Goal: Book appointment/travel/reservation

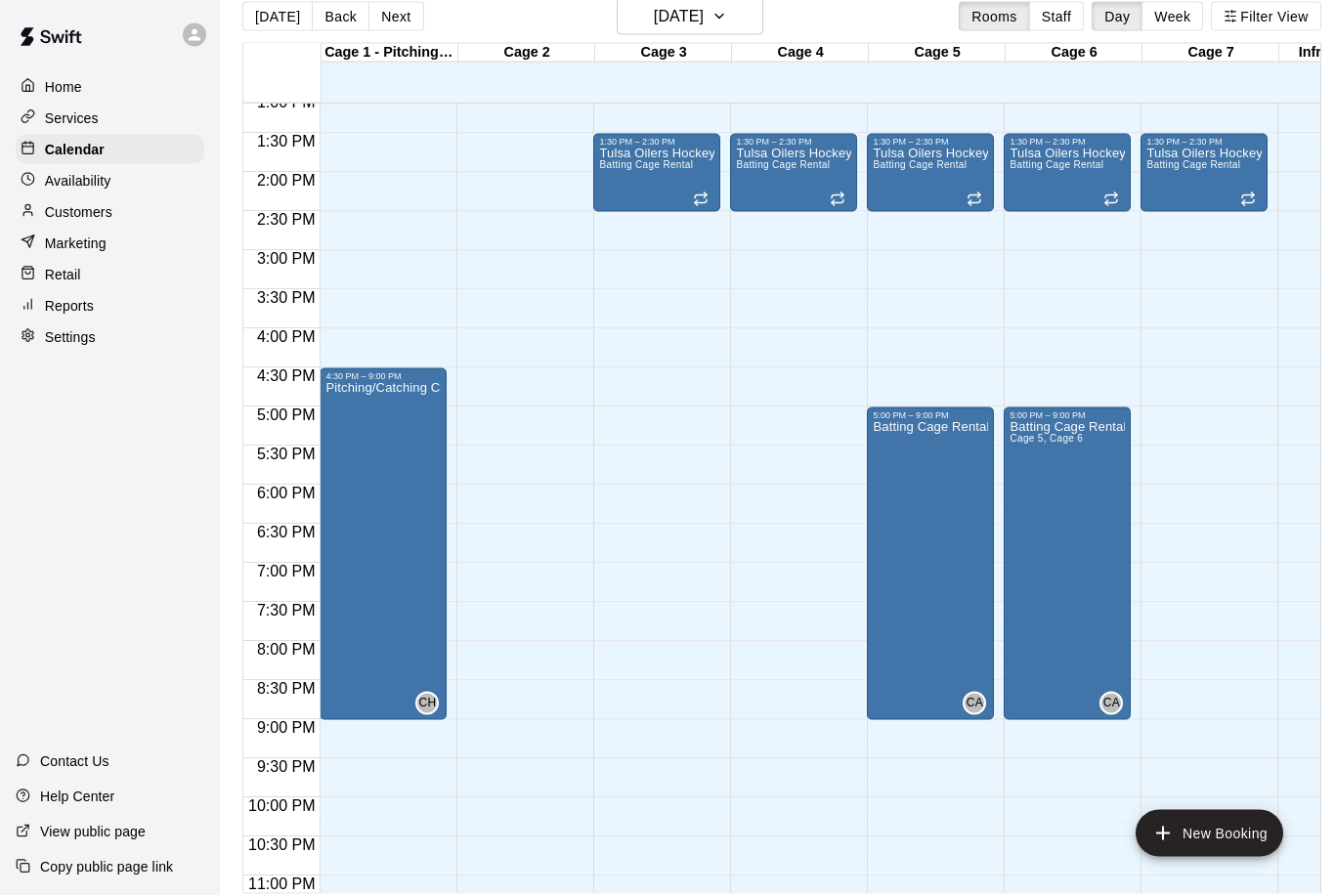
scroll to position [27, 0]
click at [353, 14] on button "Back" at bounding box center [340, 16] width 58 height 30
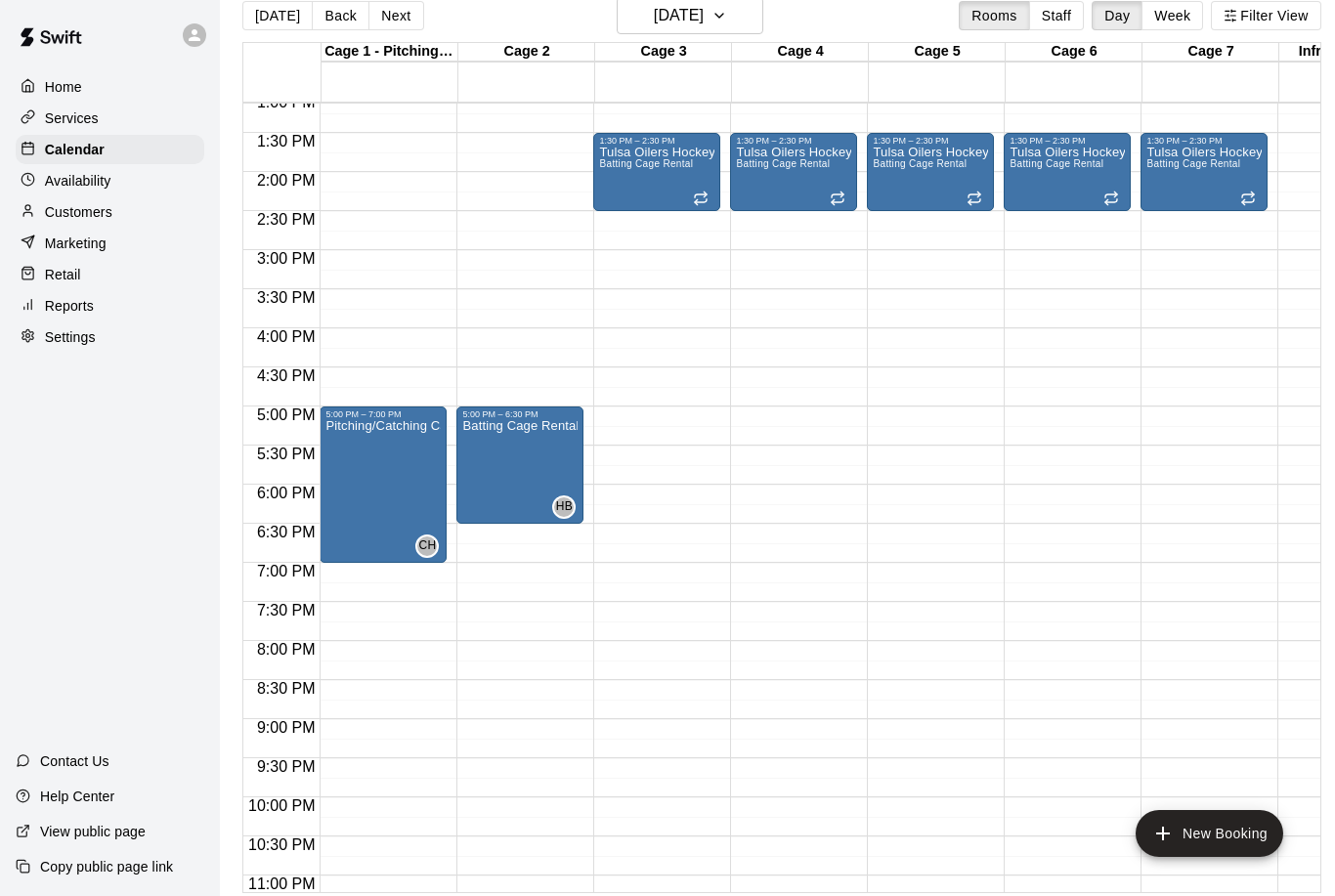
click at [1241, 857] on button "New Booking" at bounding box center [1209, 832] width 148 height 47
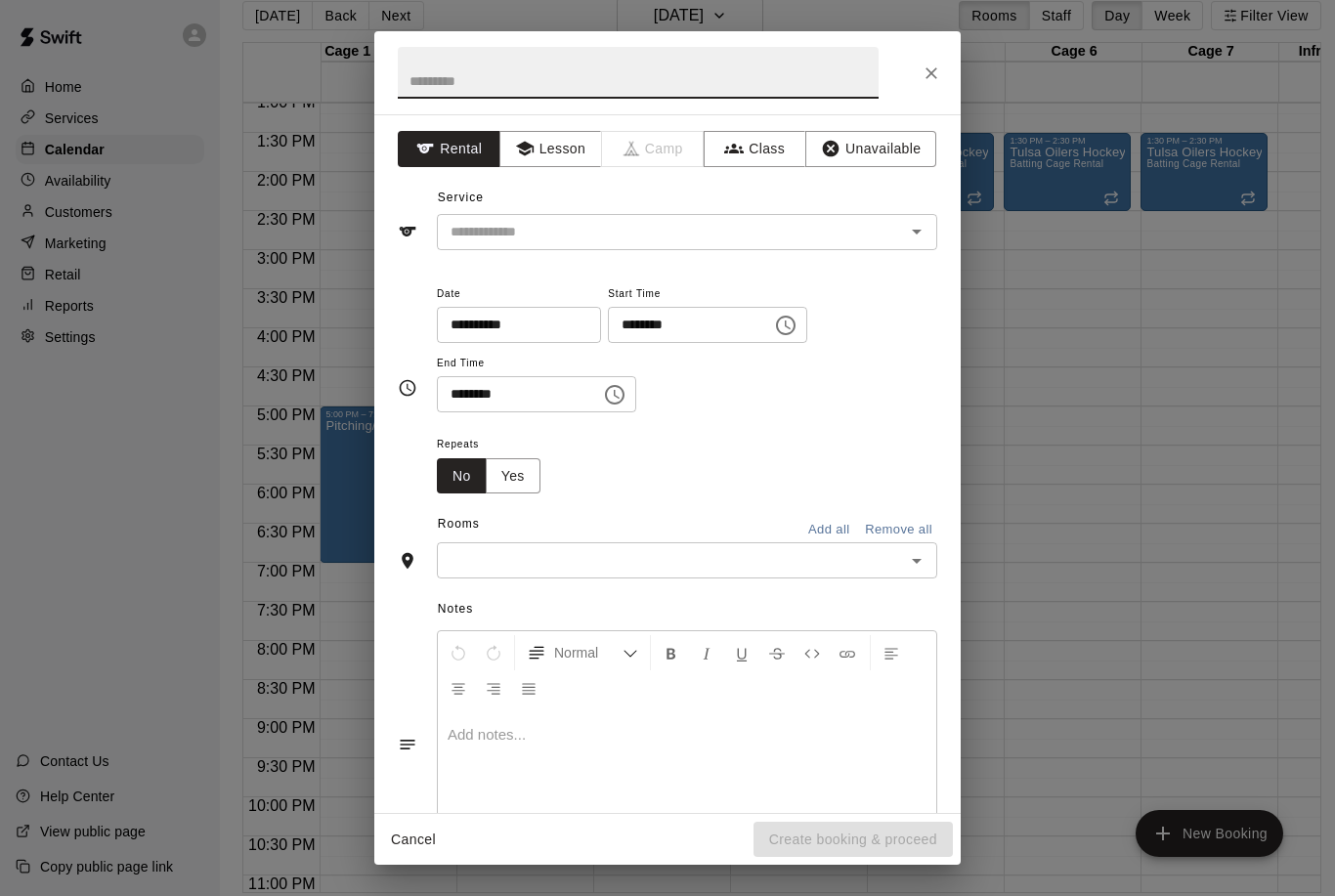
click at [553, 72] on input "text" at bounding box center [638, 72] width 481 height 52
type input "*******"
click at [648, 229] on input "text" at bounding box center [658, 232] width 431 height 25
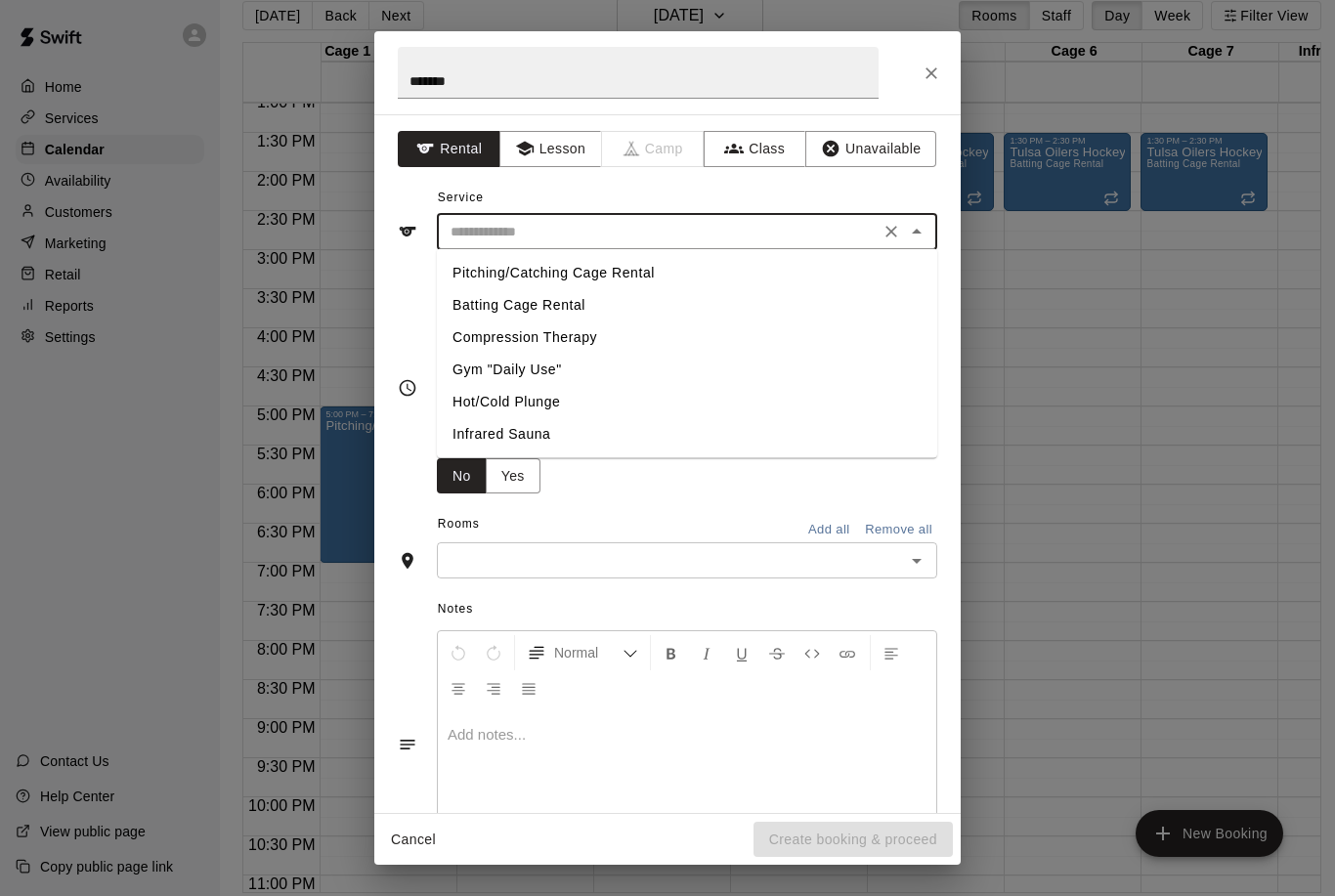
click at [548, 316] on li "Batting Cage Rental" at bounding box center [687, 305] width 500 height 32
type input "**********"
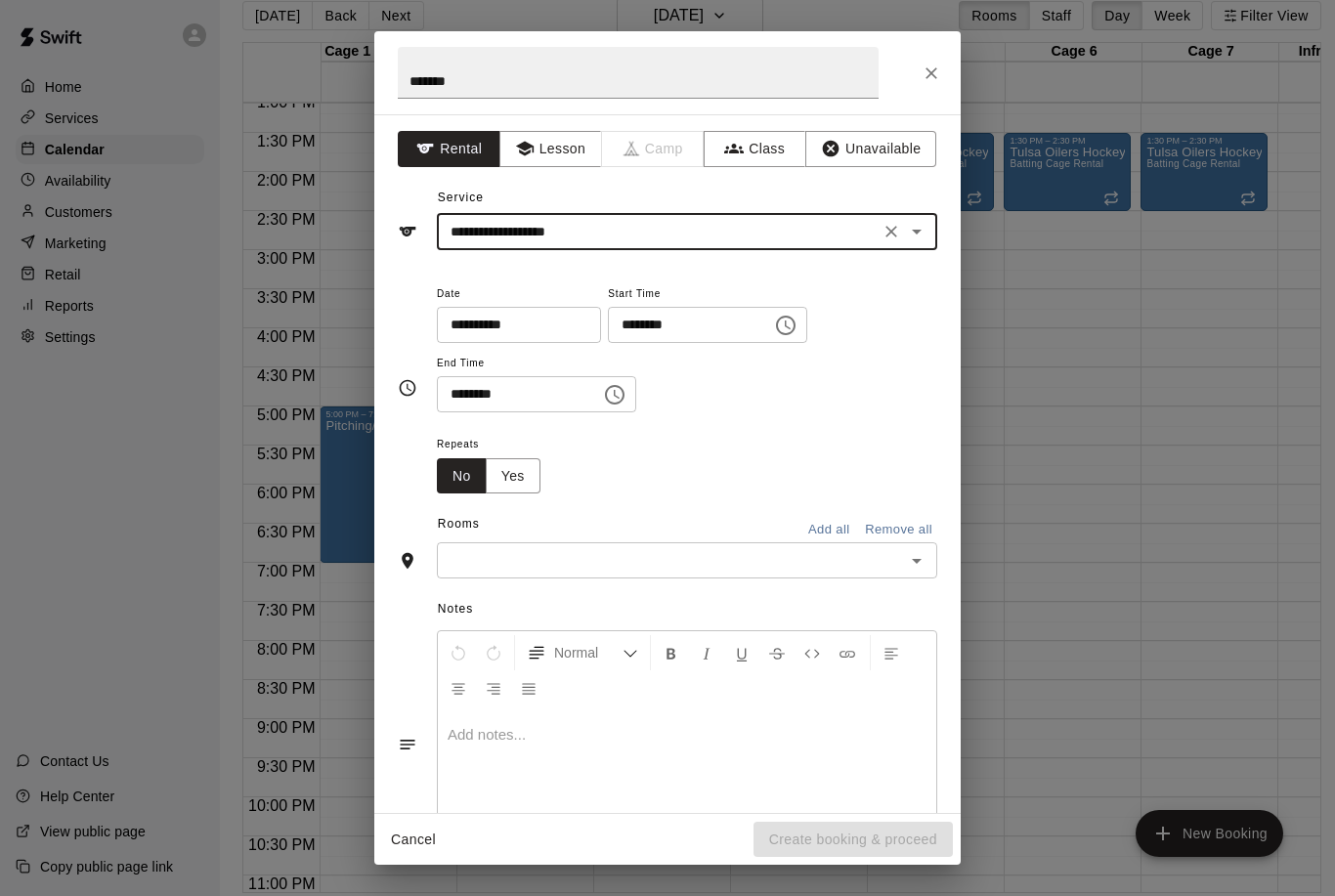
click at [774, 333] on icon "Choose time, selected time is 9:00 AM" at bounding box center [786, 325] width 24 height 24
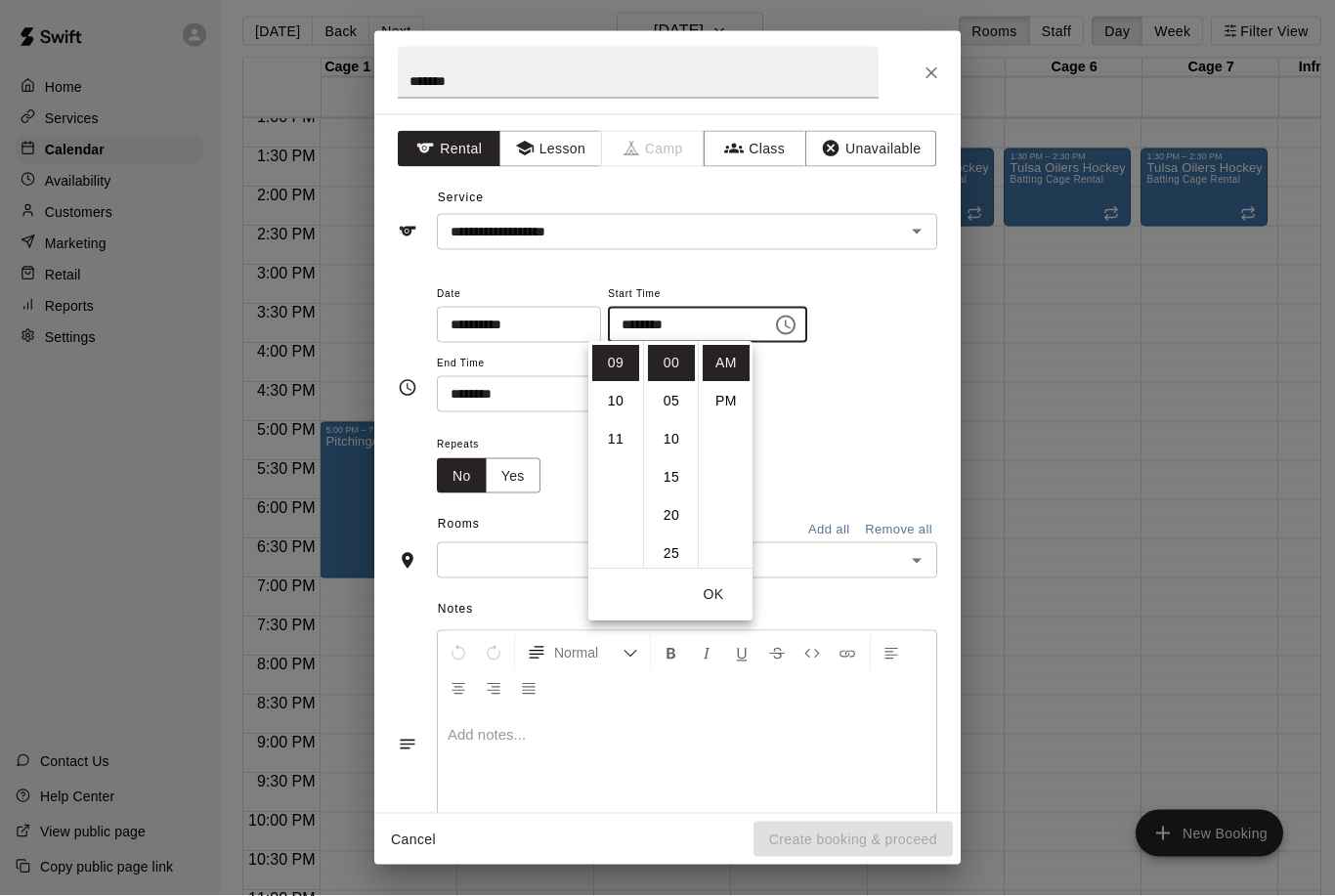
scroll to position [0, 0]
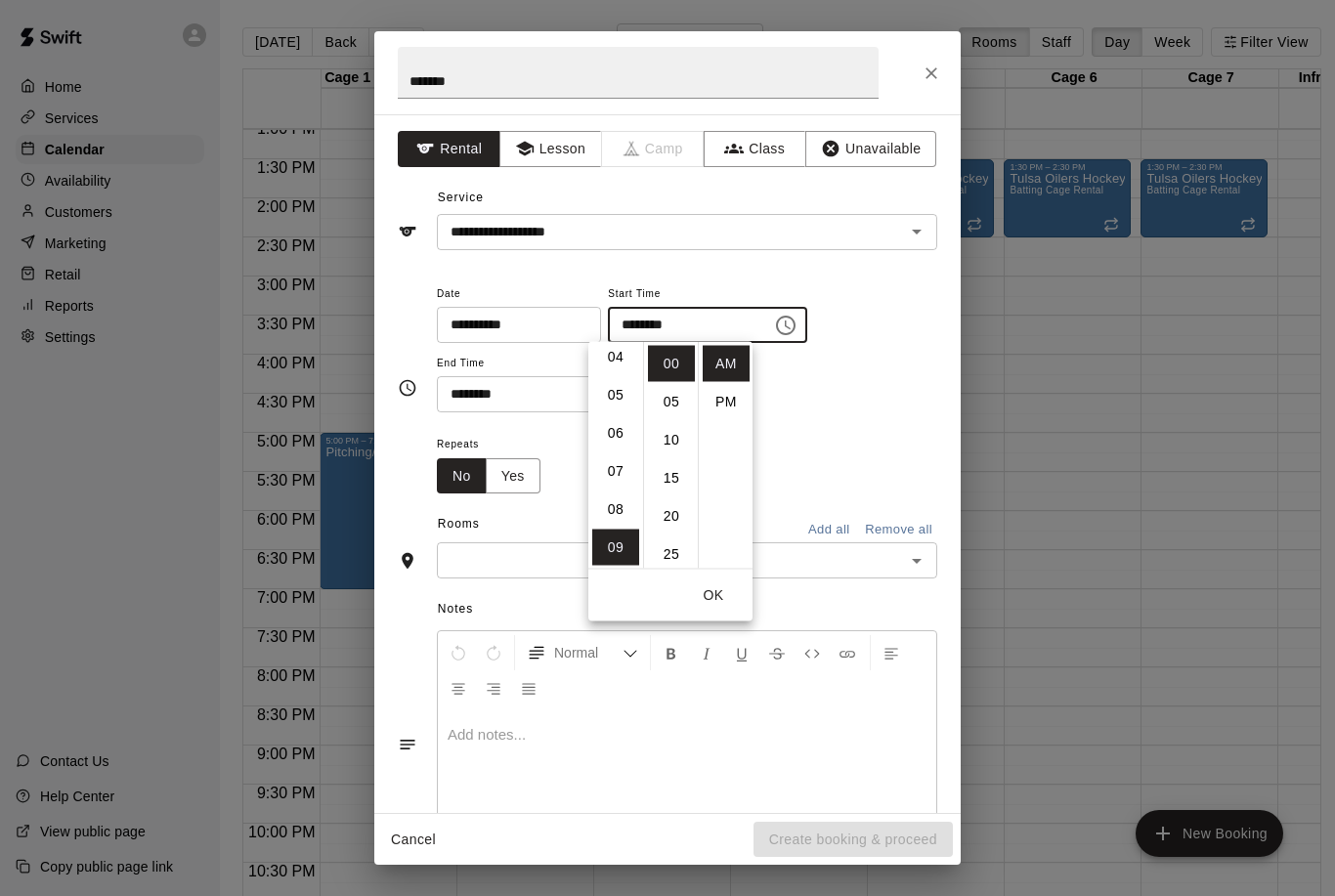
click at [625, 399] on li "05" at bounding box center [615, 395] width 47 height 36
click at [730, 405] on li "PM" at bounding box center [726, 402] width 47 height 36
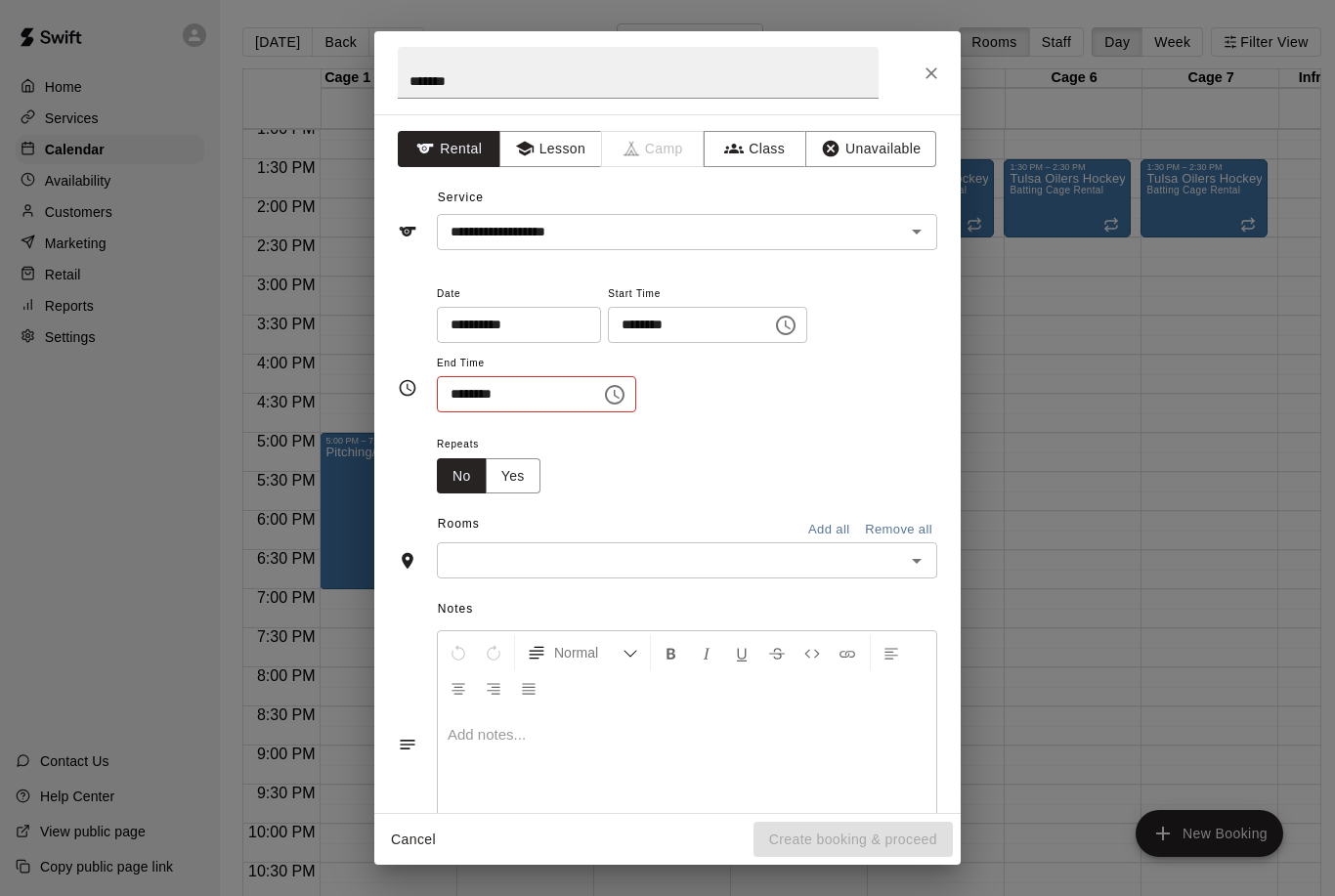
type input "********"
click at [610, 392] on button "Choose time, selected time is 9:30 AM" at bounding box center [614, 394] width 39 height 39
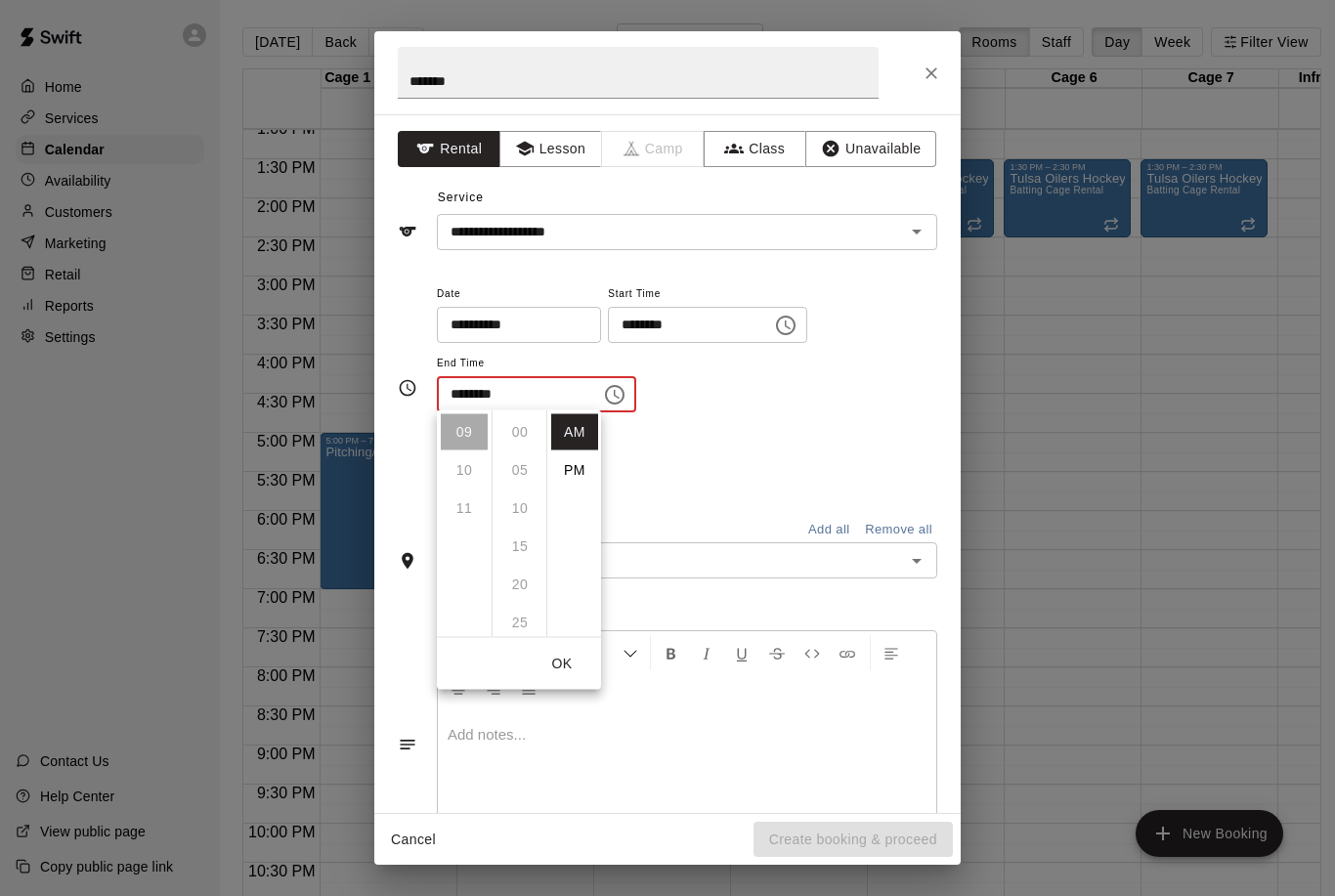
scroll to position [228, 0]
click at [583, 475] on li "PM" at bounding box center [574, 470] width 47 height 36
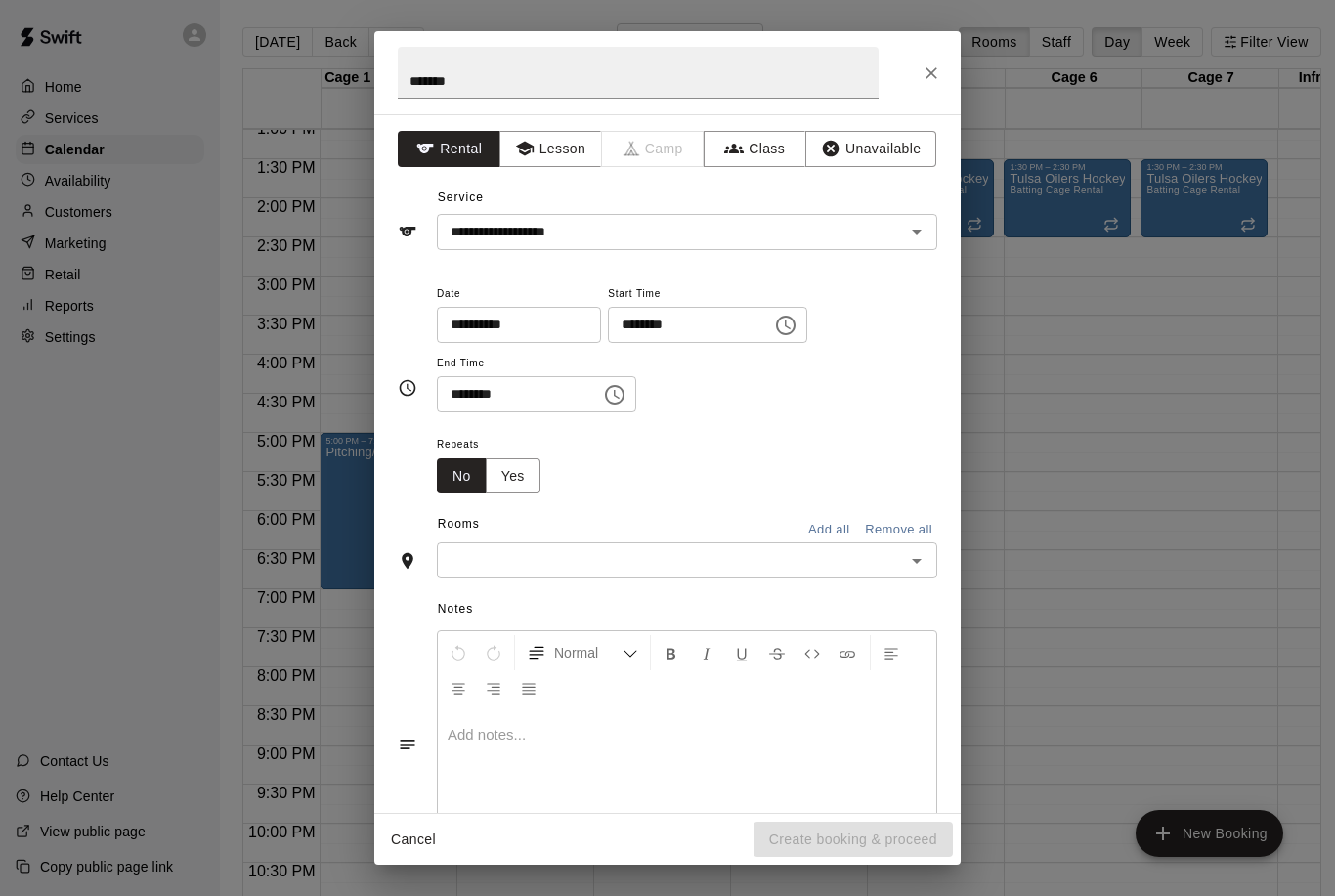
scroll to position [32, 0]
click at [603, 398] on icon "Choose time, selected time is 9:30 PM" at bounding box center [615, 395] width 24 height 24
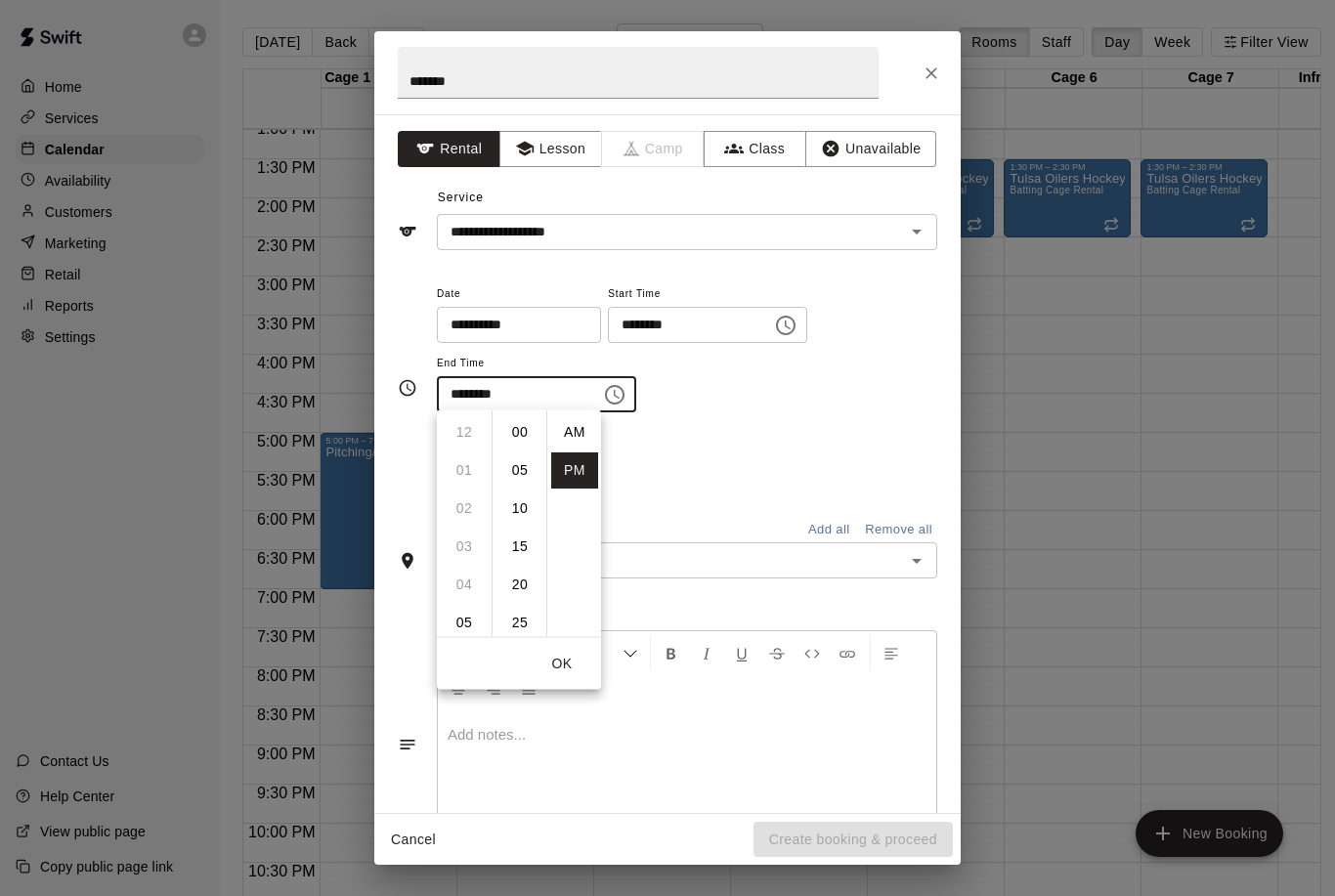
scroll to position [35, 0]
click at [471, 492] on li "06" at bounding box center [464, 479] width 47 height 36
click at [527, 437] on li "00" at bounding box center [519, 433] width 47 height 36
type input "********"
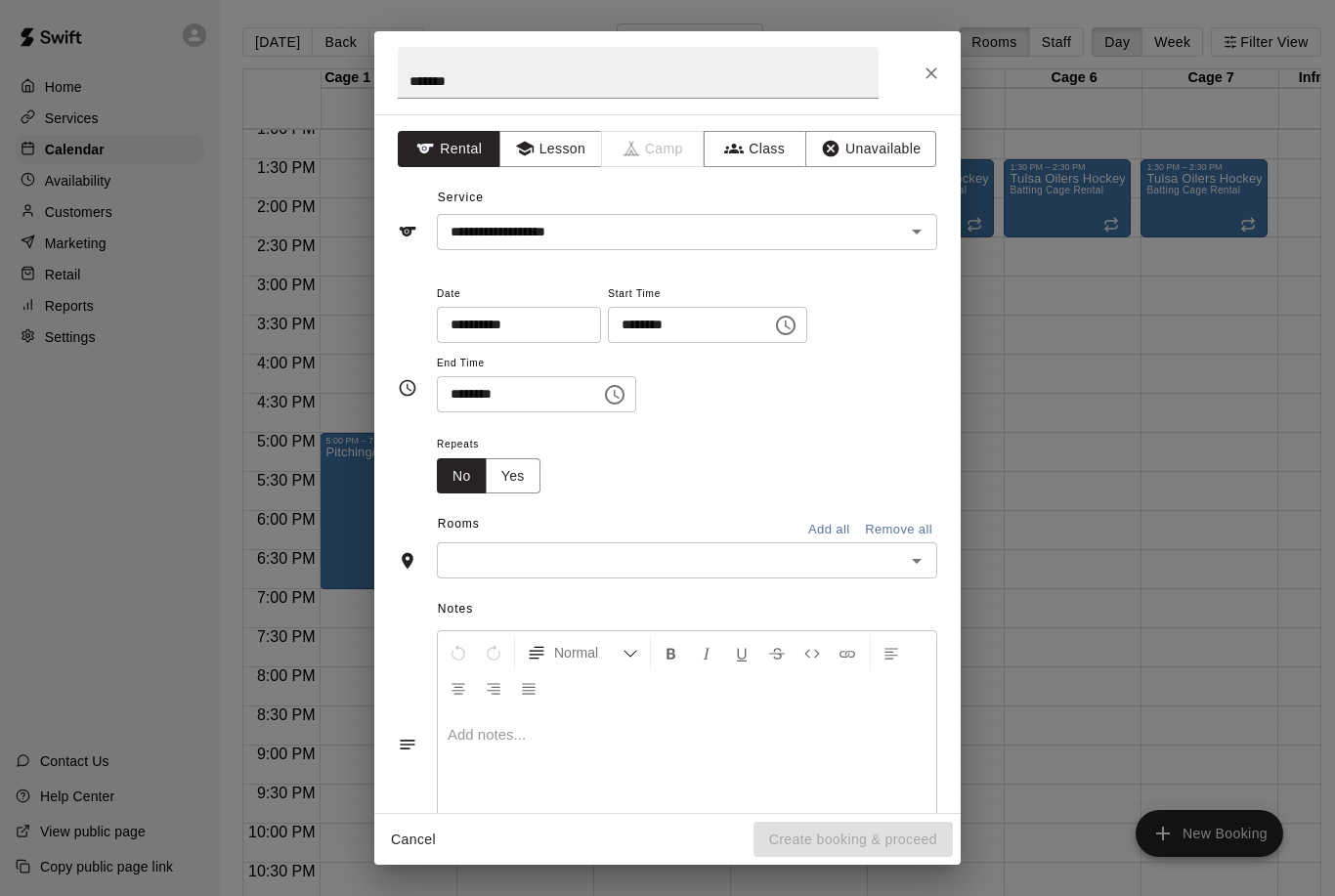
click at [810, 445] on div "Repeats No Yes" at bounding box center [687, 462] width 500 height 62
click at [928, 551] on icon "Open" at bounding box center [917, 561] width 24 height 24
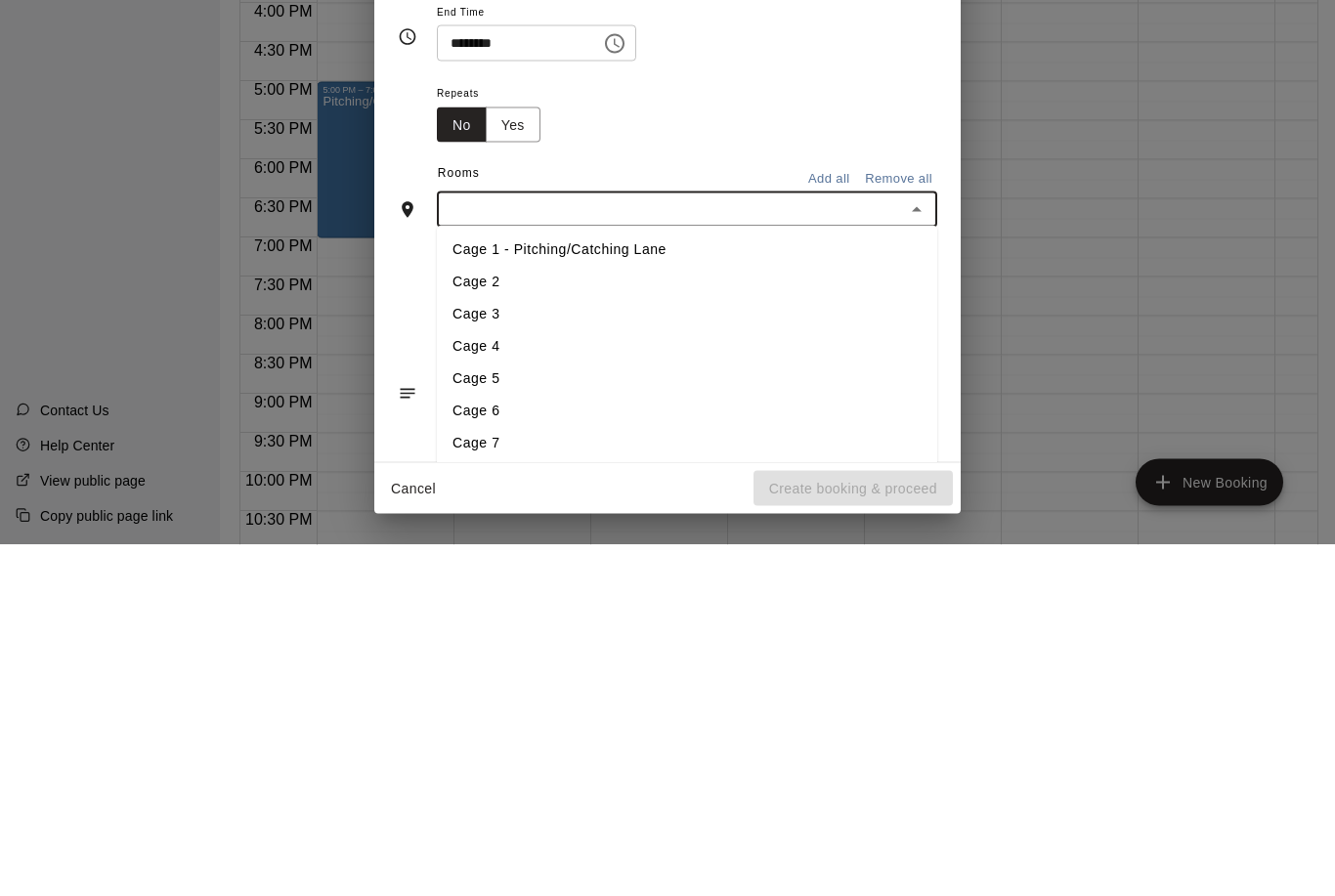
click at [525, 617] on li "Cage 2" at bounding box center [687, 633] width 500 height 32
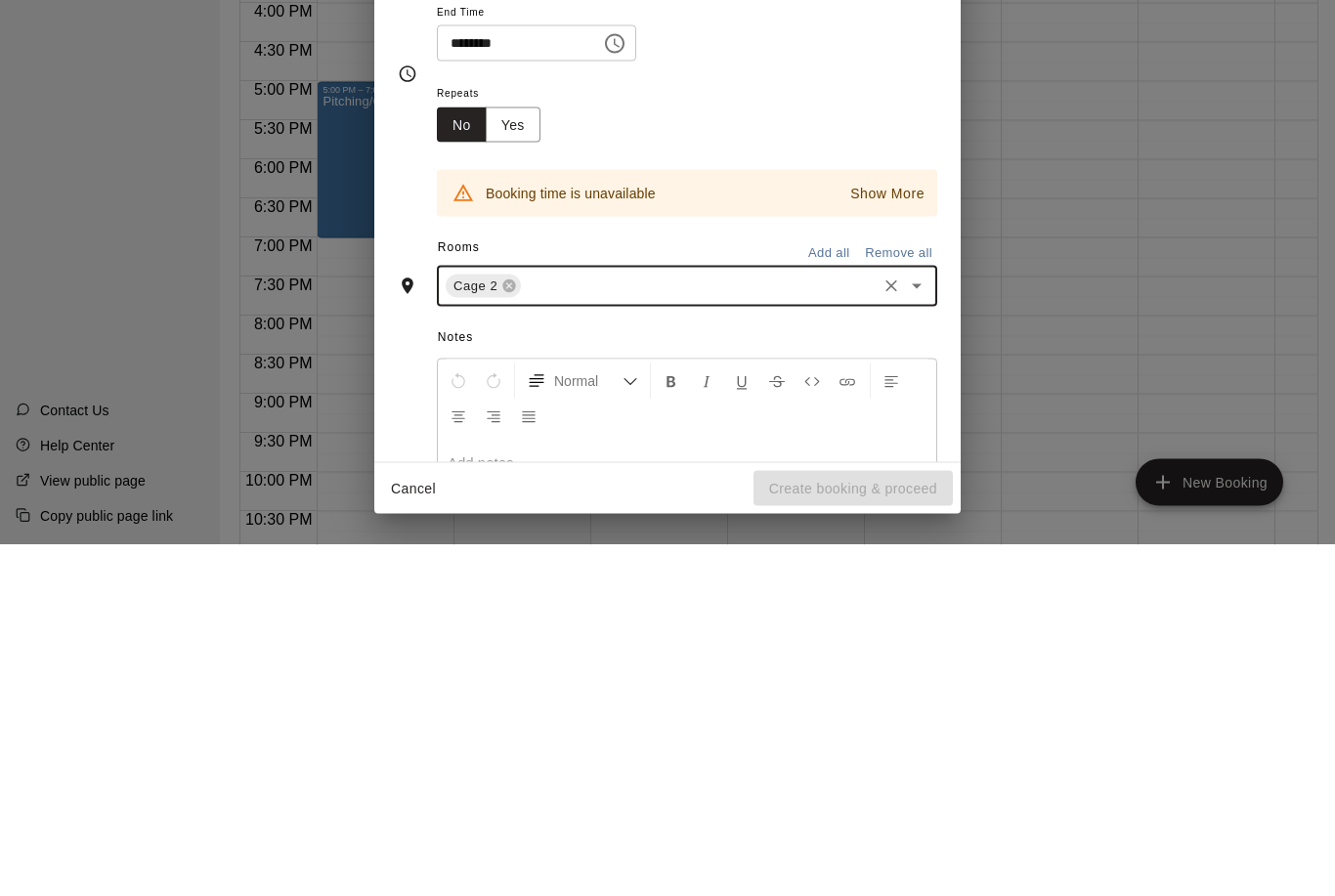
click at [512, 629] on icon at bounding box center [509, 637] width 16 height 16
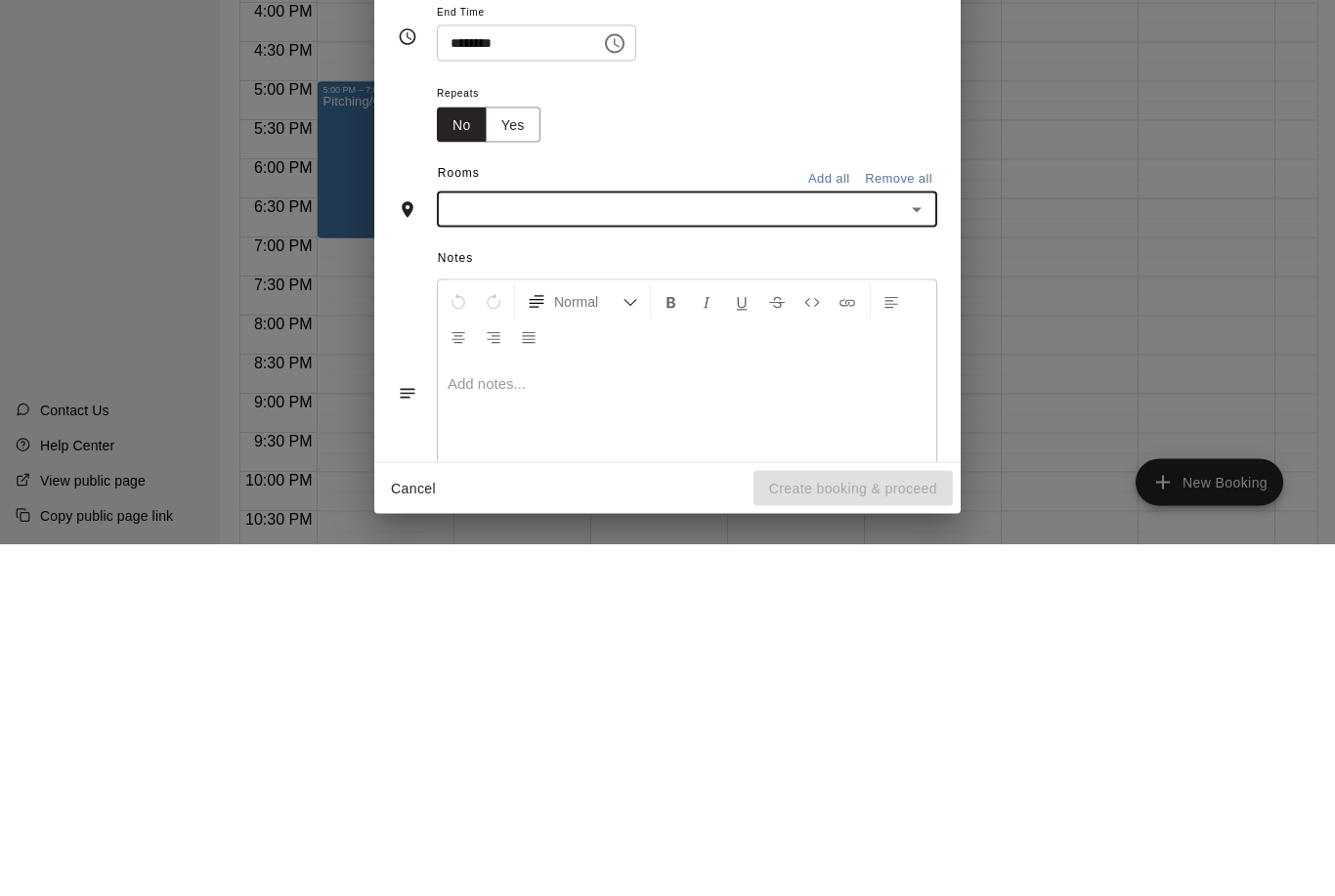
click at [919, 549] on icon "Open" at bounding box center [917, 561] width 24 height 24
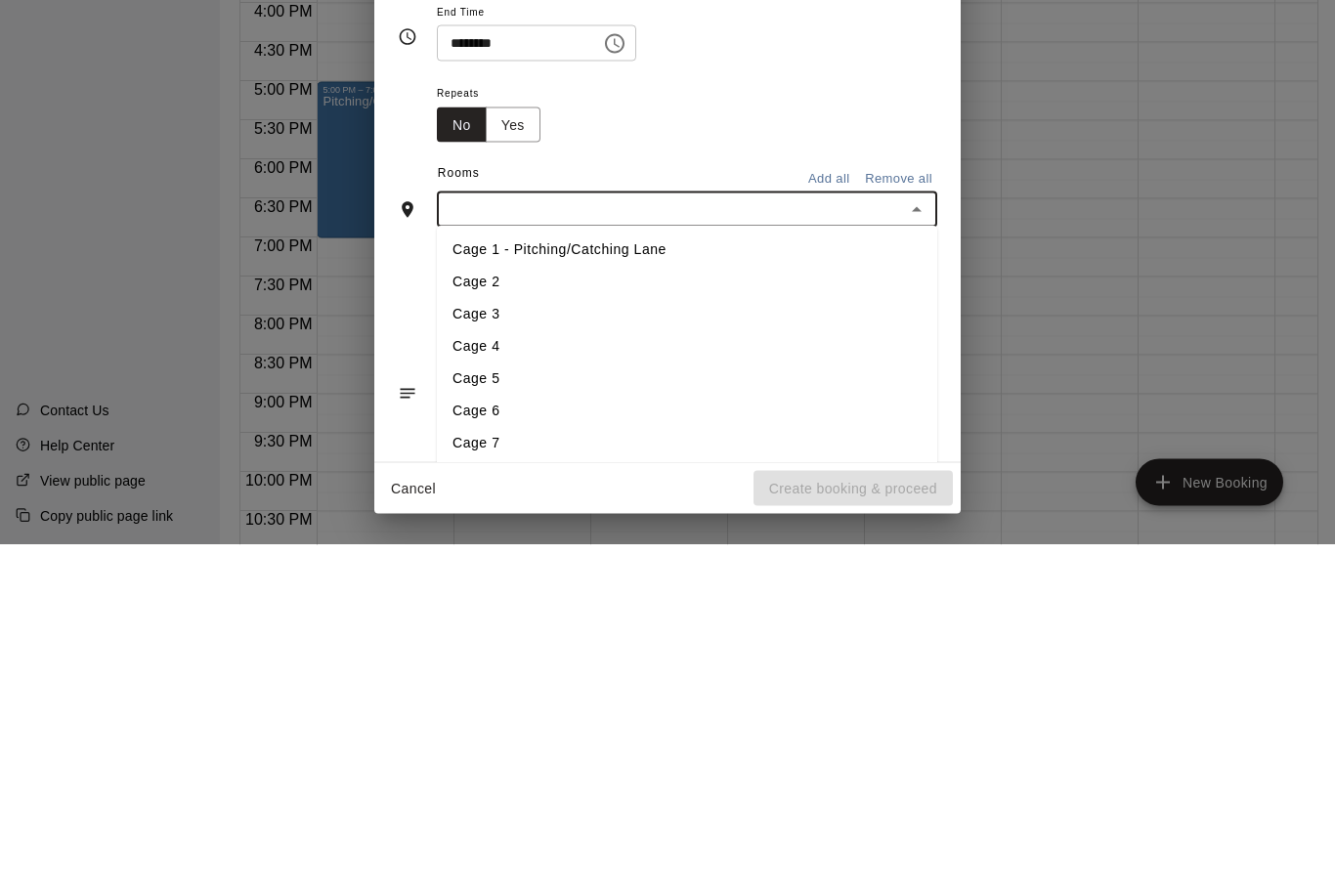
click at [515, 650] on li "Cage 3" at bounding box center [687, 666] width 500 height 32
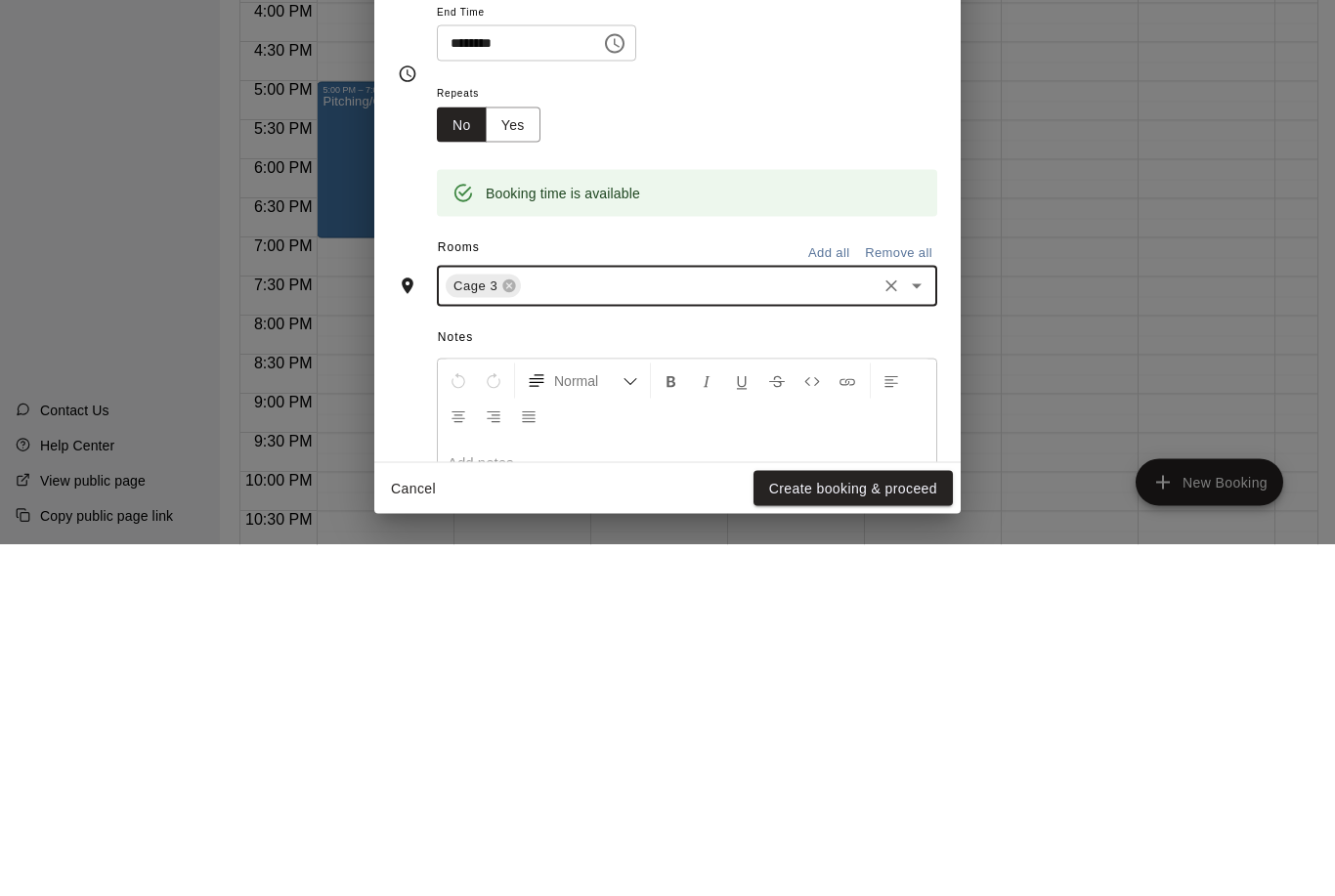
click at [927, 625] on icon "Open" at bounding box center [917, 637] width 24 height 24
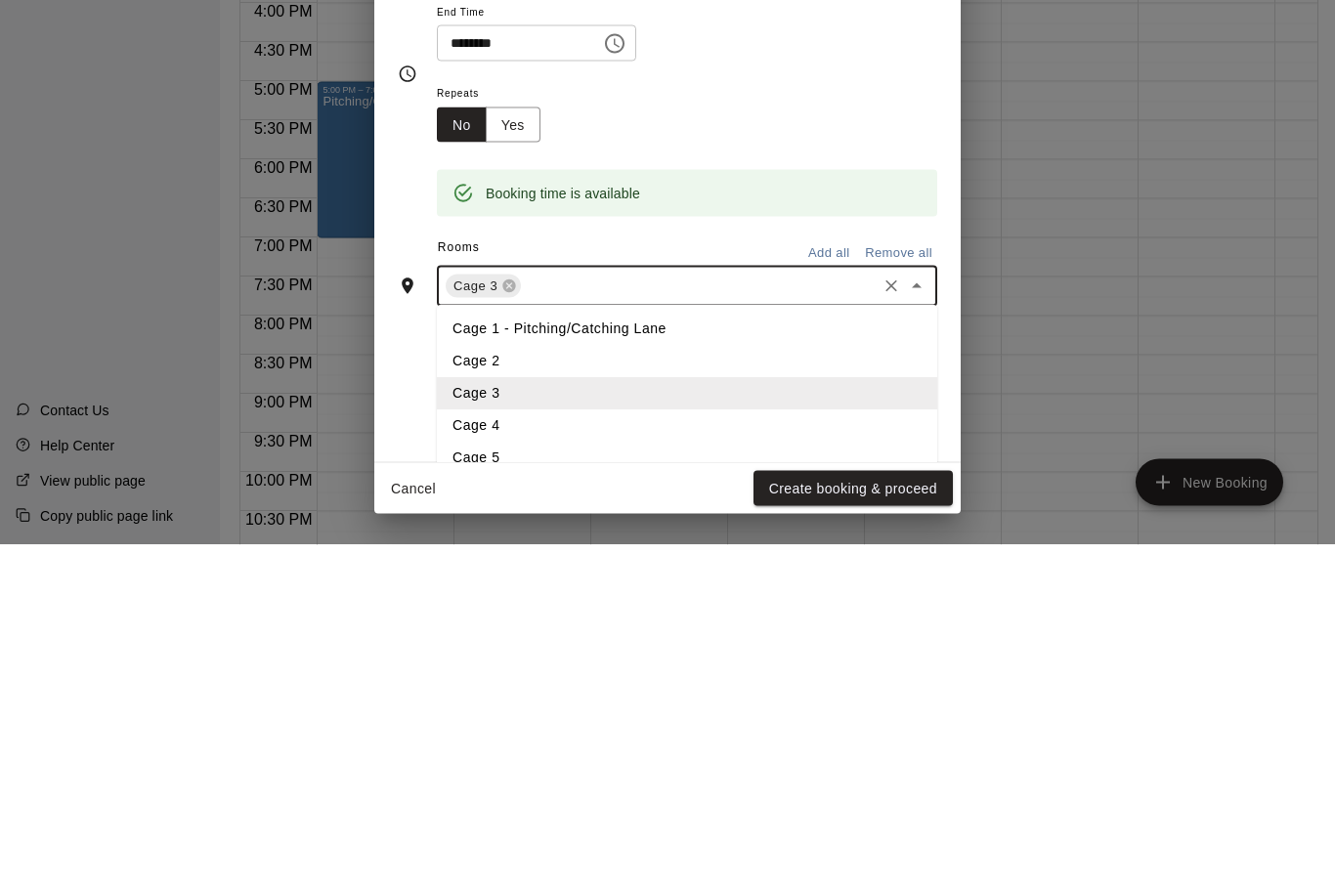
scroll to position [94, 4]
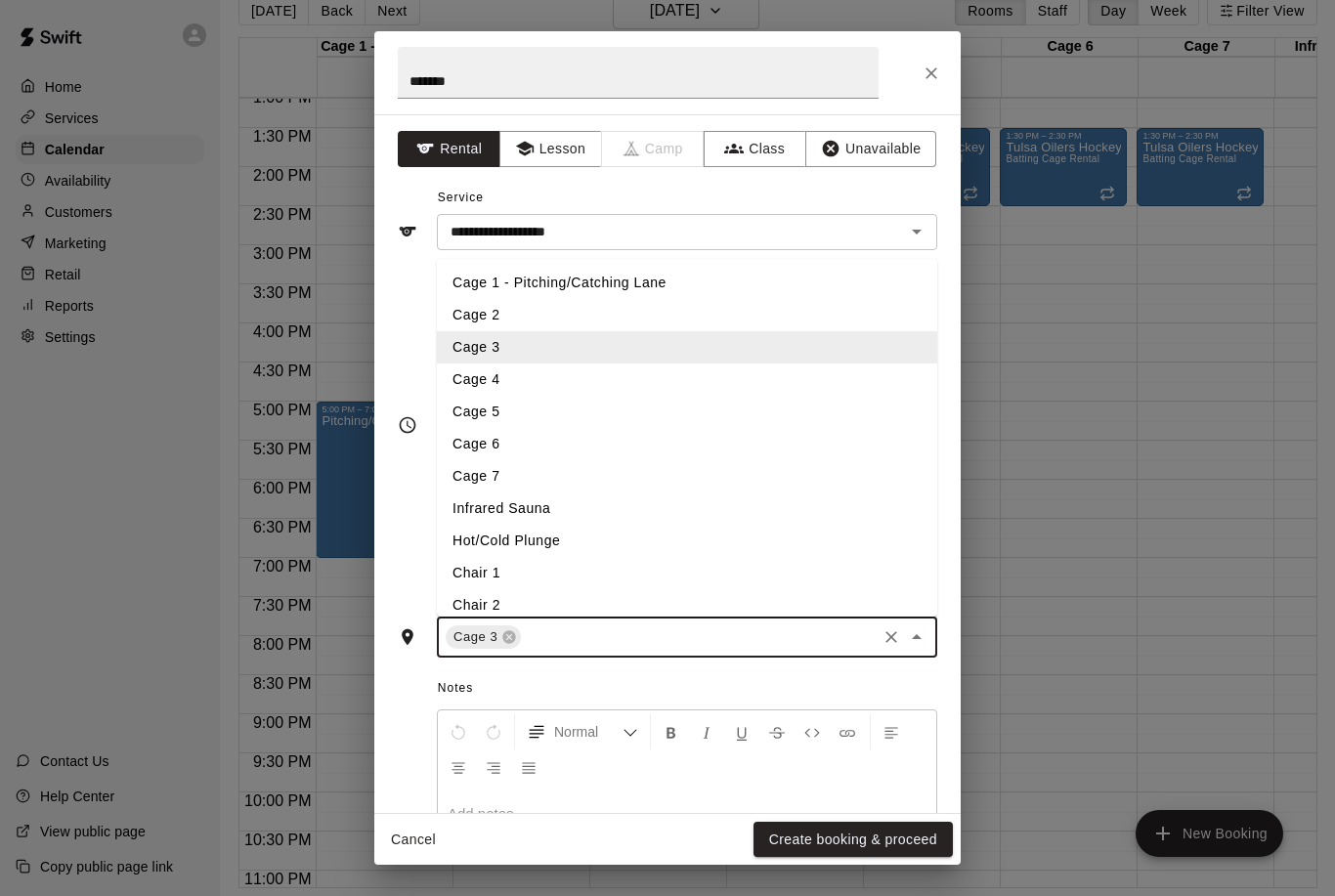
click at [905, 830] on button "Create booking & proceed" at bounding box center [853, 839] width 200 height 36
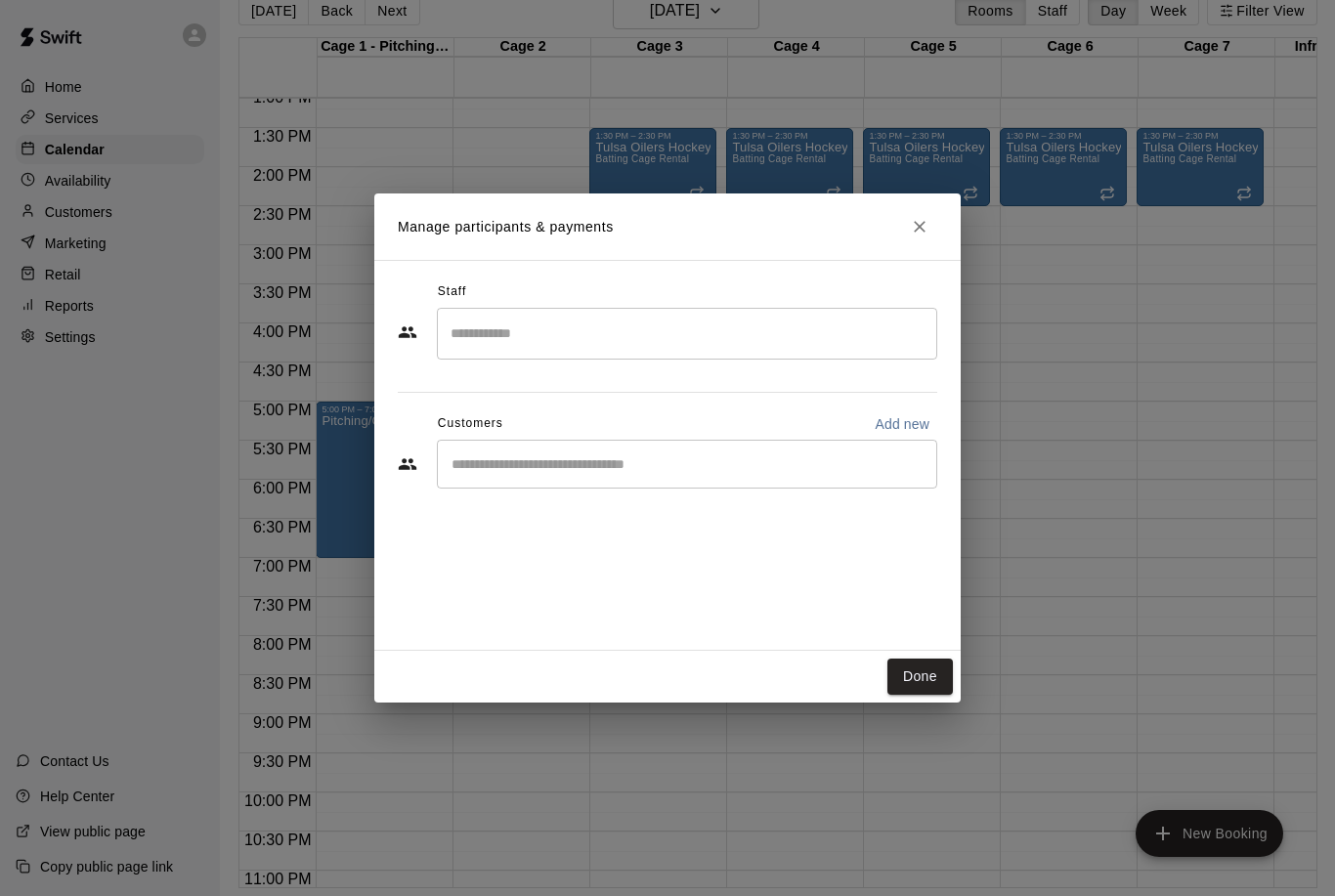
click at [777, 321] on input "Search staff" at bounding box center [687, 333] width 482 height 34
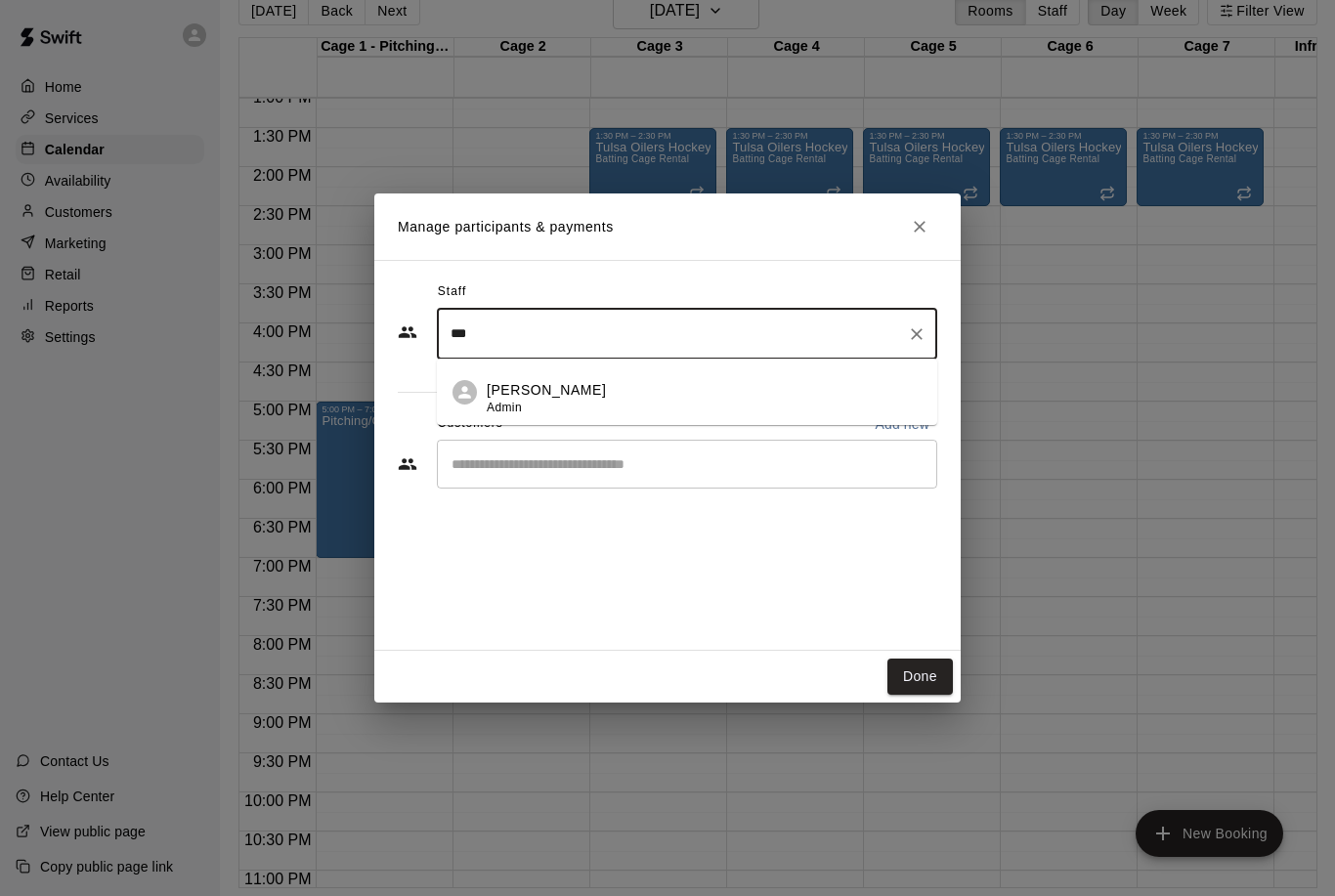
click at [700, 388] on div "[PERSON_NAME] Admin" at bounding box center [704, 399] width 435 height 38
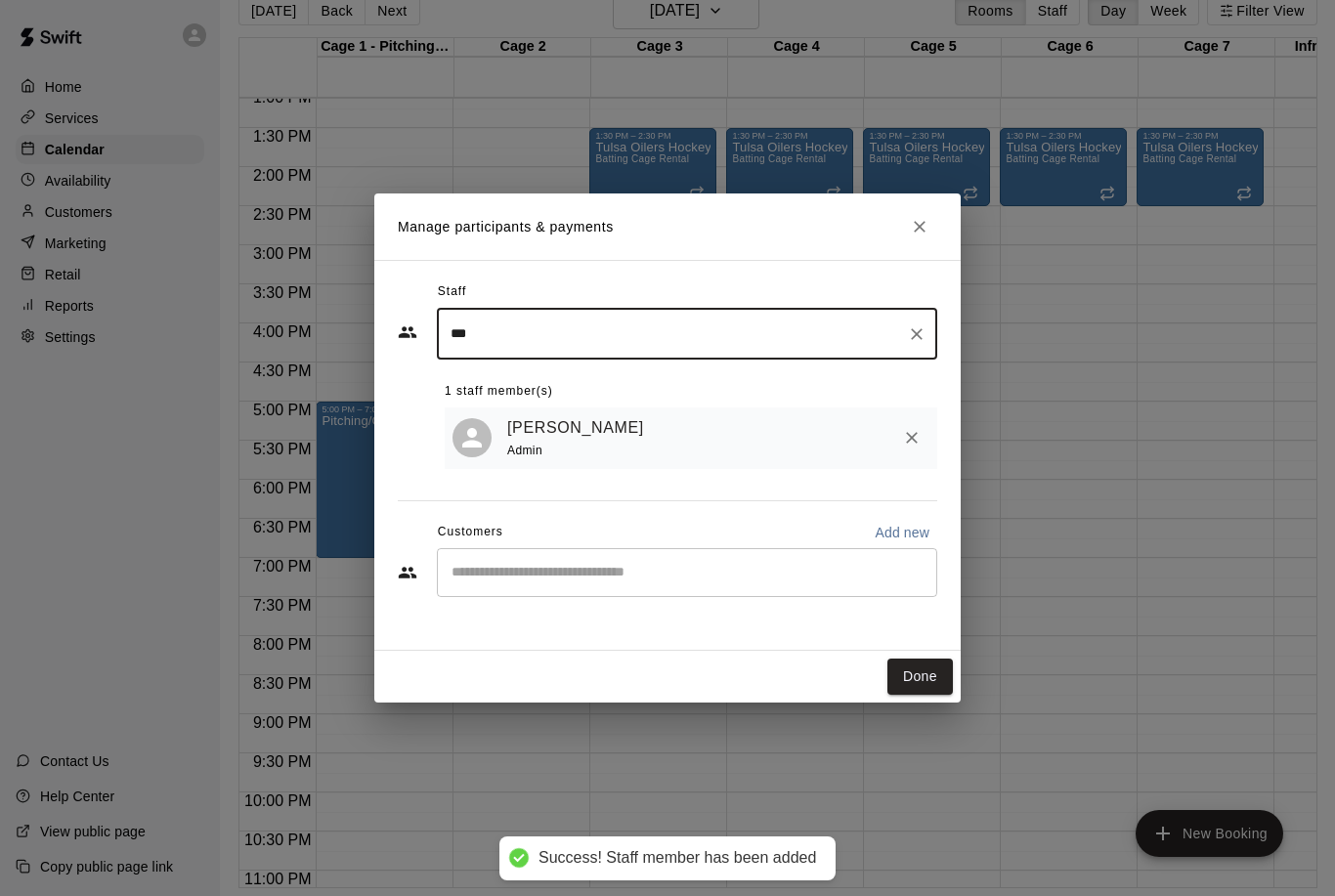
type input "***"
click at [930, 684] on button "Done" at bounding box center [920, 677] width 66 height 36
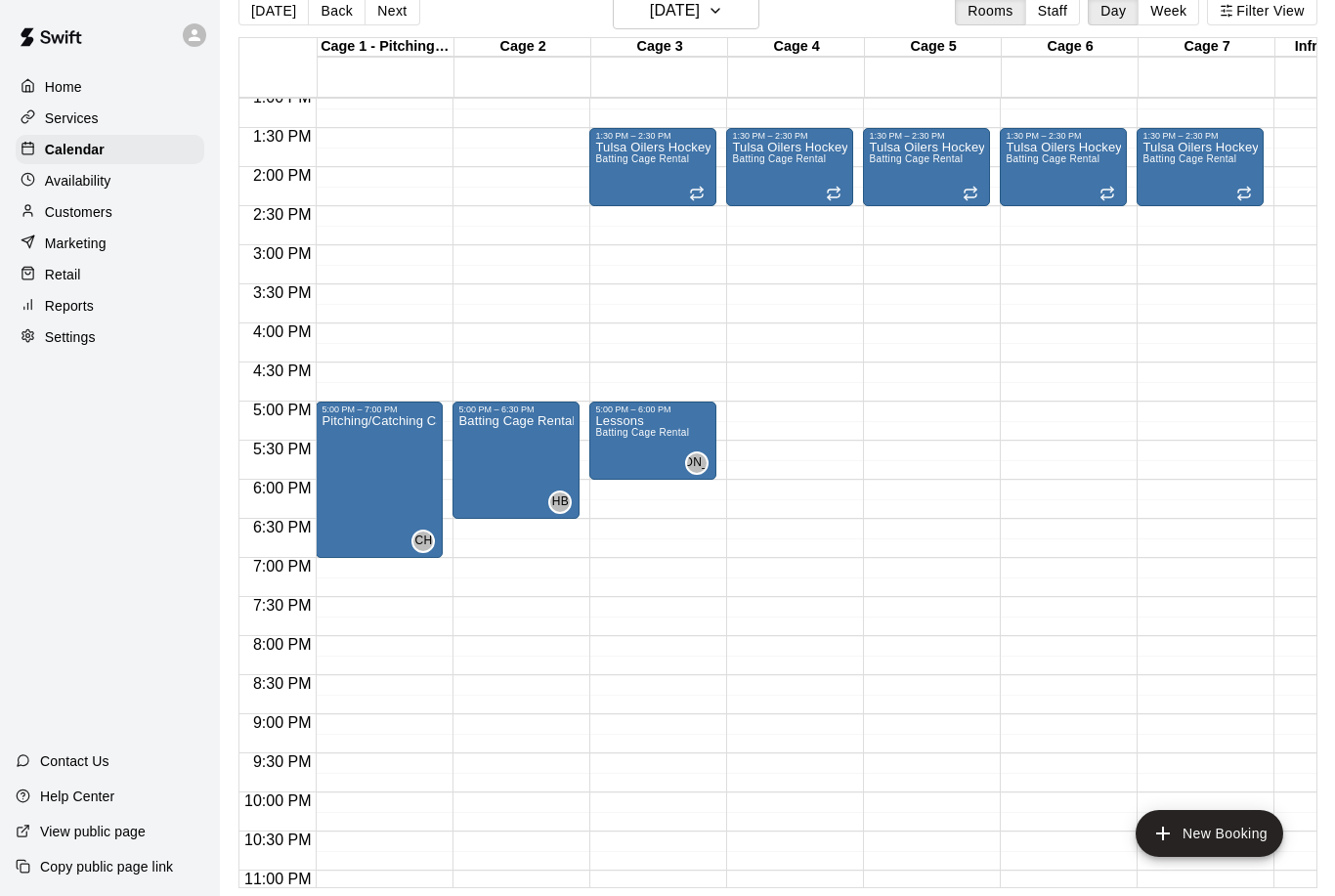
click at [1224, 826] on button "New Booking" at bounding box center [1209, 832] width 148 height 47
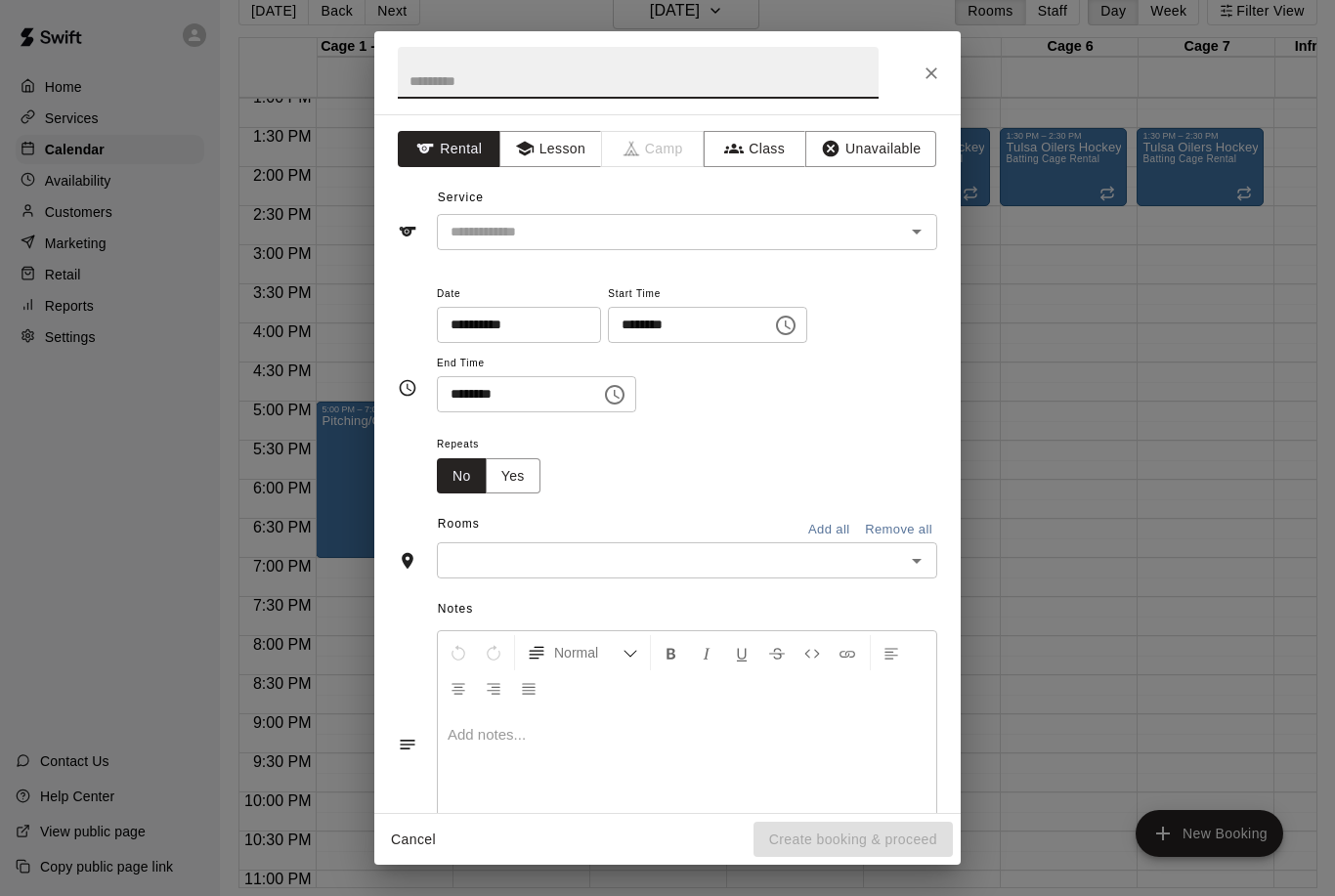
click at [609, 89] on input "text" at bounding box center [638, 72] width 481 height 52
click at [914, 243] on button "Open" at bounding box center [917, 232] width 28 height 28
type input "*******"
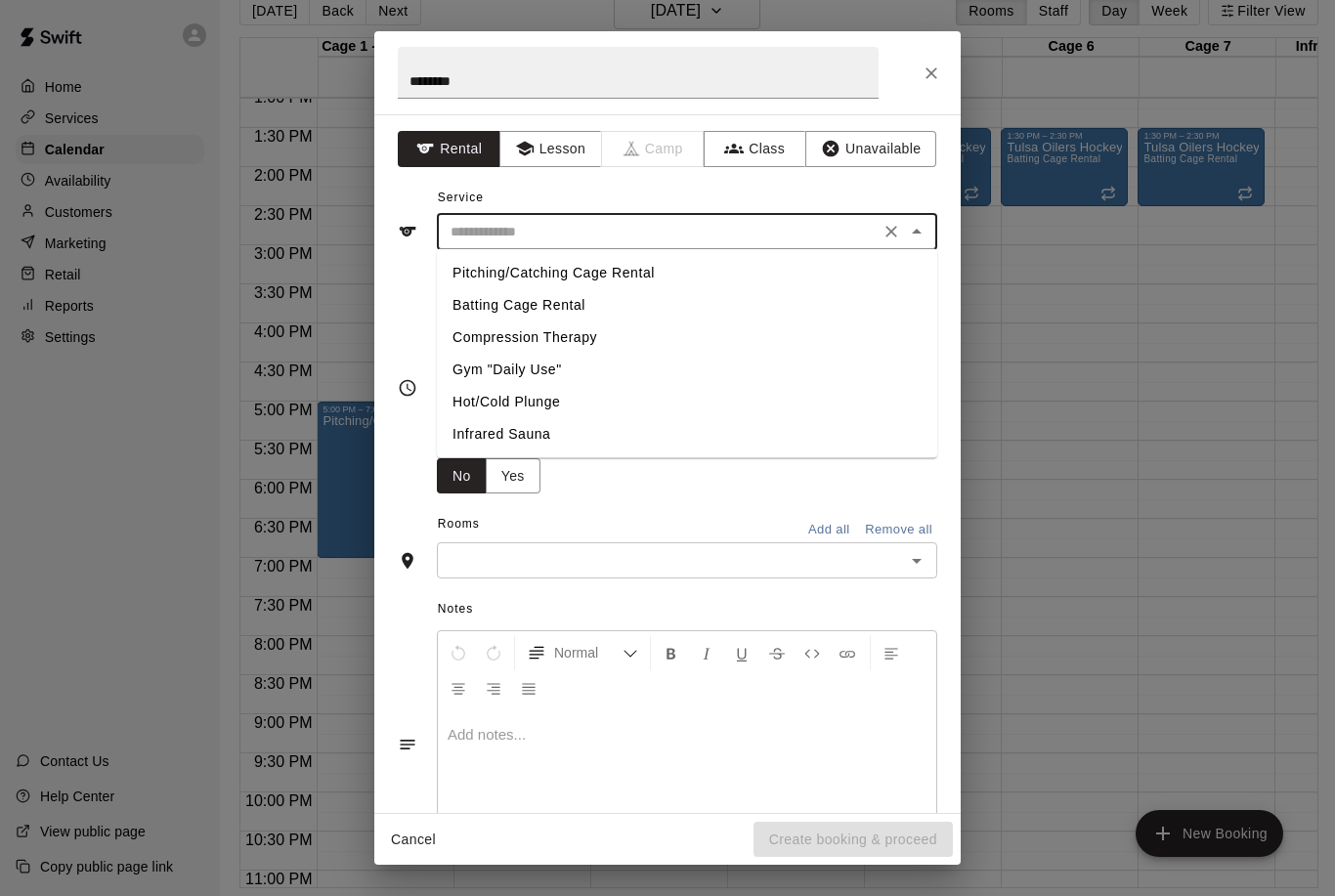
click at [578, 309] on li "Batting Cage Rental" at bounding box center [687, 305] width 500 height 32
type input "**********"
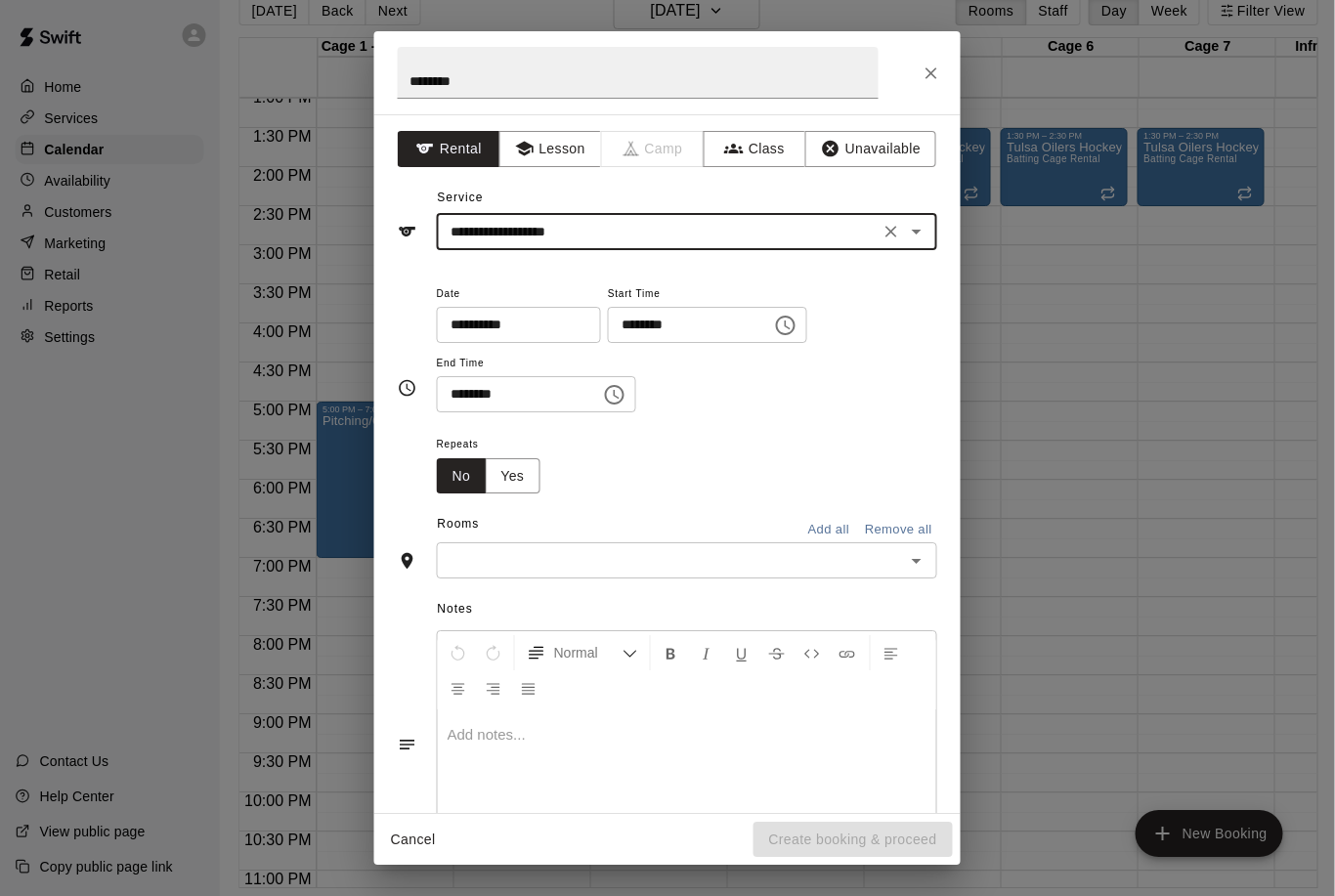
click at [774, 325] on icon "Choose time, selected time is 9:00 AM" at bounding box center [786, 325] width 24 height 24
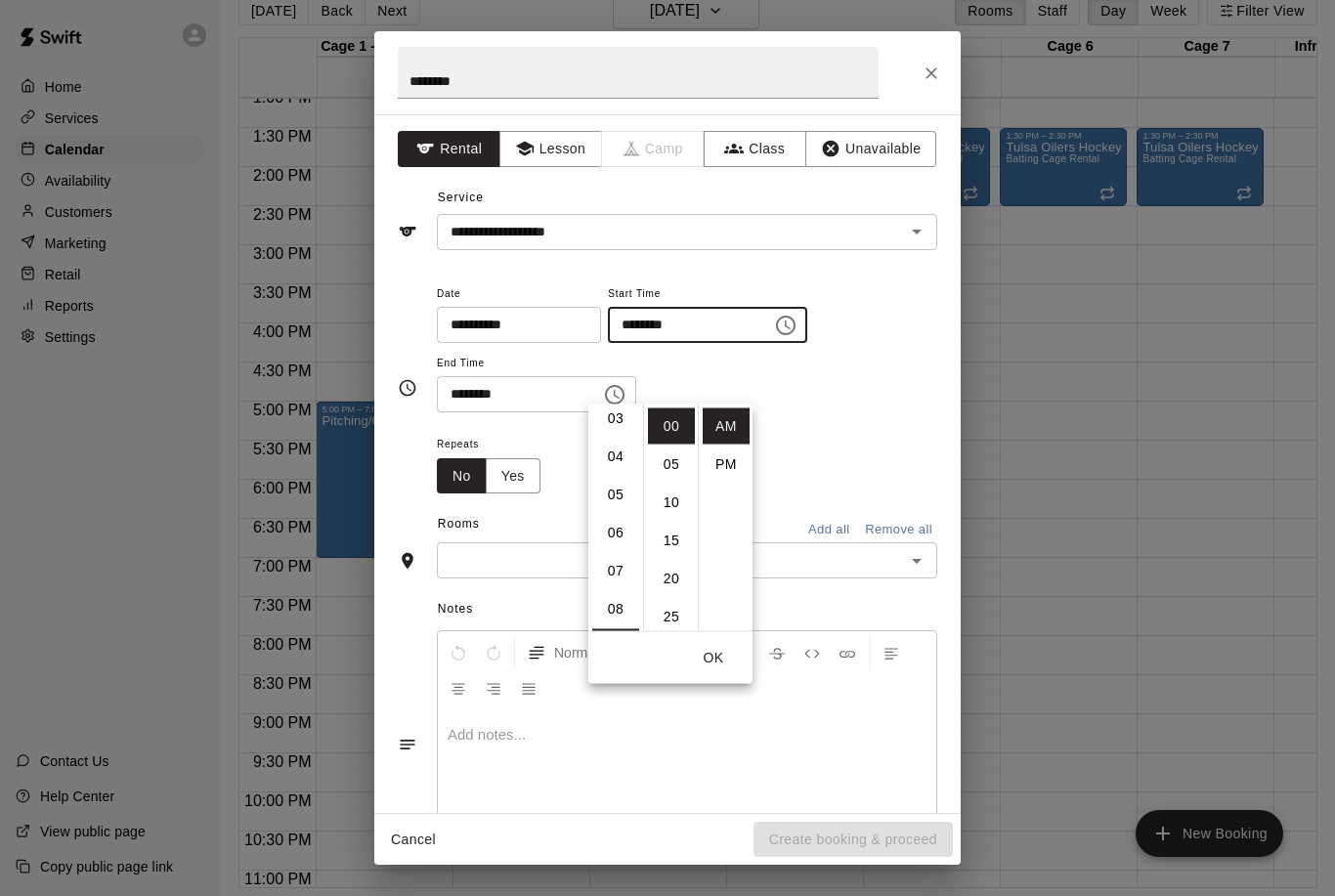
click at [621, 515] on li "06" at bounding box center [615, 533] width 47 height 36
click at [682, 530] on li "30" at bounding box center [671, 548] width 47 height 36
click at [732, 447] on li "PM" at bounding box center [726, 464] width 47 height 36
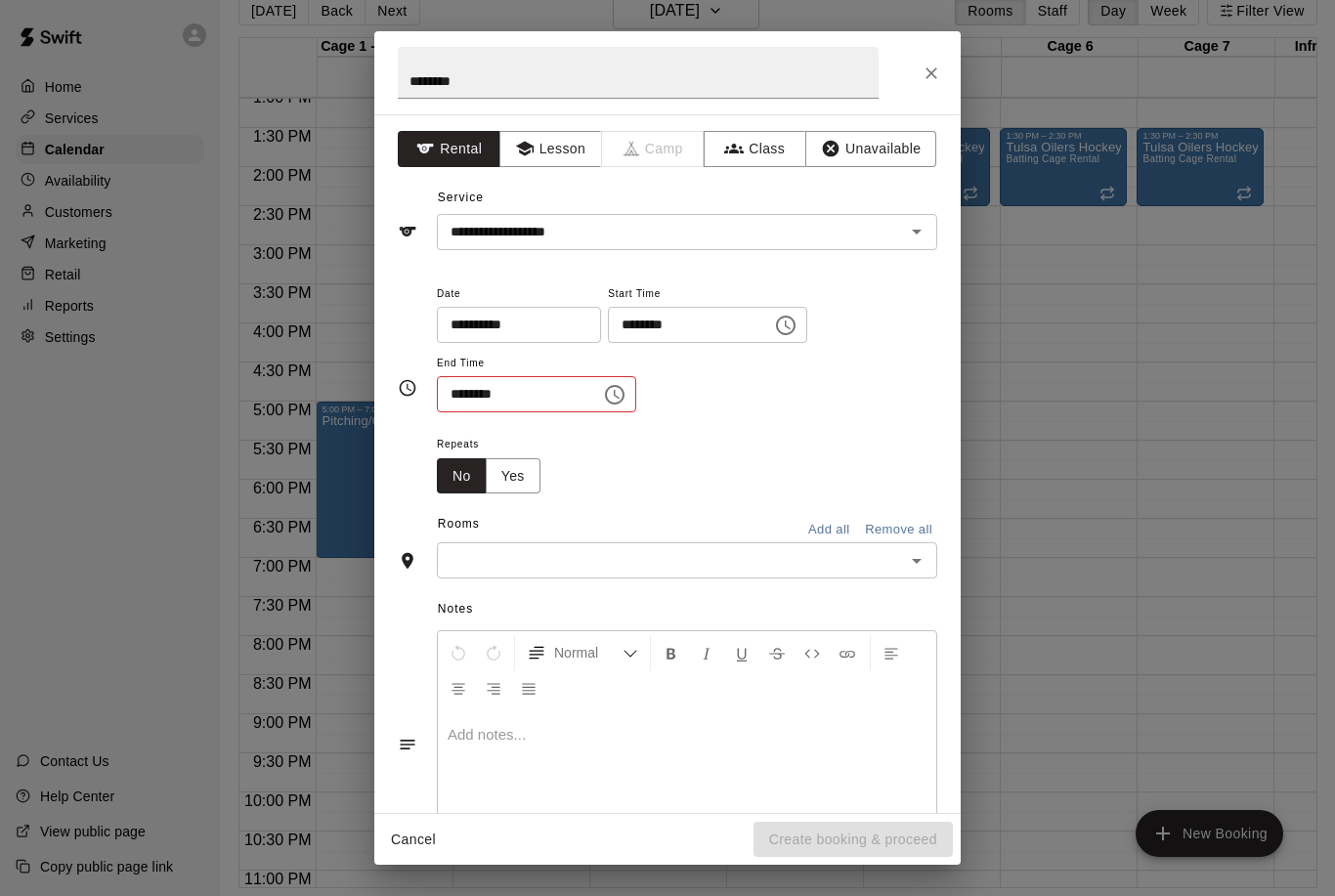
type input "********"
click at [603, 386] on icon "Choose time, selected time is 9:30 AM" at bounding box center [615, 395] width 24 height 24
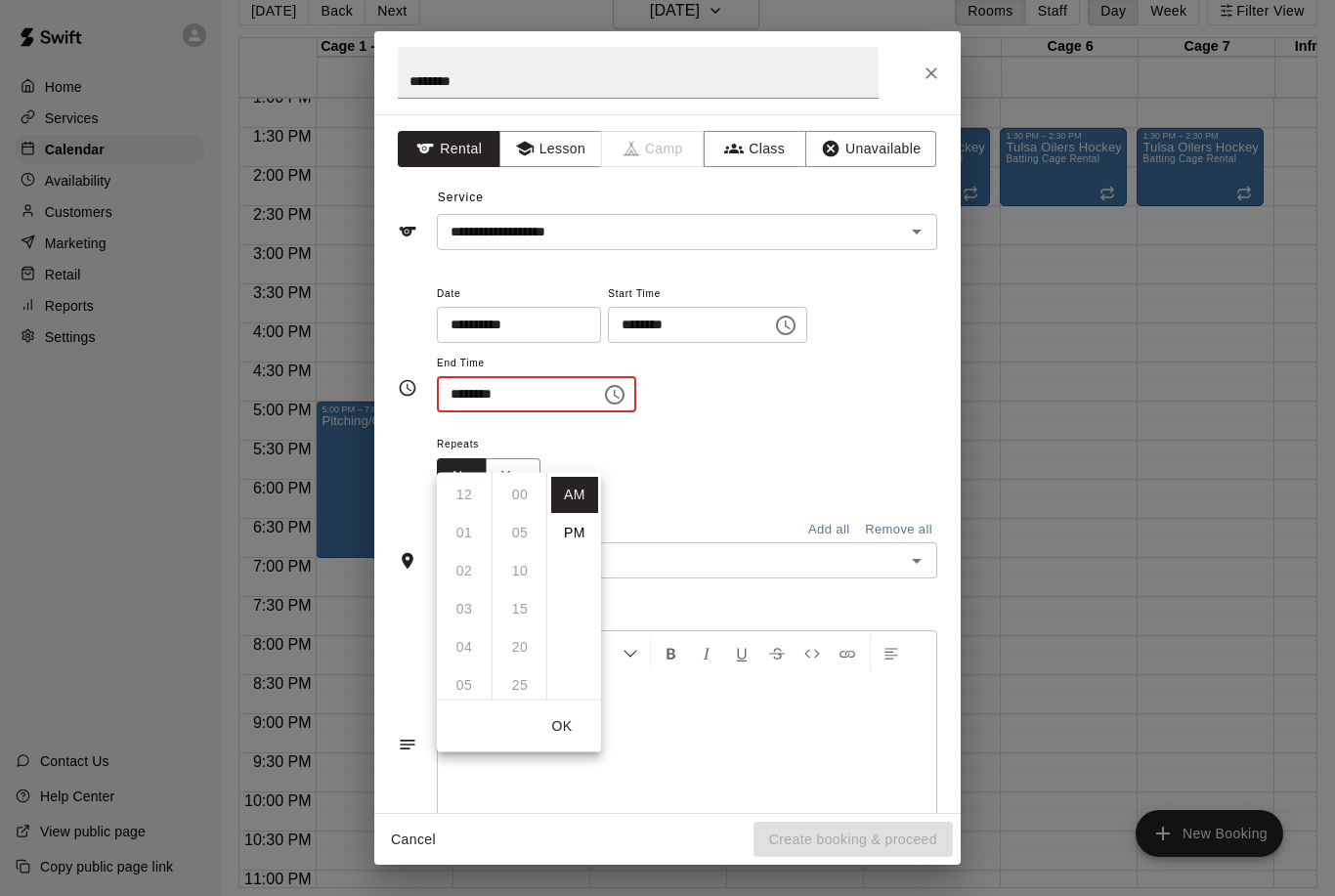
scroll to position [228, 0]
click at [581, 515] on li "PM" at bounding box center [574, 533] width 47 height 36
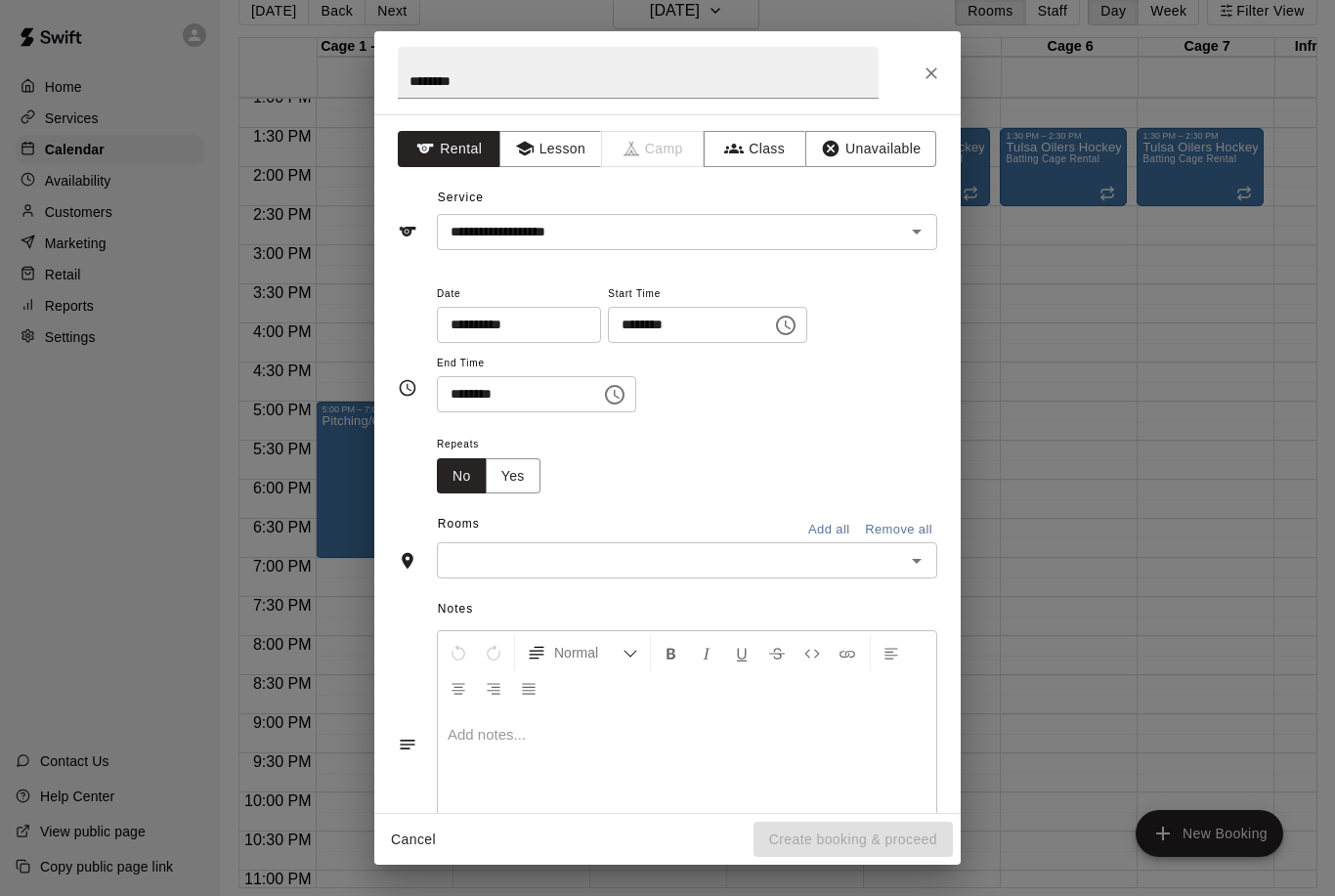
scroll to position [0, 0]
click at [613, 391] on icon "Choose time, selected time is 9:30 PM" at bounding box center [616, 394] width 6 height 9
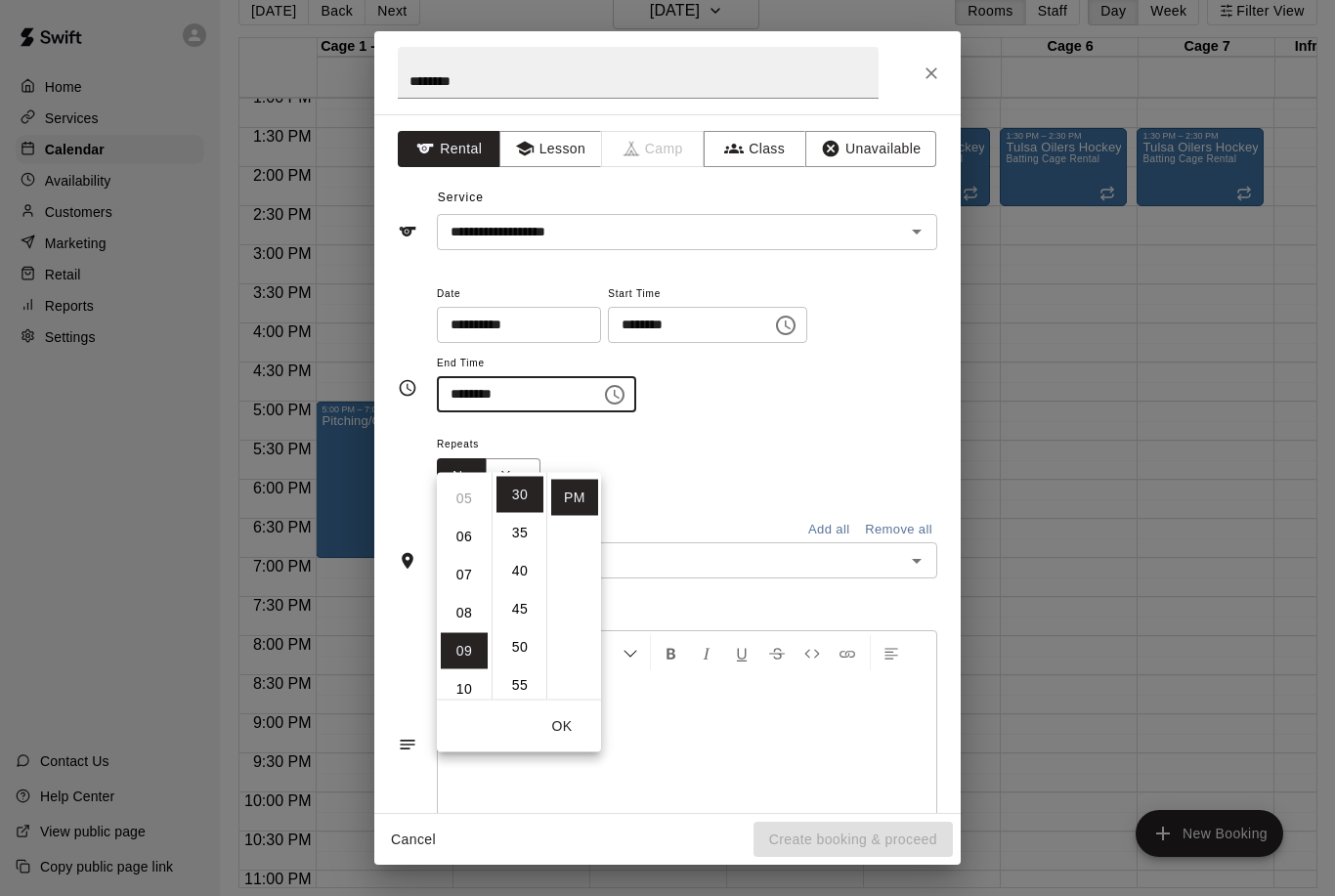
click at [484, 557] on li "07" at bounding box center [464, 575] width 47 height 36
click at [479, 516] on li "06" at bounding box center [464, 534] width 47 height 36
click at [479, 515] on li "07" at bounding box center [464, 533] width 47 height 36
type input "********"
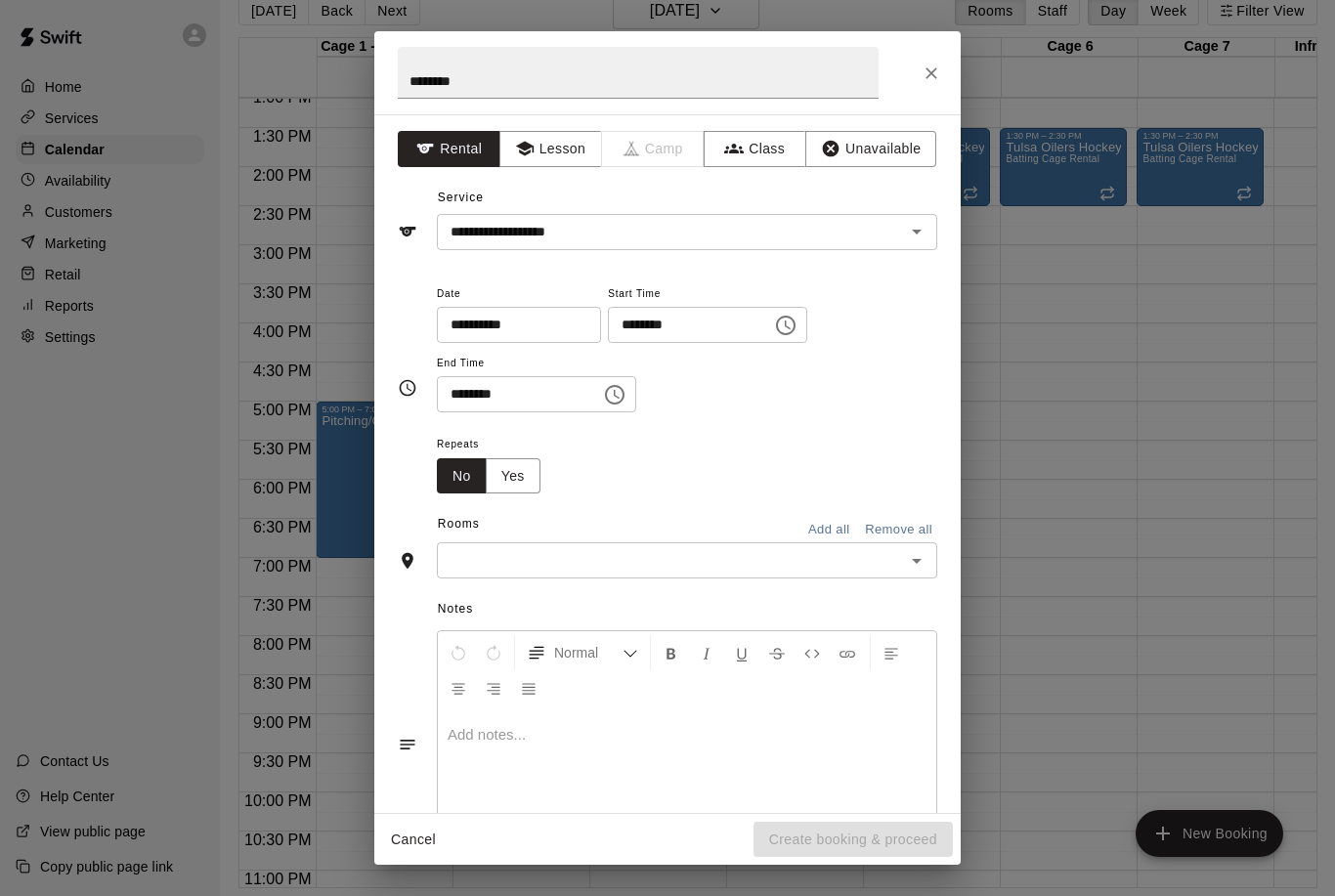
click at [832, 404] on div "**********" at bounding box center [687, 347] width 500 height 132
click at [897, 558] on input "text" at bounding box center [671, 560] width 457 height 25
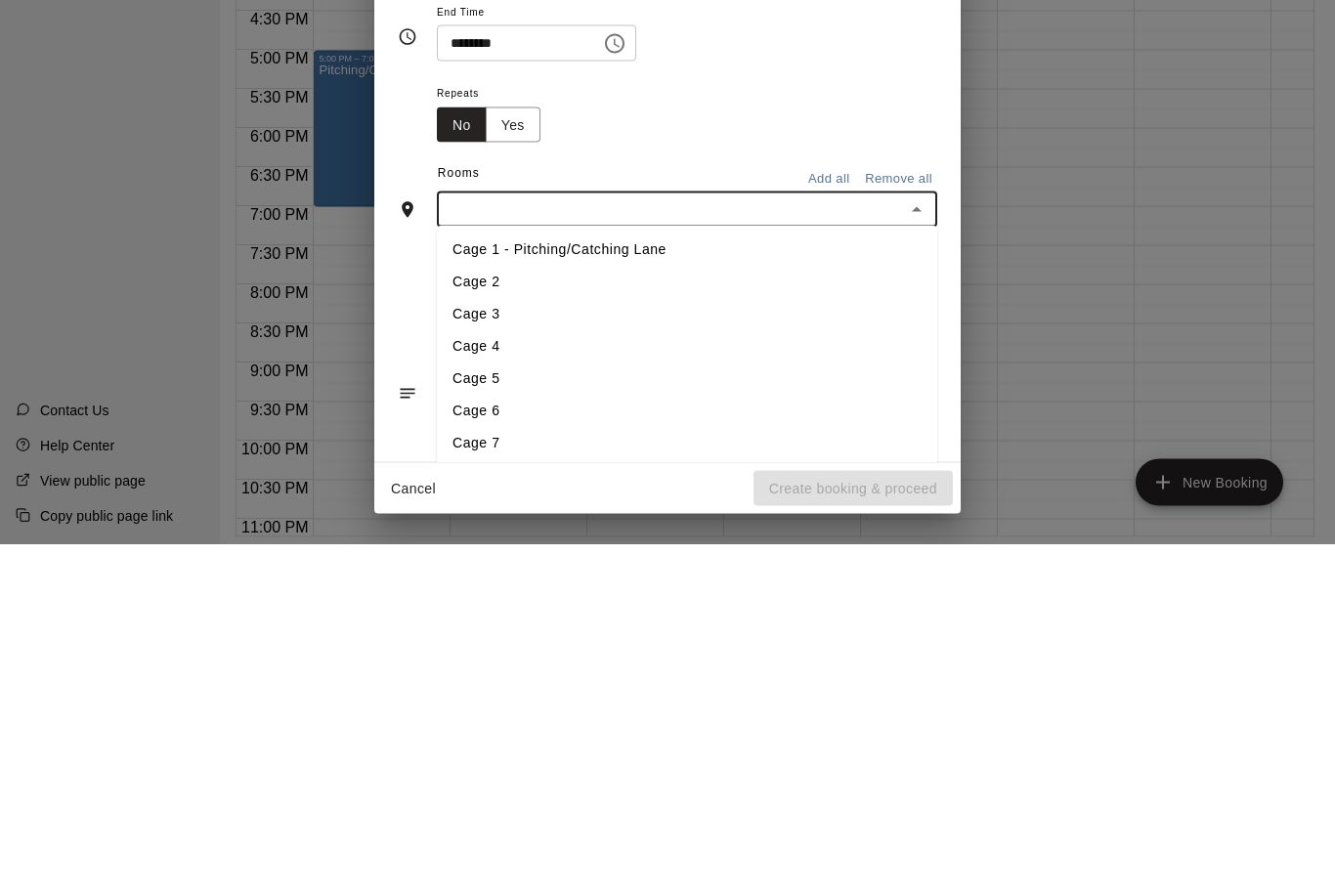
click at [522, 714] on li "Cage 5" at bounding box center [687, 730] width 500 height 32
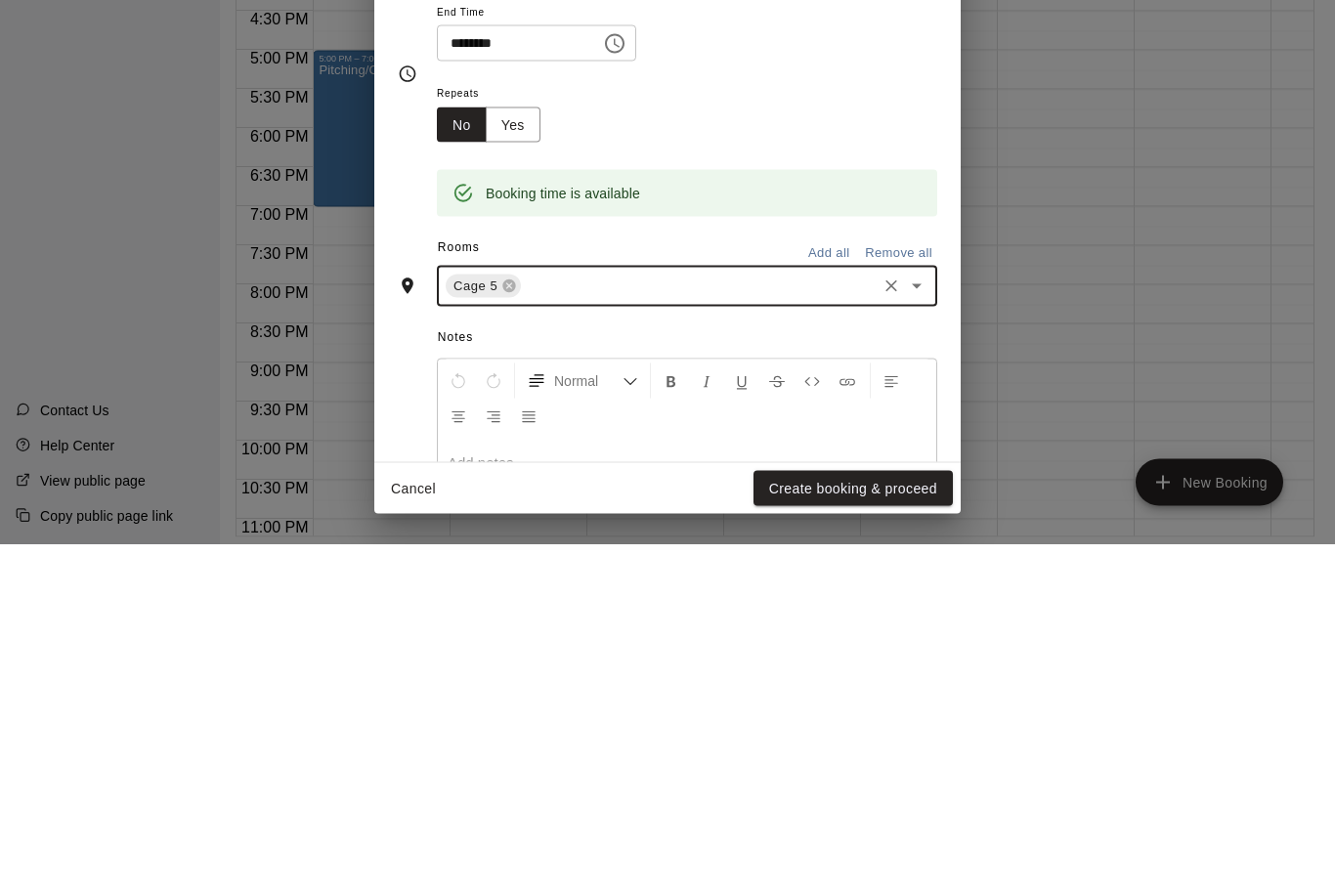
click at [905, 625] on icon "Open" at bounding box center [917, 637] width 24 height 24
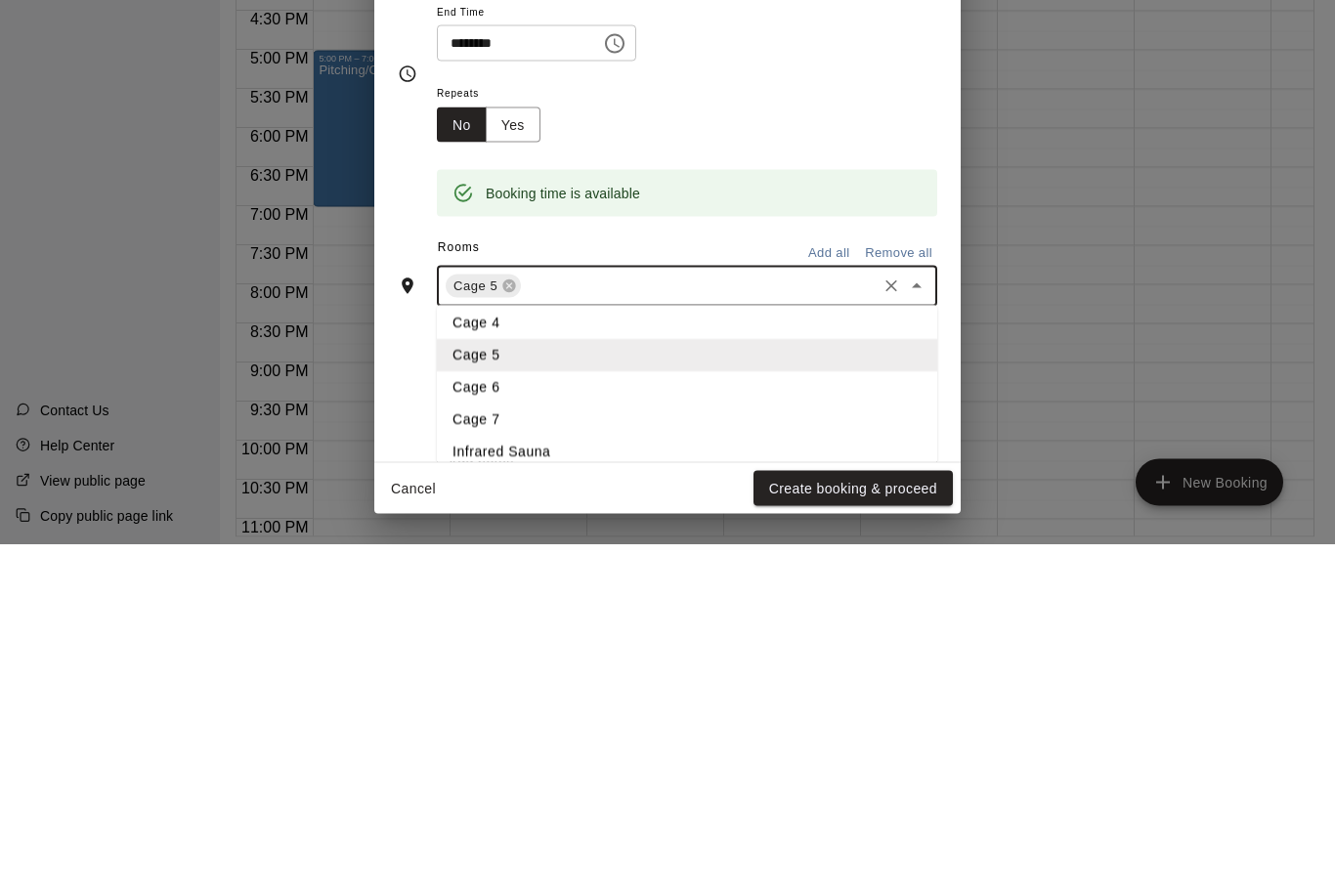
click at [531, 723] on li "Cage 6" at bounding box center [687, 739] width 500 height 32
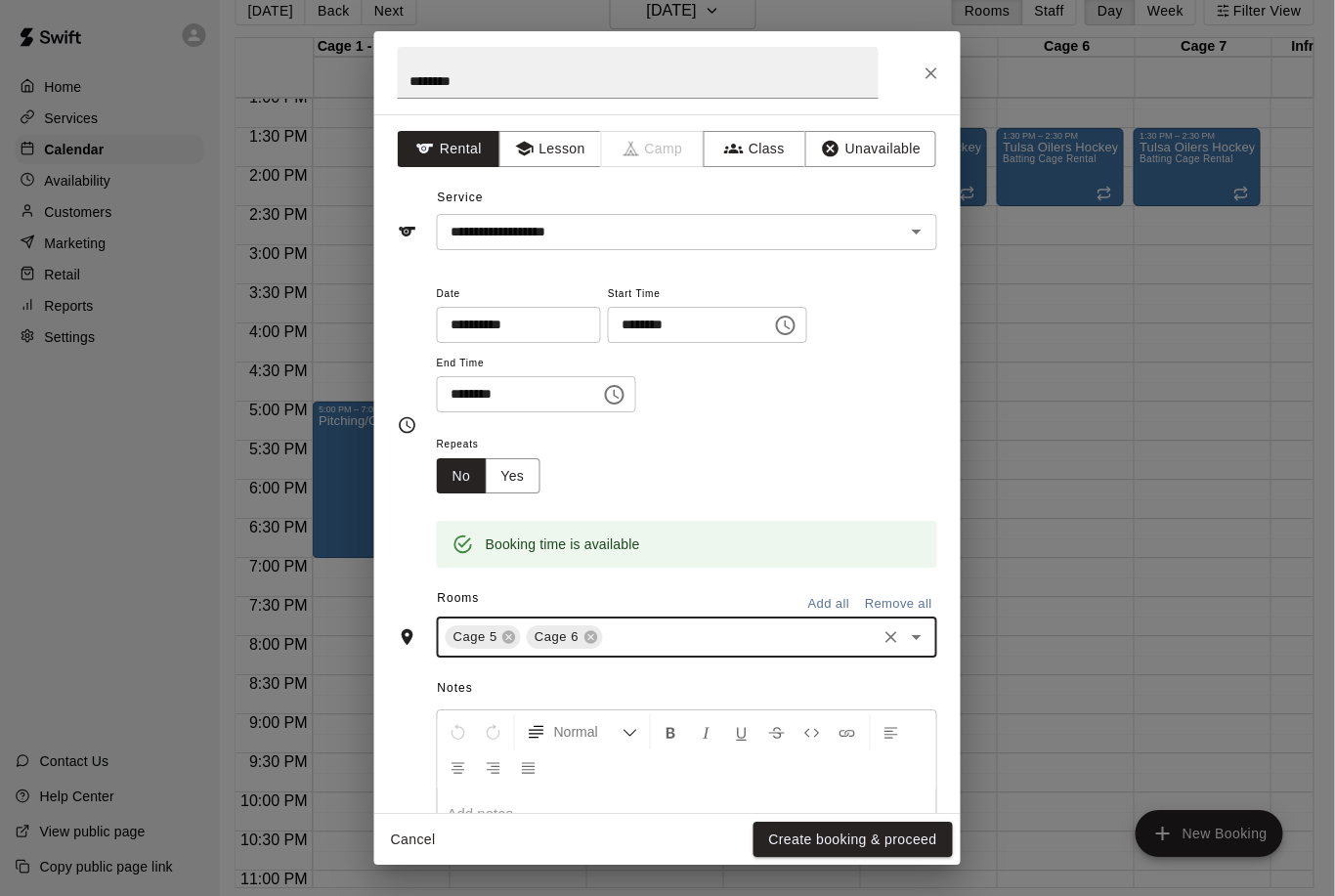
scroll to position [94, 8]
click at [893, 845] on button "Create booking & proceed" at bounding box center [853, 839] width 200 height 36
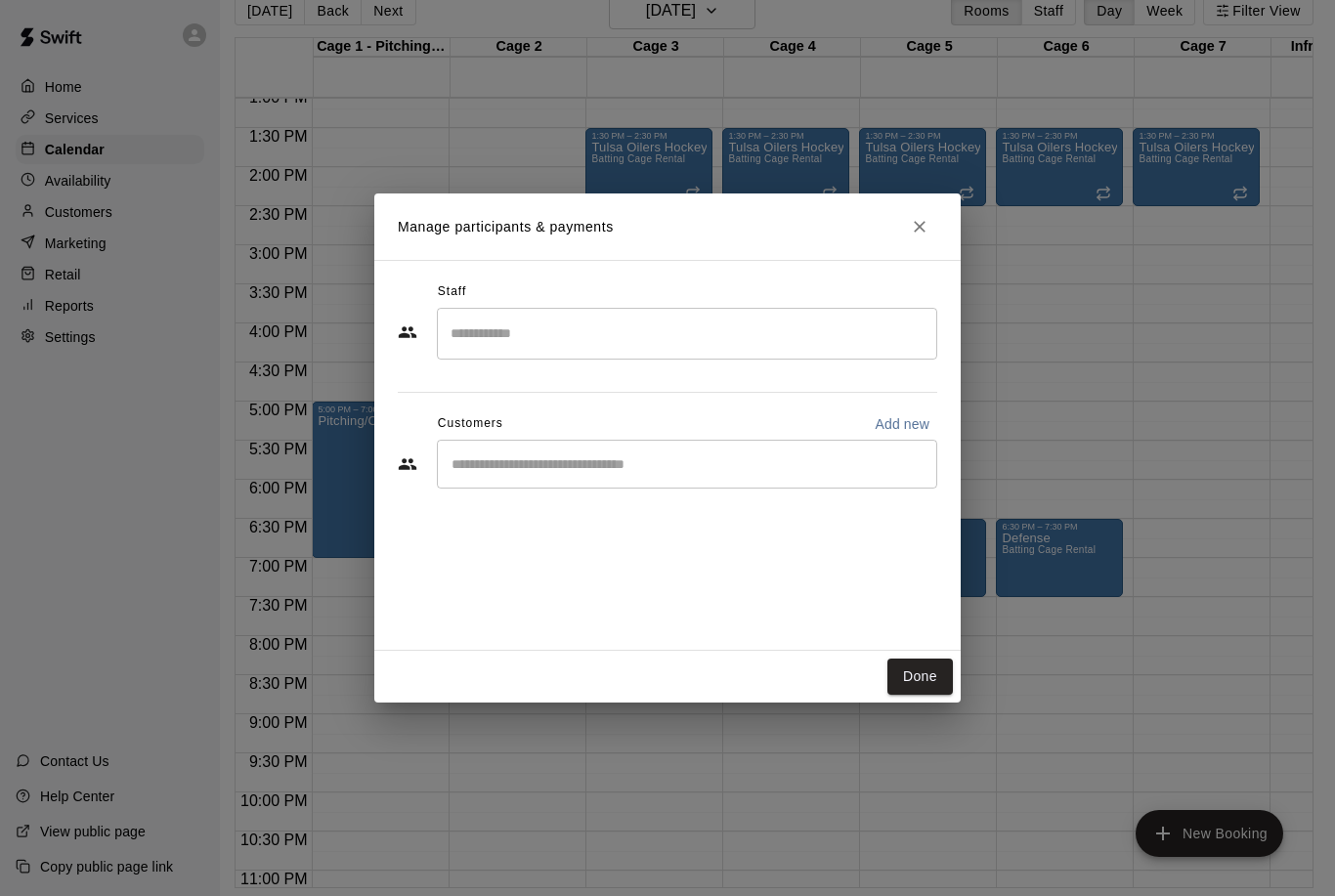
click at [780, 321] on input "Search staff" at bounding box center [687, 333] width 482 height 34
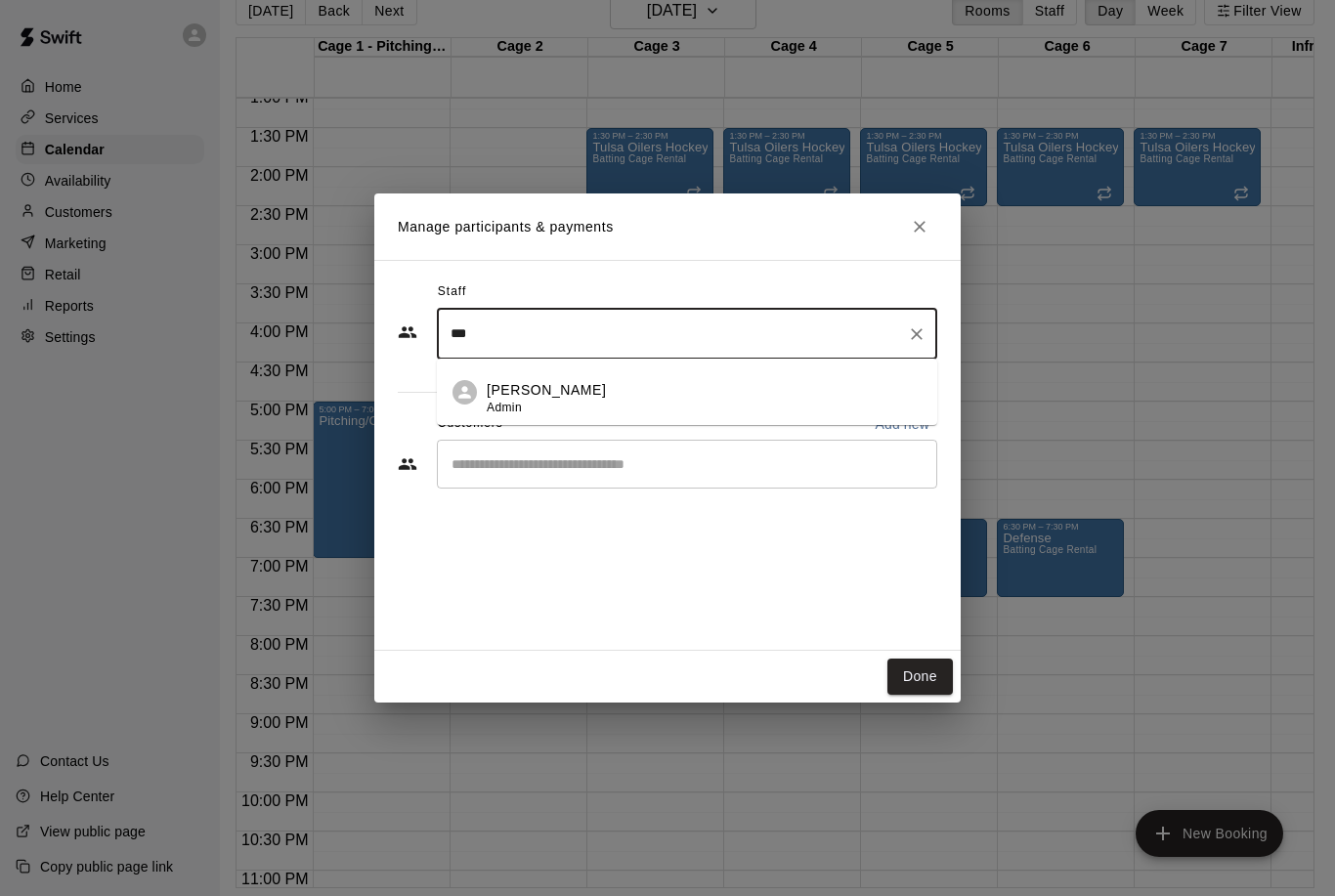
click at [592, 384] on div "[PERSON_NAME] Admin" at bounding box center [704, 399] width 435 height 38
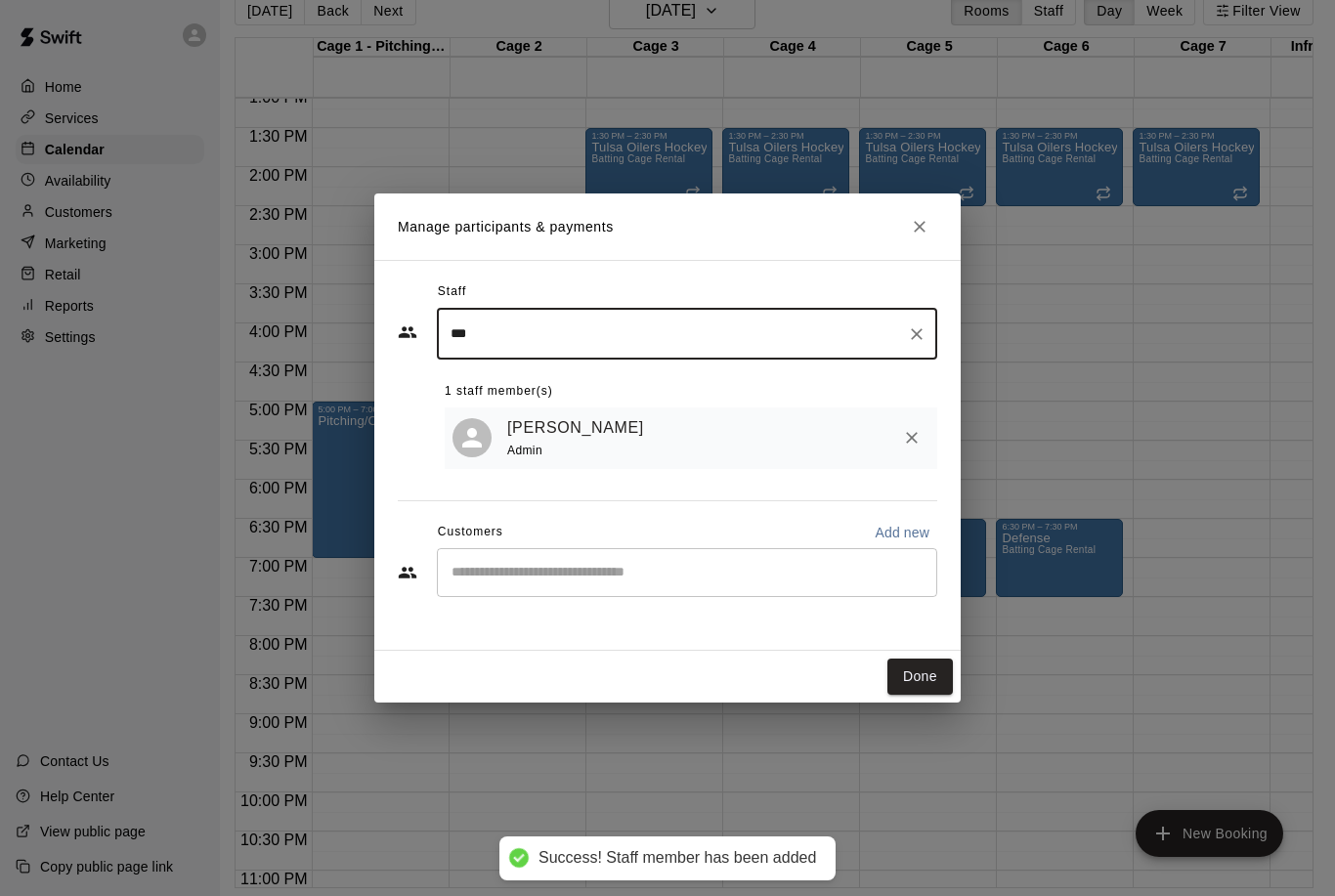
type input "***"
click at [932, 686] on button "Done" at bounding box center [920, 677] width 66 height 36
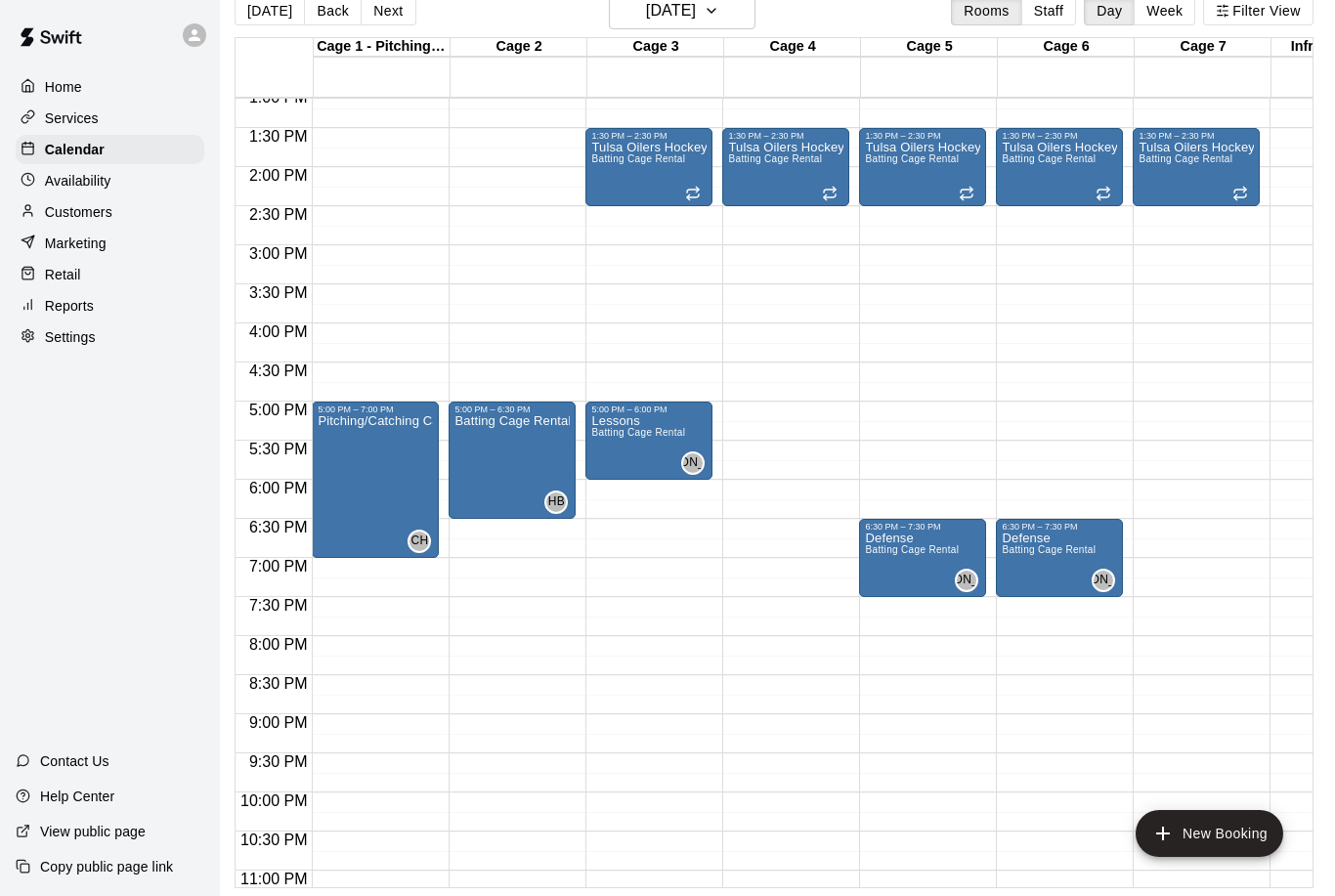
click at [1191, 853] on button "New Booking" at bounding box center [1209, 832] width 148 height 47
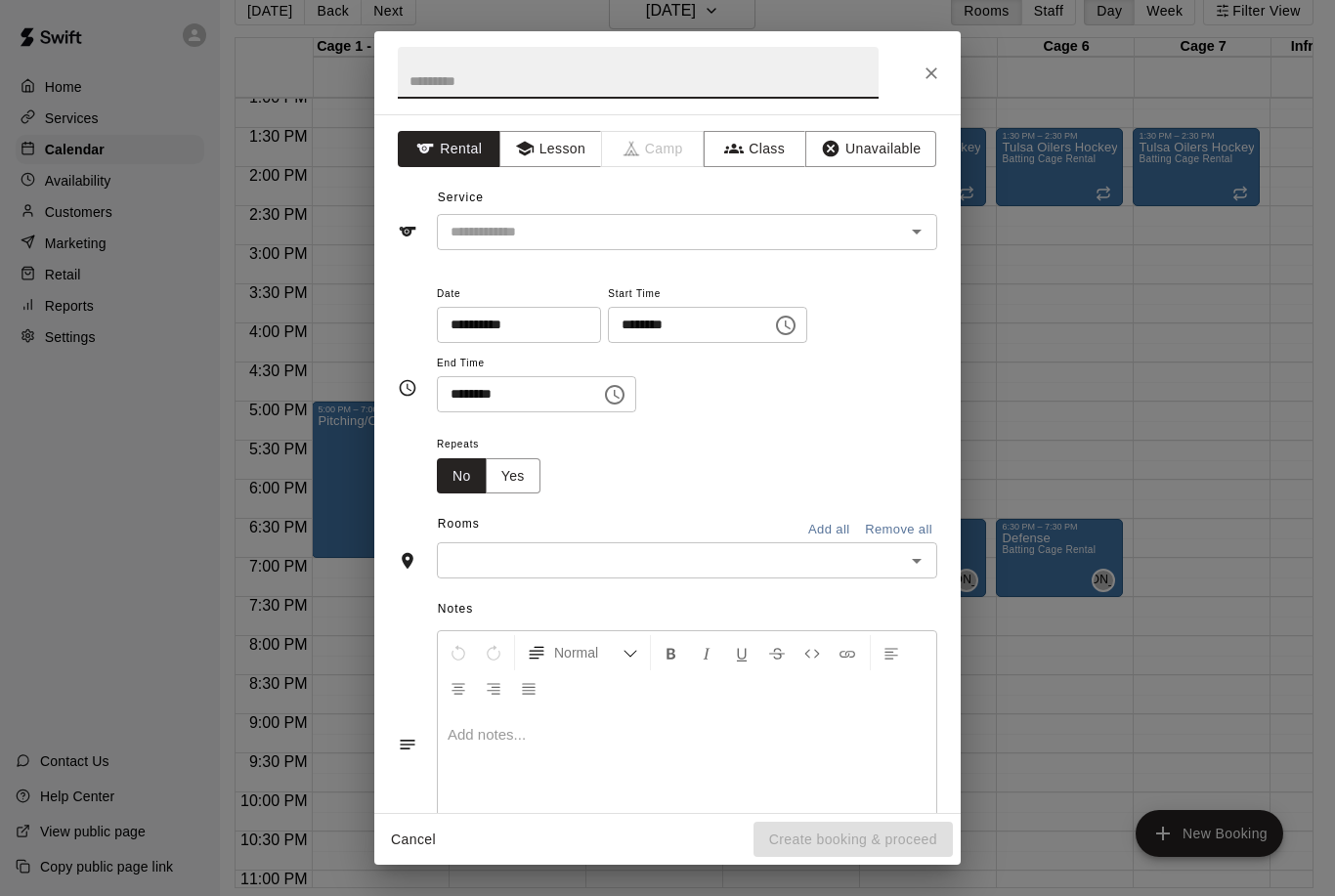
click at [564, 81] on input "text" at bounding box center [638, 72] width 481 height 52
click at [925, 240] on icon "Open" at bounding box center [917, 232] width 24 height 24
type input "*******"
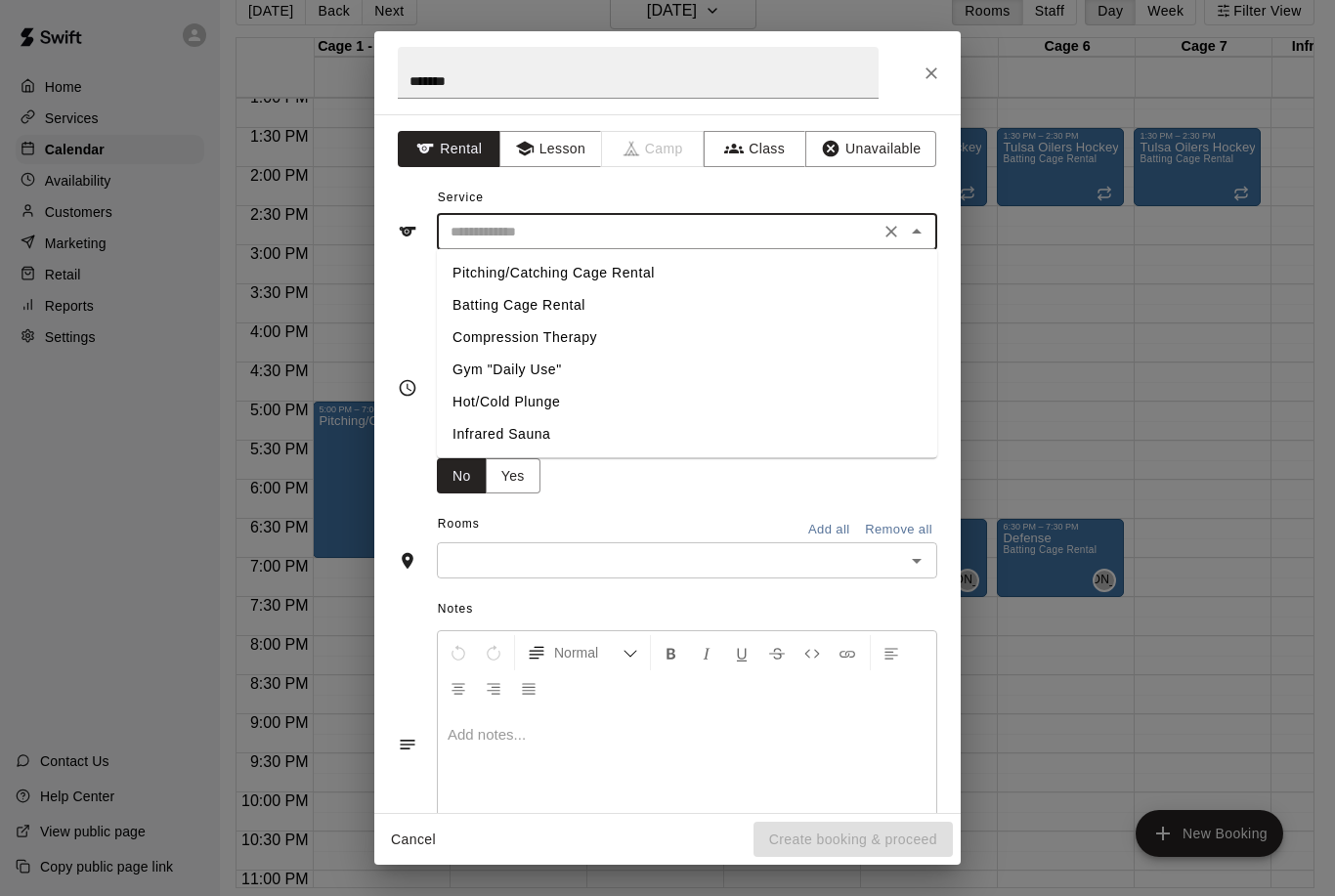
click at [610, 323] on li "Compression Therapy" at bounding box center [687, 337] width 500 height 32
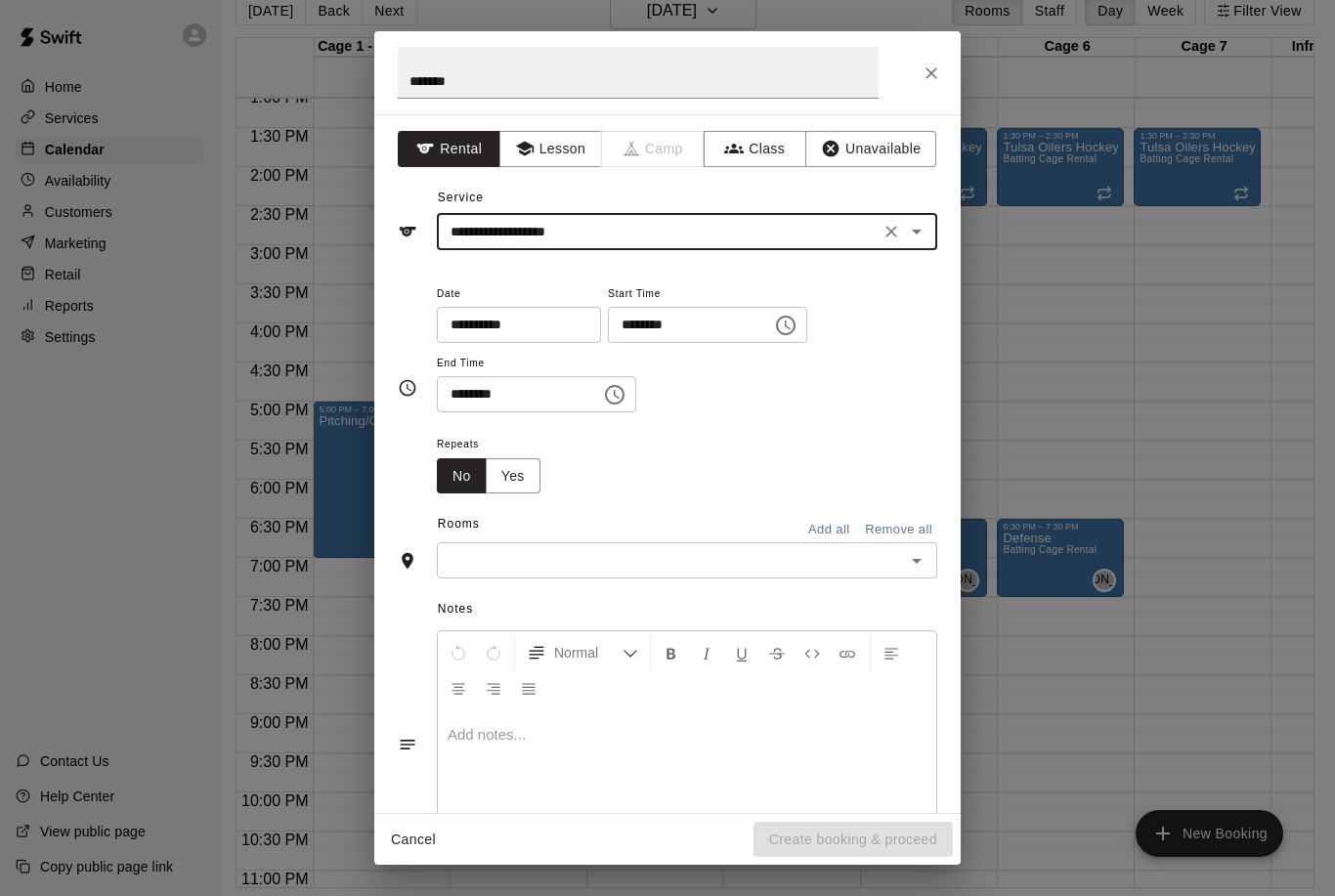
type input "**********"
click at [766, 318] on button "Choose time, selected time is 9:00 AM" at bounding box center [785, 324] width 39 height 39
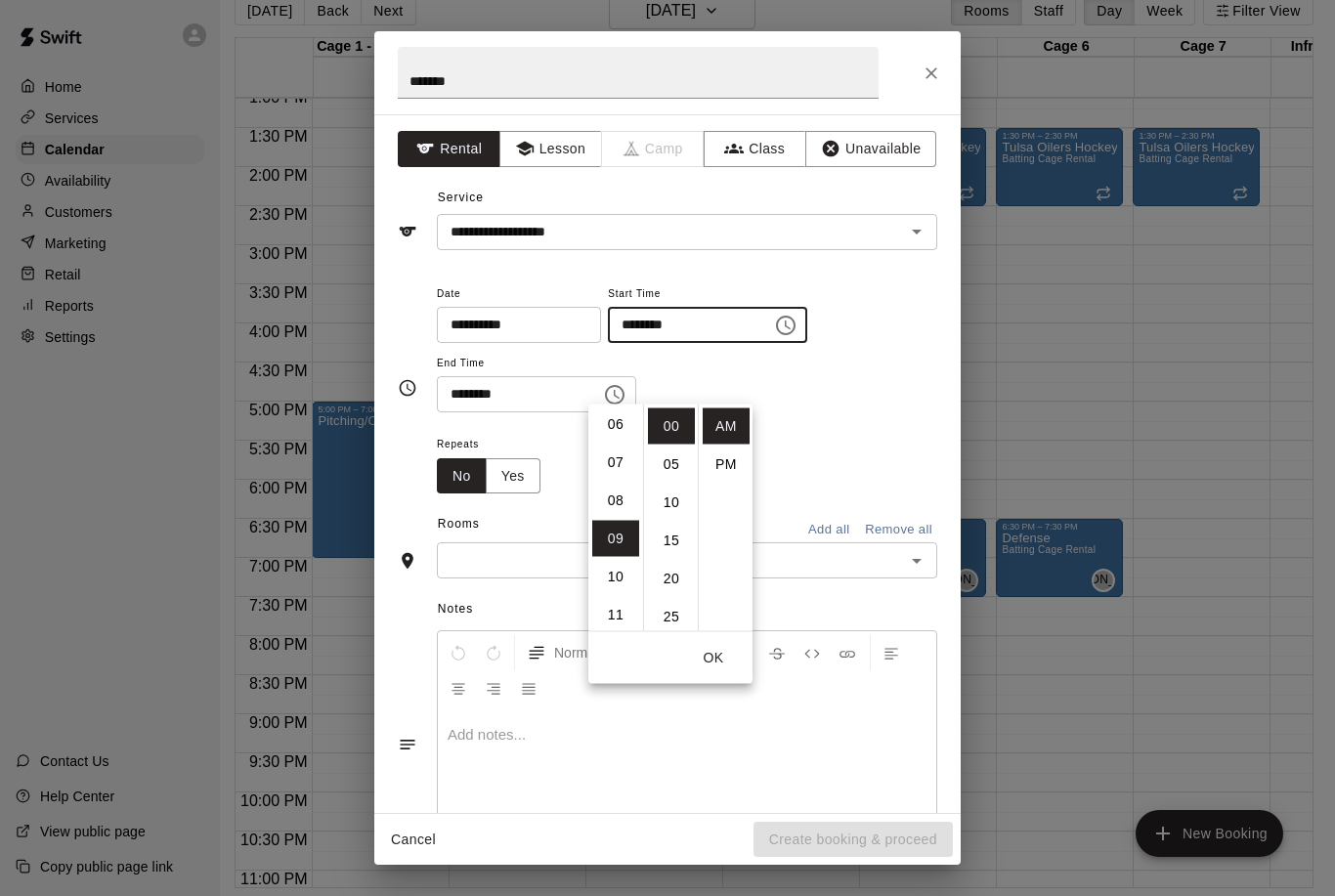
click at [625, 445] on li "07" at bounding box center [615, 462] width 47 height 36
click at [685, 540] on li "30" at bounding box center [671, 558] width 47 height 36
click at [736, 447] on li "PM" at bounding box center [726, 464] width 47 height 36
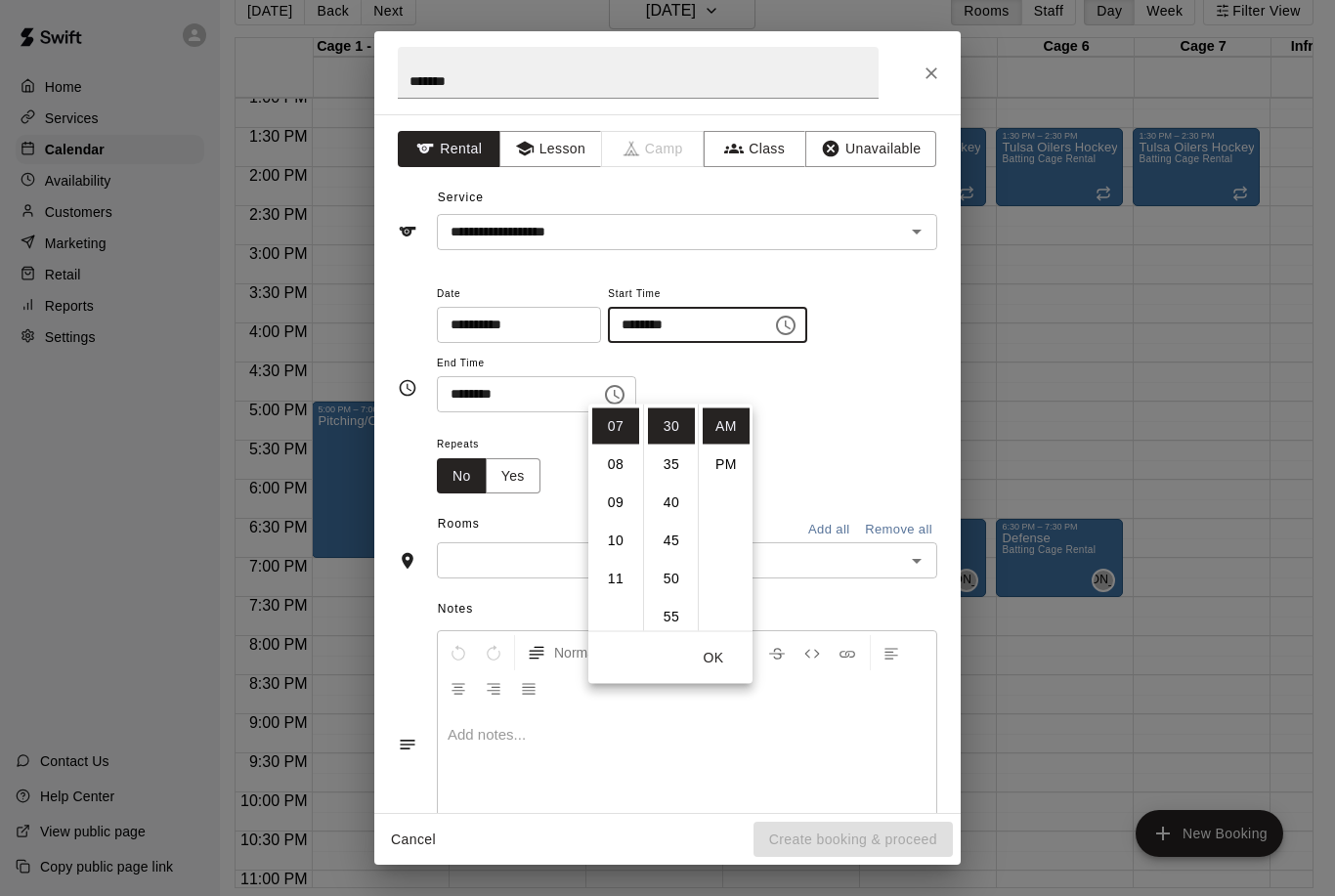
type input "********"
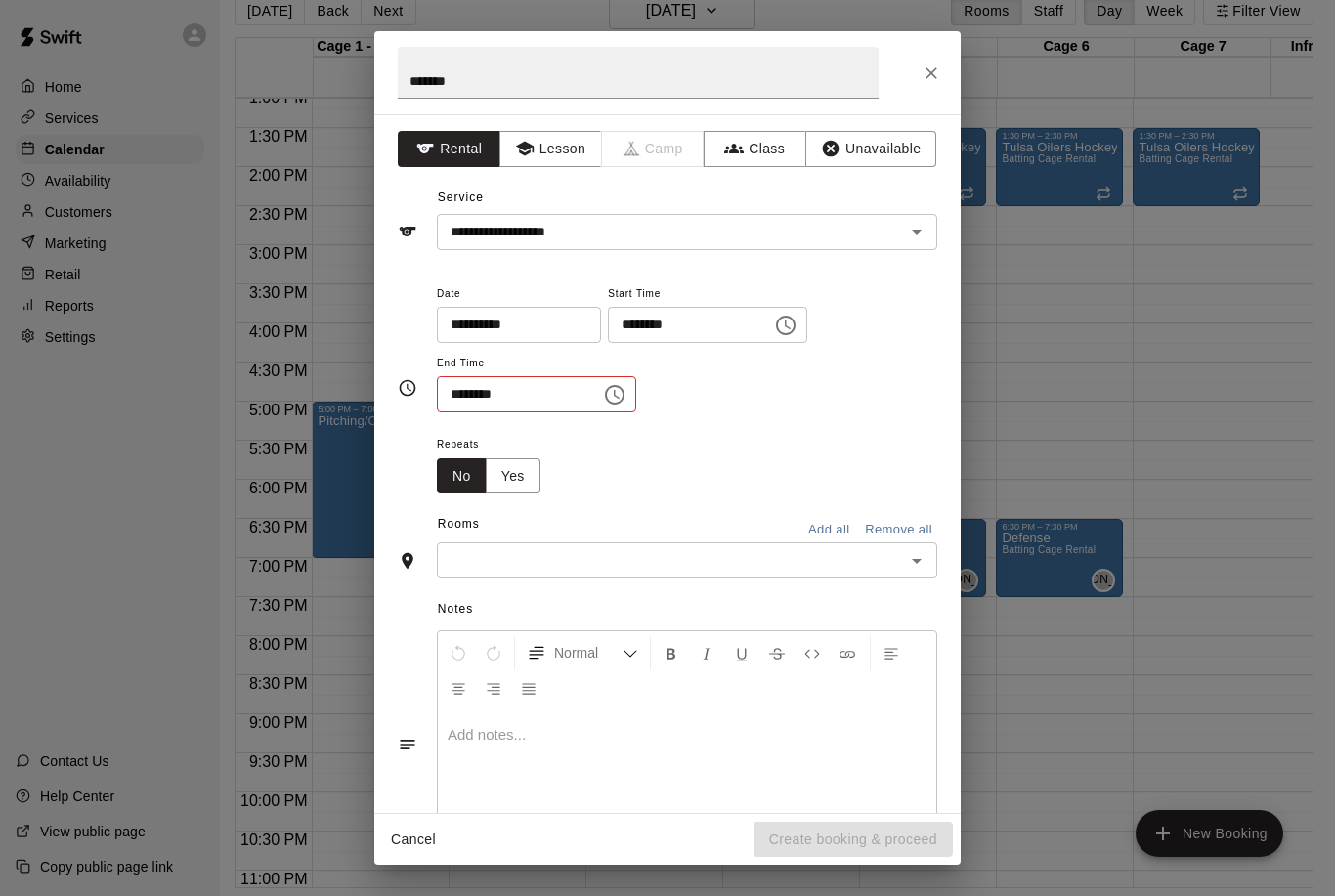
scroll to position [1, 0]
click at [868, 393] on div "**********" at bounding box center [687, 347] width 500 height 132
click at [603, 403] on icon "Choose time, selected time is 9:30 AM" at bounding box center [615, 395] width 24 height 24
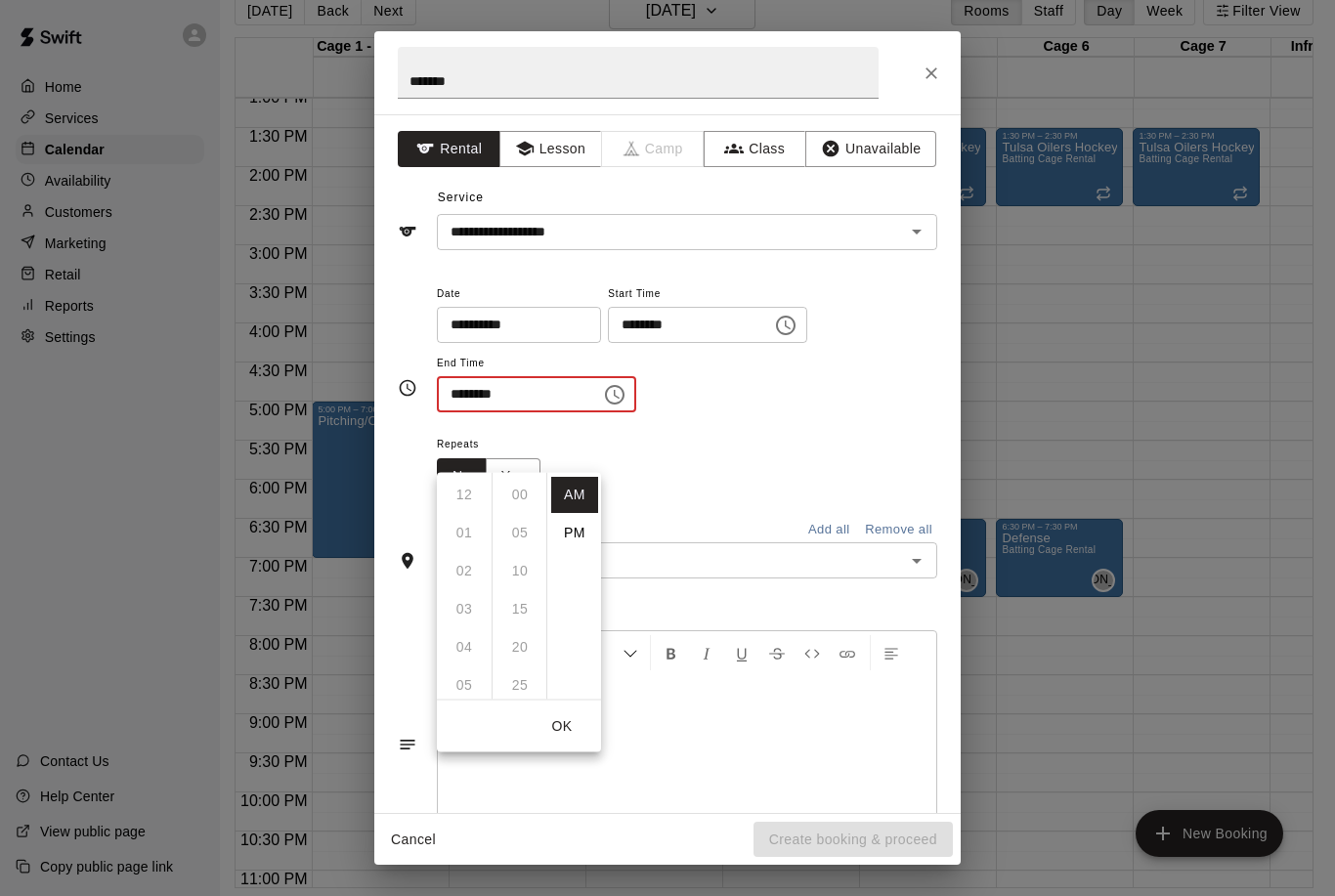
scroll to position [228, 0]
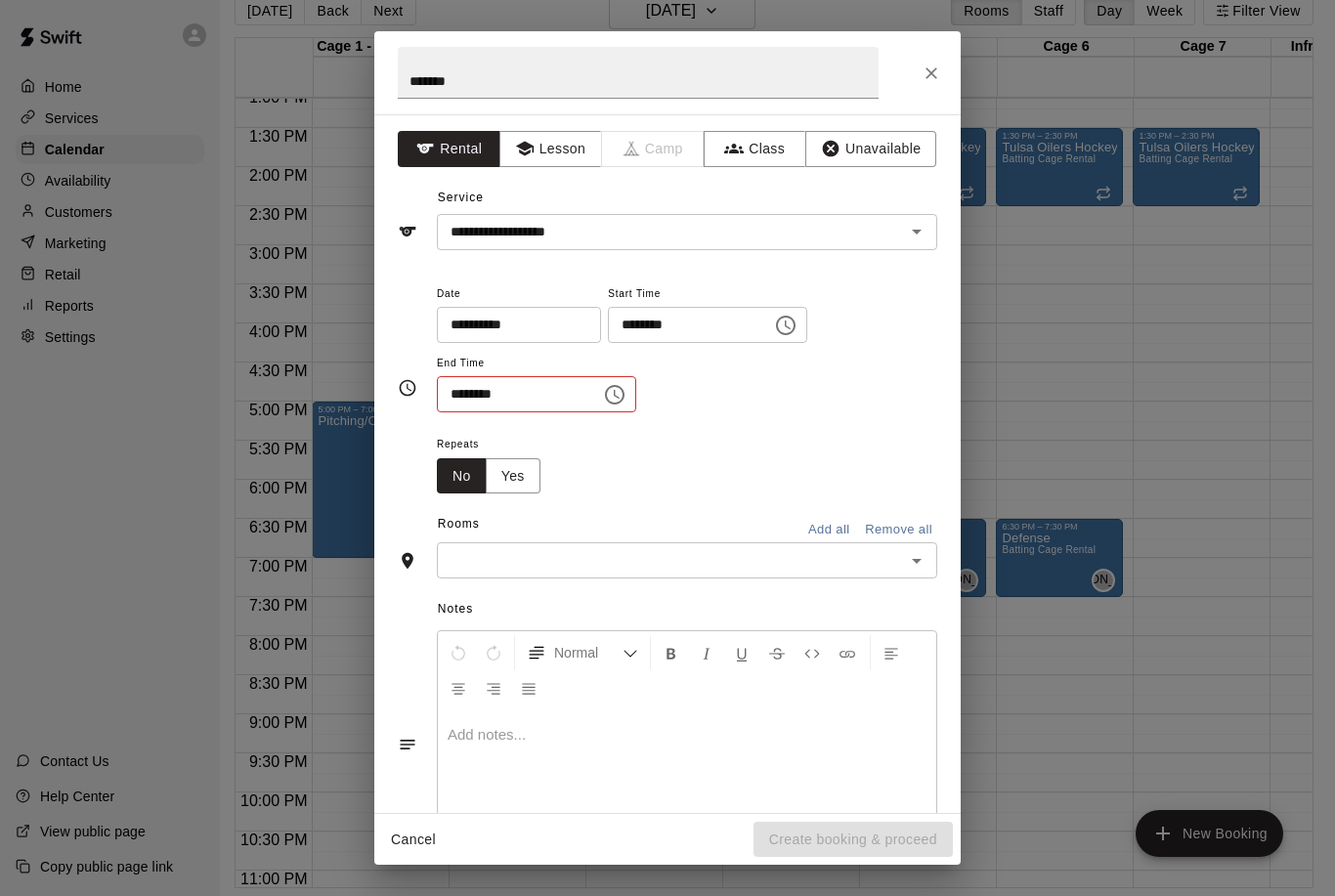
click at [604, 466] on div "Repeats No Yes" at bounding box center [687, 462] width 500 height 62
click at [533, 398] on input "********" at bounding box center [512, 394] width 151 height 36
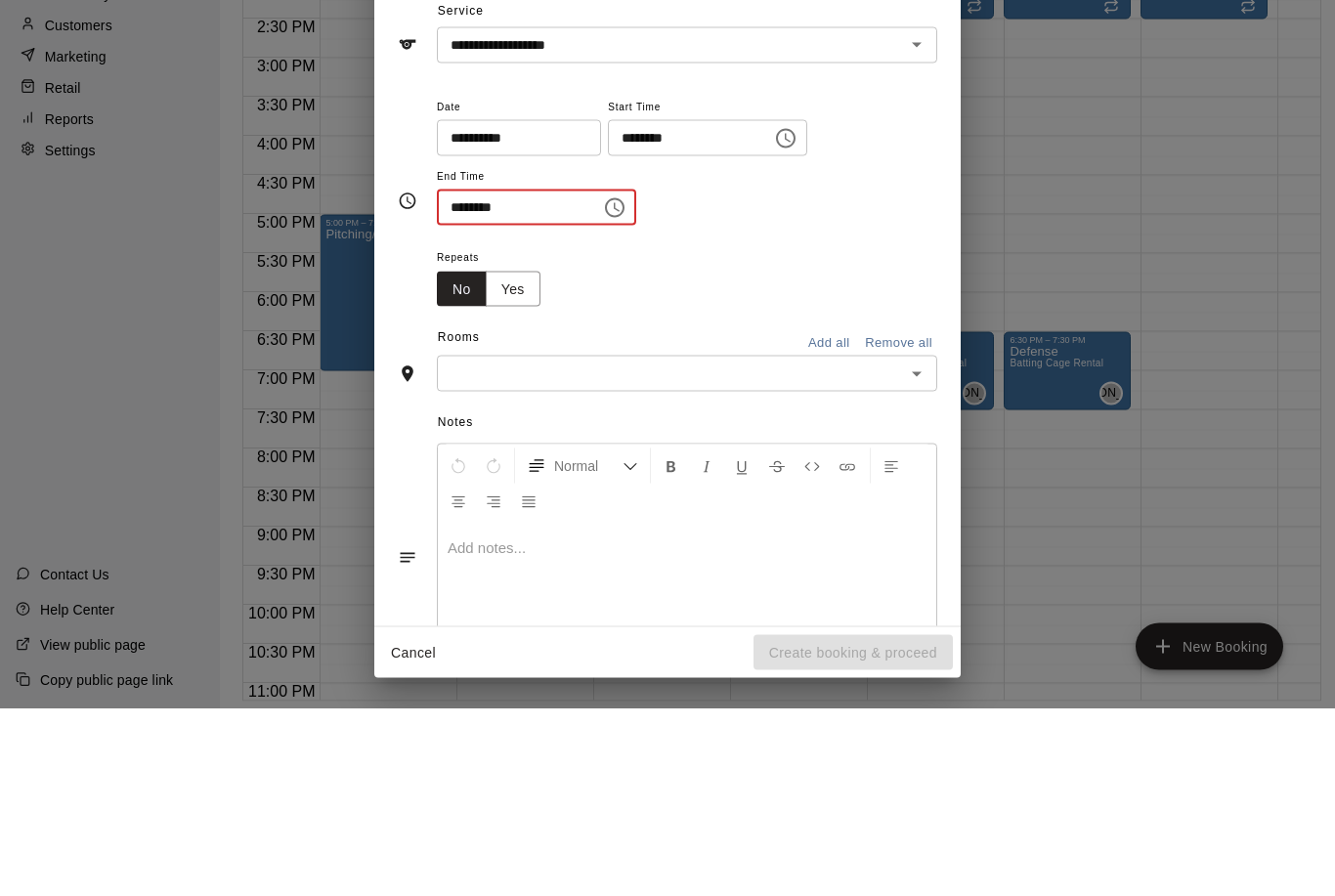
click at [603, 383] on icon "Choose time, selected time is 9:30 AM" at bounding box center [615, 395] width 24 height 24
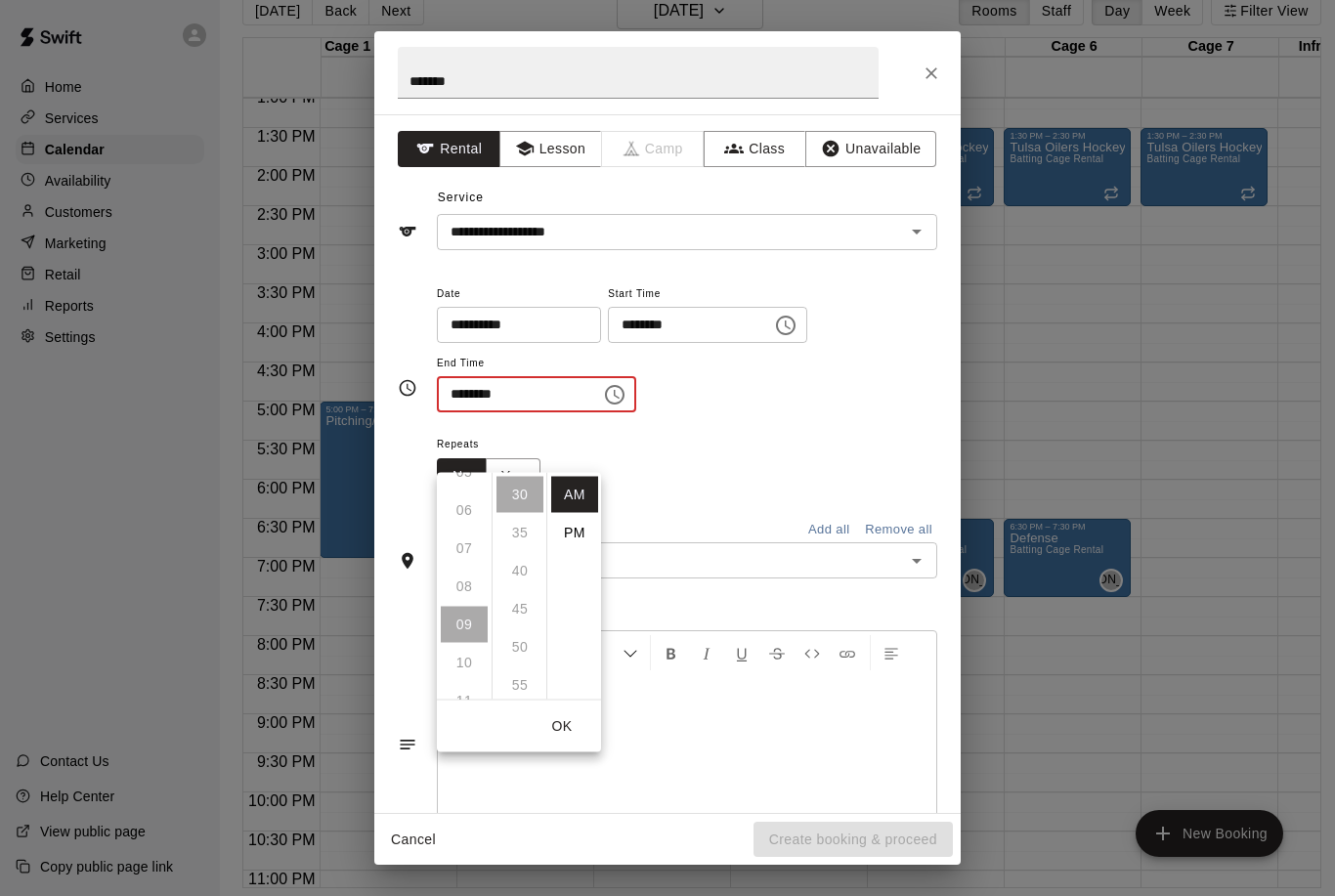
scroll to position [137, 0]
click at [587, 515] on li "PM" at bounding box center [574, 533] width 47 height 36
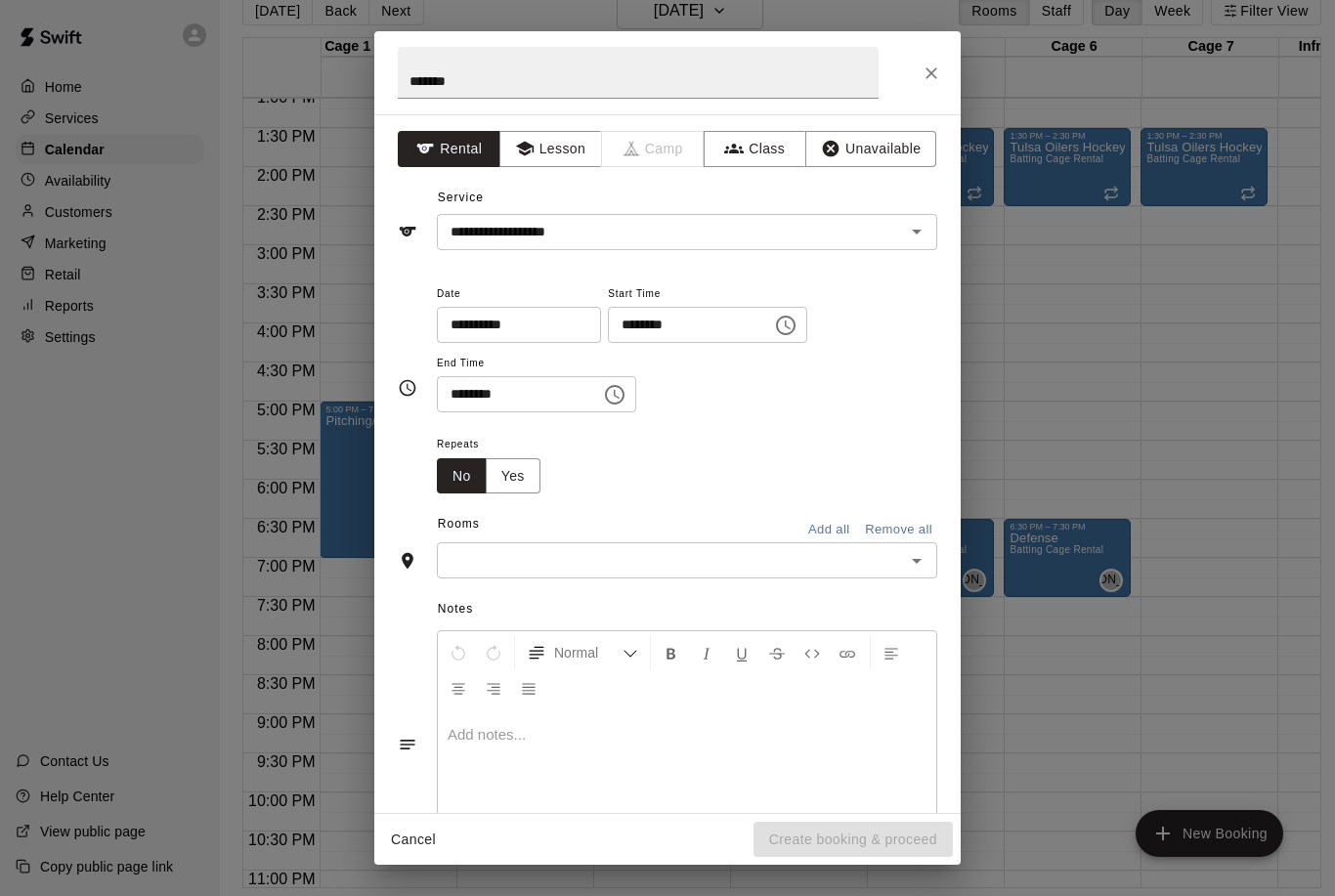
click at [527, 388] on input "********" at bounding box center [512, 394] width 151 height 36
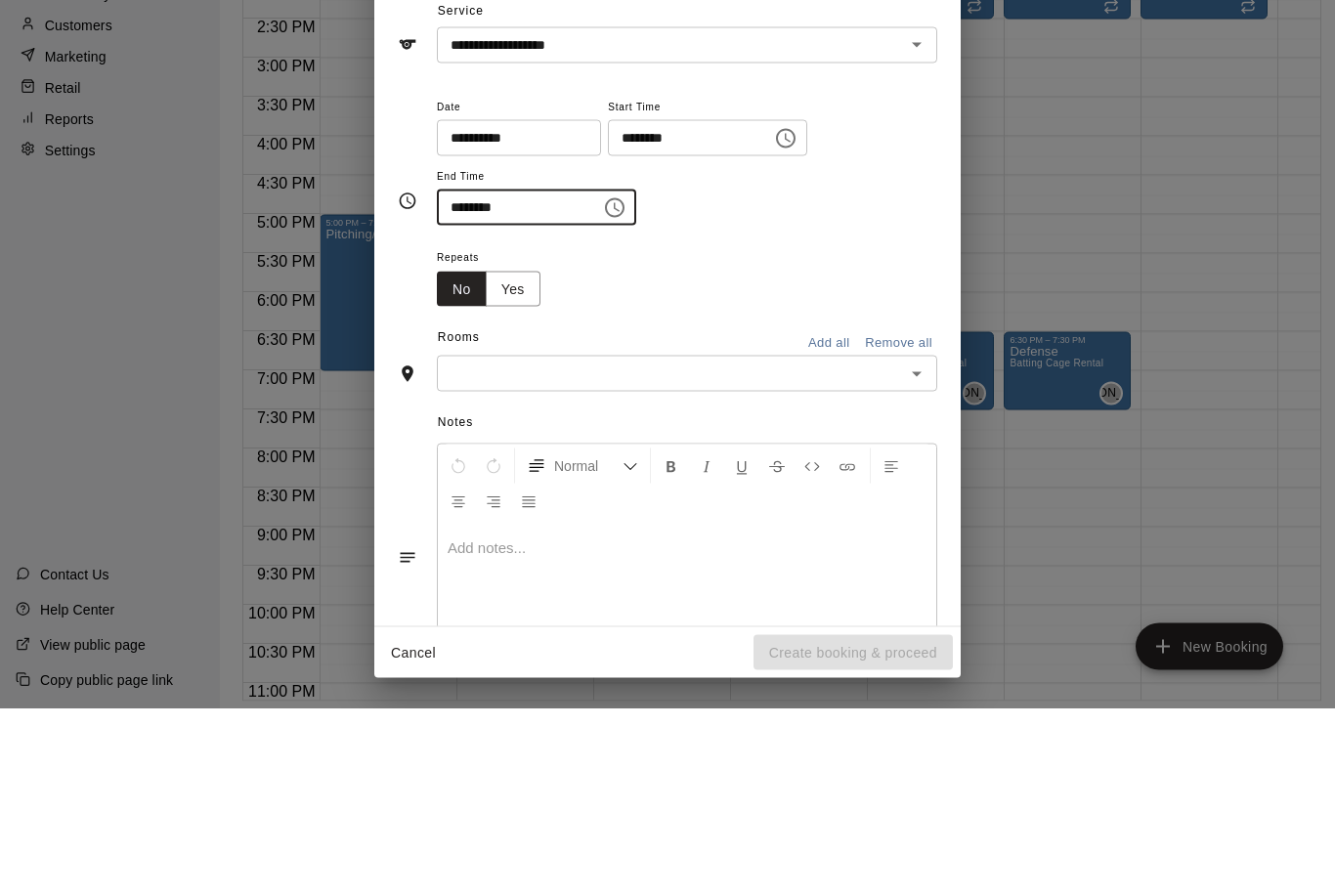
click at [603, 383] on icon "Choose time, selected time is 9:30 PM" at bounding box center [615, 395] width 24 height 24
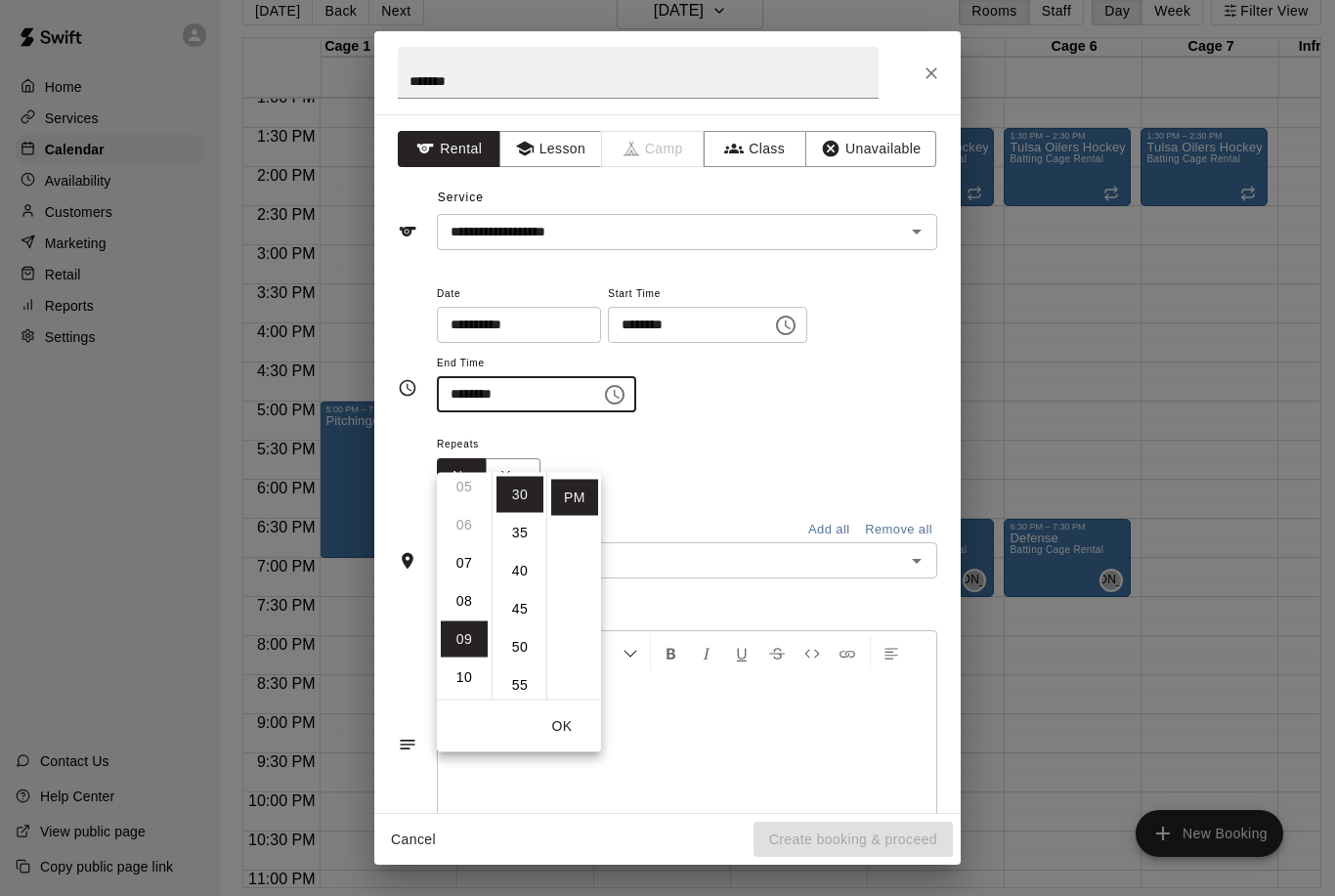
click at [473, 583] on li "08" at bounding box center [464, 601] width 47 height 36
type input "********"
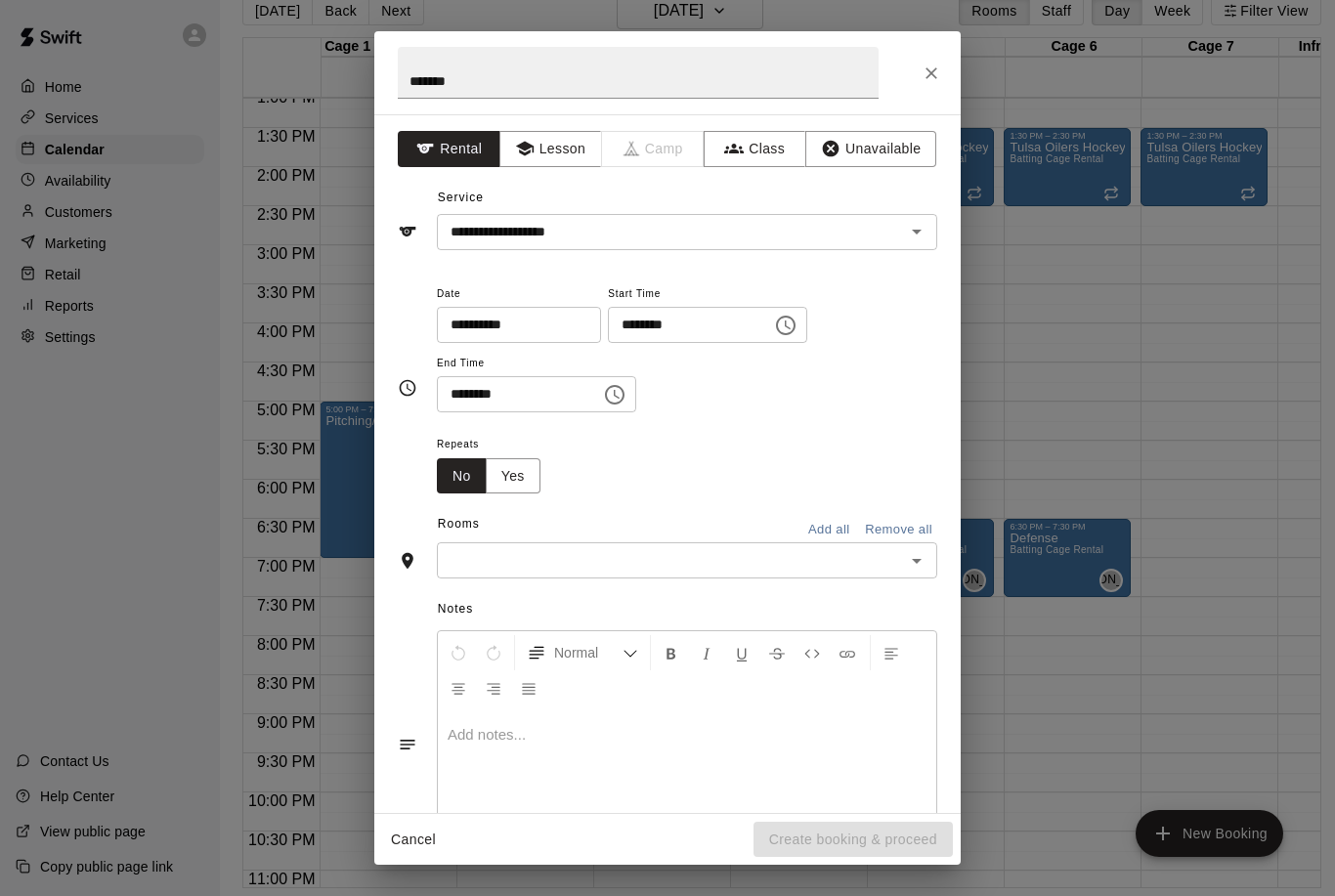
click at [823, 432] on div "Repeats No Yes" at bounding box center [687, 462] width 500 height 62
click at [922, 561] on icon "Open" at bounding box center [917, 561] width 24 height 24
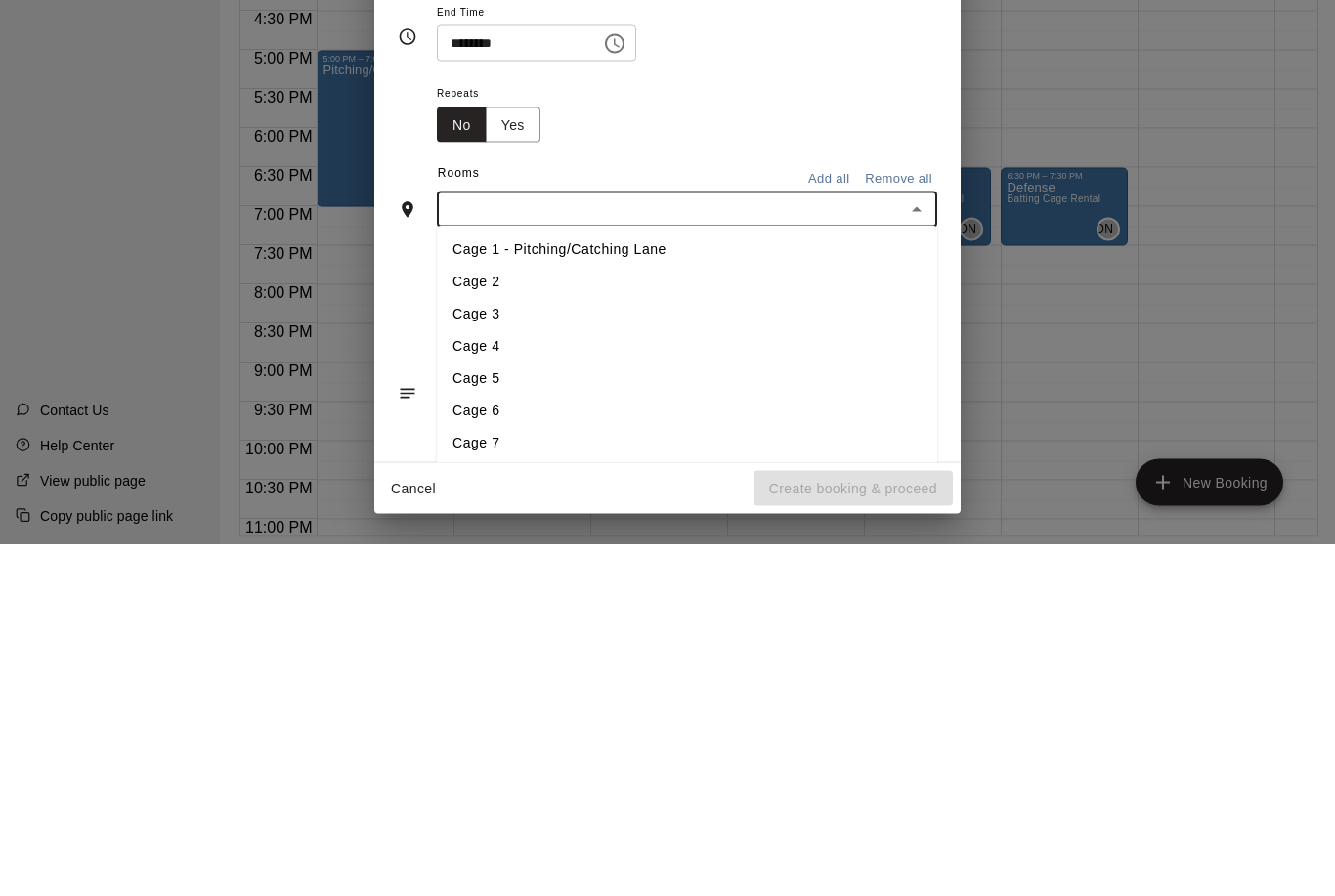
click at [529, 650] on li "Cage 3" at bounding box center [687, 666] width 500 height 32
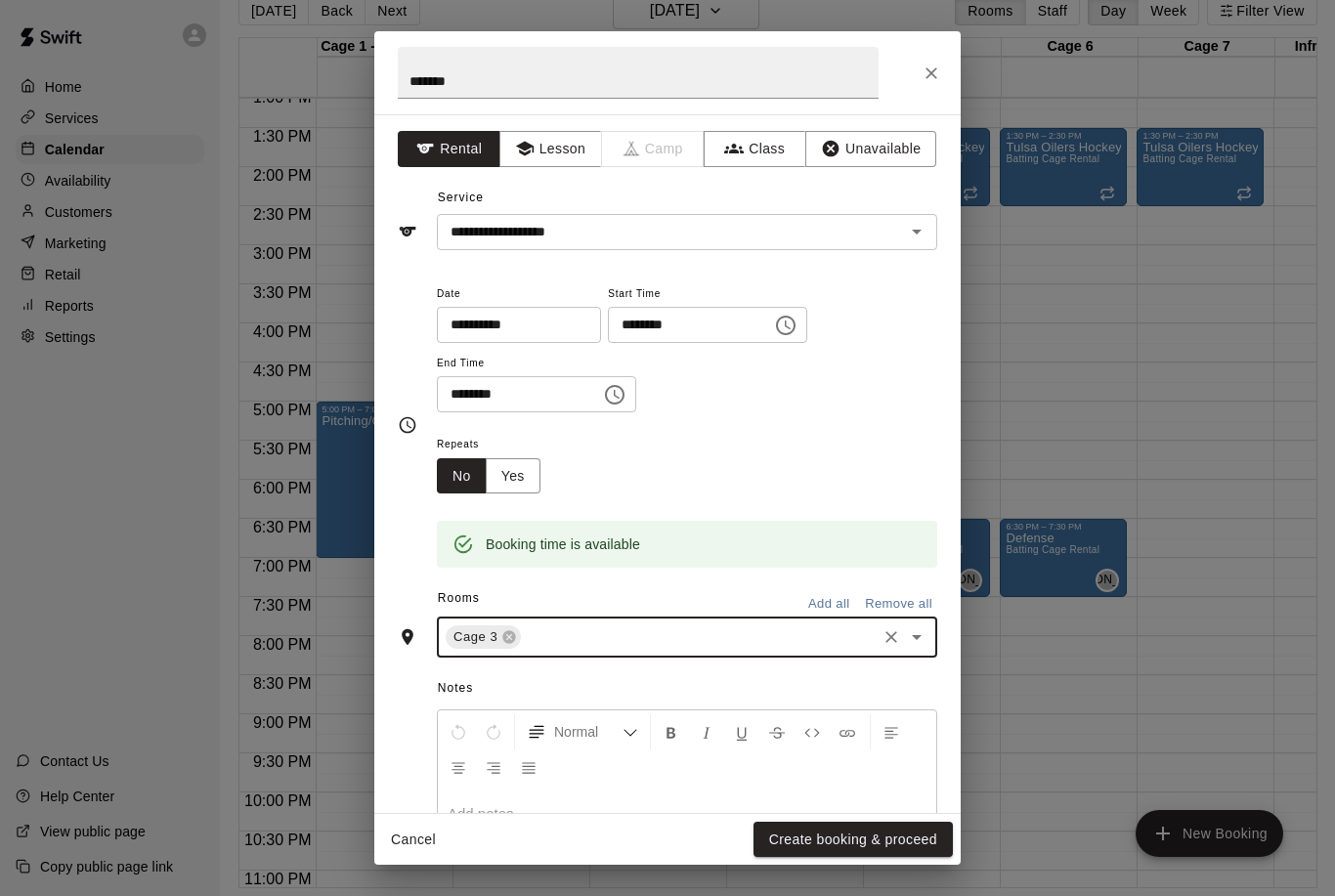
click at [858, 839] on button "Create booking & proceed" at bounding box center [853, 839] width 200 height 36
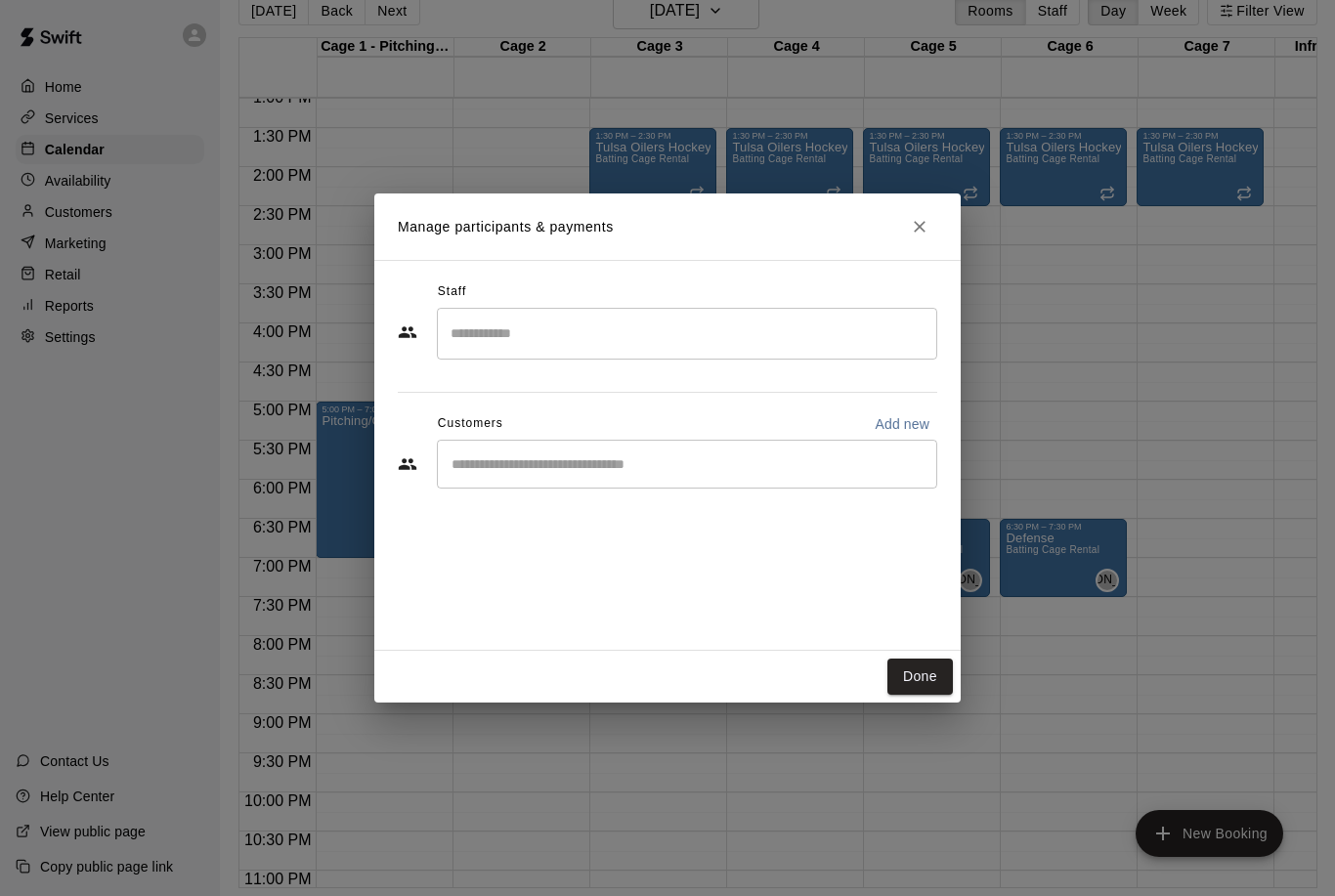
click at [730, 329] on input "Search staff" at bounding box center [687, 333] width 482 height 34
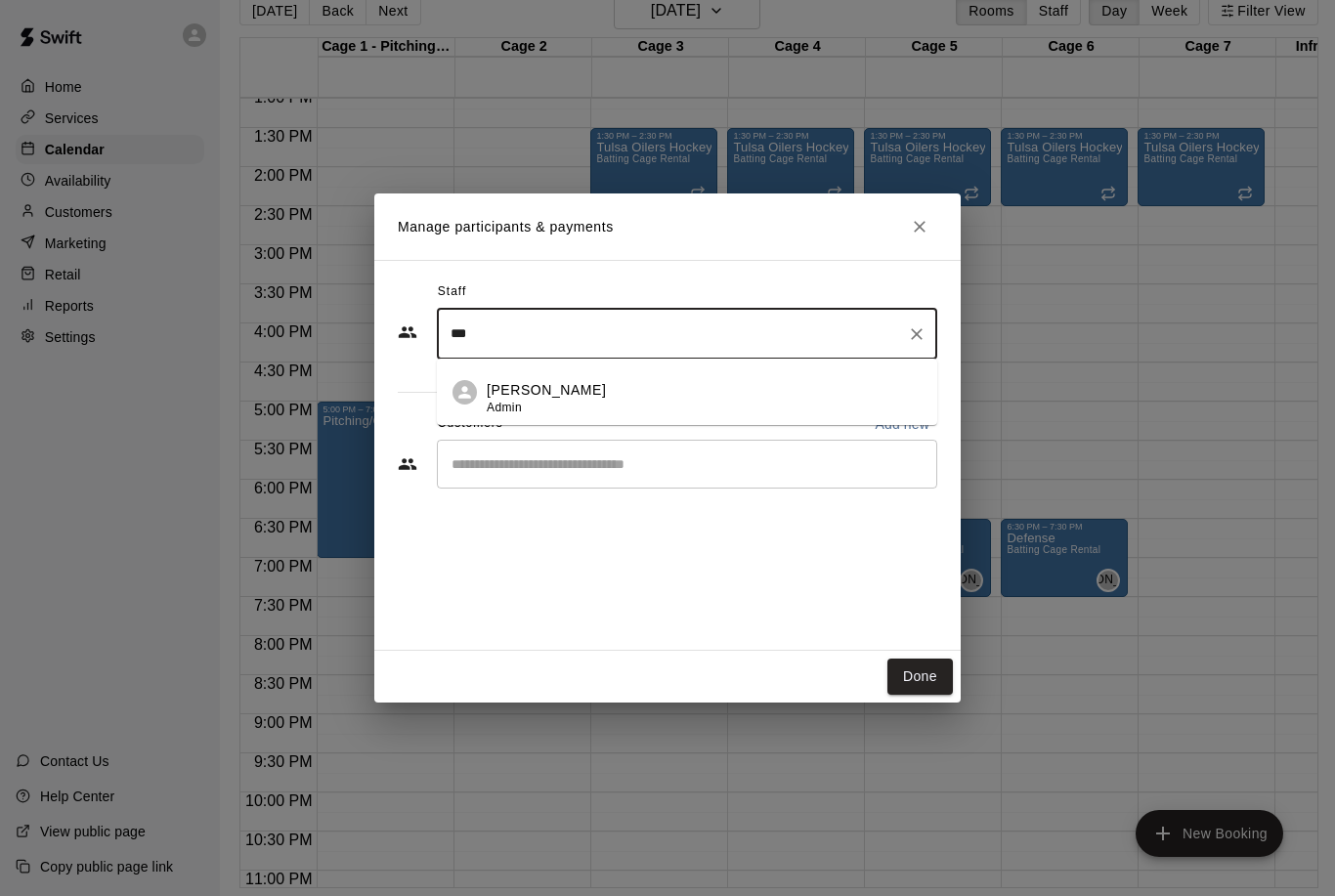
click at [601, 396] on div "[PERSON_NAME] Admin" at bounding box center [704, 399] width 435 height 38
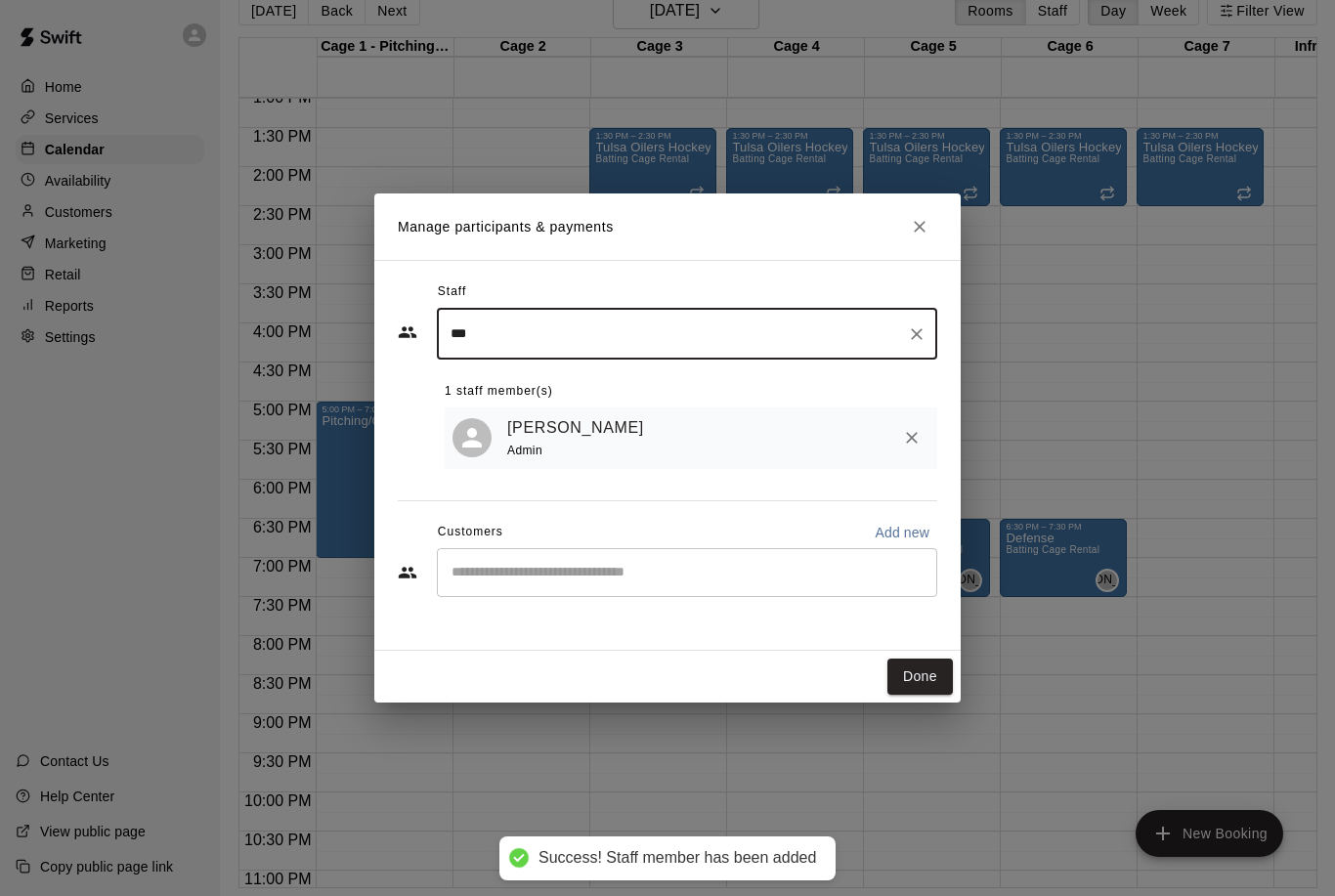
type input "***"
click at [935, 681] on button "Done" at bounding box center [920, 677] width 66 height 36
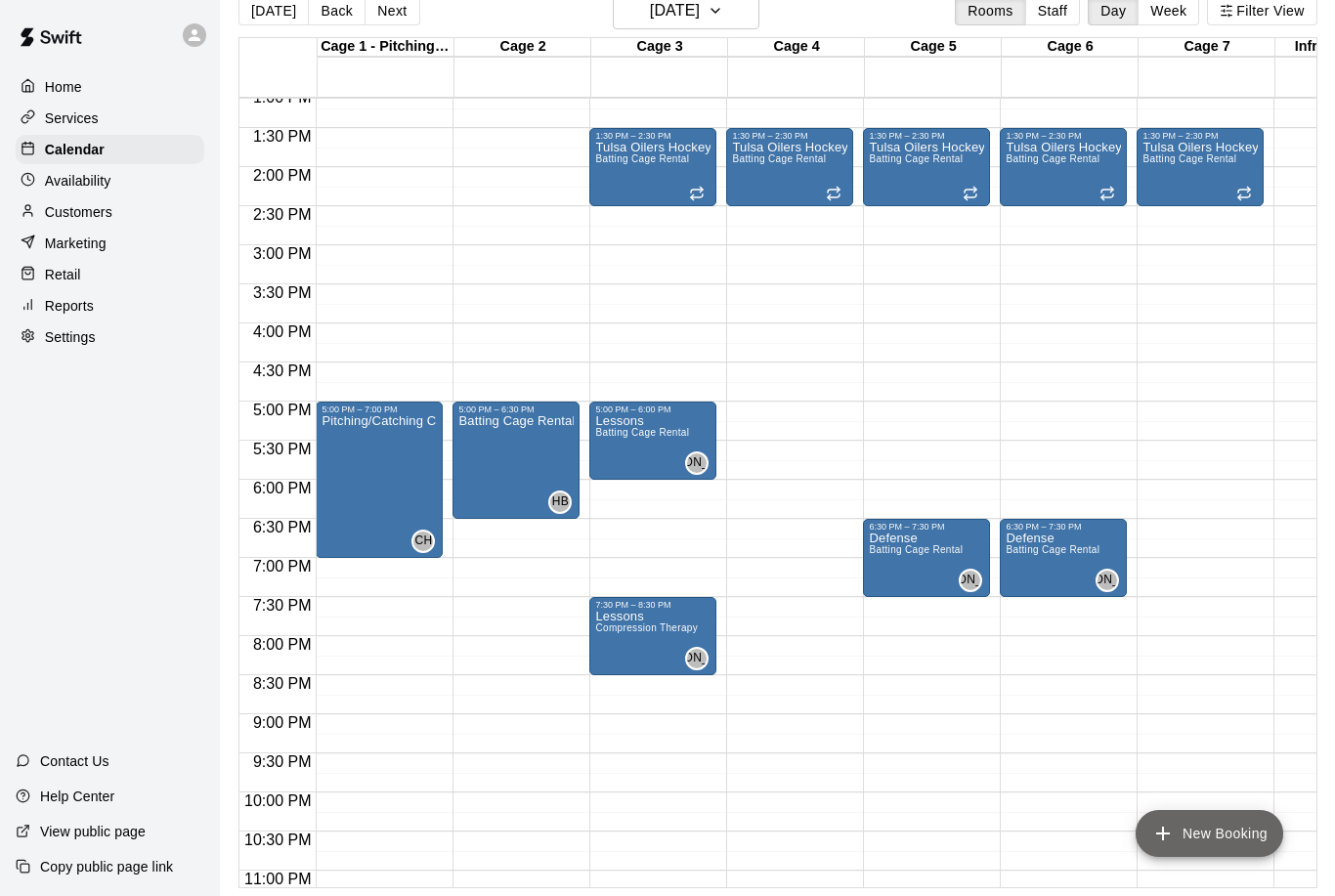
click at [1204, 839] on button "New Booking" at bounding box center [1209, 832] width 148 height 47
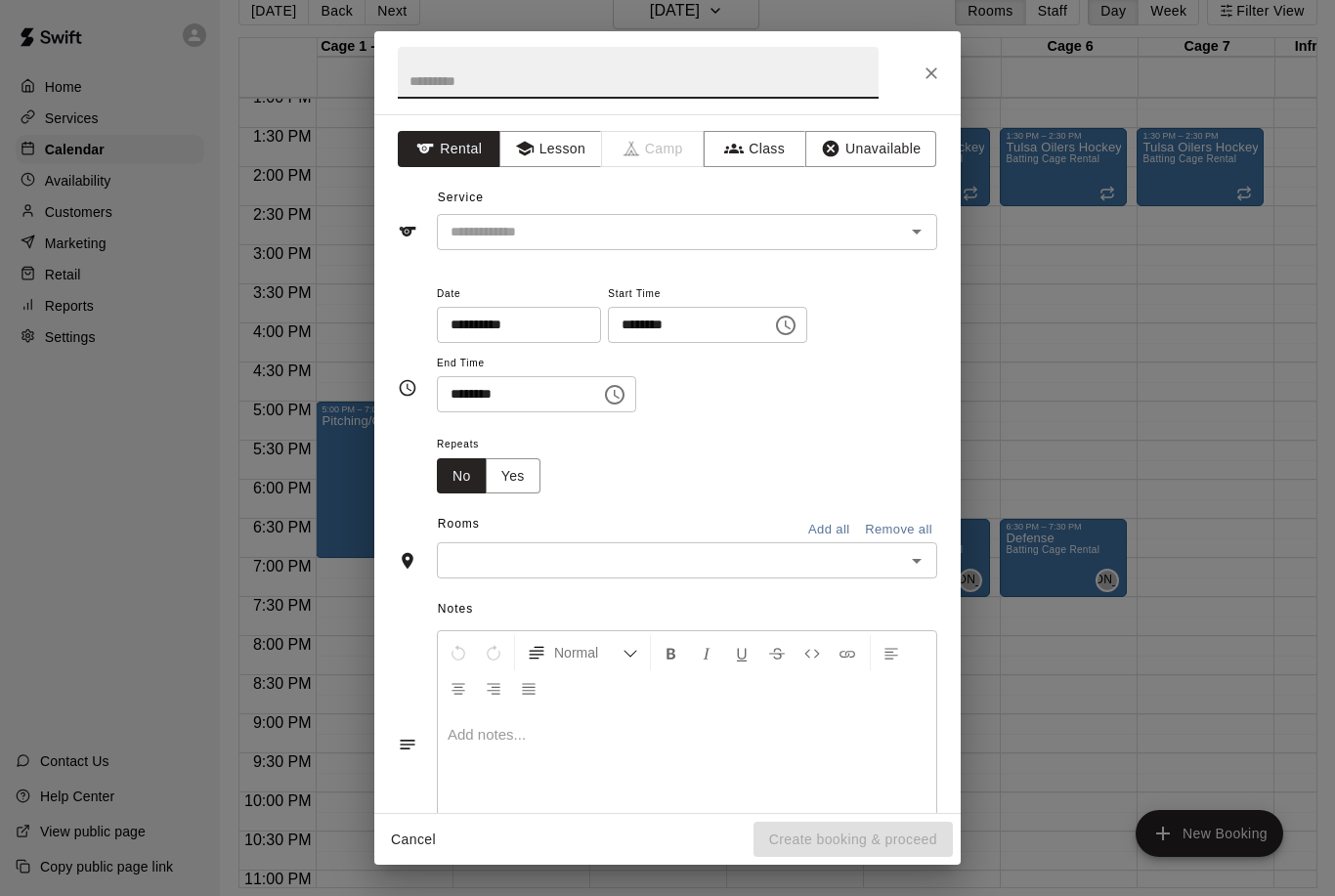
click at [567, 84] on input "text" at bounding box center [638, 72] width 481 height 52
click at [921, 242] on button "Open" at bounding box center [917, 232] width 28 height 28
type input "**********"
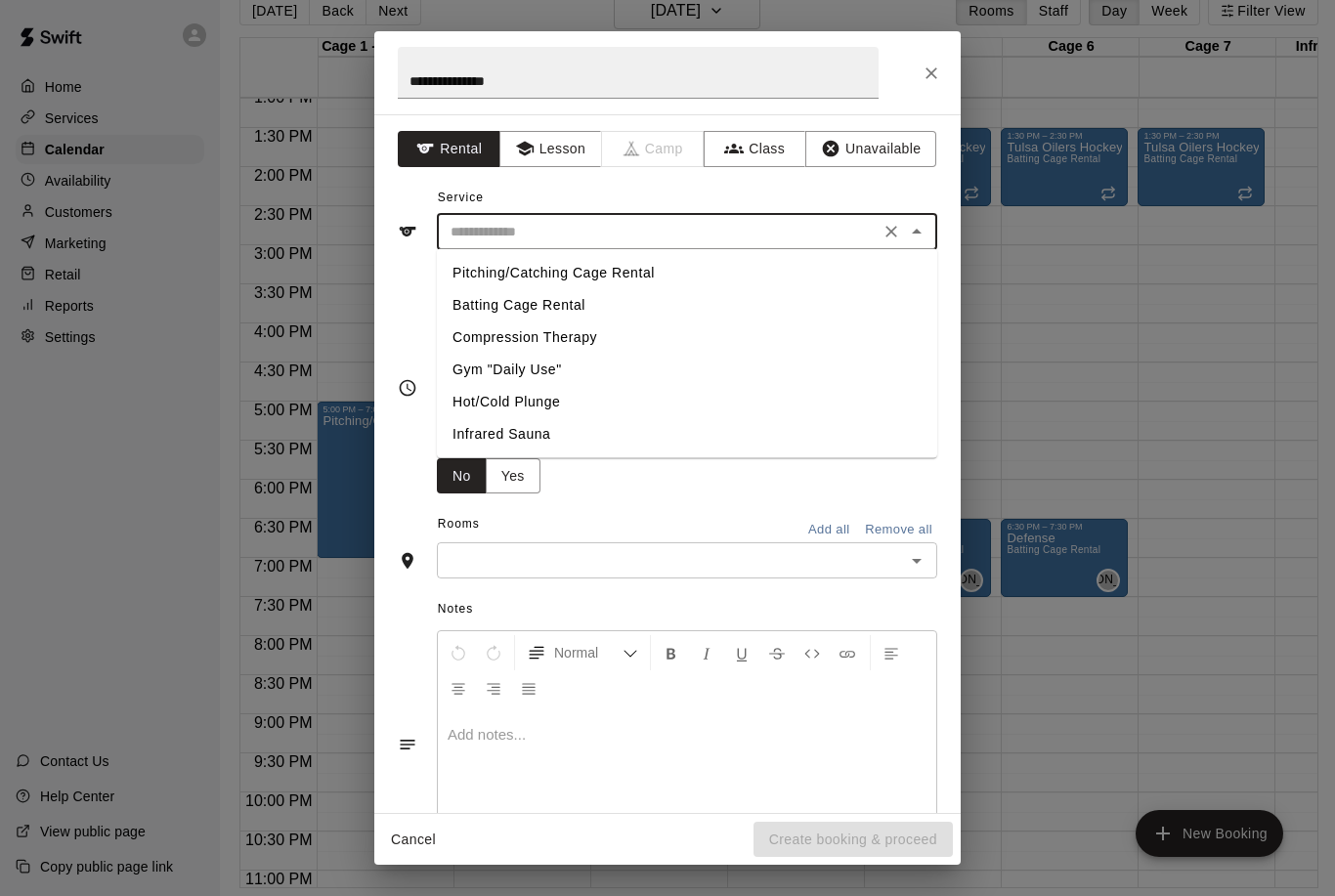
click at [603, 273] on li "Pitching/Catching Cage Rental" at bounding box center [687, 273] width 500 height 32
type input "**********"
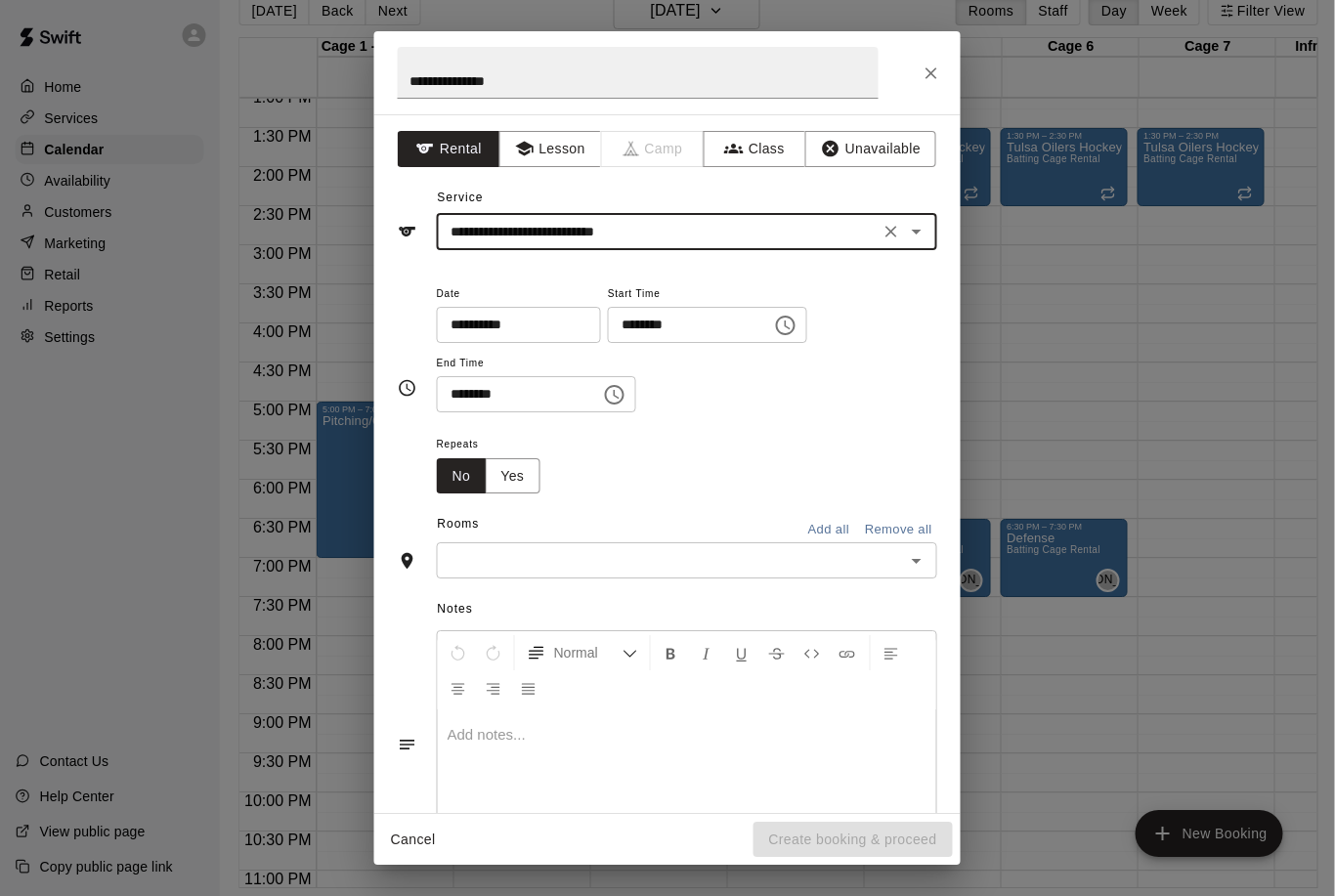
click at [776, 327] on icon "Choose time, selected time is 9:00 AM" at bounding box center [786, 325] width 20 height 20
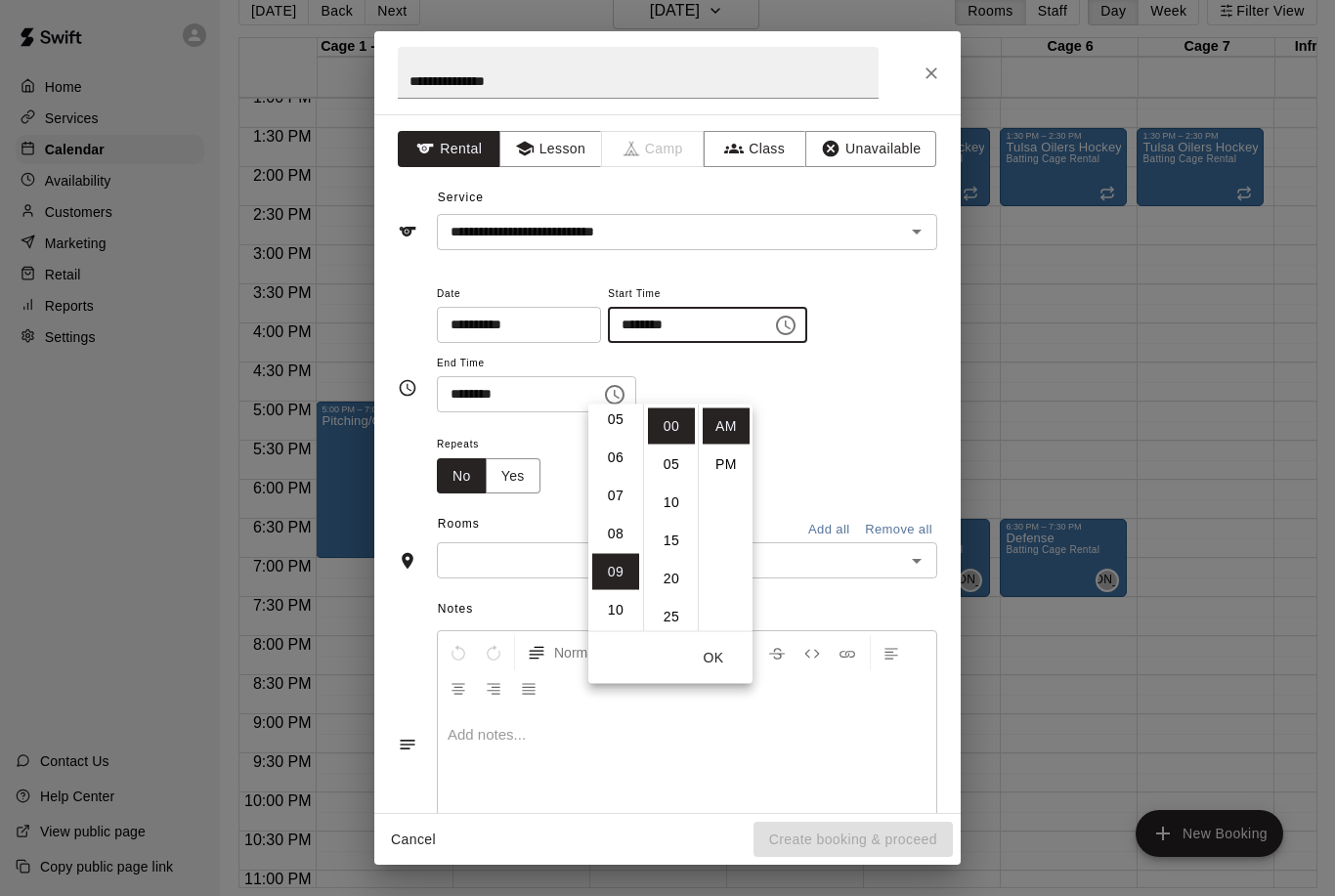
scroll to position [193, 0]
click at [621, 406] on li "05" at bounding box center [615, 424] width 47 height 36
click at [737, 447] on li "PM" at bounding box center [726, 464] width 47 height 36
type input "********"
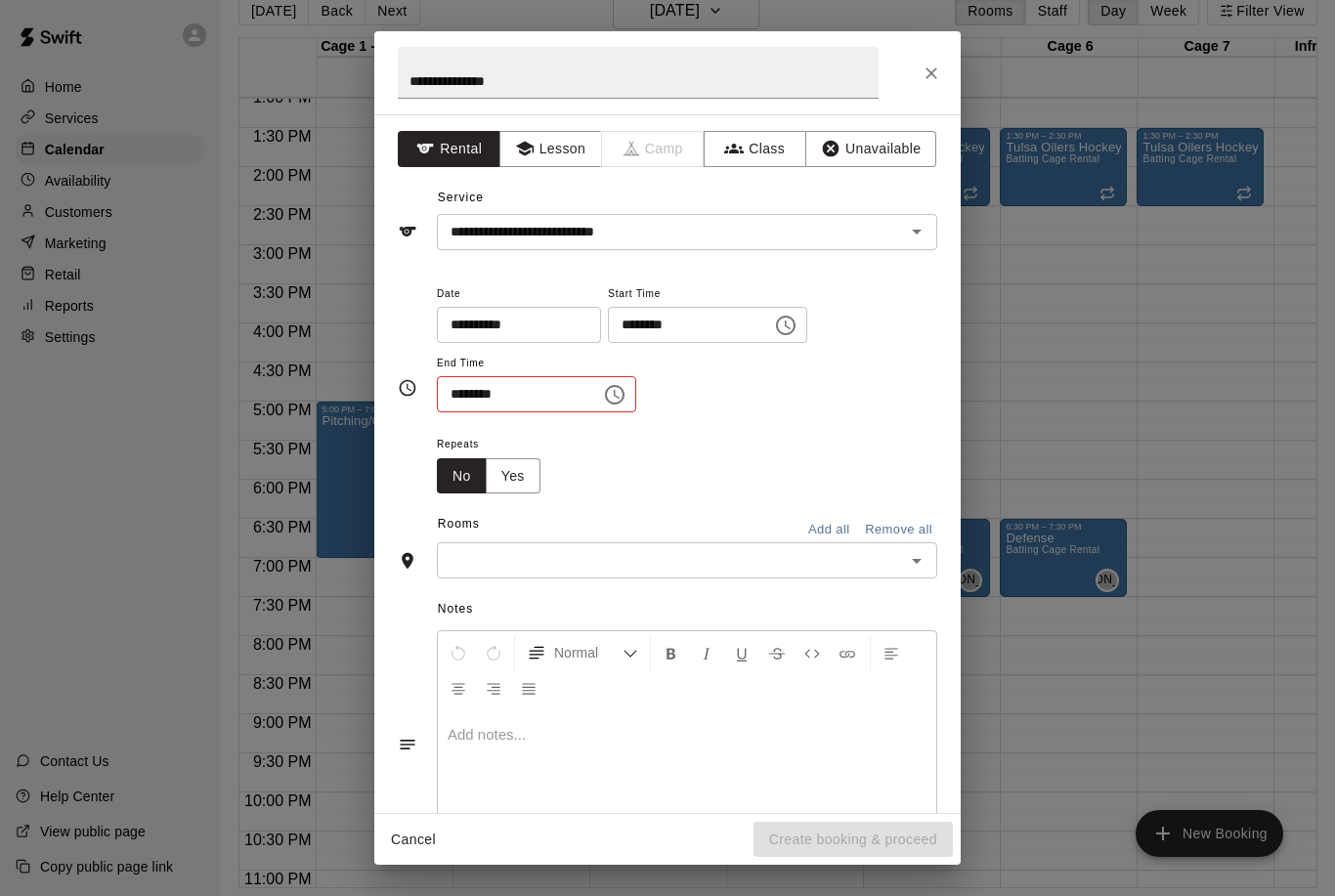
scroll to position [0, 0]
click at [603, 398] on icon "Choose time, selected time is 9:30 AM" at bounding box center [615, 395] width 24 height 24
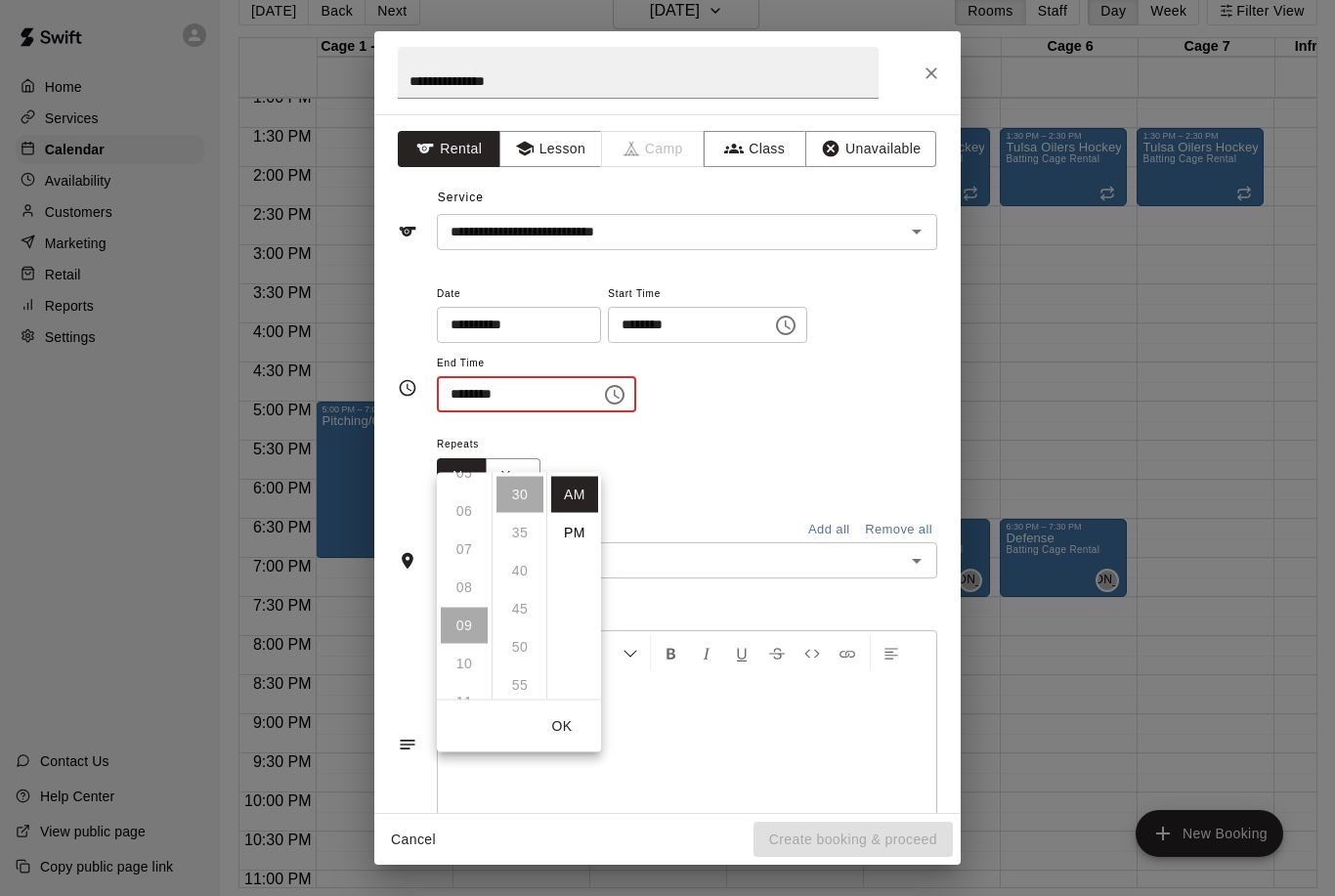
click at [596, 515] on li "PM" at bounding box center [574, 533] width 47 height 36
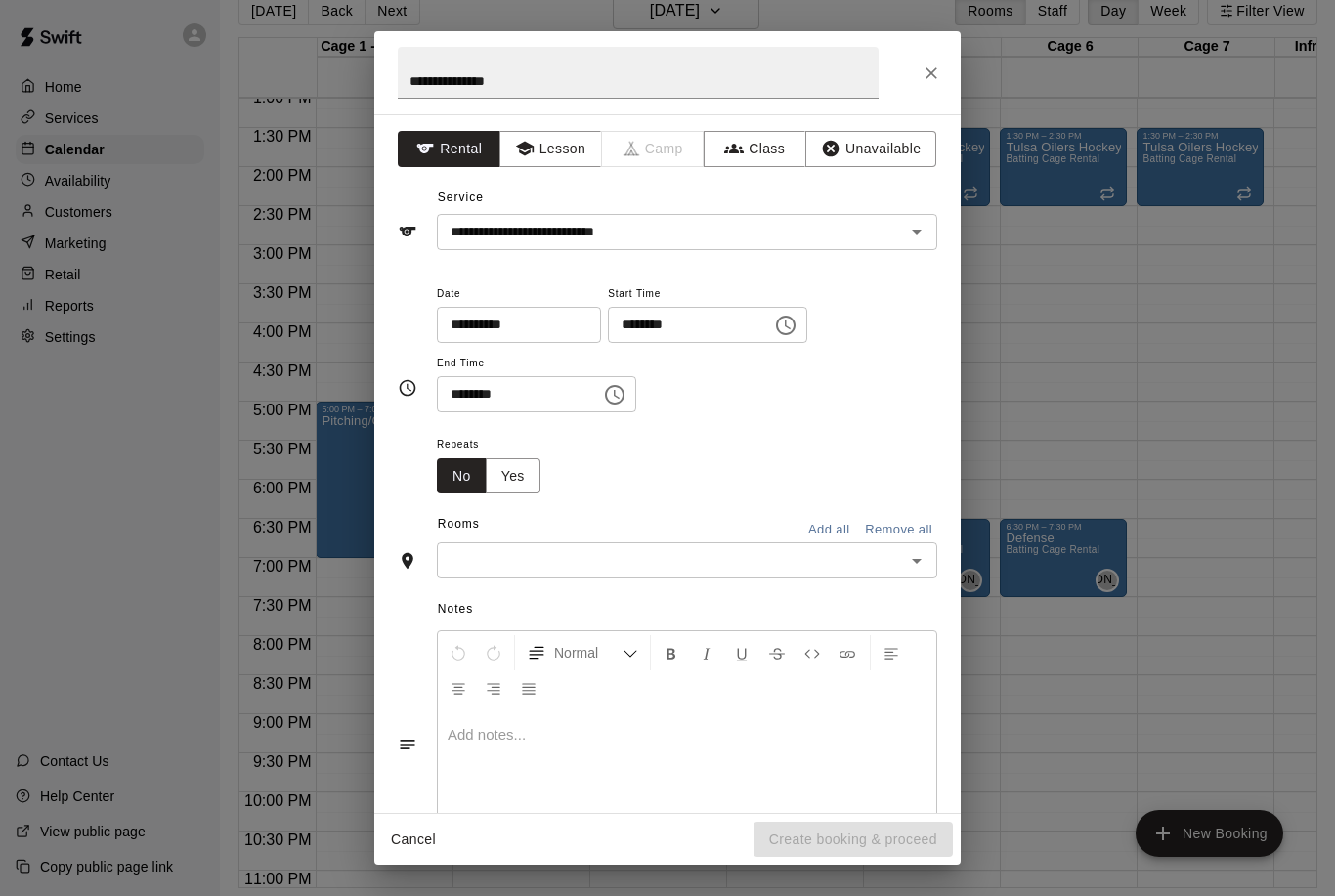
click at [538, 405] on input "********" at bounding box center [512, 394] width 151 height 36
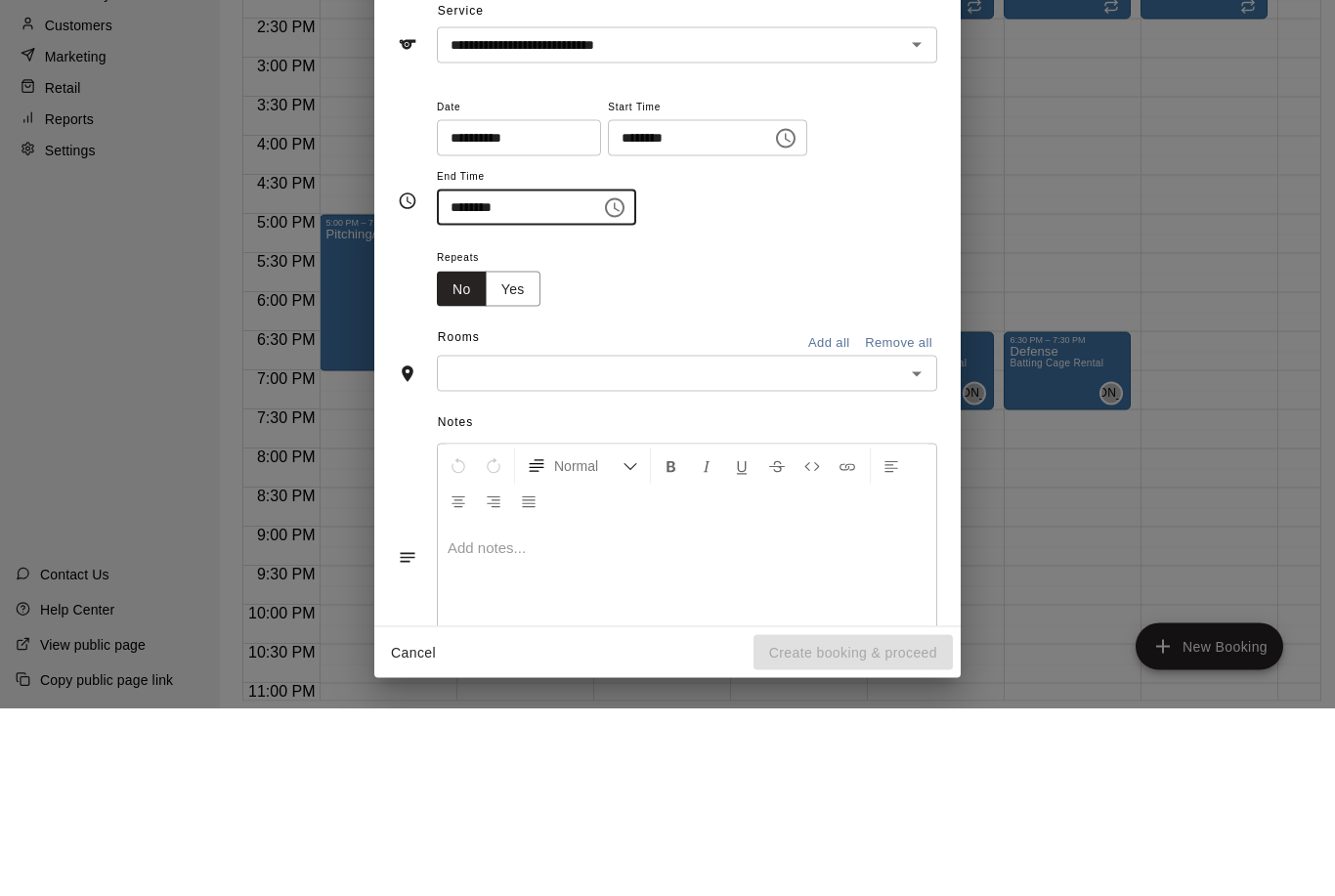
click at [603, 383] on icon "Choose time, selected time is 9:30 PM" at bounding box center [615, 395] width 24 height 24
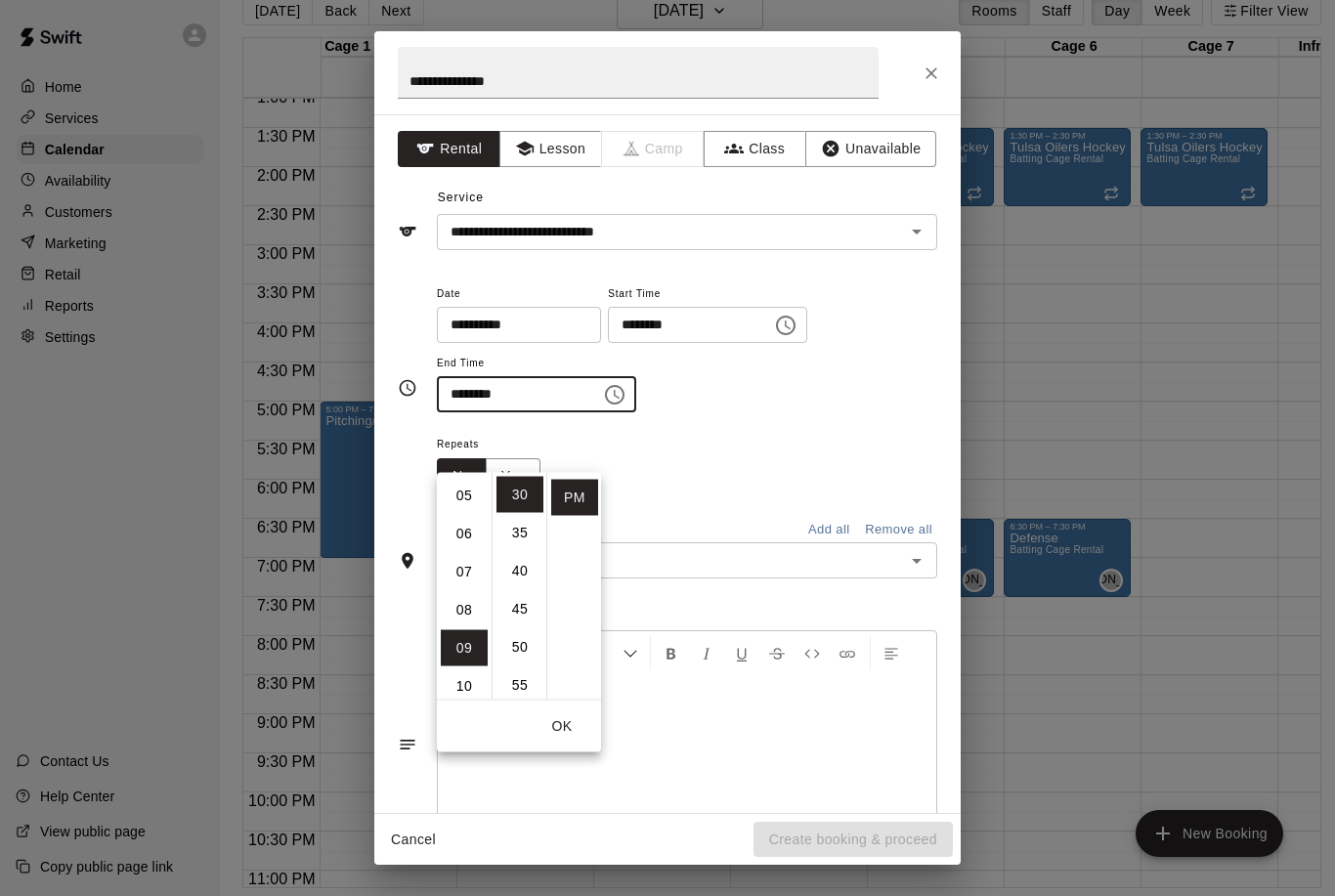
click at [473, 516] on li "06" at bounding box center [464, 534] width 47 height 36
type input "********"
click at [774, 323] on icon "Choose time, selected time is 5:00 PM" at bounding box center [786, 325] width 24 height 24
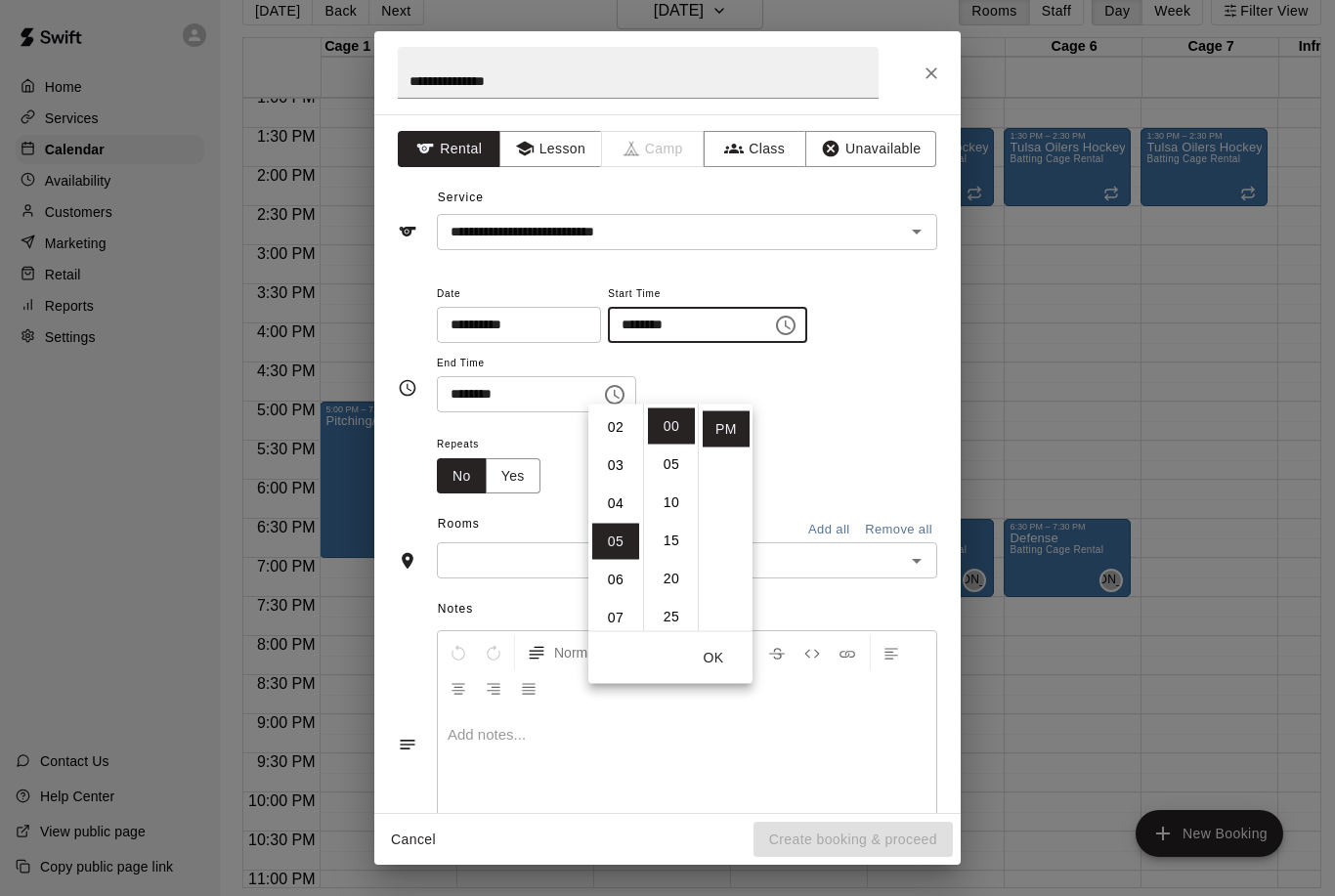
scroll to position [98, 0]
click at [674, 489] on li "30" at bounding box center [671, 507] width 47 height 36
type input "********"
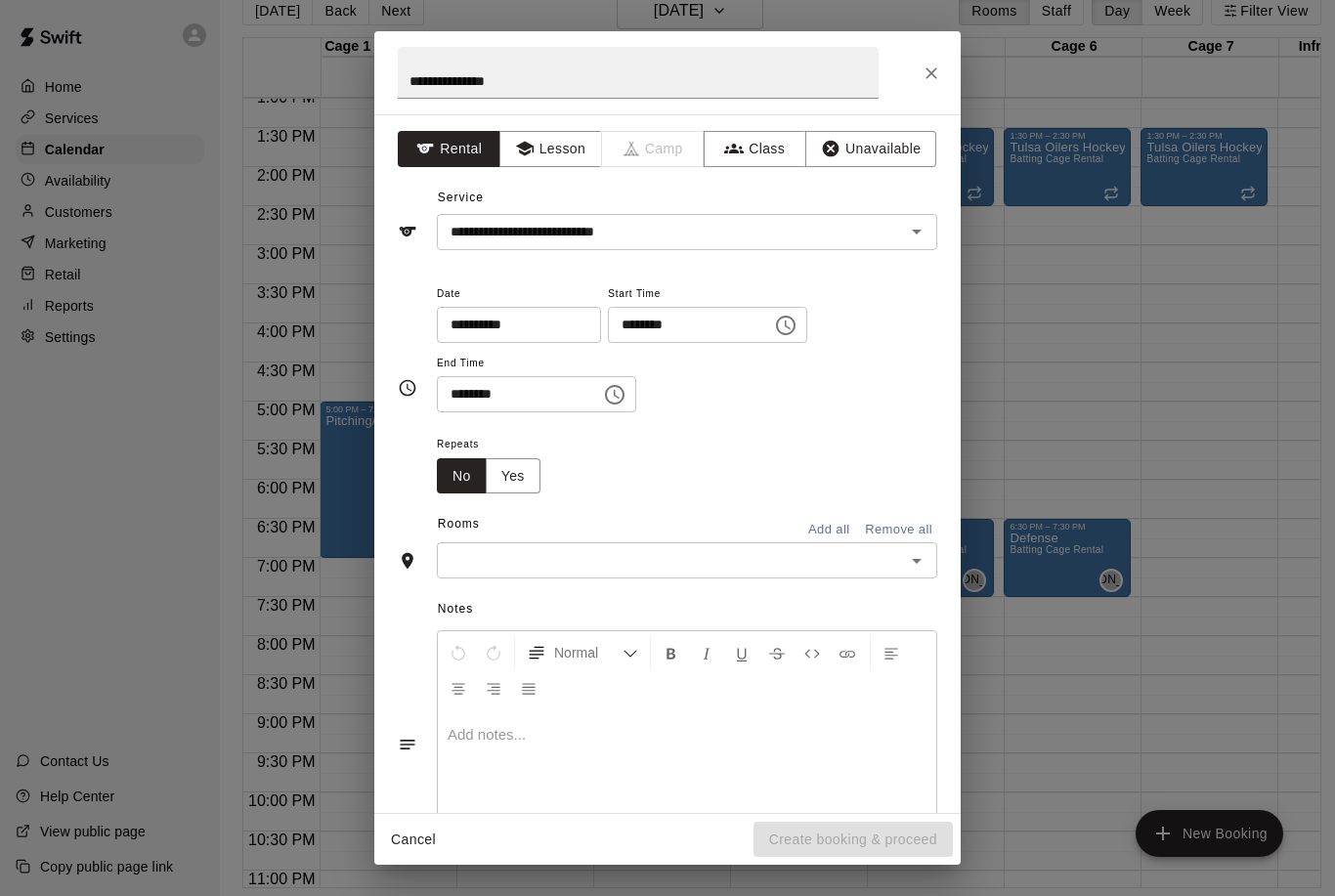
click at [834, 397] on div "**********" at bounding box center [687, 347] width 500 height 132
click at [909, 549] on icon "Open" at bounding box center [917, 561] width 24 height 24
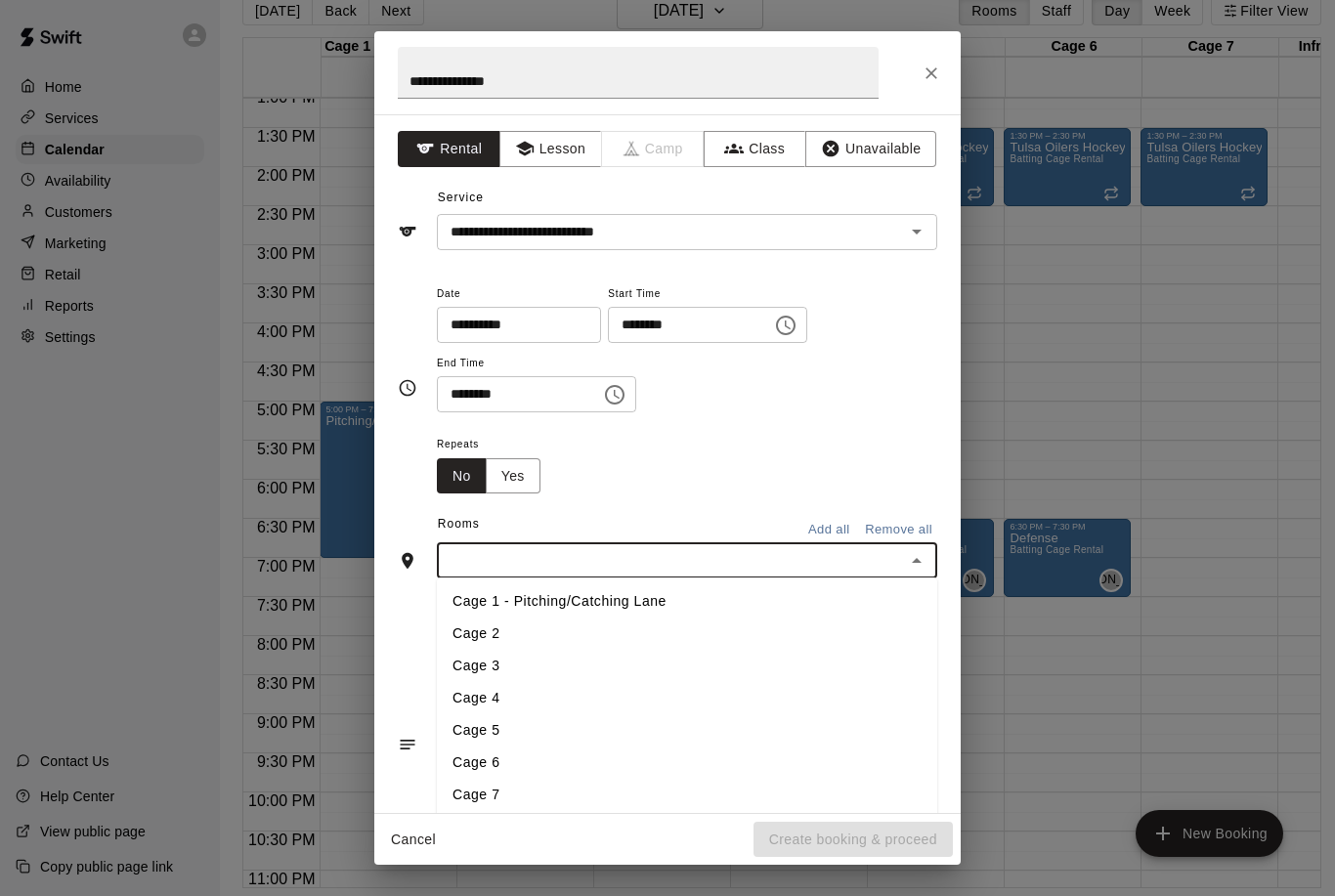
scroll to position [94, 3]
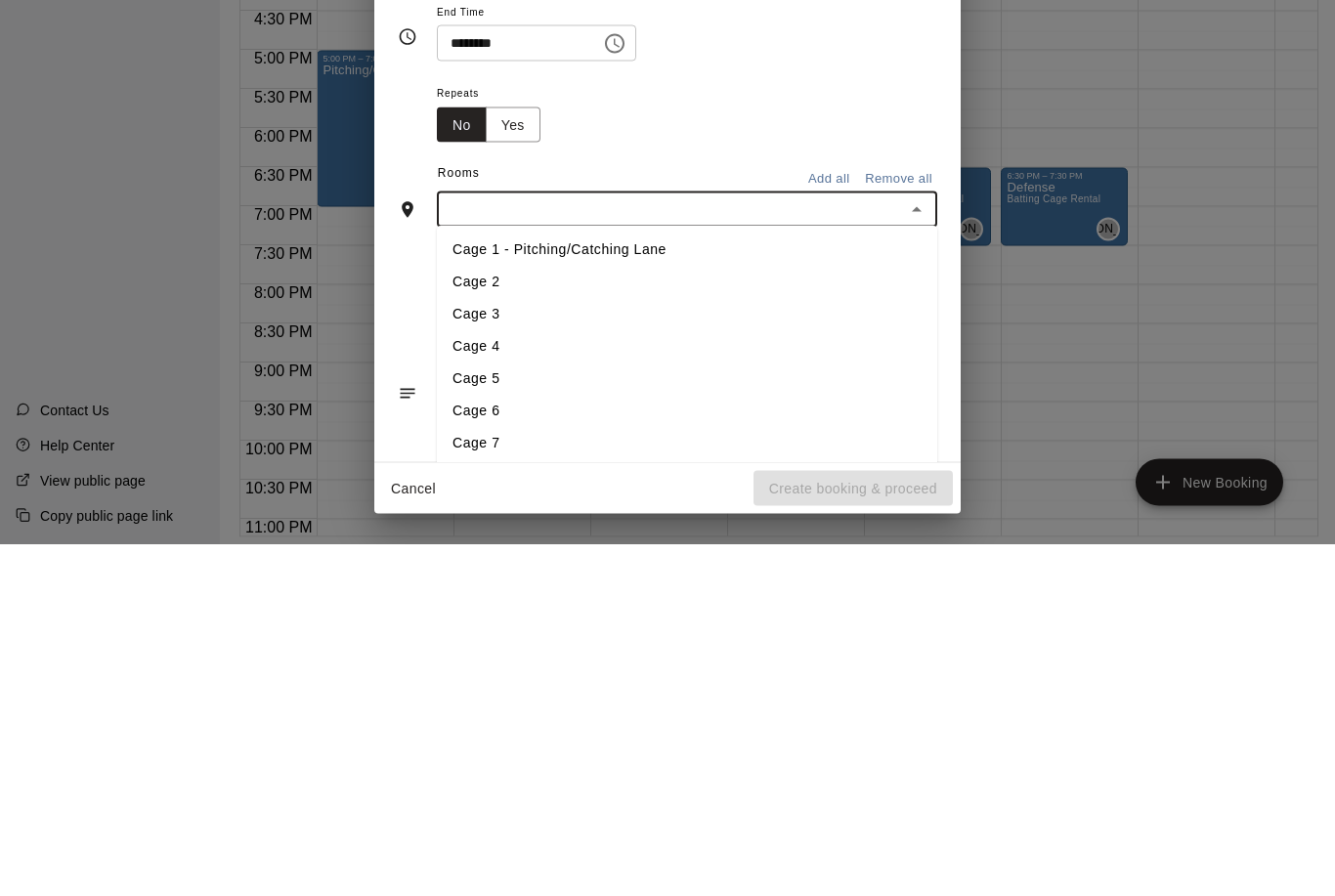
click at [518, 682] on li "Cage 4" at bounding box center [687, 698] width 500 height 32
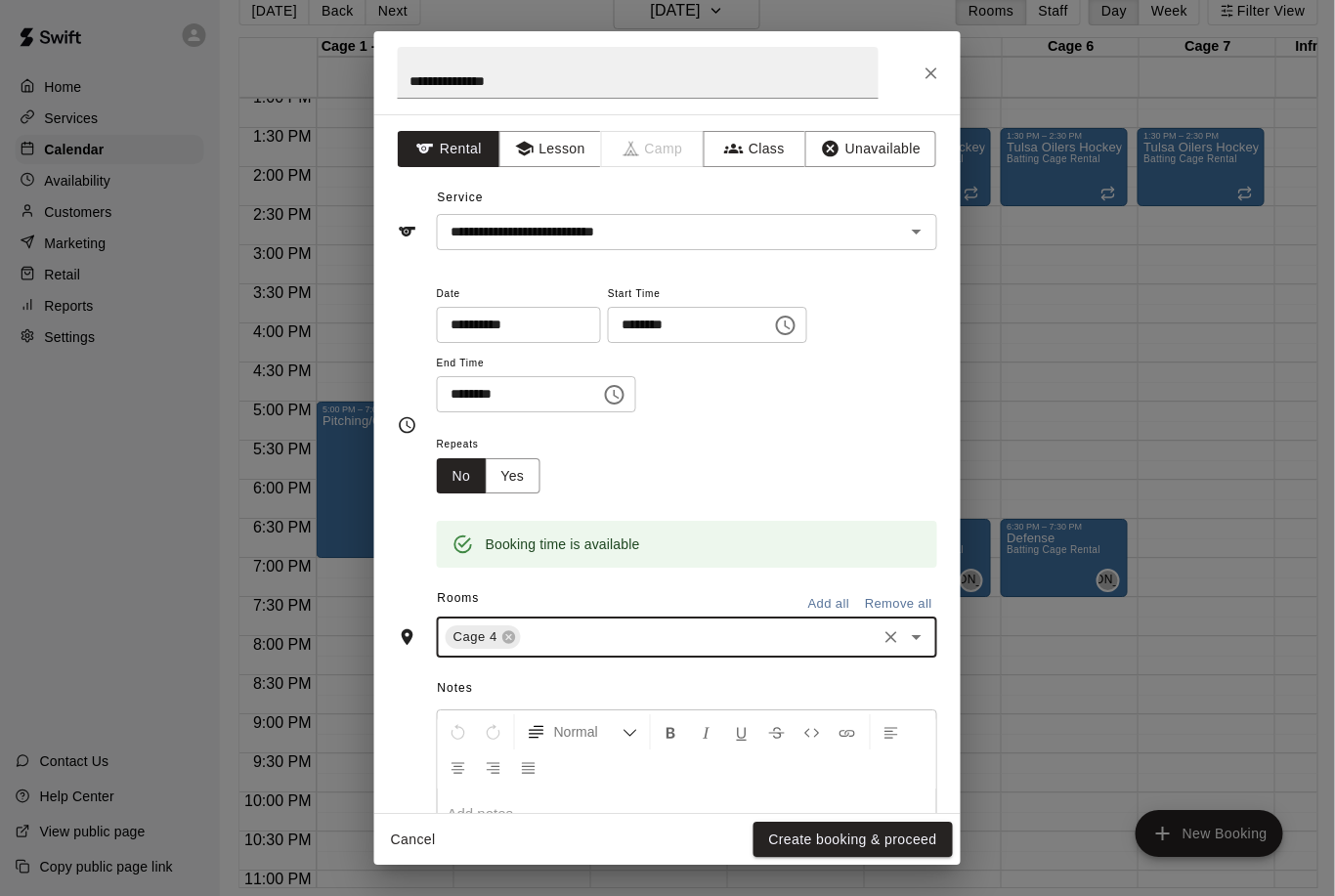
click at [914, 849] on button "Create booking & proceed" at bounding box center [853, 839] width 200 height 36
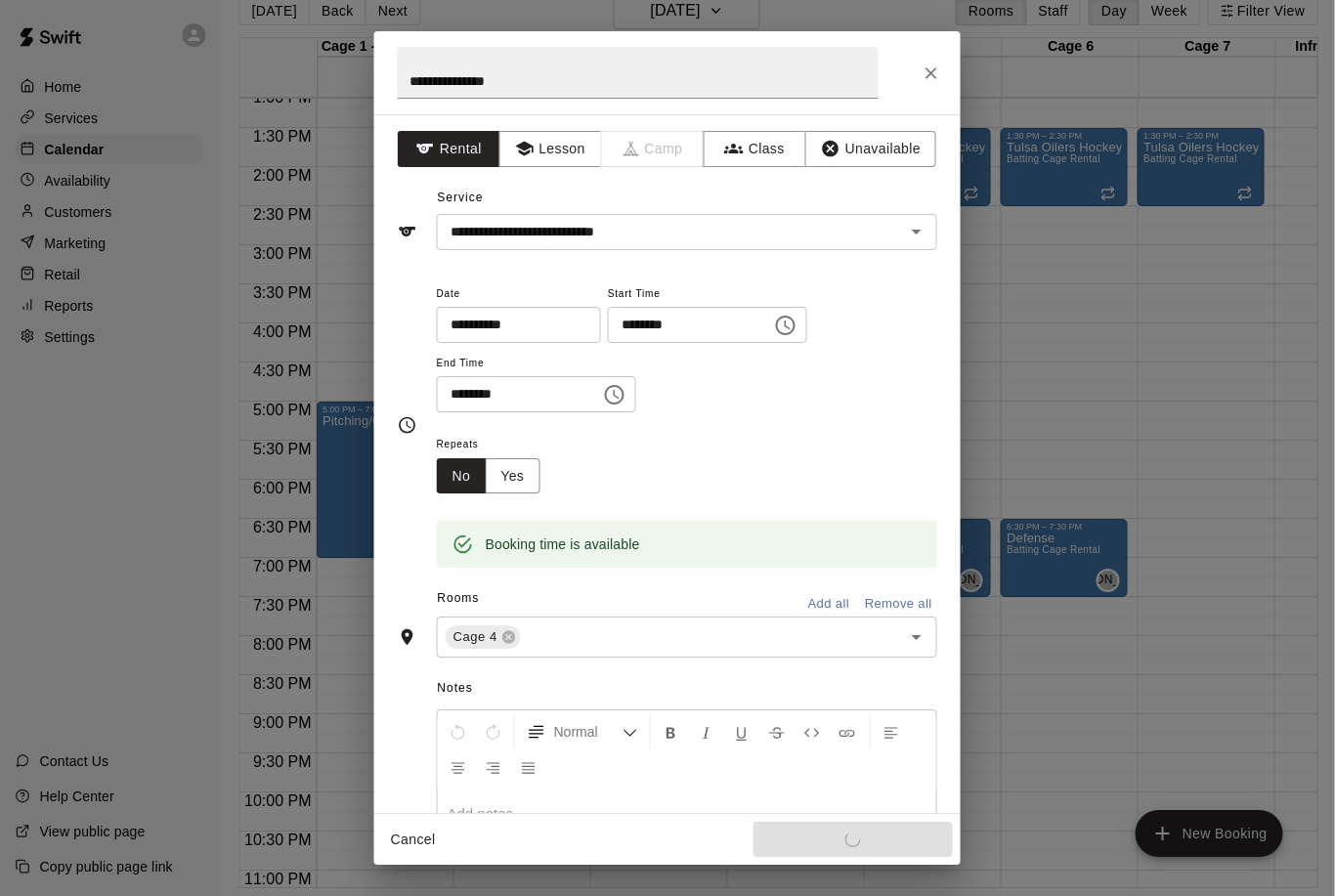
scroll to position [94, 4]
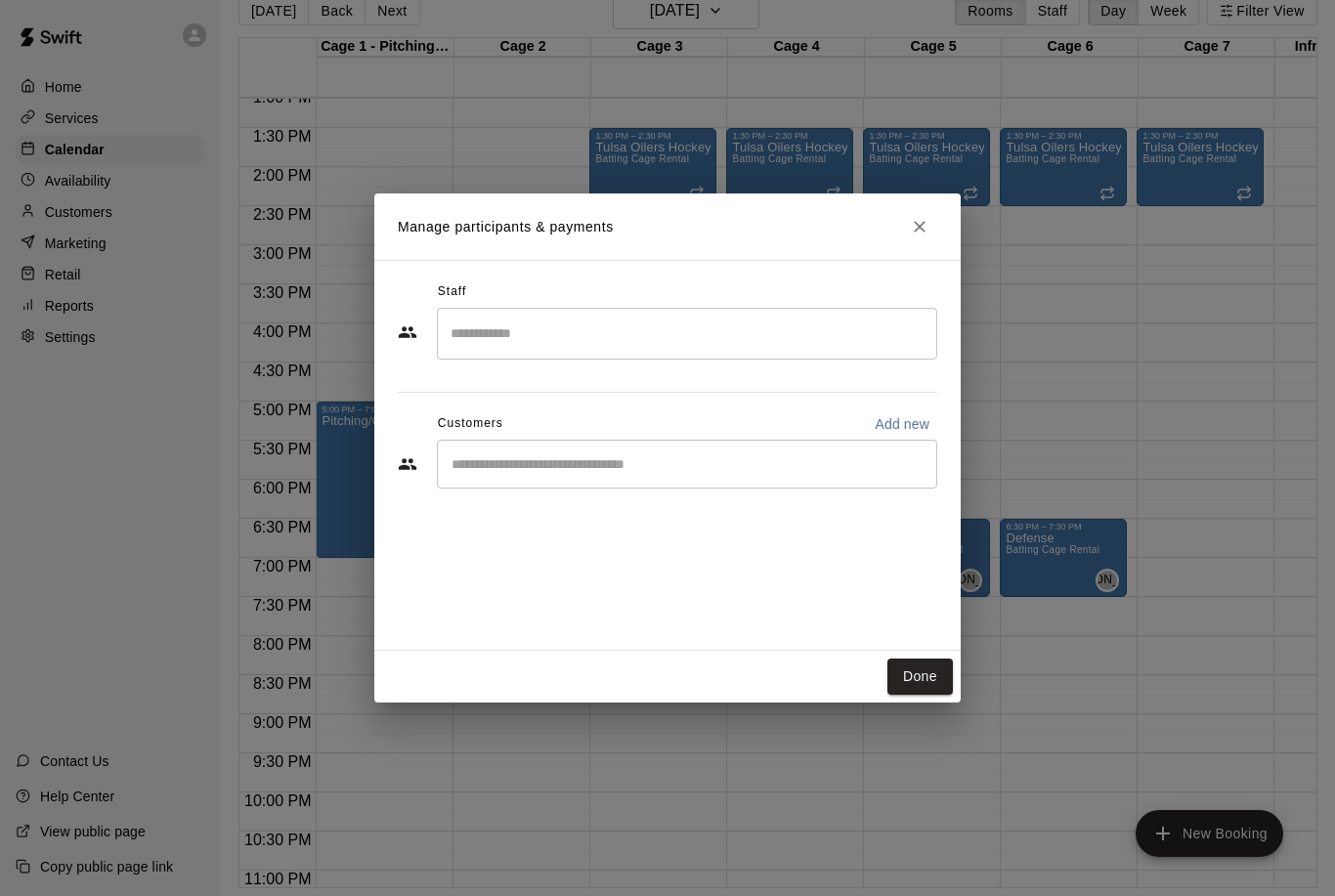
click at [636, 344] on input "Search staff" at bounding box center [687, 333] width 482 height 34
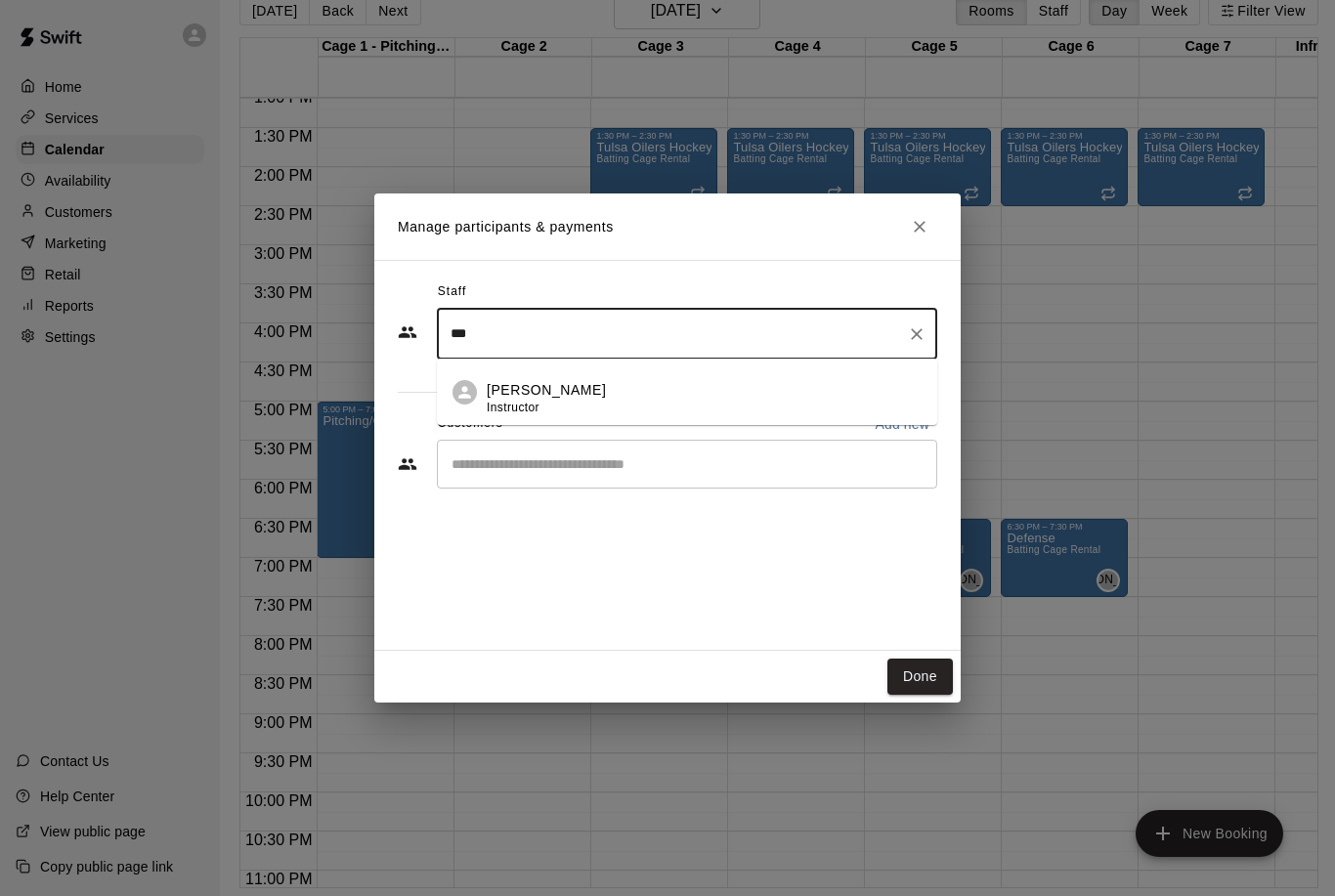
click at [575, 396] on div "[PERSON_NAME] Instructor" at bounding box center [704, 399] width 435 height 38
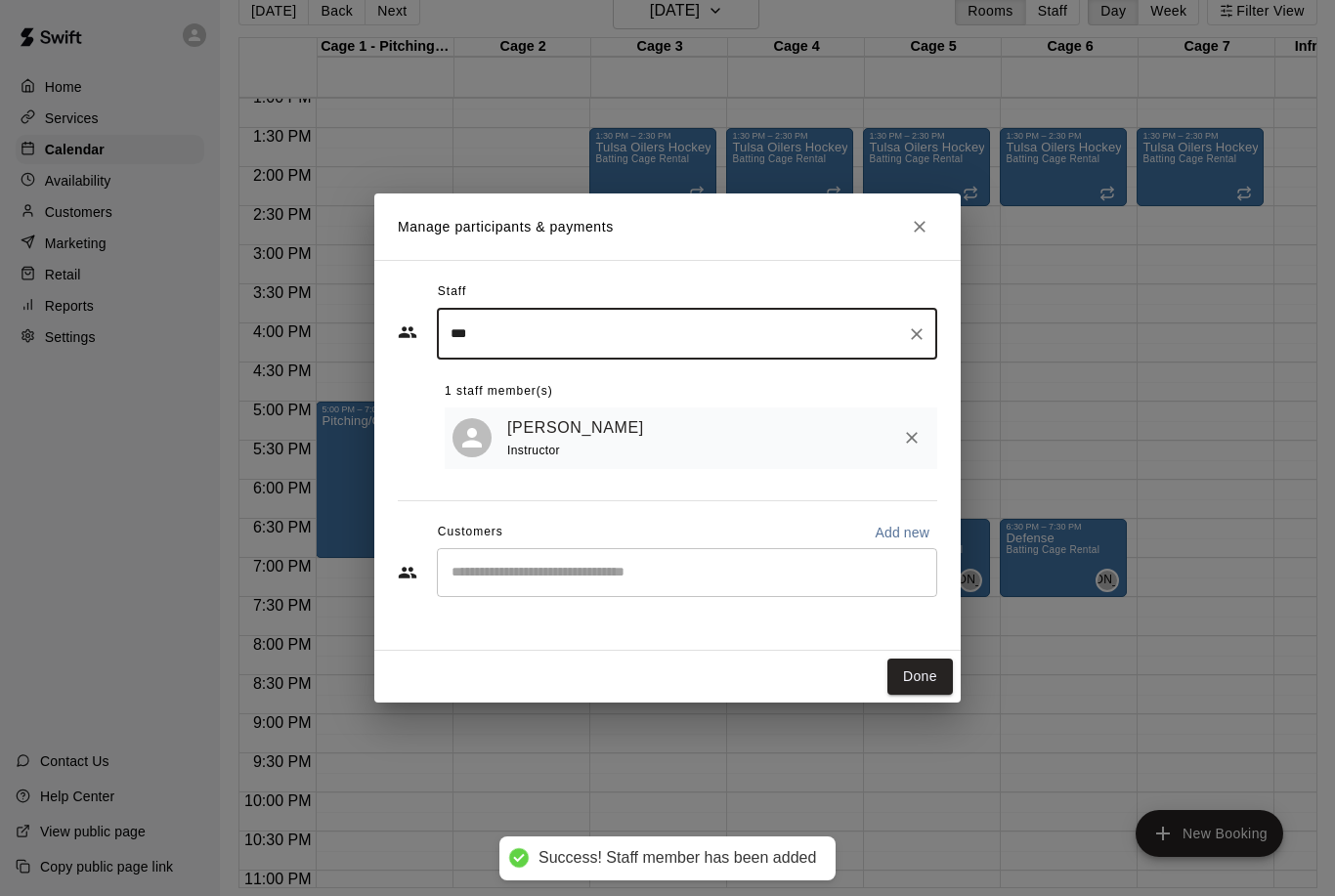
type input "***"
click at [934, 673] on button "Done" at bounding box center [920, 677] width 66 height 36
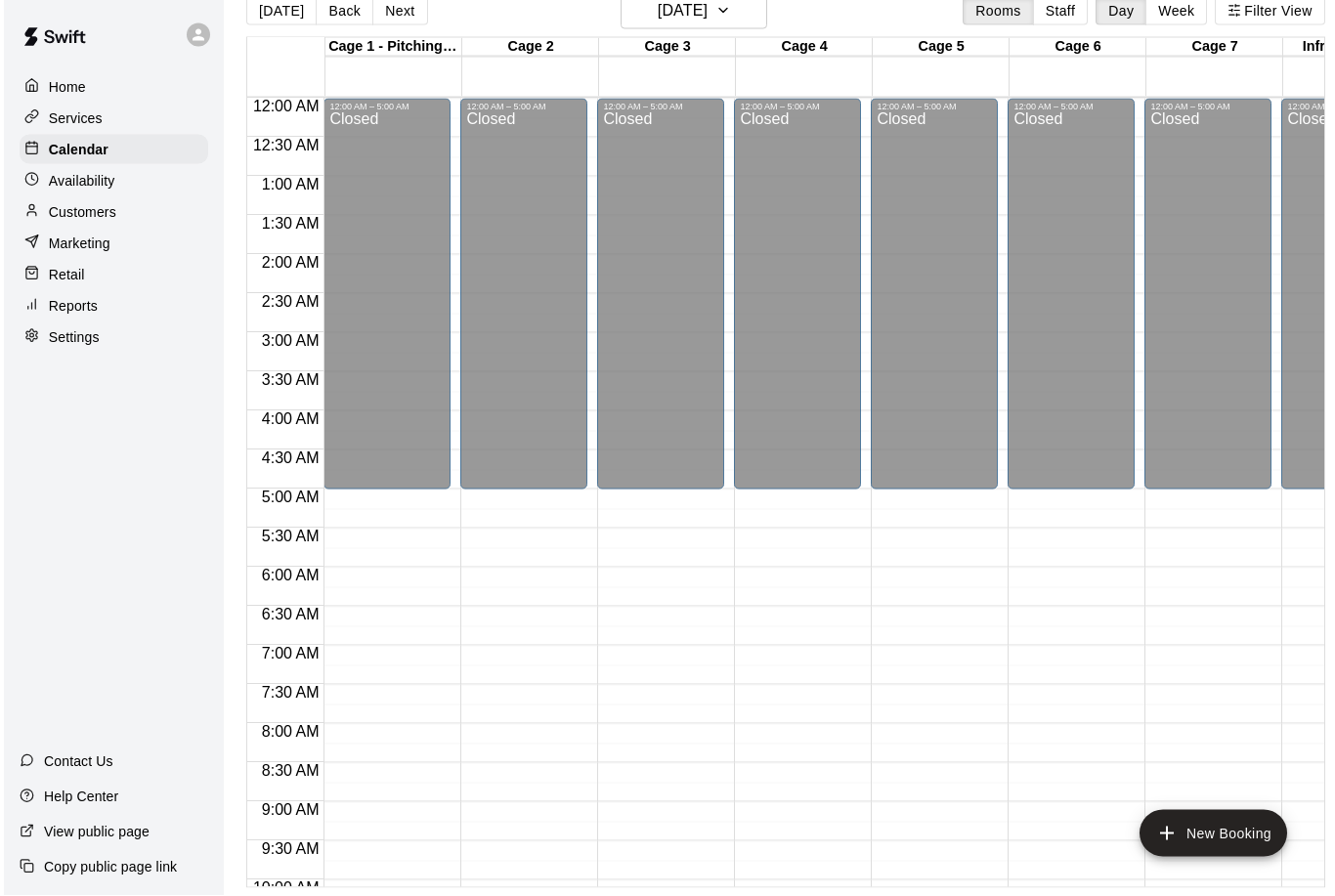
scroll to position [0, 0]
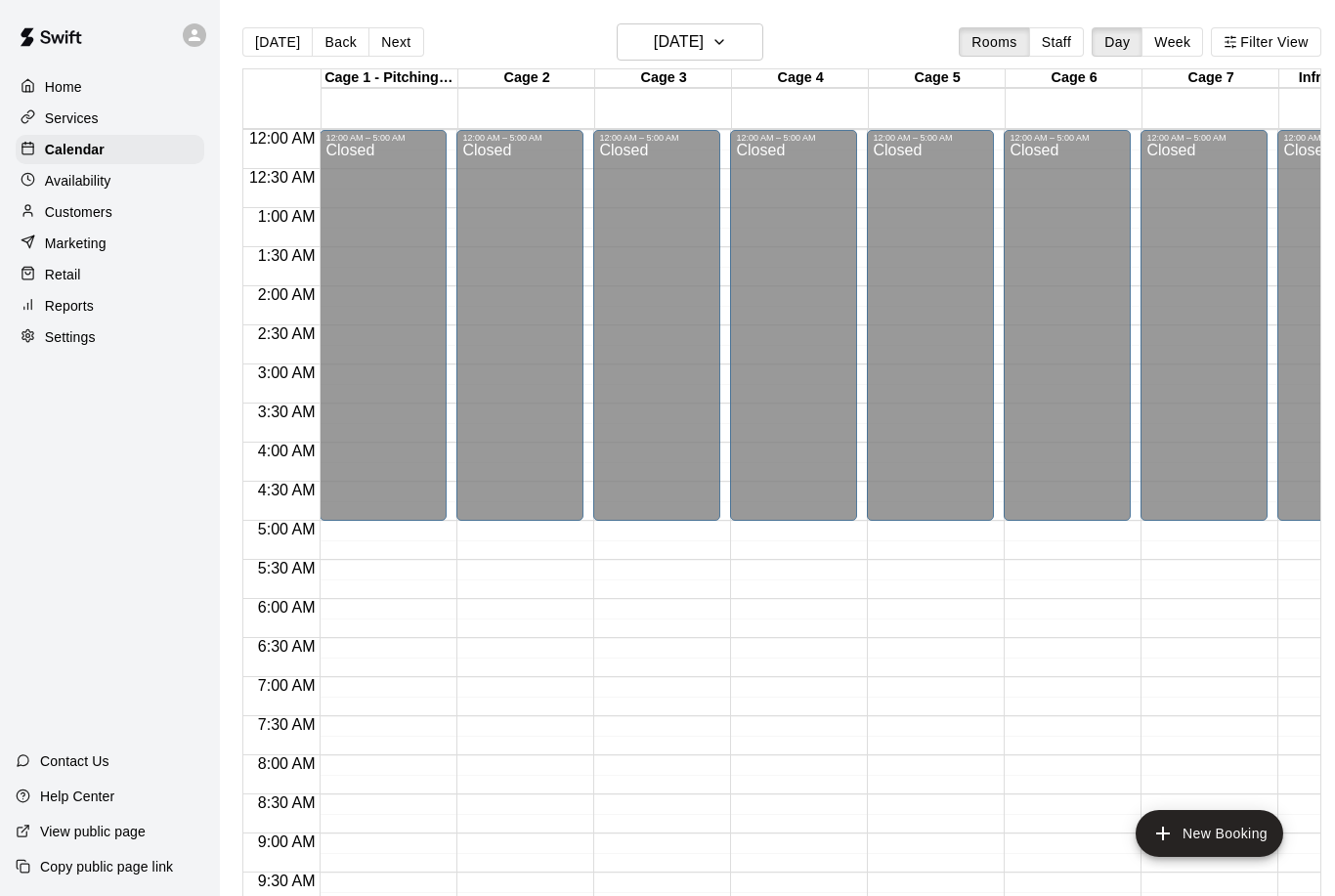
click at [395, 47] on button "Next" at bounding box center [395, 43] width 55 height 30
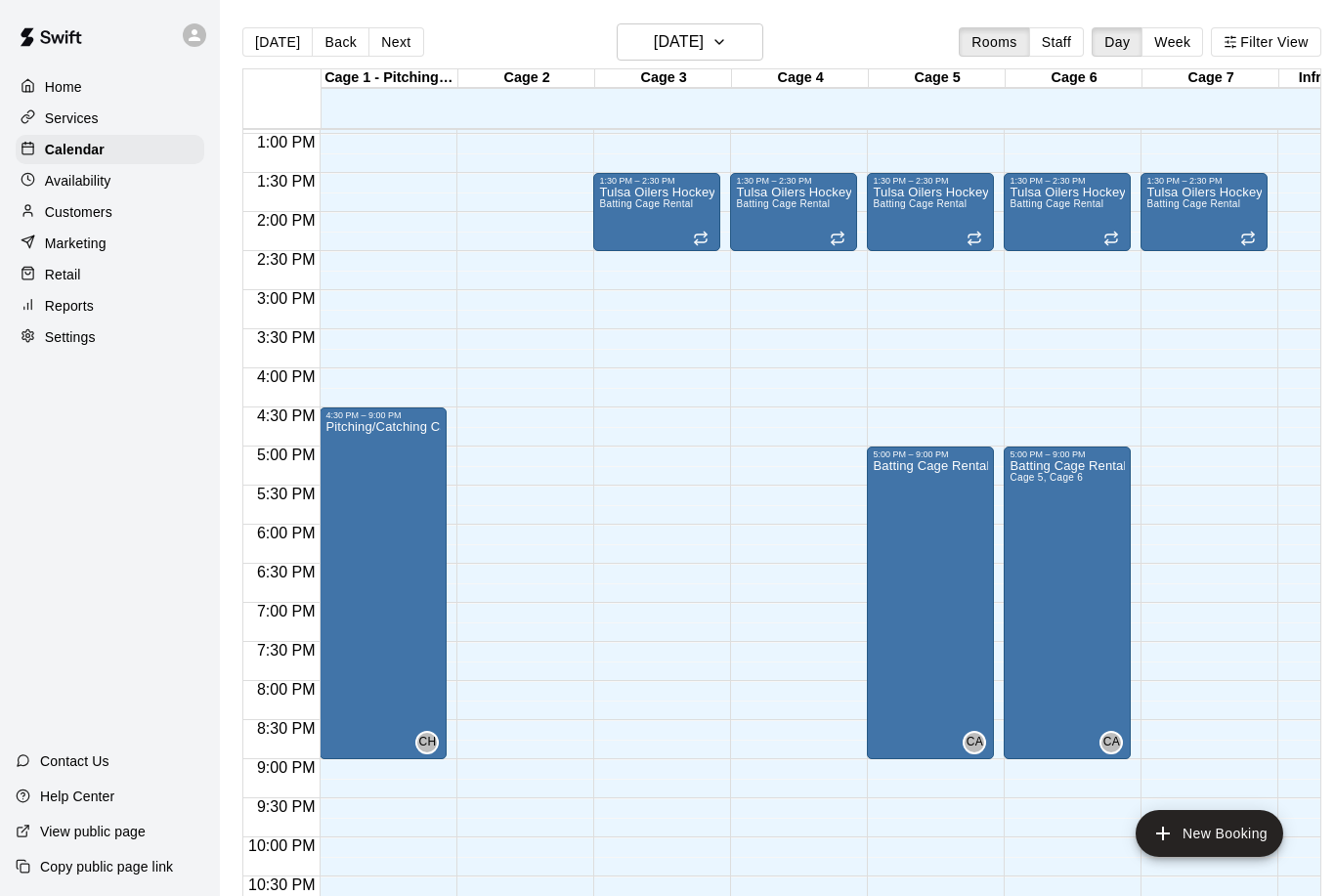
scroll to position [1011, 0]
click at [1232, 839] on button "New Booking" at bounding box center [1209, 832] width 148 height 47
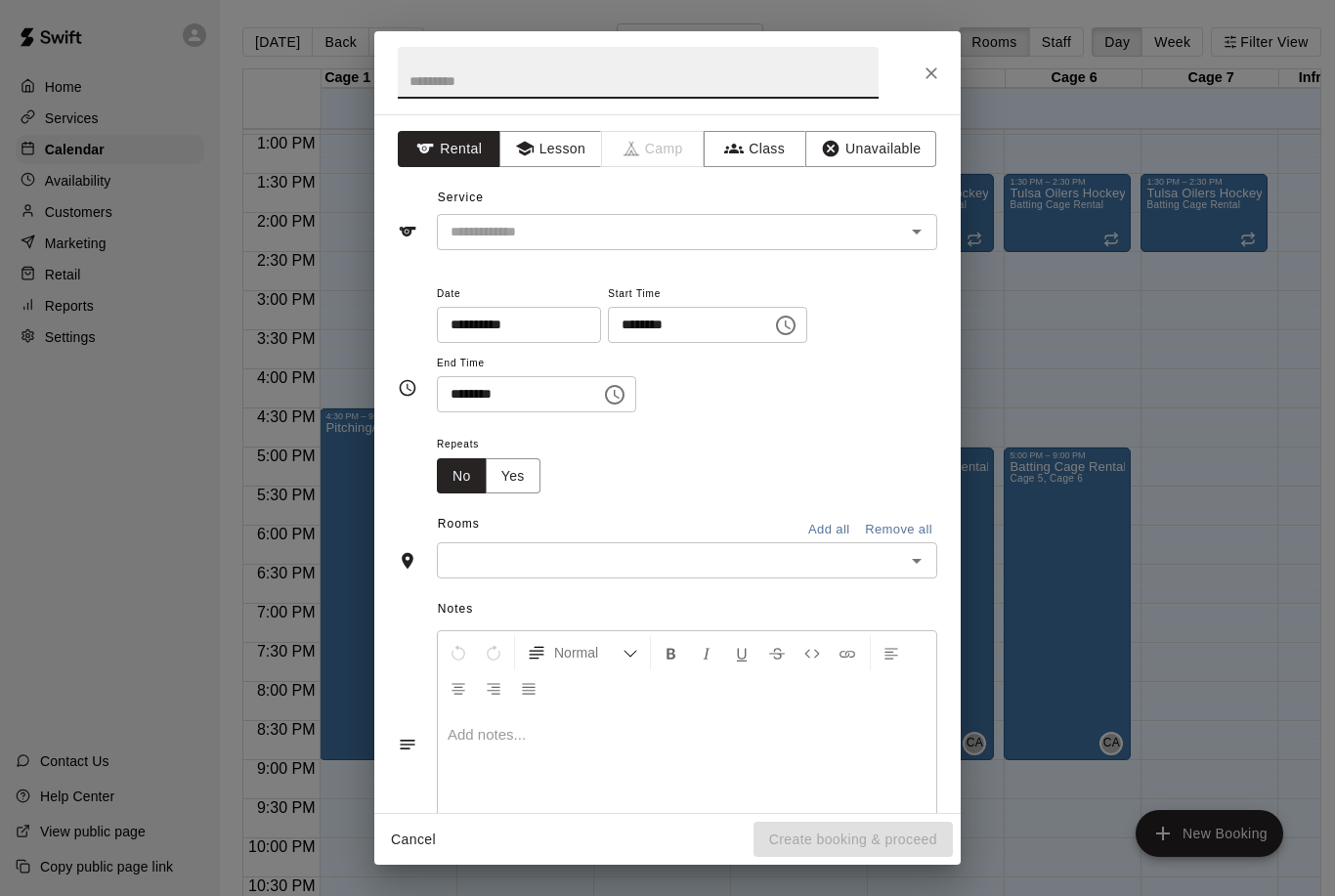
click at [558, 59] on input "text" at bounding box center [638, 72] width 481 height 52
type input "*******"
click at [833, 242] on input "text" at bounding box center [658, 232] width 431 height 25
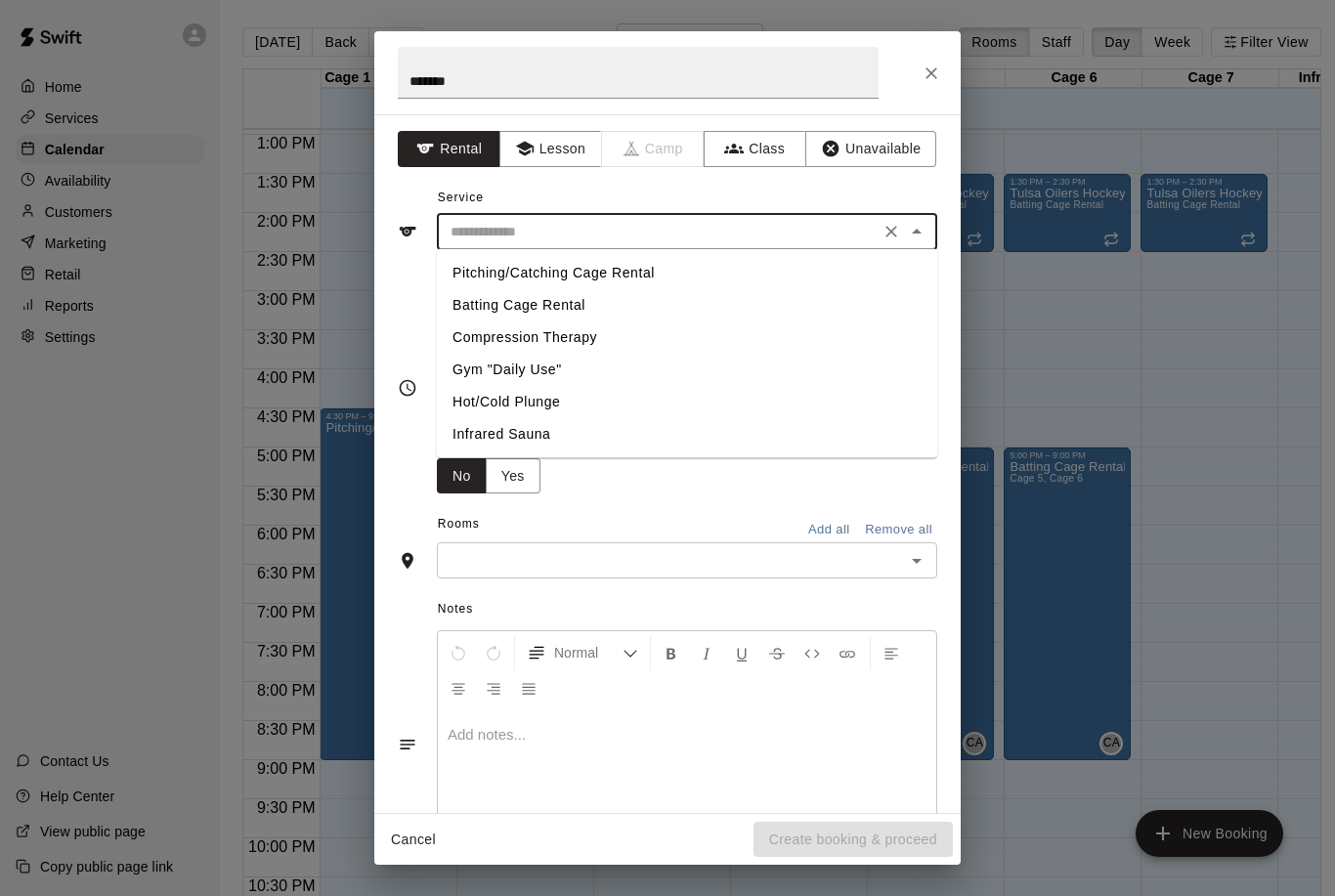
click at [588, 308] on li "Batting Cage Rental" at bounding box center [687, 305] width 500 height 32
type input "**********"
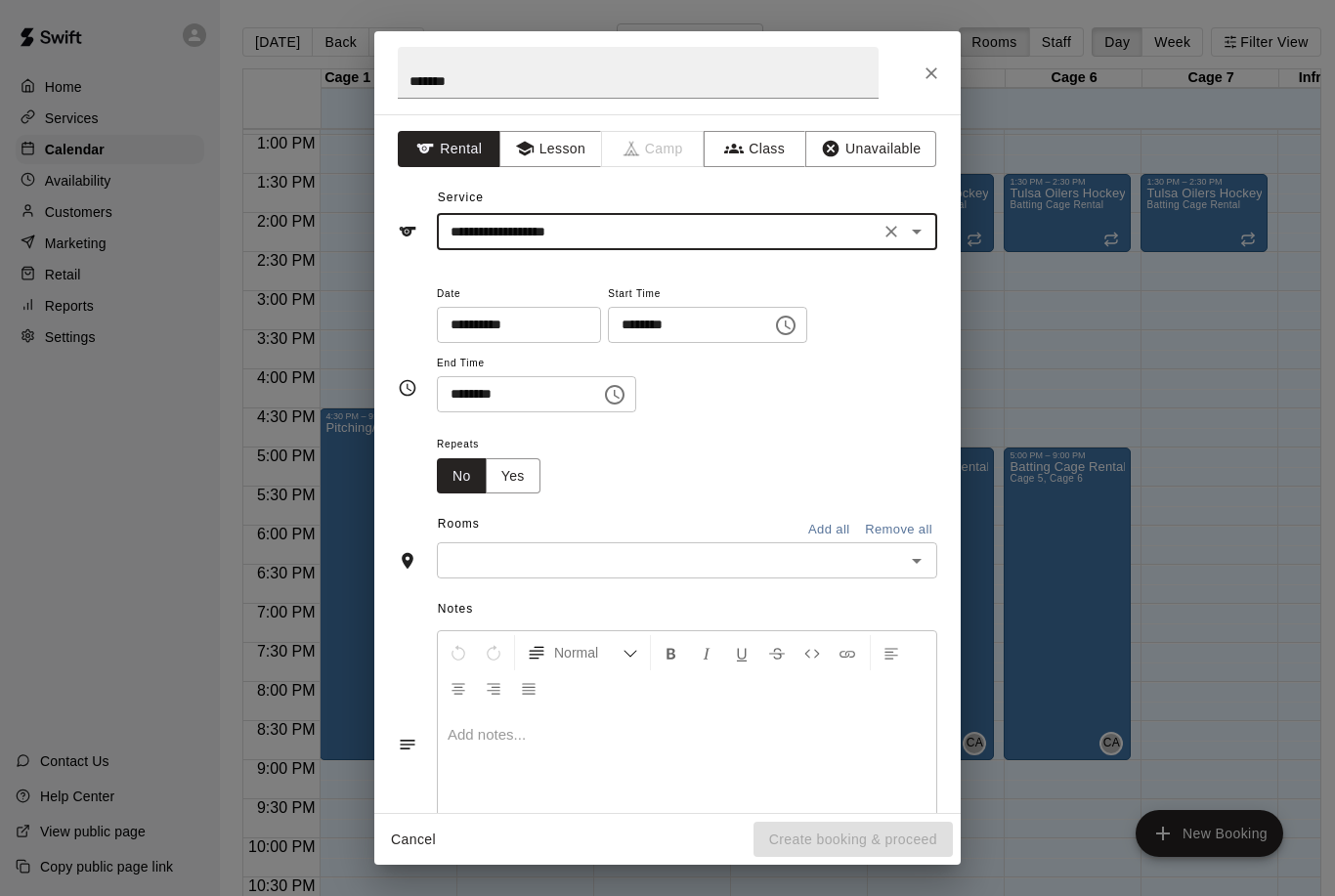
click at [774, 329] on icon "Choose time, selected time is 9:00 AM" at bounding box center [786, 325] width 24 height 24
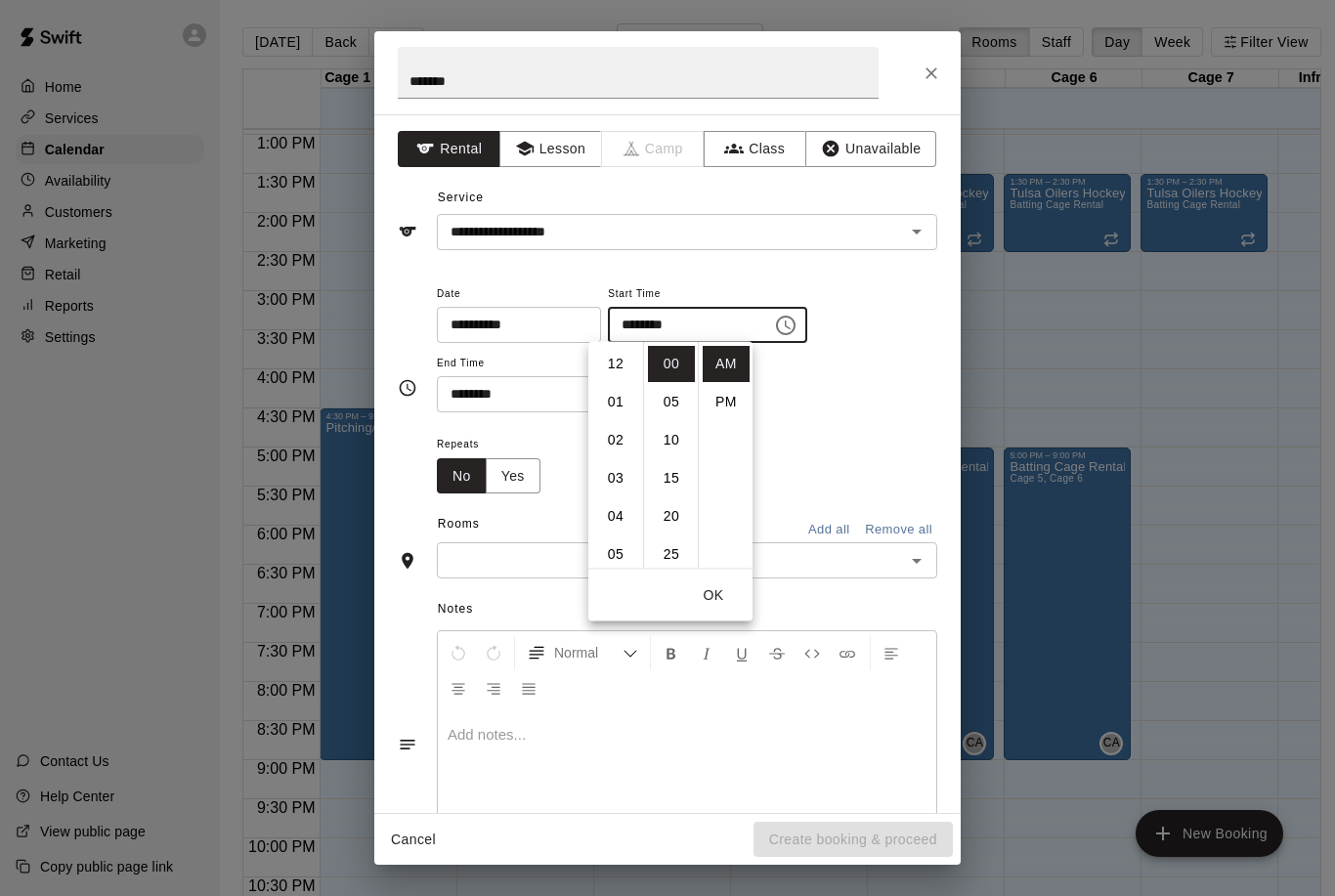
scroll to position [343, 0]
click at [628, 442] on li "11" at bounding box center [615, 440] width 47 height 36
type input "********"
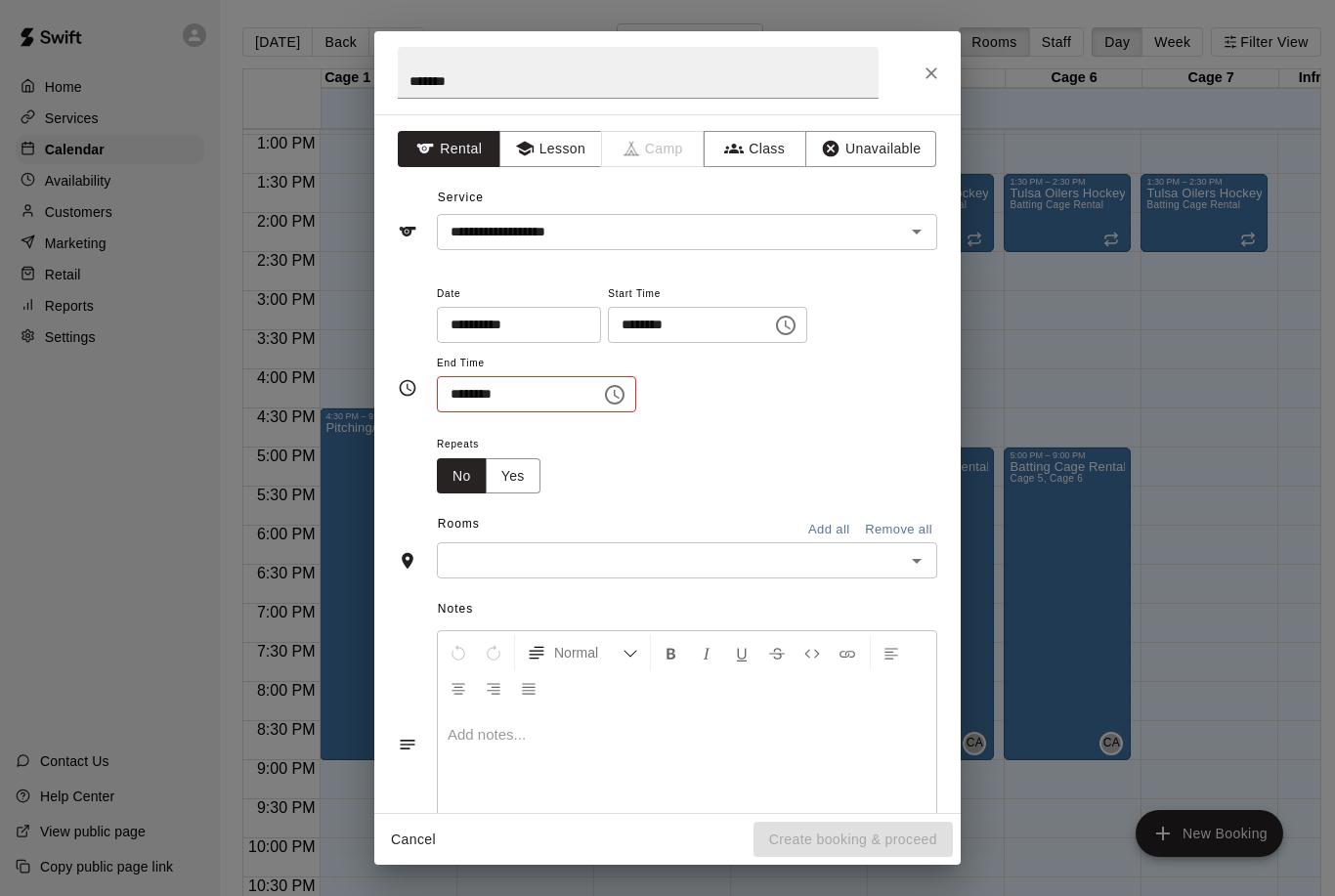
click at [879, 364] on div "**********" at bounding box center [687, 347] width 500 height 132
click at [601, 411] on button "Choose time, selected time is 9:30 AM" at bounding box center [614, 394] width 39 height 39
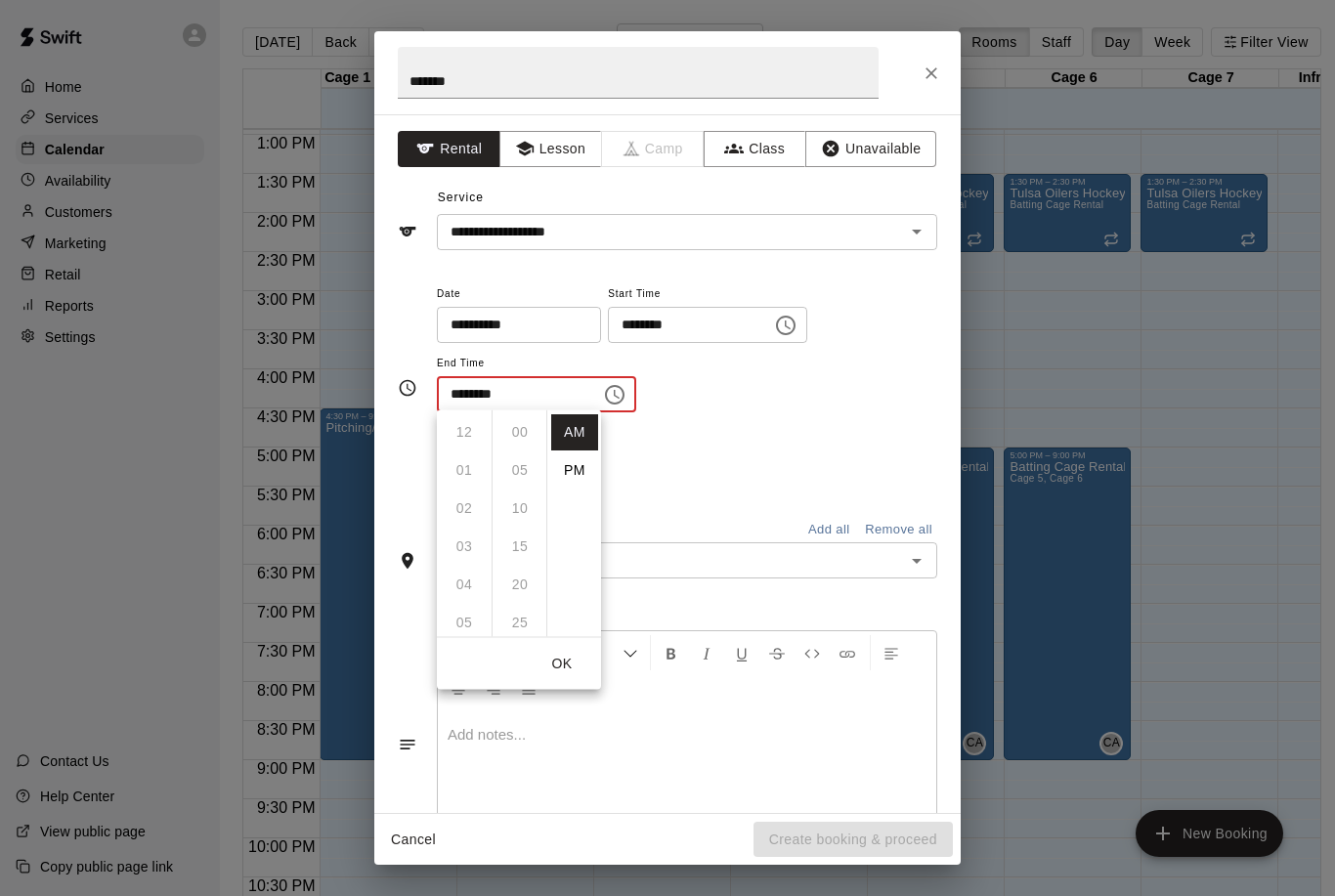
scroll to position [228, 0]
click at [583, 481] on li "PM" at bounding box center [574, 470] width 47 height 36
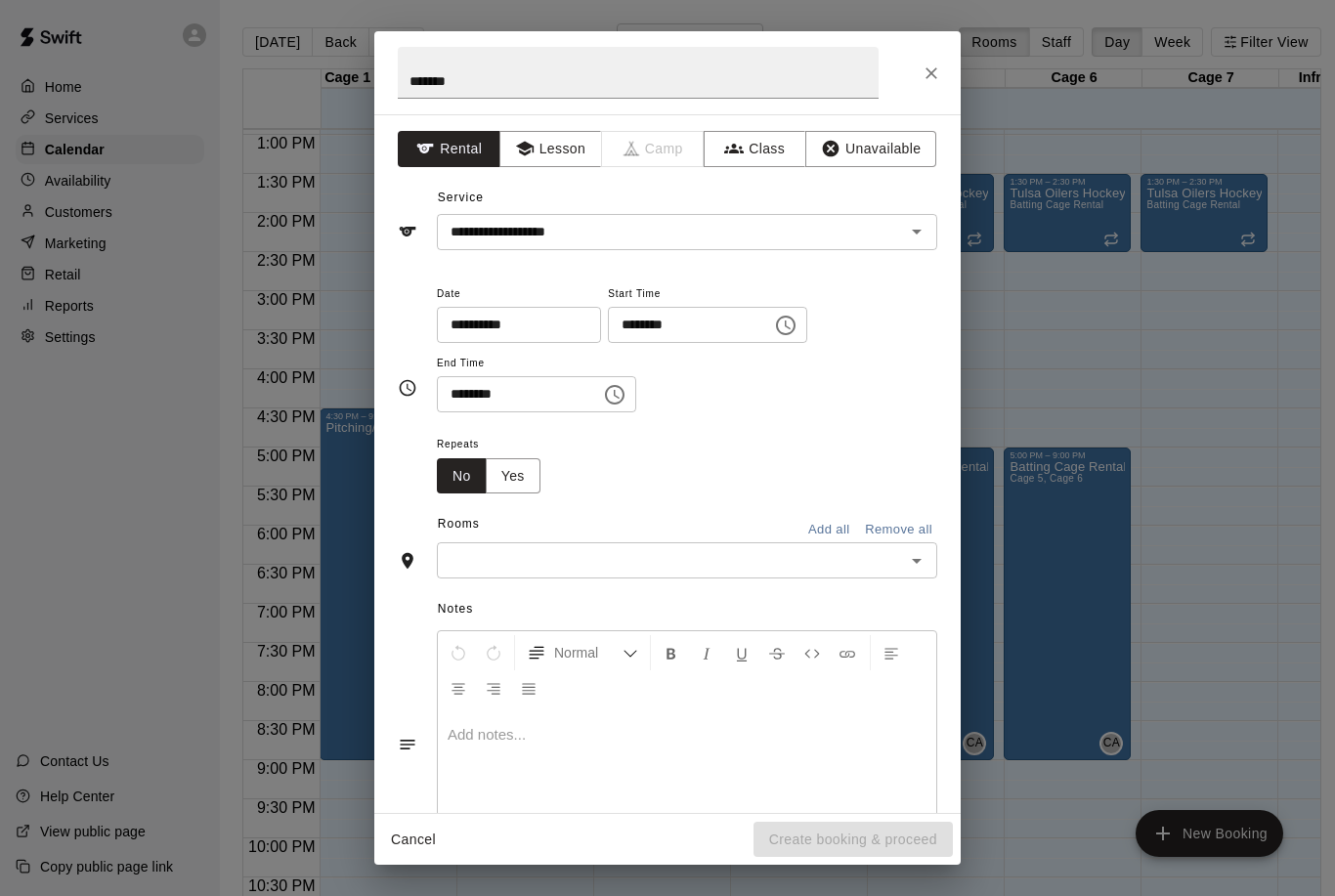
scroll to position [33, 0]
click at [518, 396] on input "********" at bounding box center [512, 394] width 151 height 36
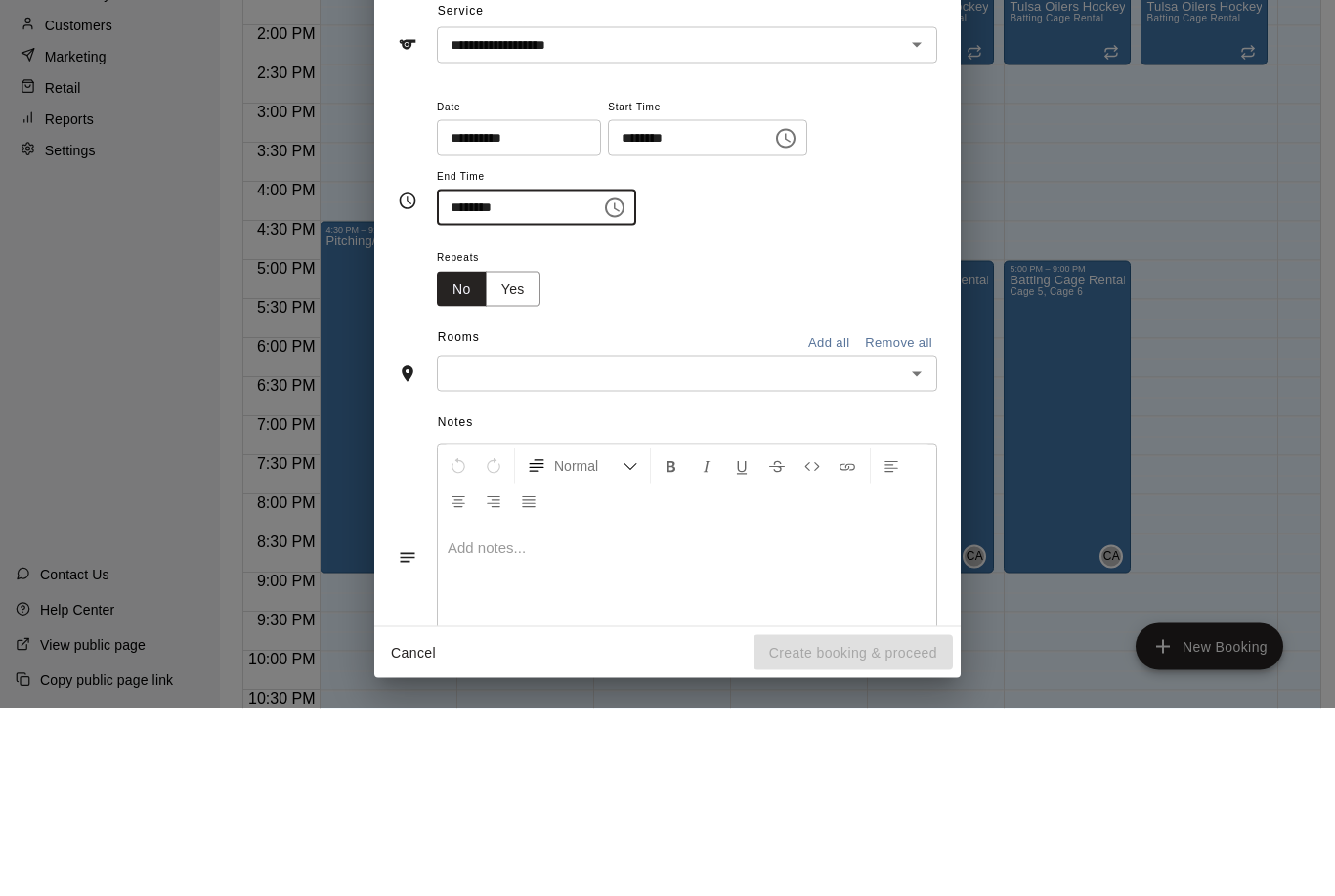
scroll to position [94, 0]
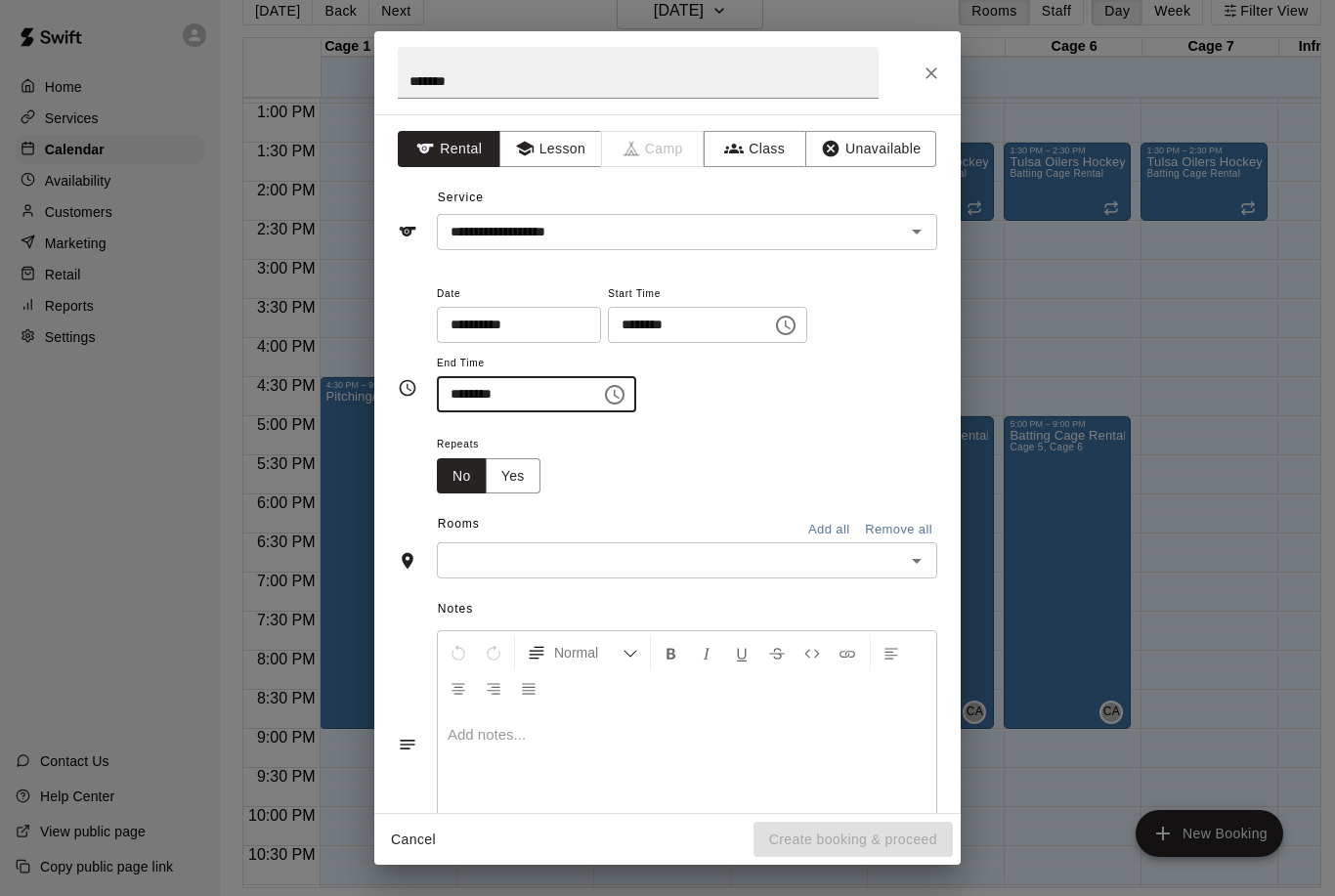
click at [550, 404] on input "********" at bounding box center [512, 394] width 151 height 36
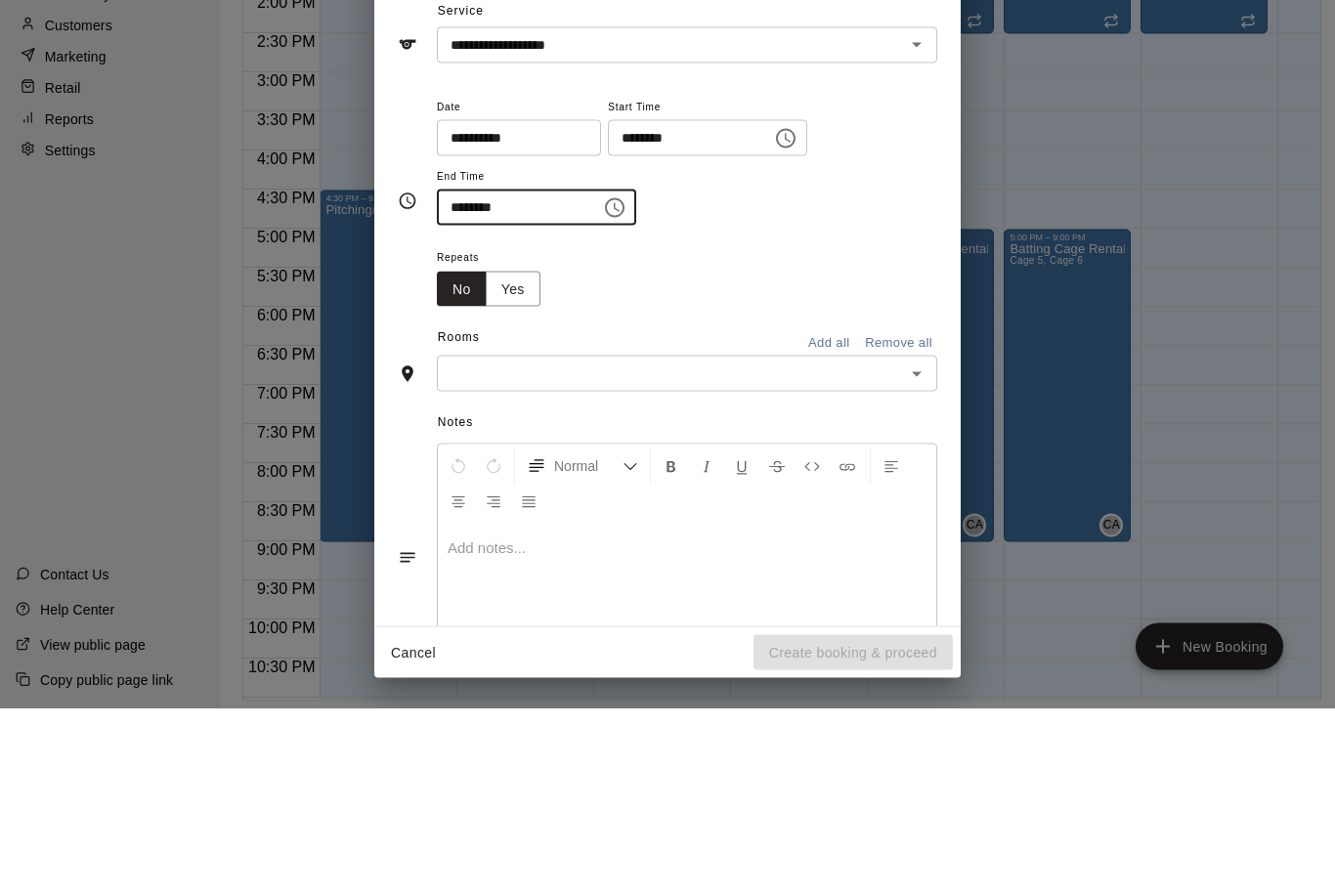
click at [568, 376] on input "********" at bounding box center [512, 394] width 151 height 36
click at [607, 383] on icon "Choose time, selected time is 9:30 PM" at bounding box center [615, 395] width 24 height 24
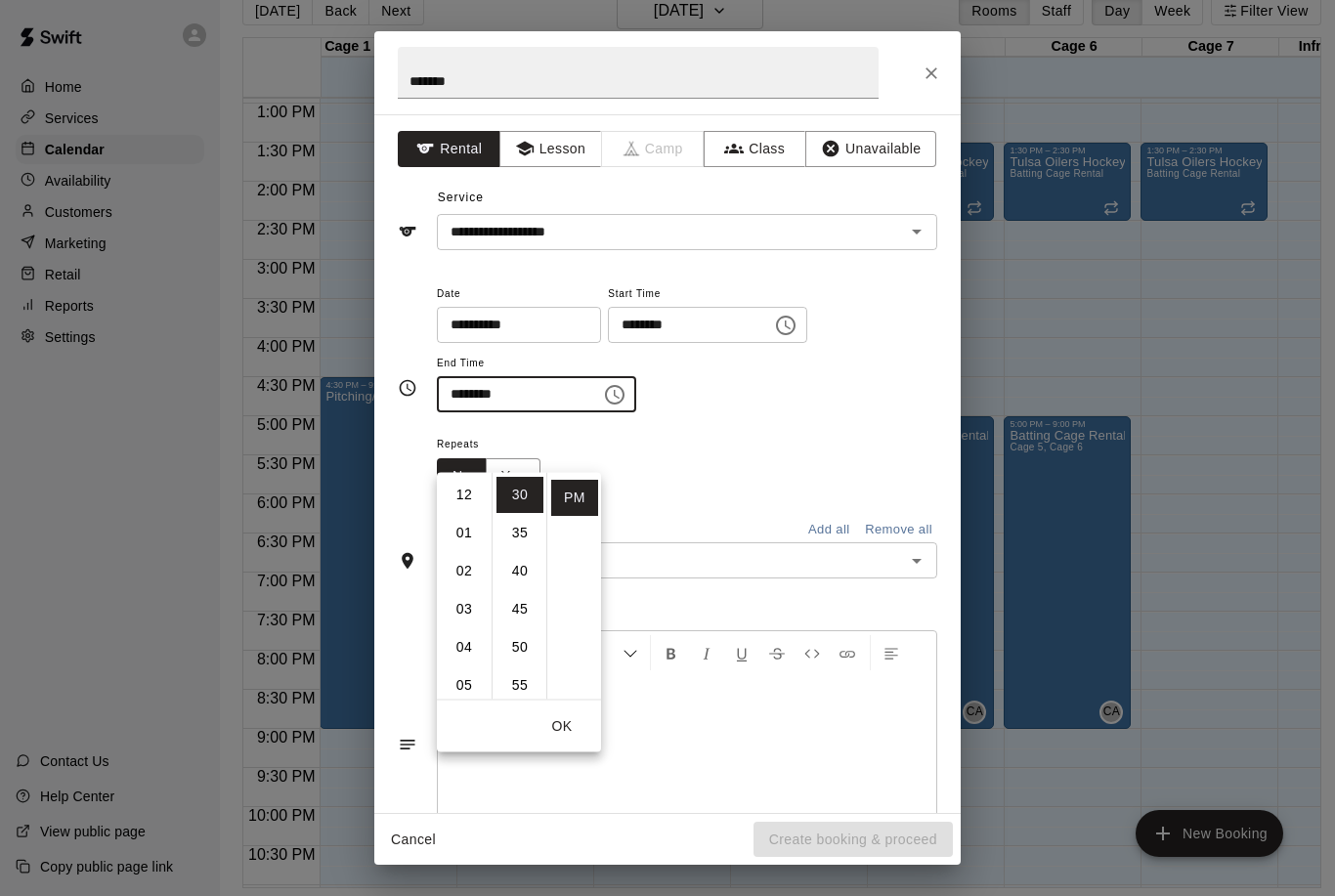
scroll to position [0, 0]
click at [480, 477] on li "12" at bounding box center [464, 495] width 47 height 36
type input "********"
click at [567, 708] on button "OK" at bounding box center [562, 726] width 63 height 36
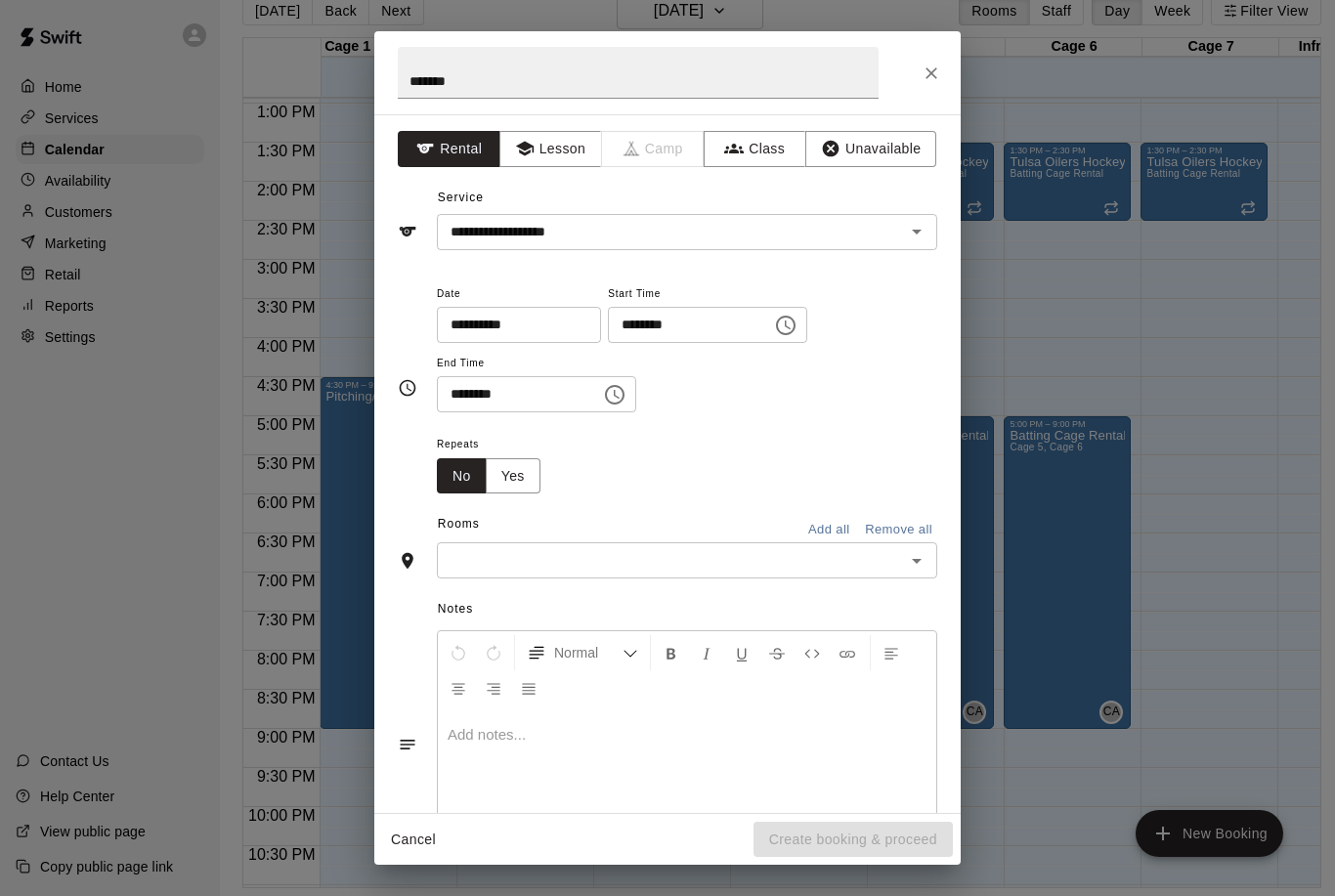
click at [909, 568] on icon "Open" at bounding box center [917, 561] width 24 height 24
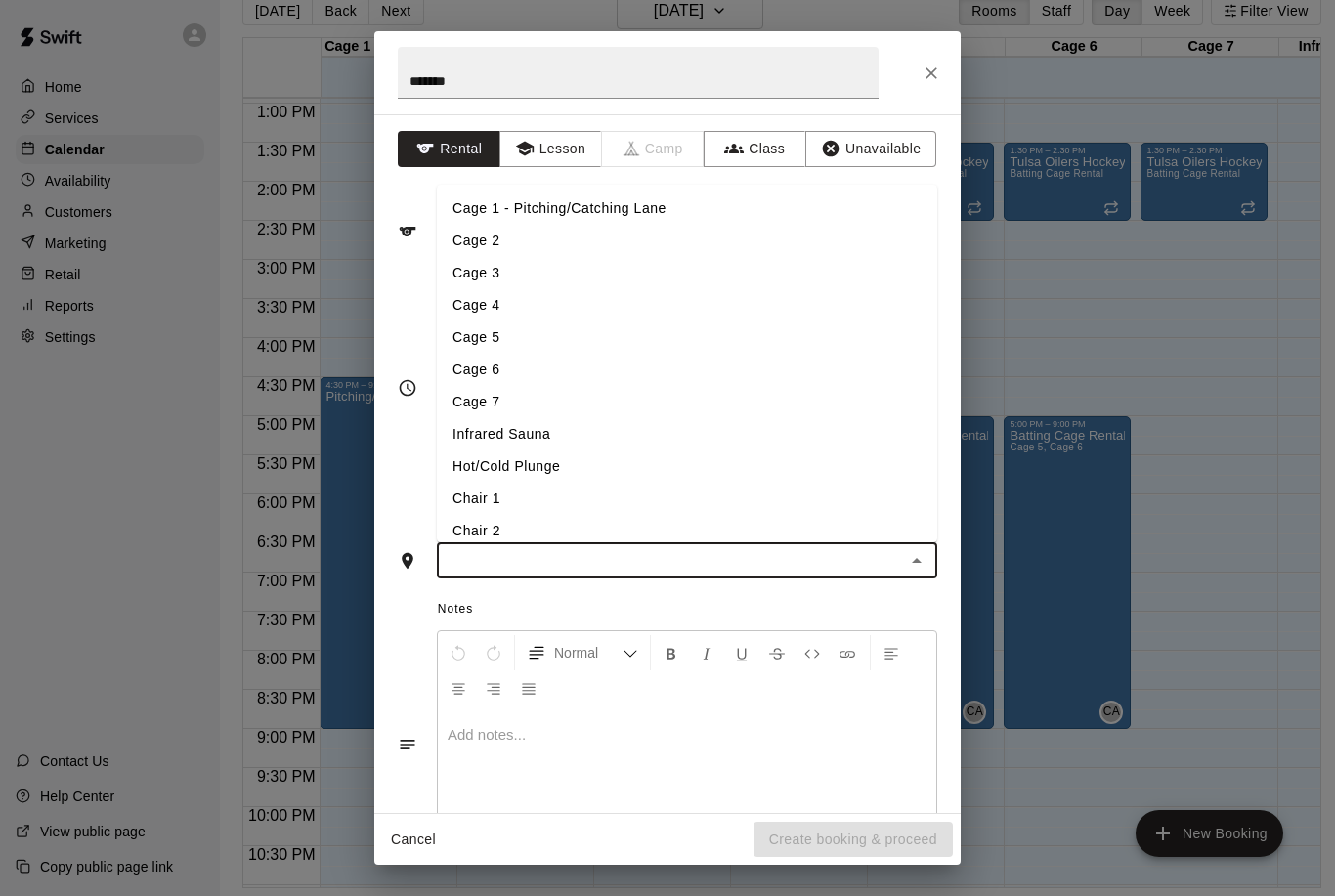
scroll to position [94, 3]
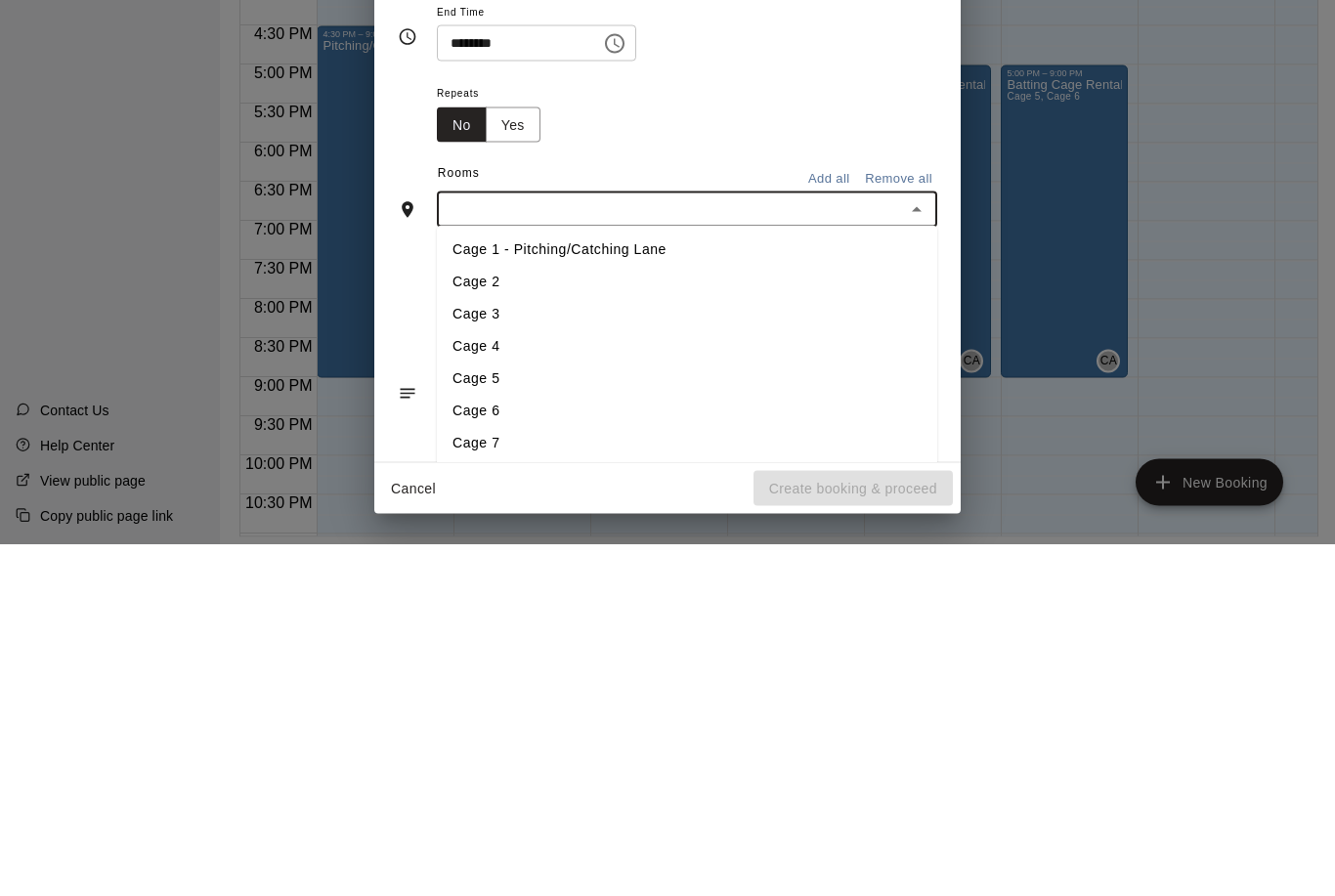
click at [528, 650] on li "Cage 3" at bounding box center [687, 666] width 500 height 32
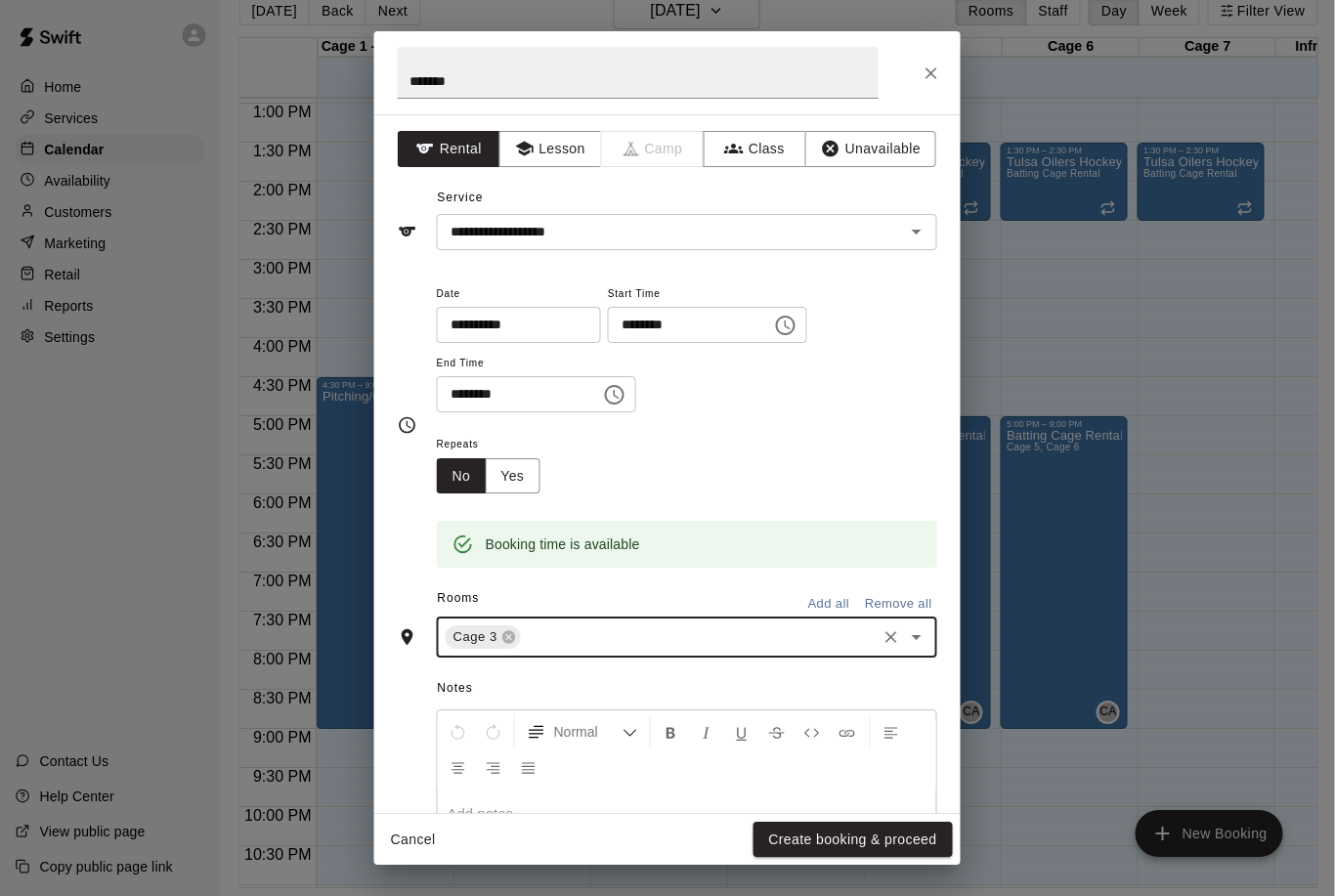
scroll to position [94, 4]
click at [864, 849] on button "Create booking & proceed" at bounding box center [853, 839] width 200 height 36
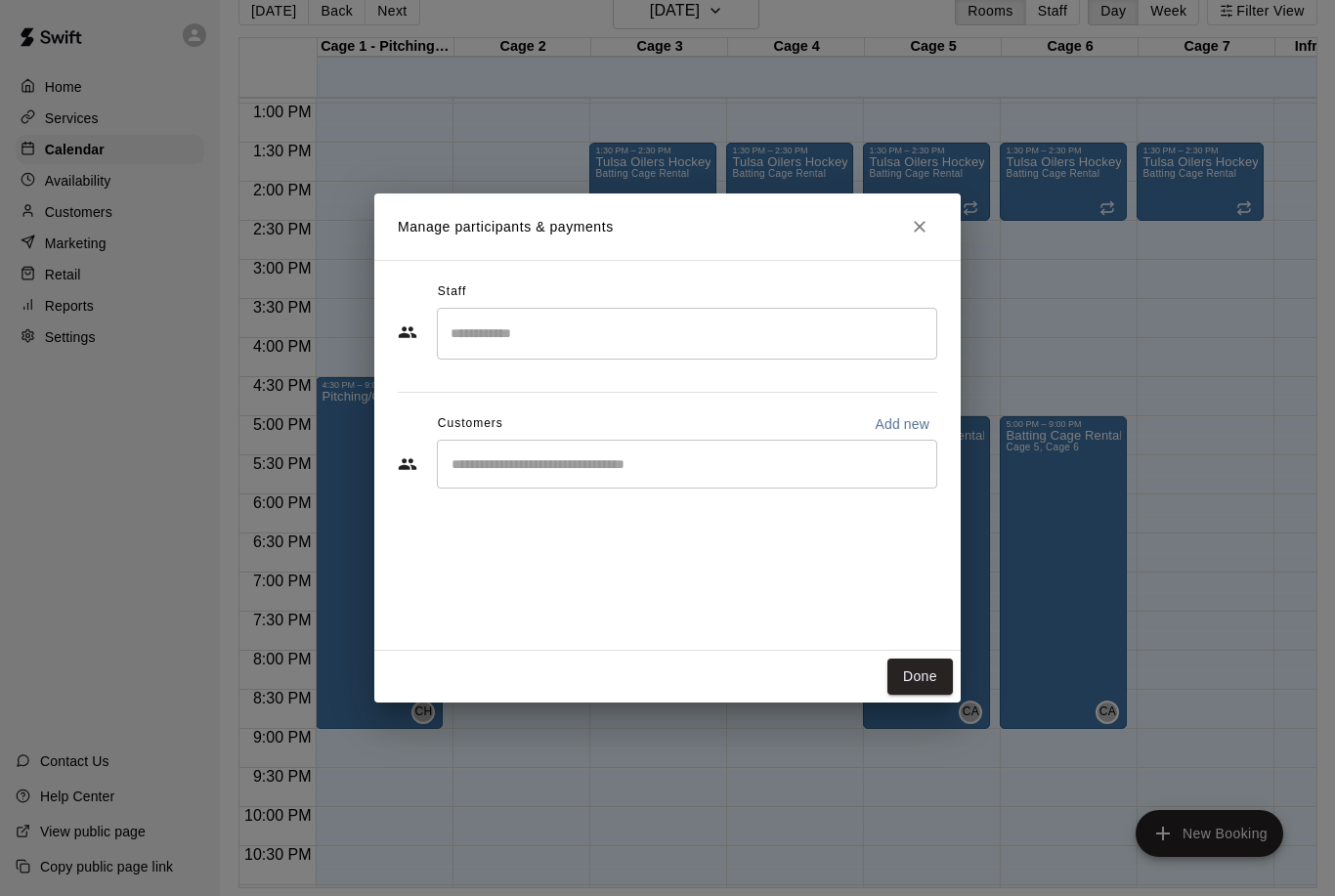
click at [672, 329] on input "Search staff" at bounding box center [687, 333] width 482 height 34
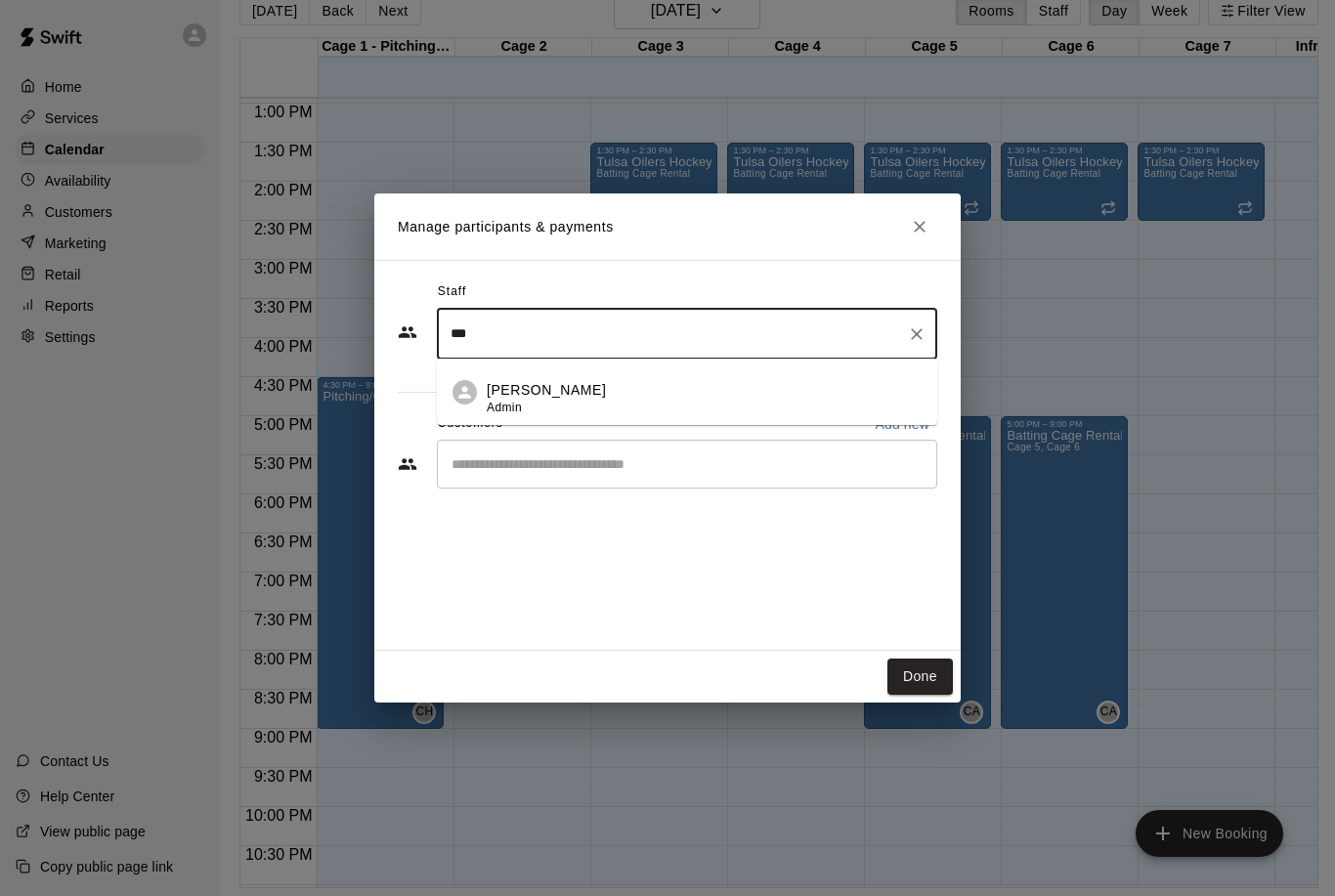
click at [611, 399] on div "[PERSON_NAME] Admin" at bounding box center [704, 399] width 435 height 38
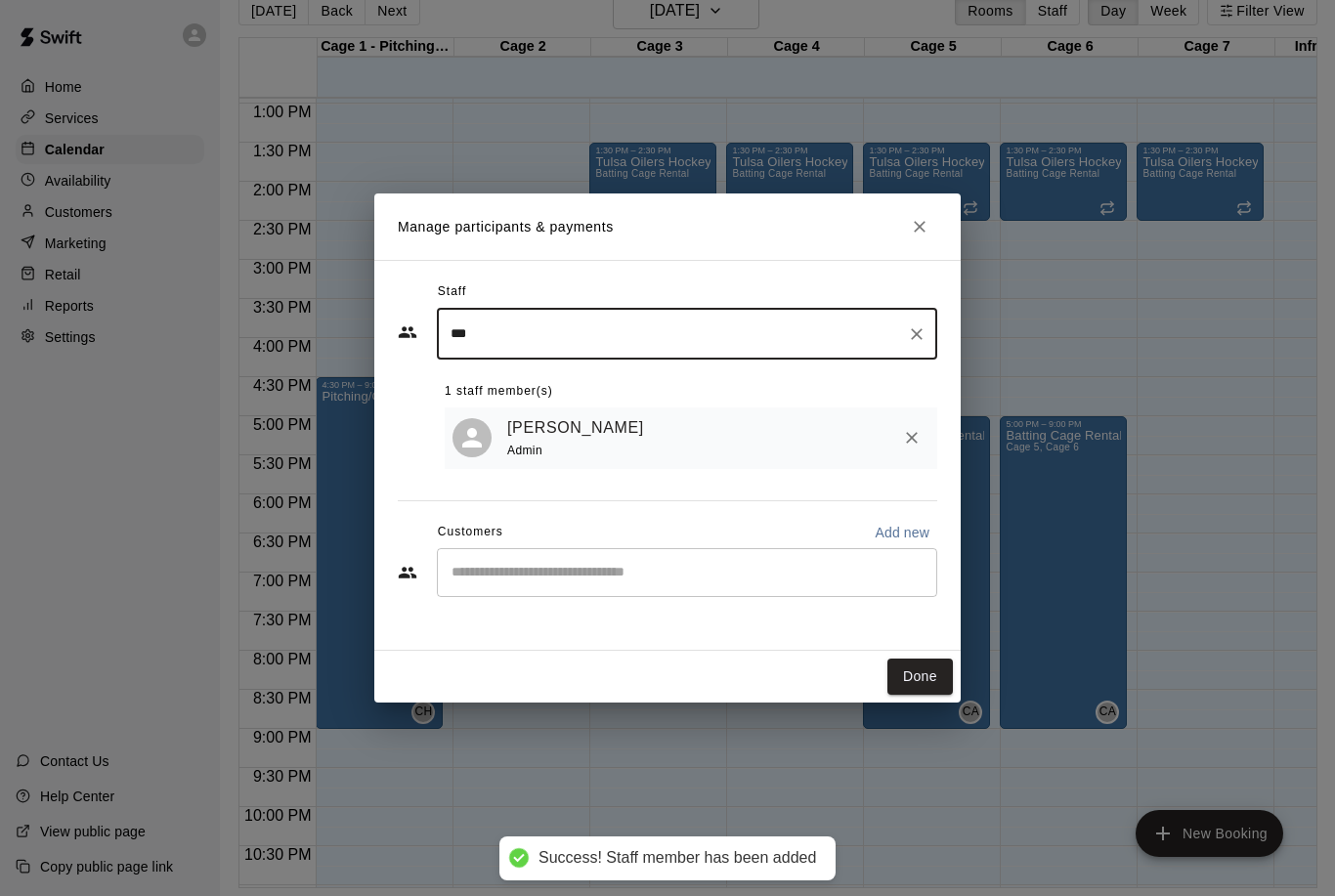
type input "***"
click at [924, 677] on button "Done" at bounding box center [920, 677] width 66 height 36
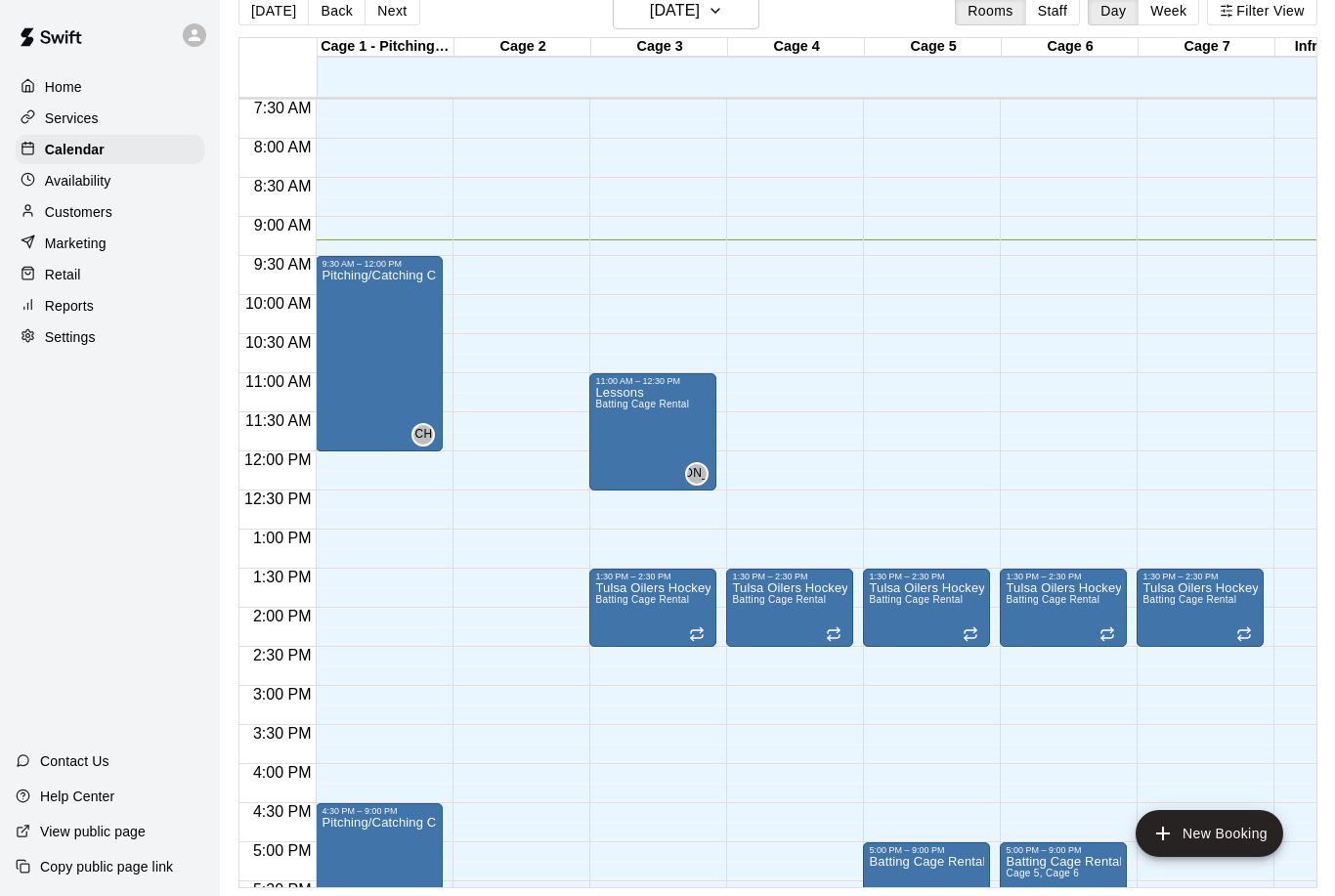
scroll to position [585, 0]
click at [684, 386] on div "Lessons Batting Cage Rental" at bounding box center [642, 833] width 94 height 896
click at [1084, 353] on div at bounding box center [667, 448] width 1335 height 896
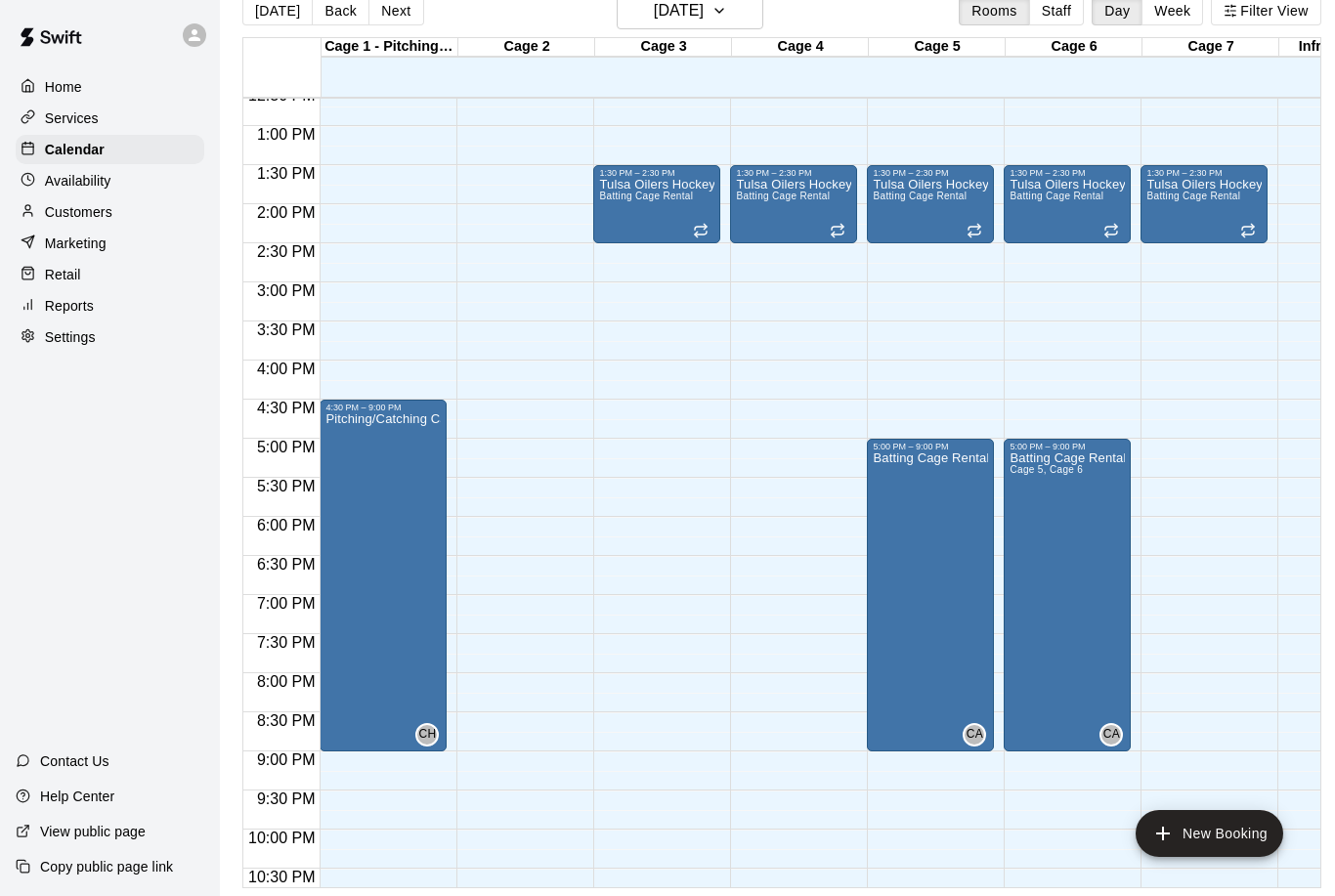
scroll to position [989, 0]
click at [1208, 839] on button "New Booking" at bounding box center [1209, 832] width 148 height 47
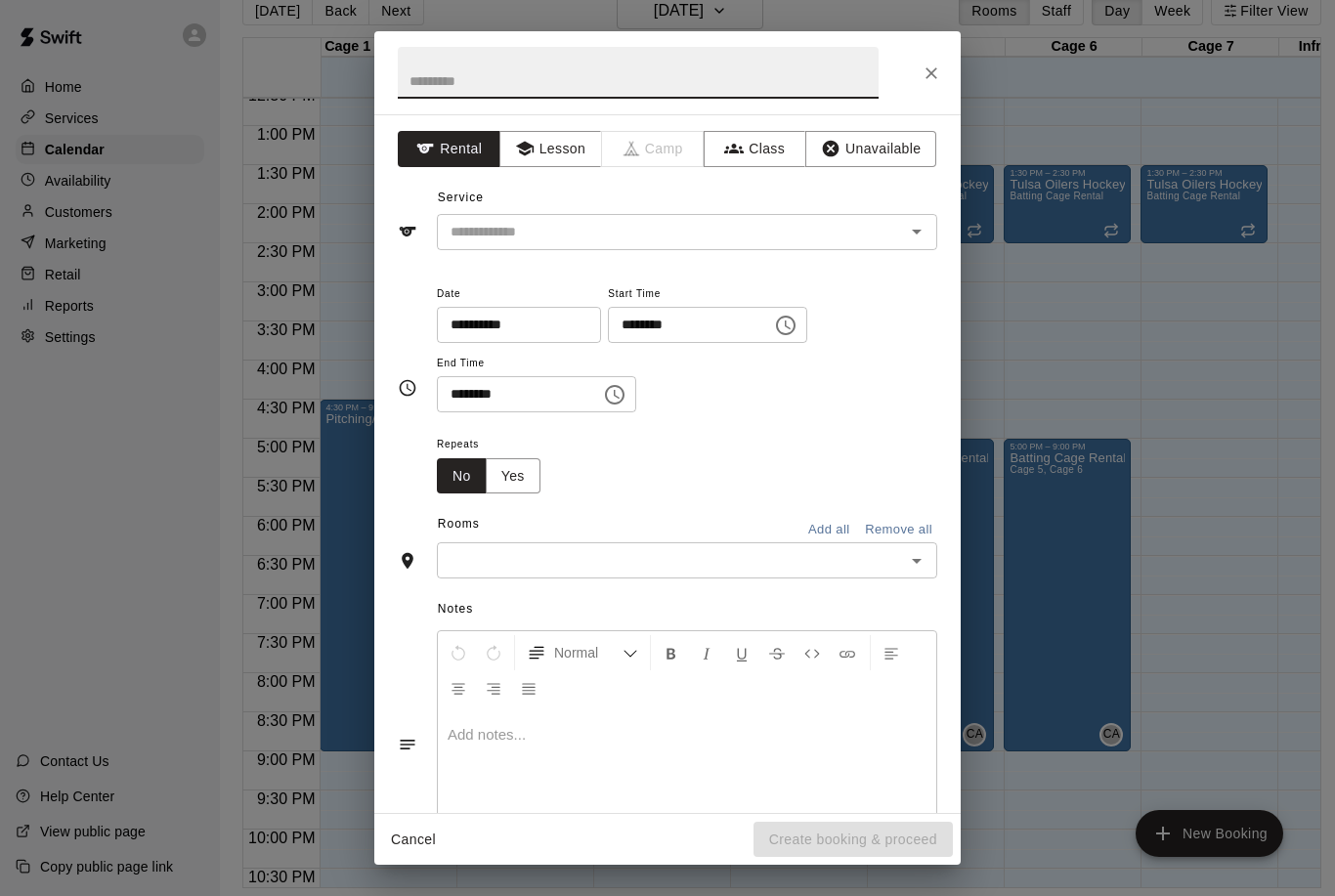
click at [631, 87] on input "text" at bounding box center [638, 72] width 481 height 52
click at [915, 236] on icon "Open" at bounding box center [917, 232] width 24 height 24
type input "*******"
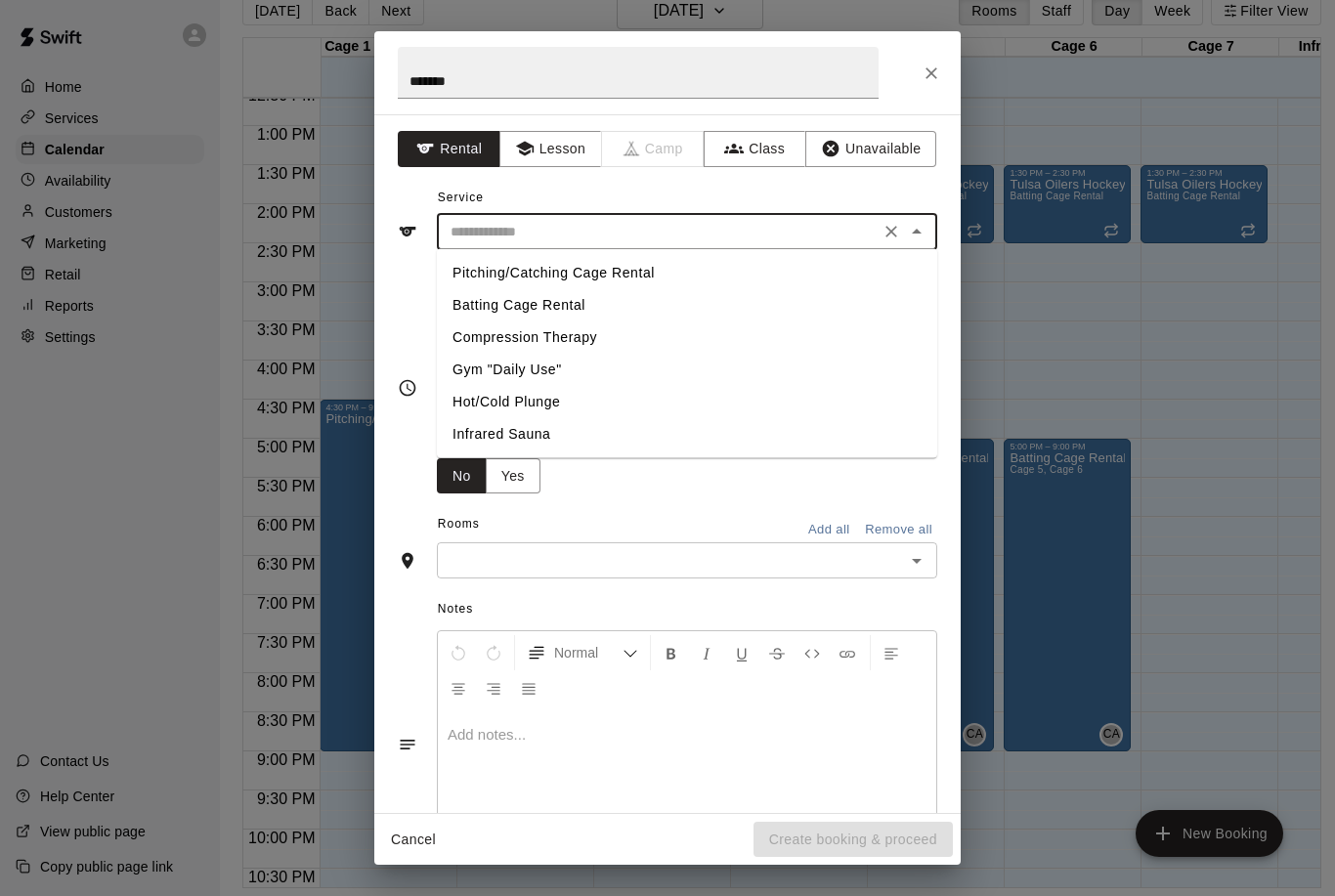
click at [592, 311] on li "Batting Cage Rental" at bounding box center [687, 305] width 500 height 32
type input "**********"
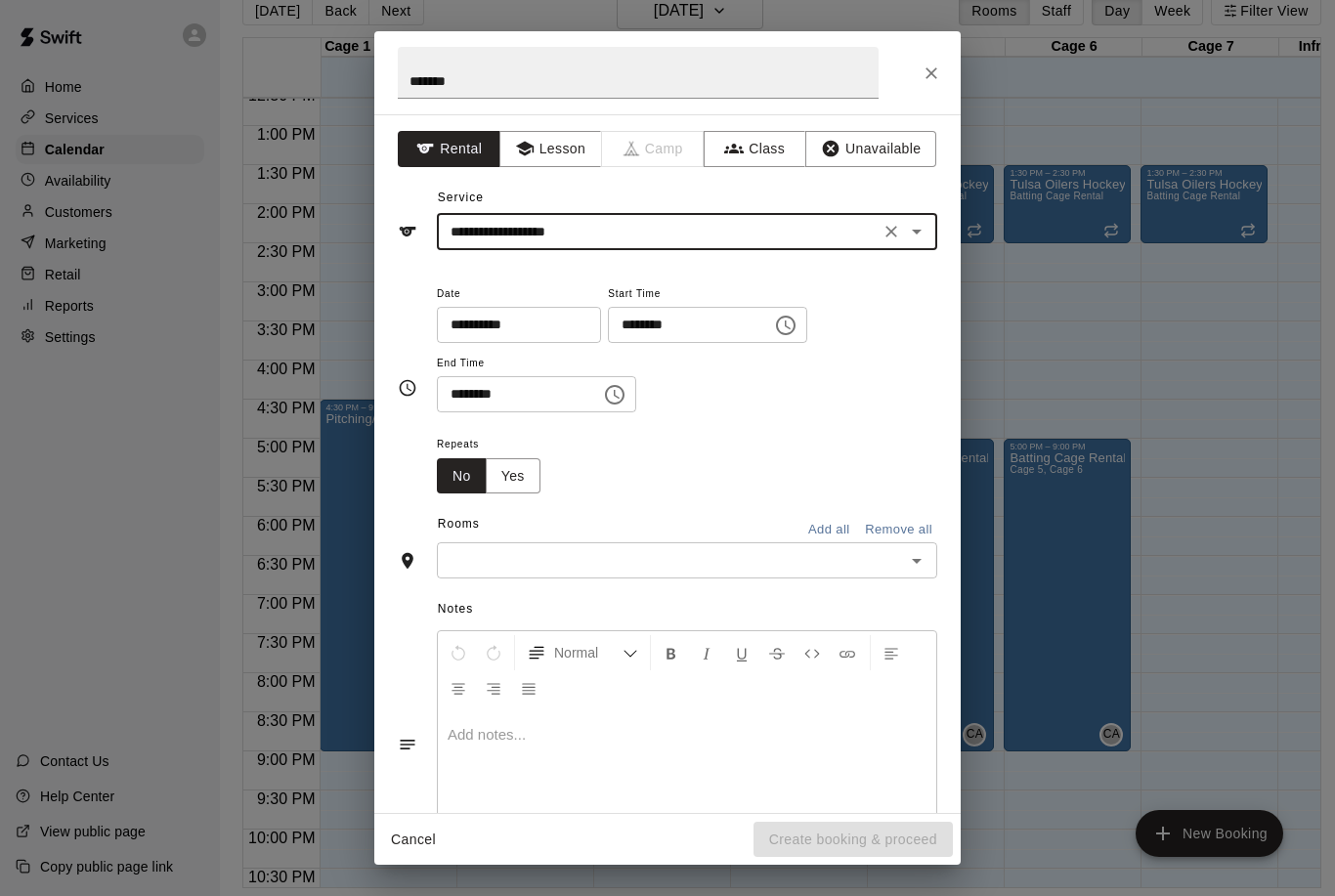
click at [774, 332] on icon "Choose time, selected time is 9:00 AM" at bounding box center [786, 325] width 24 height 24
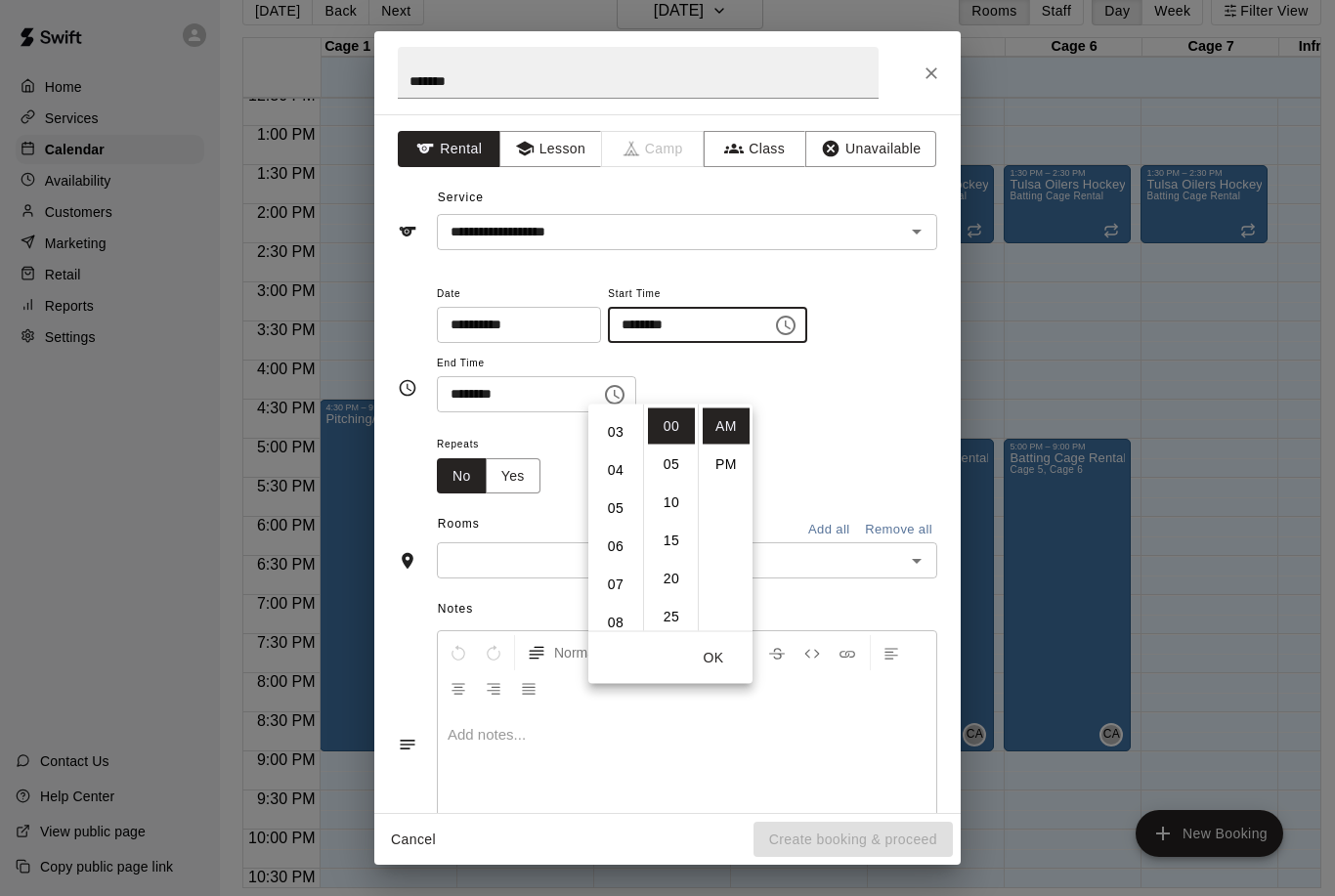
click at [620, 415] on li "03" at bounding box center [615, 433] width 47 height 36
click at [672, 569] on li "30" at bounding box center [671, 586] width 47 height 36
click at [739, 447] on li "PM" at bounding box center [726, 464] width 47 height 36
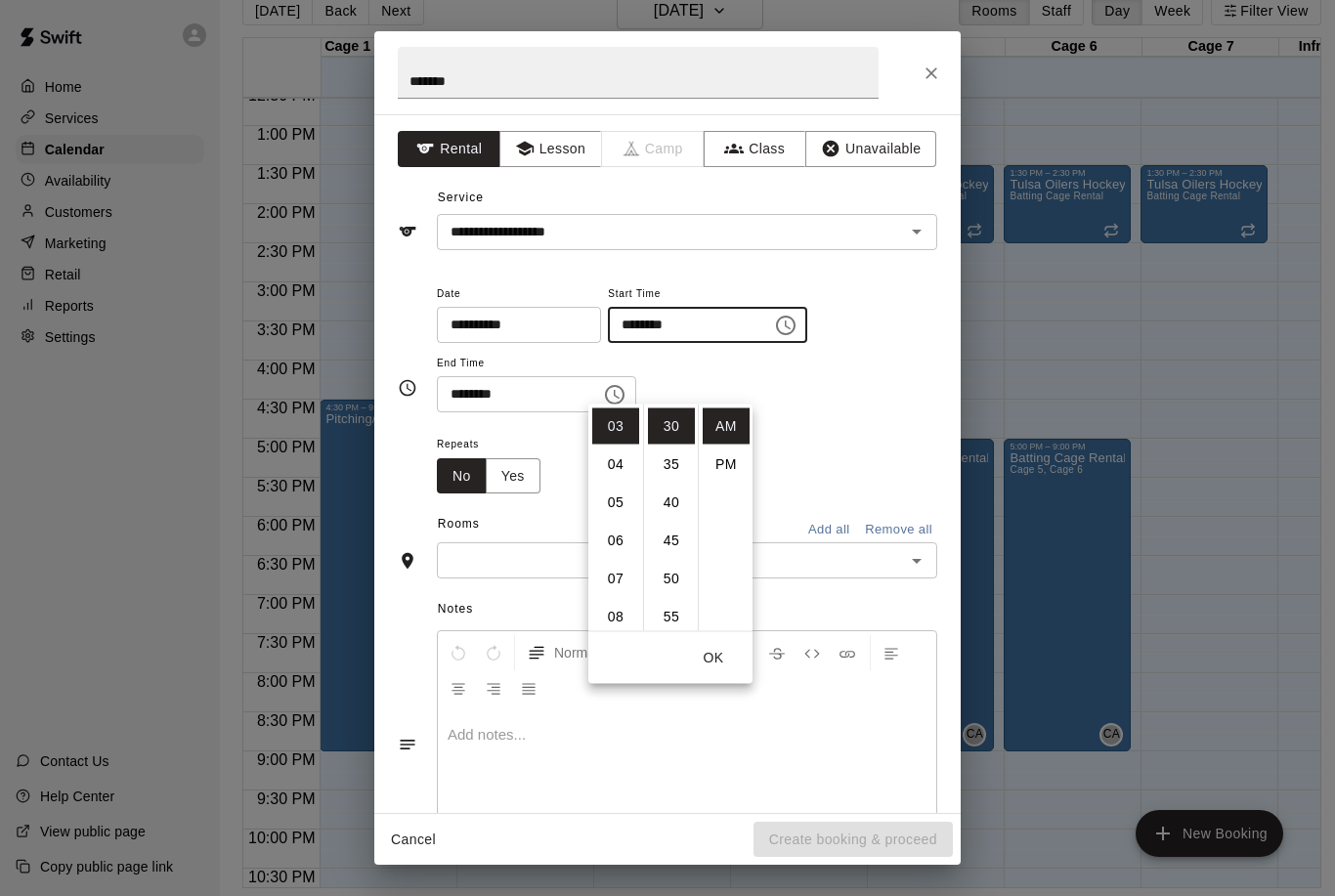
type input "********"
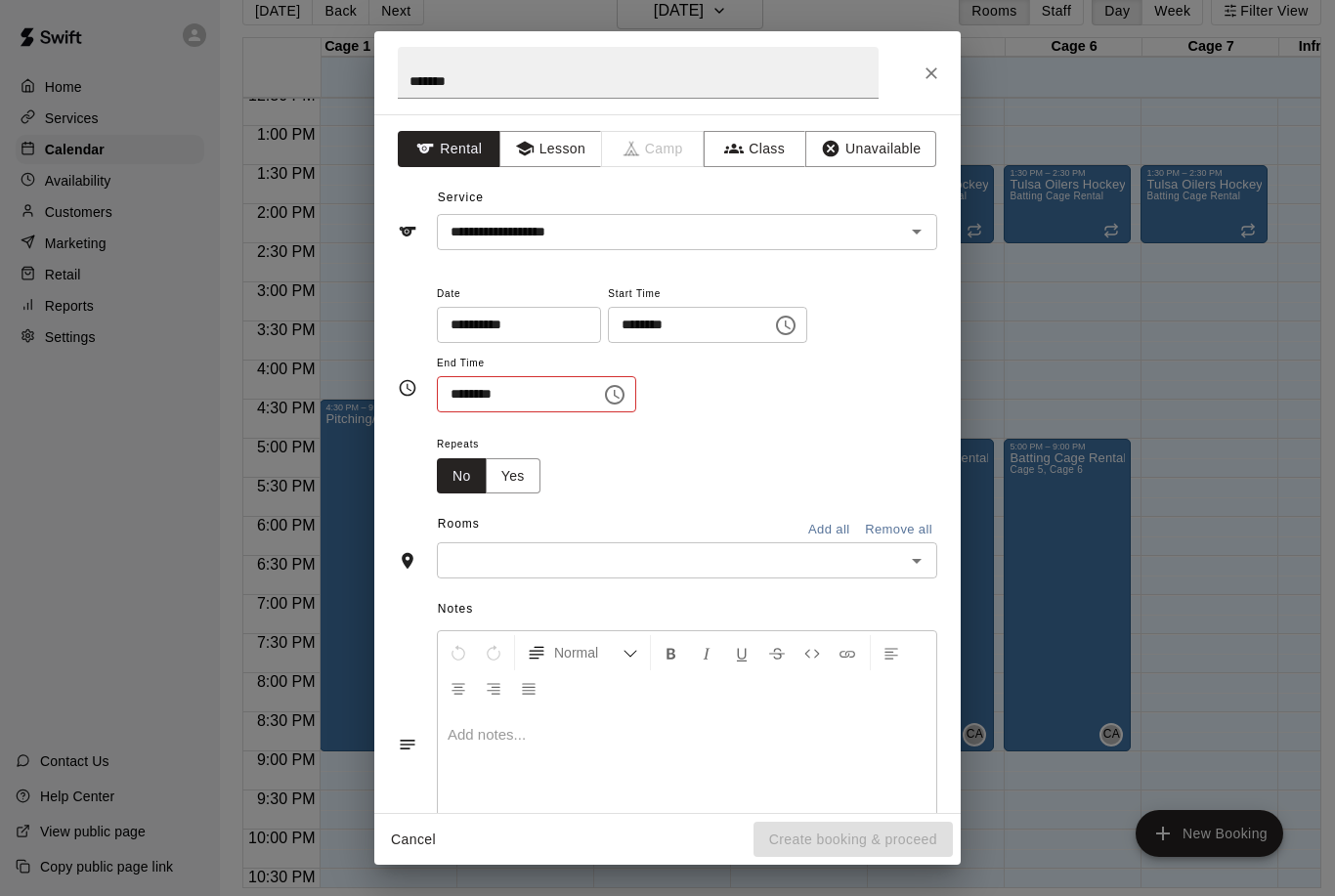
click at [880, 364] on div "**********" at bounding box center [687, 347] width 500 height 132
click at [553, 393] on input "********" at bounding box center [512, 394] width 151 height 36
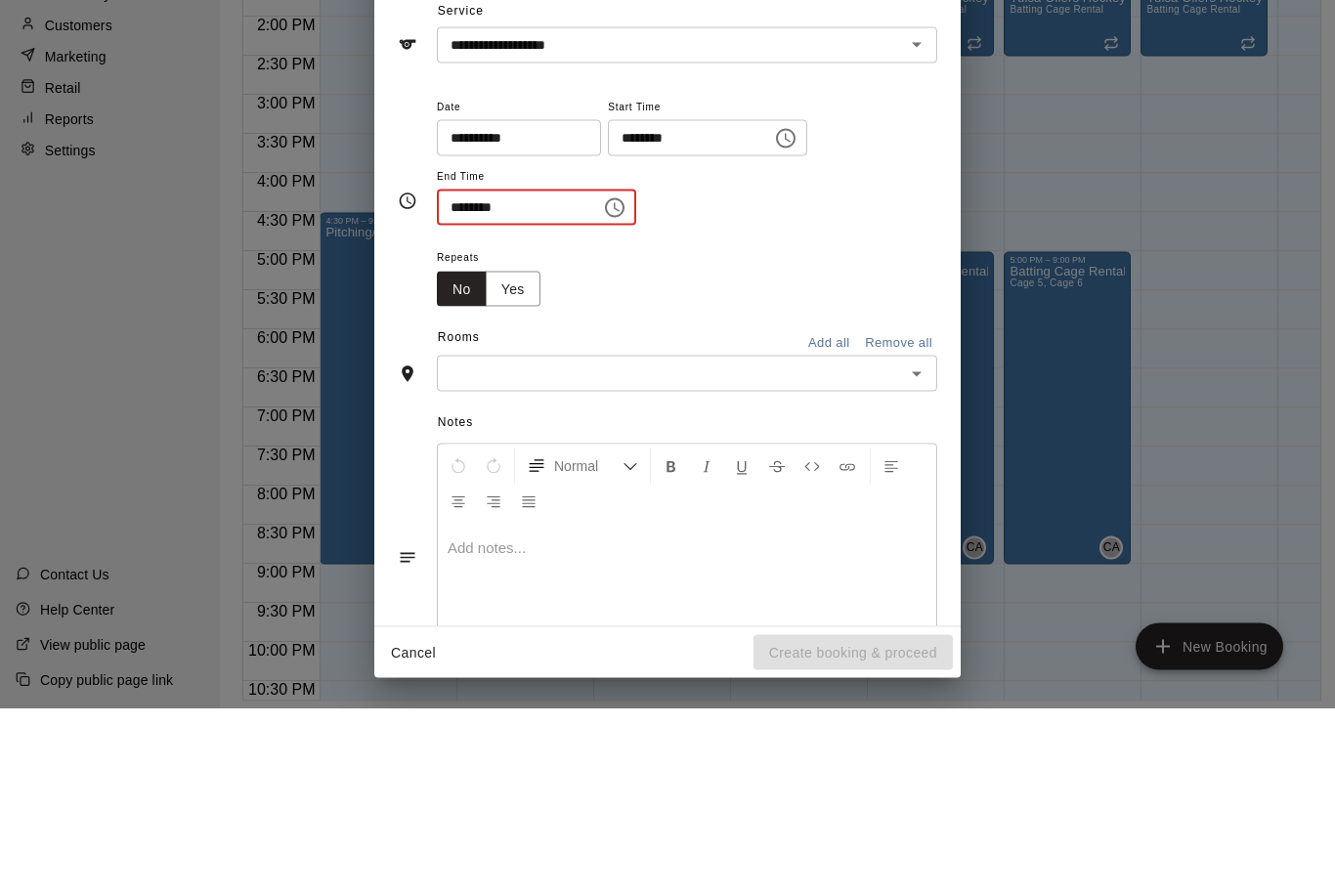
click at [607, 383] on icon "Choose time, selected time is 9:30 AM" at bounding box center [615, 395] width 24 height 24
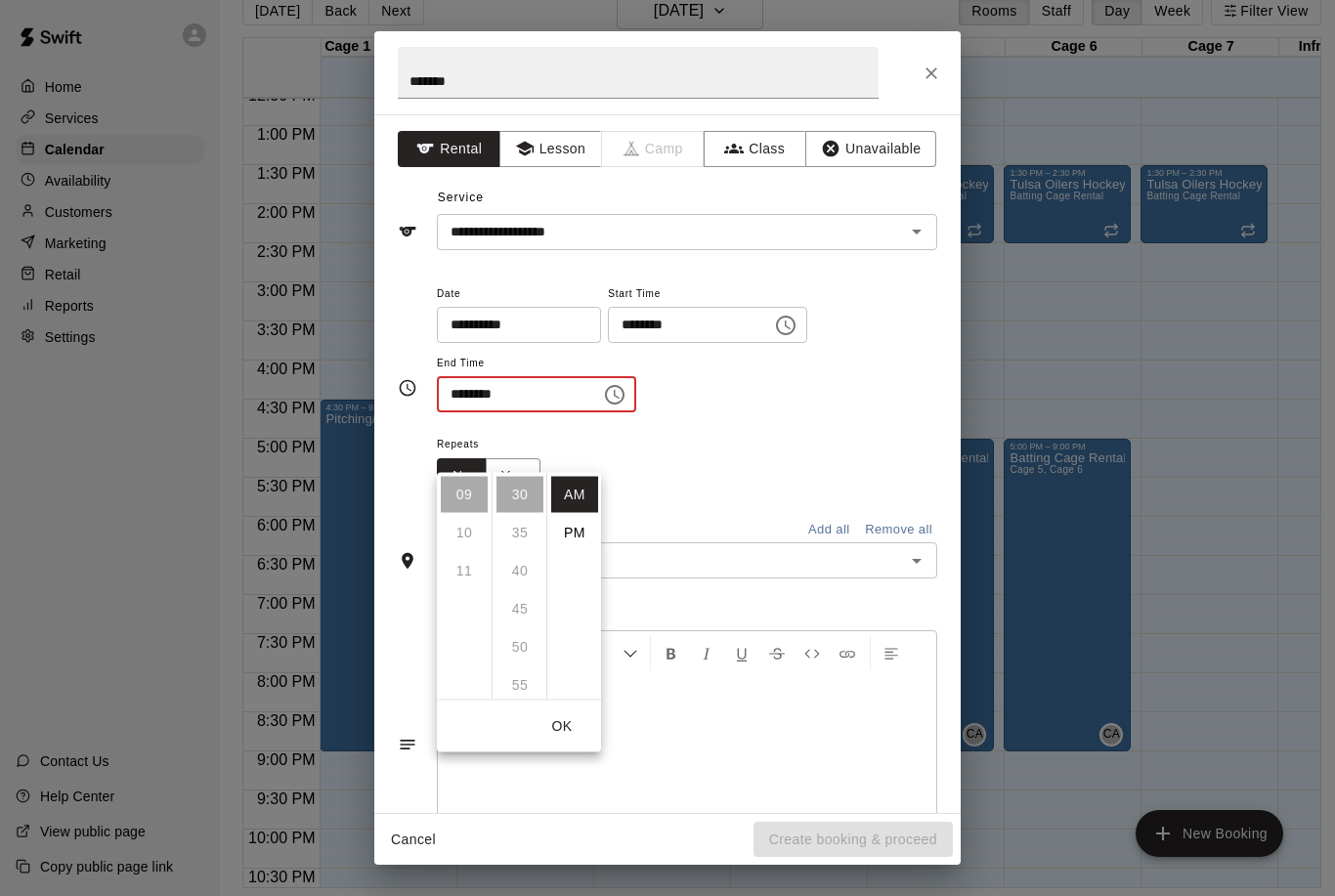
click at [577, 515] on li "PM" at bounding box center [574, 533] width 47 height 36
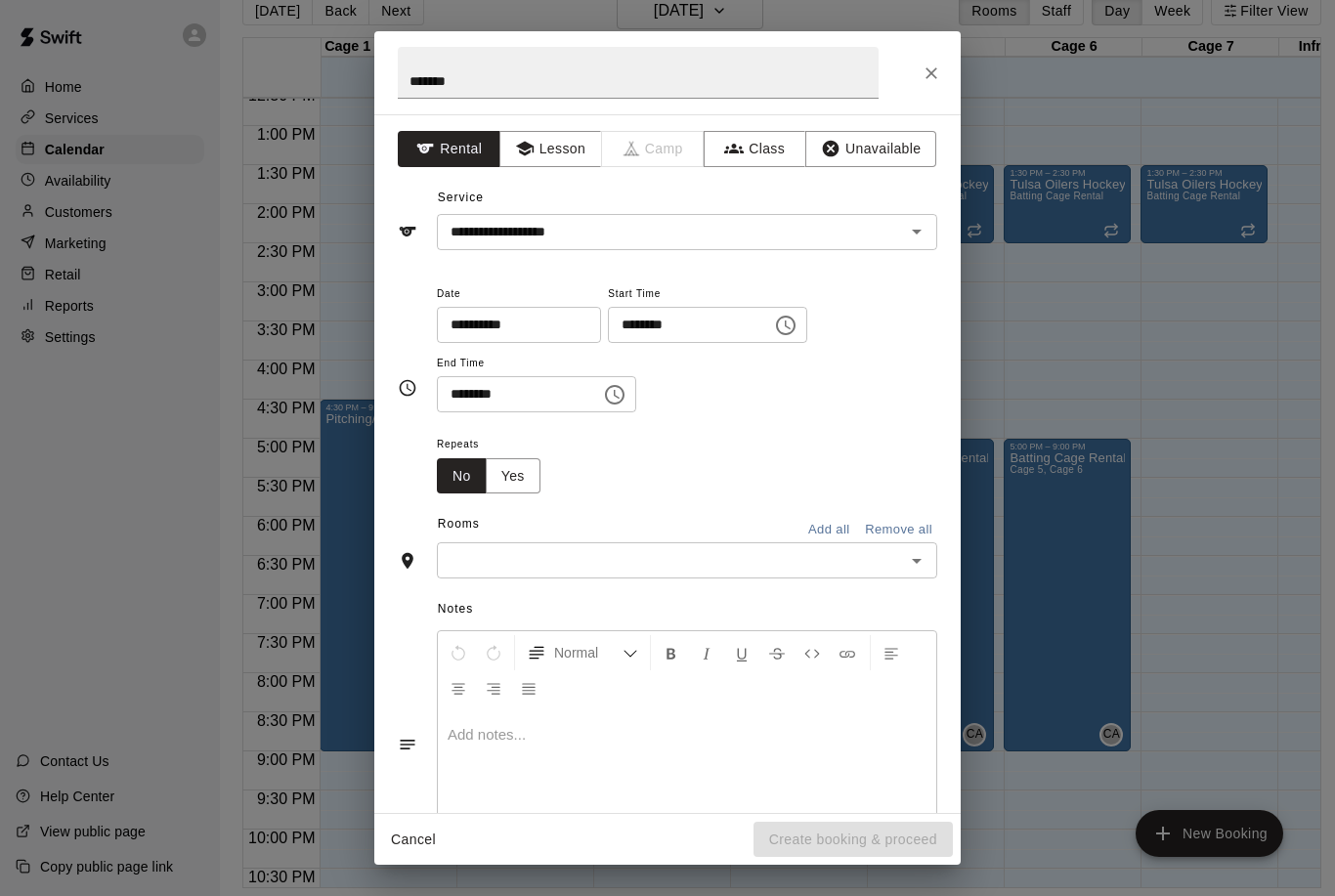
scroll to position [0, 0]
click at [506, 396] on input "********" at bounding box center [512, 394] width 151 height 36
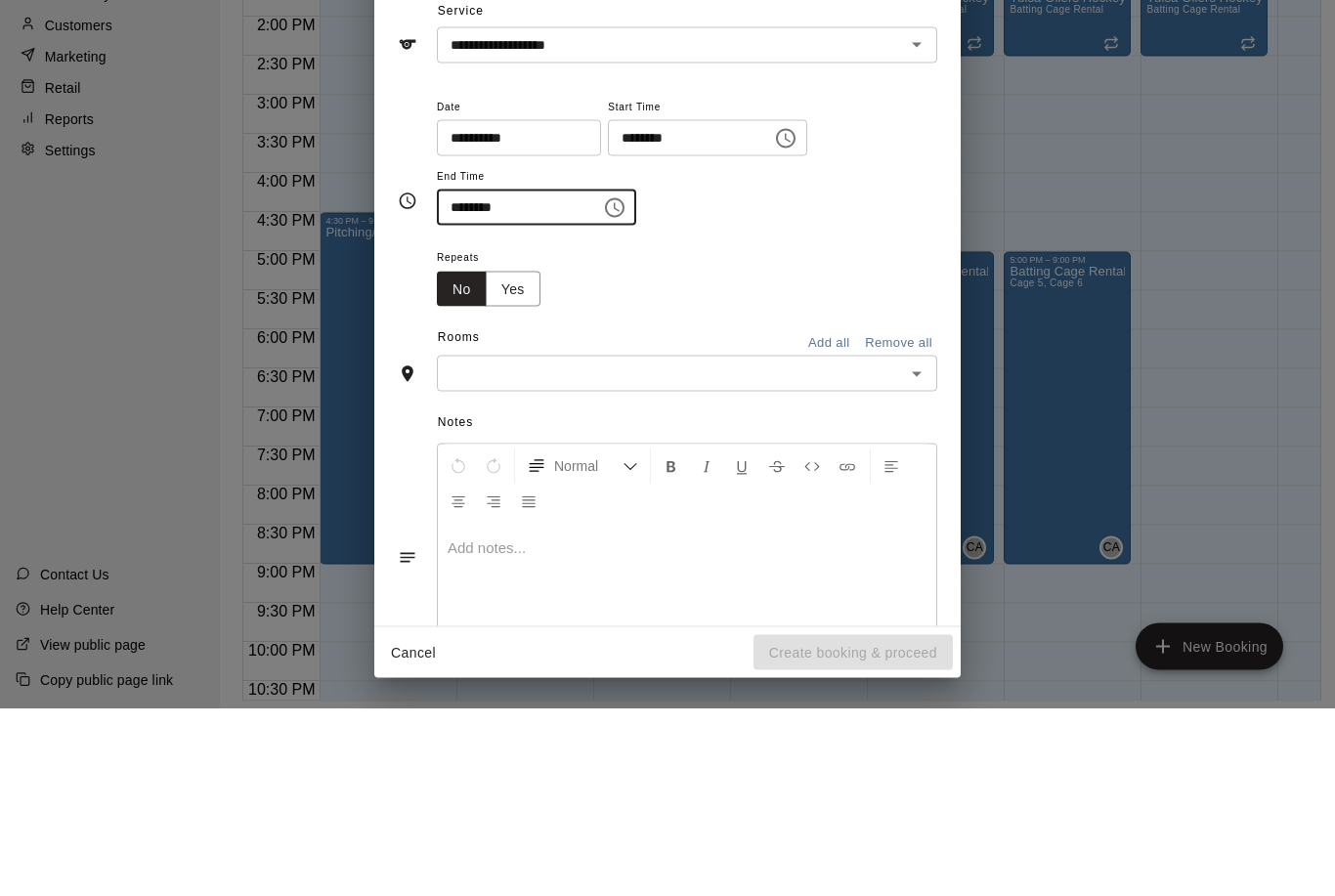
click at [613, 390] on icon "Choose time, selected time is 9:30 PM" at bounding box center [616, 394] width 6 height 9
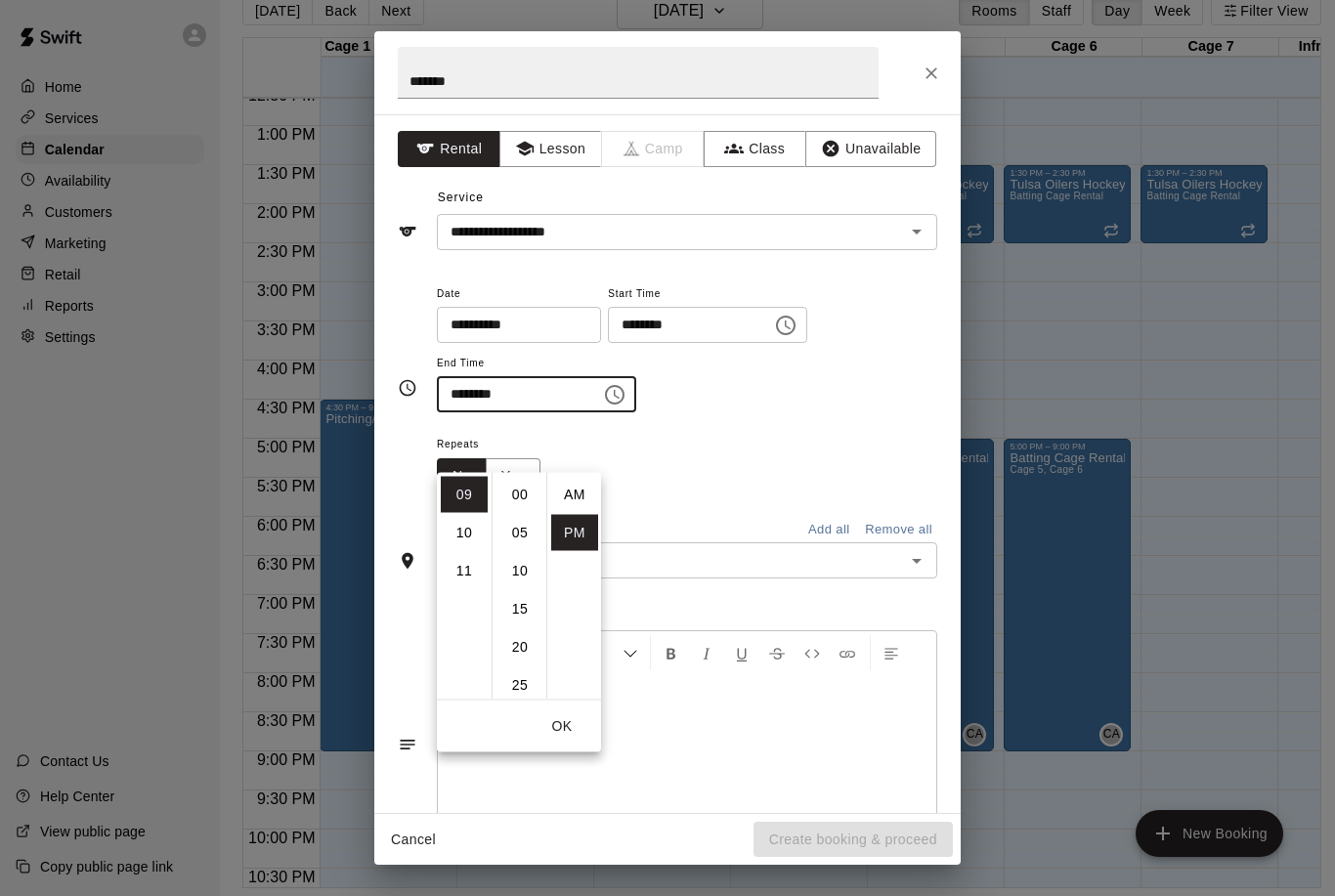
scroll to position [35, 0]
click at [478, 491] on li "08" at bounding box center [464, 509] width 47 height 36
click at [520, 477] on li "00" at bounding box center [519, 495] width 47 height 36
type input "********"
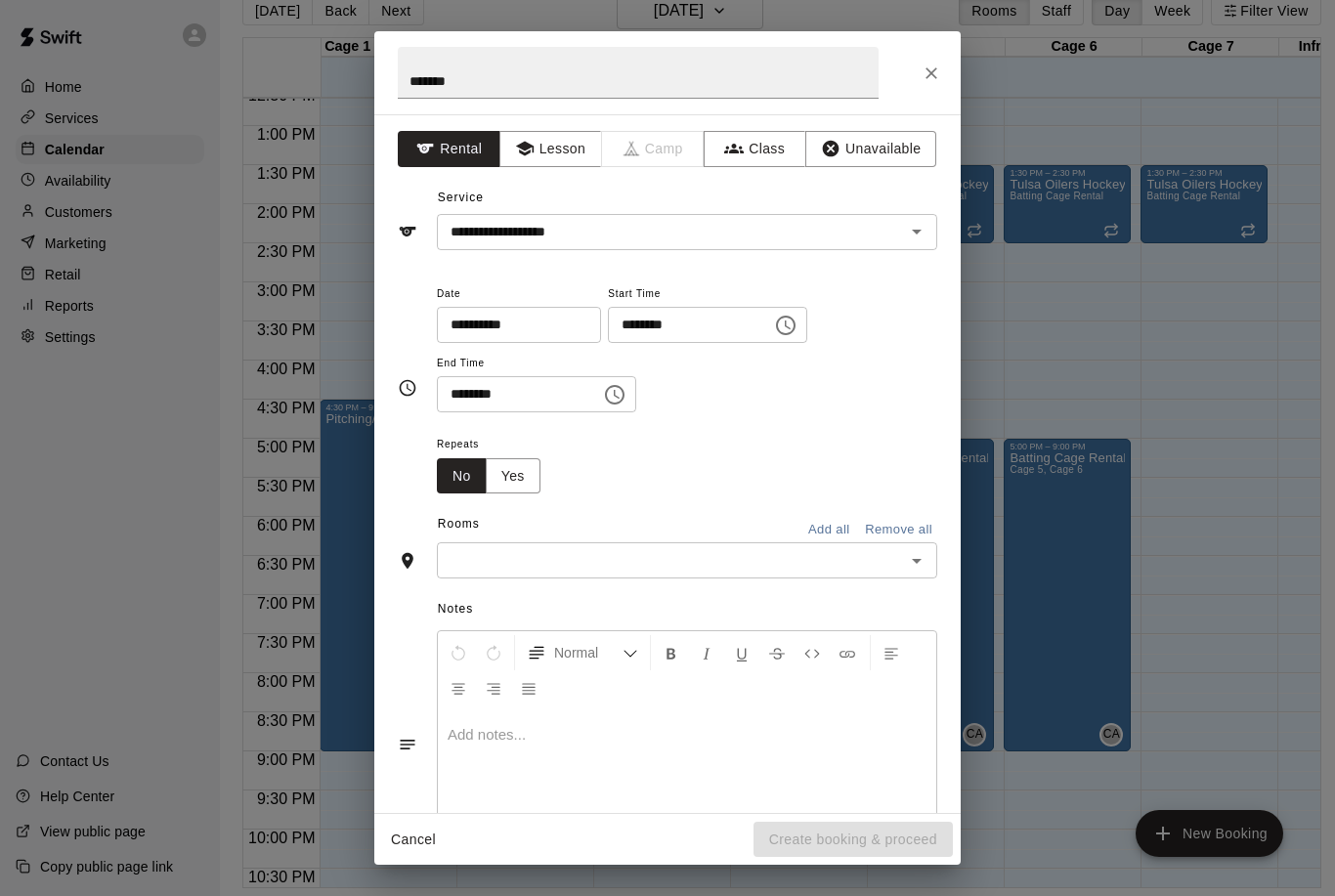
click at [907, 354] on div "**********" at bounding box center [687, 347] width 500 height 132
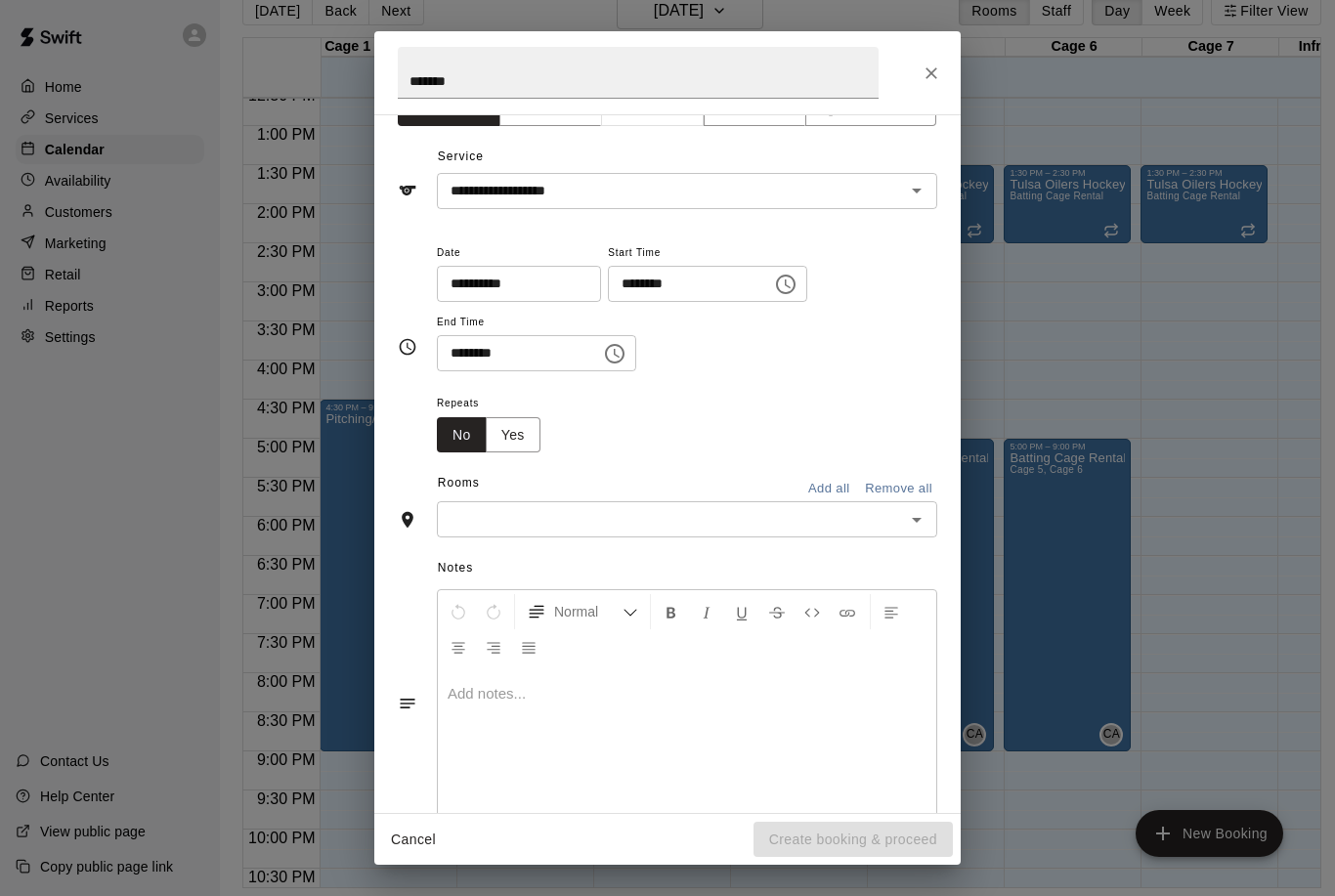
scroll to position [56, 0]
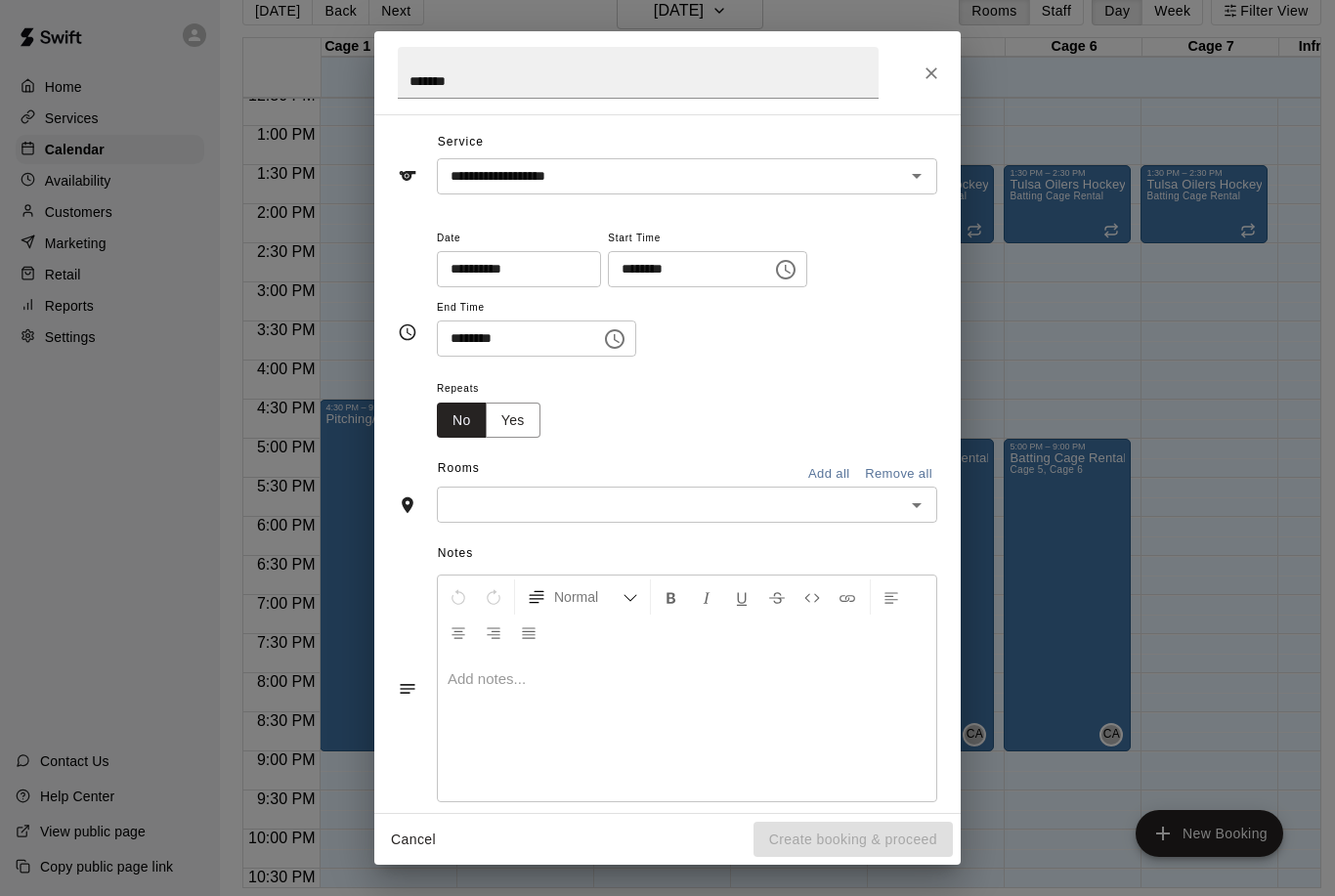
click at [908, 509] on icon "Open" at bounding box center [917, 505] width 24 height 24
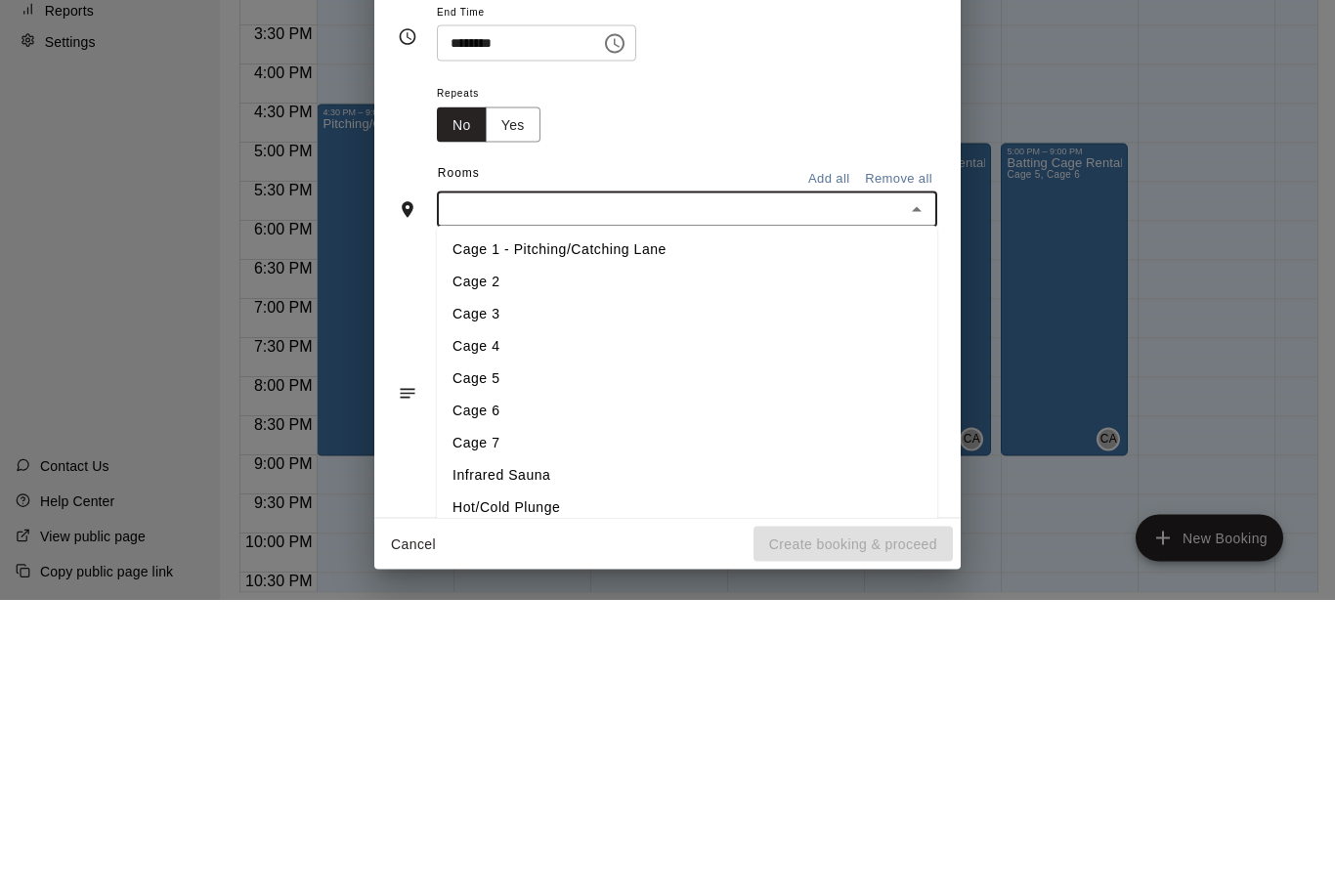
click at [532, 594] on li "Cage 3" at bounding box center [687, 610] width 500 height 32
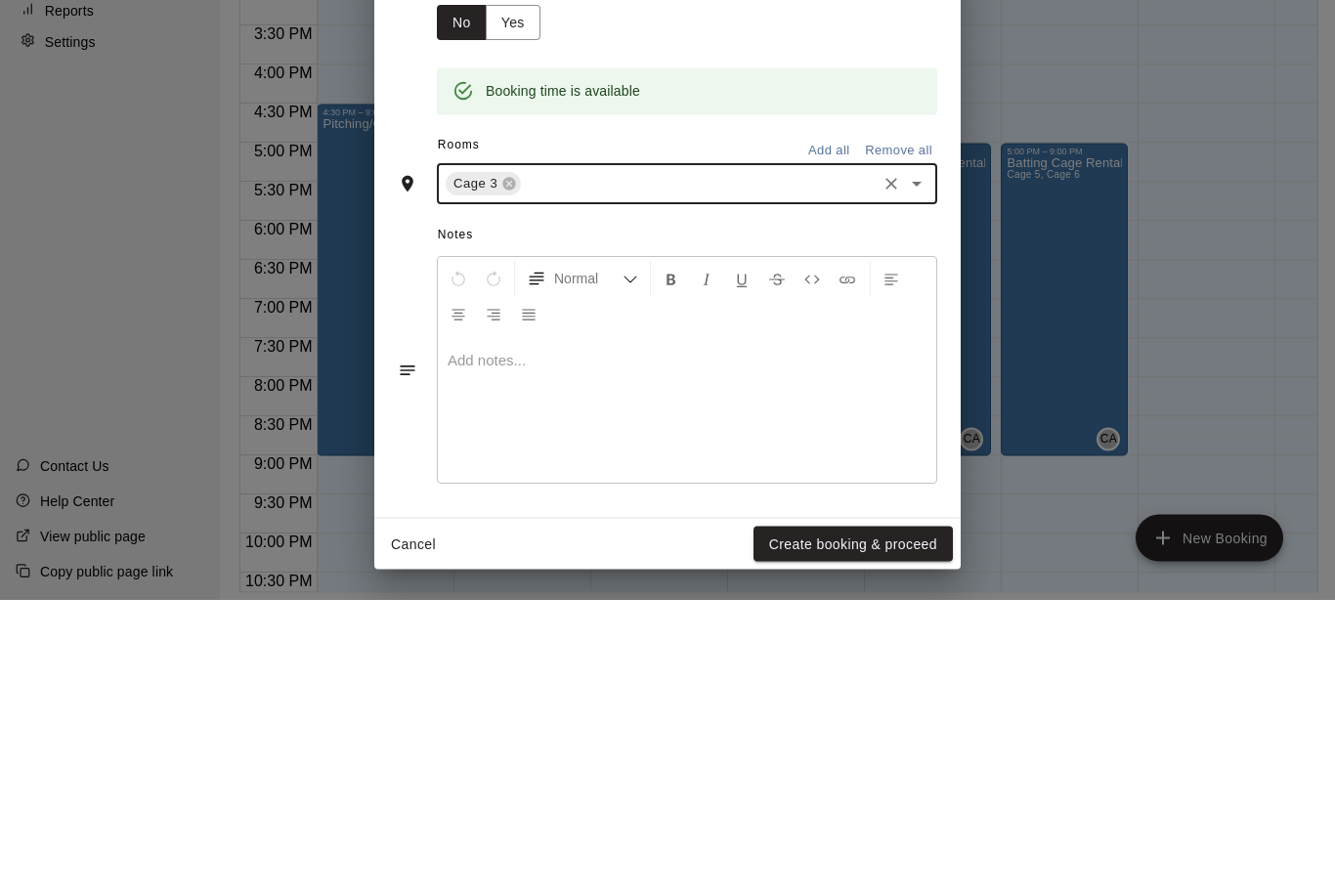
scroll to position [156, 0]
click at [916, 470] on icon "Open" at bounding box center [917, 482] width 24 height 24
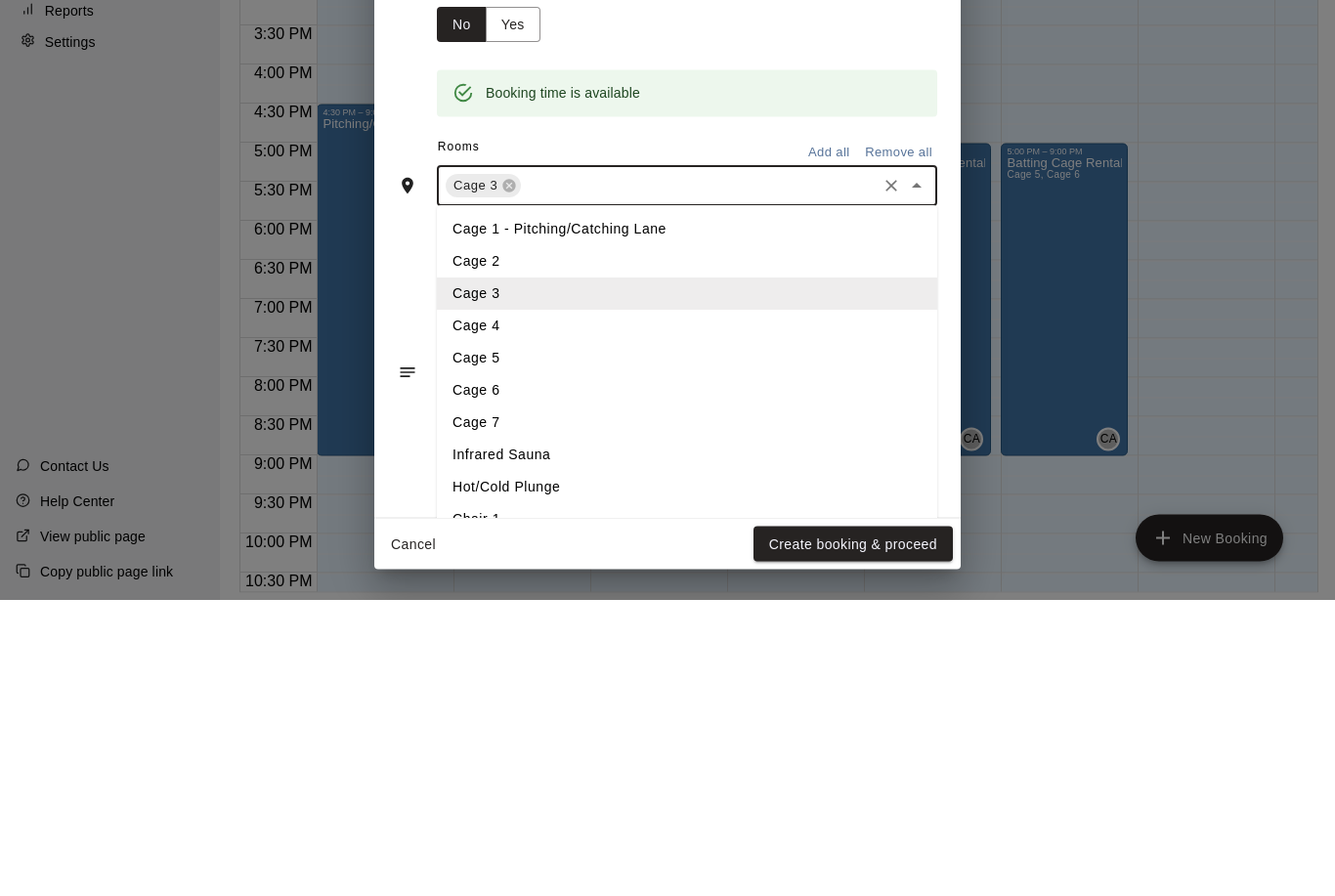
click at [541, 542] on li "Cage 2" at bounding box center [687, 558] width 500 height 32
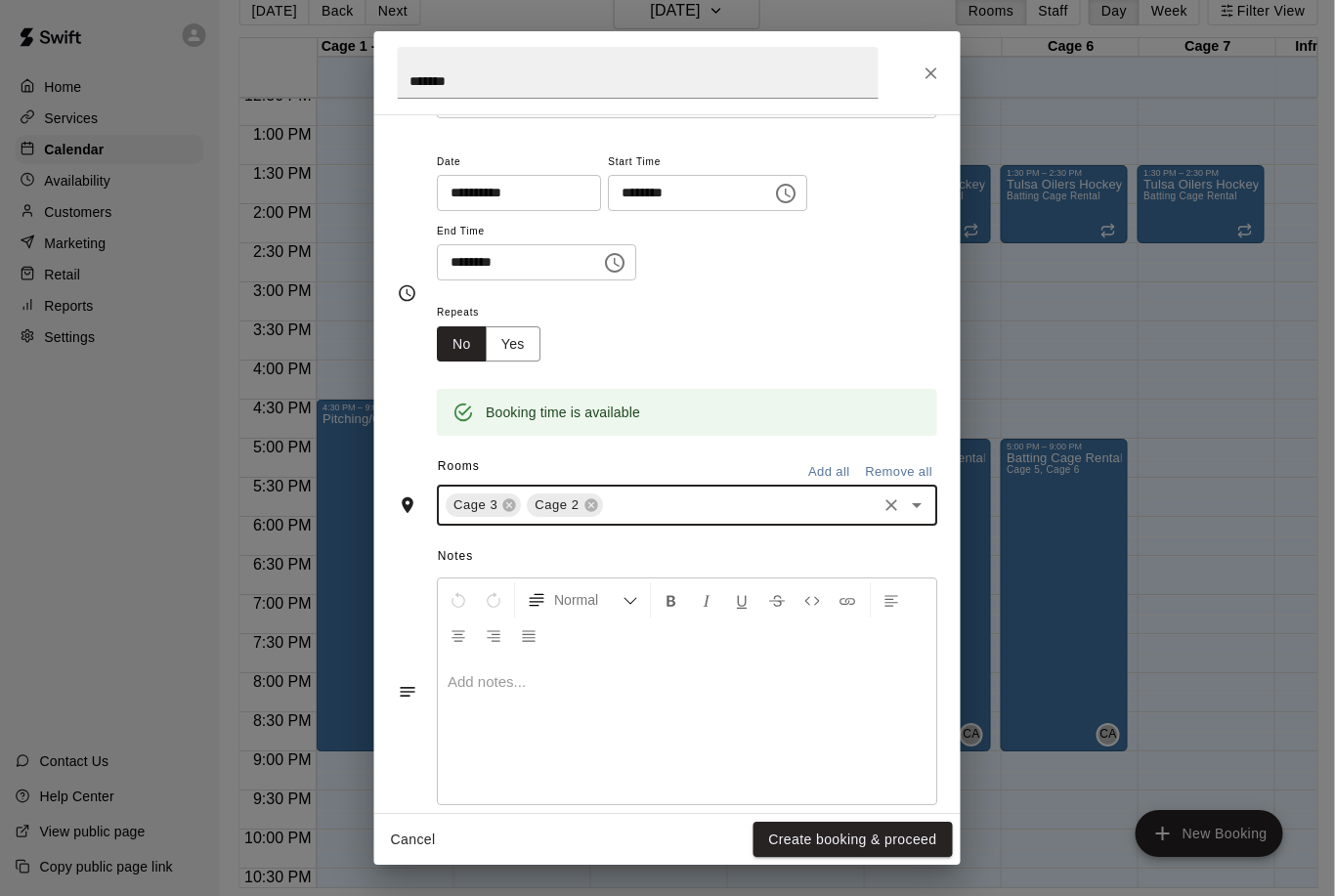
click at [871, 847] on button "Create booking & proceed" at bounding box center [853, 839] width 200 height 36
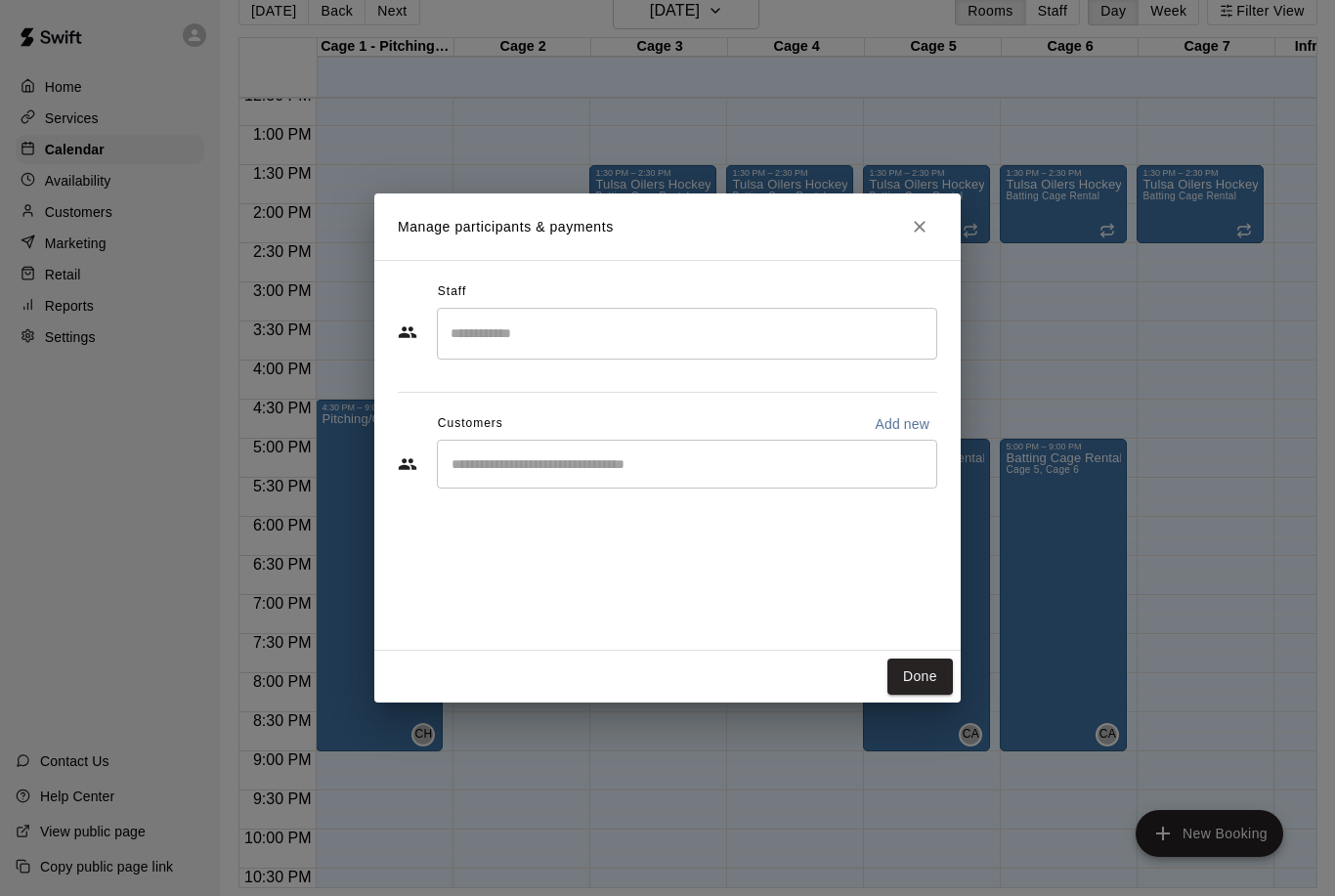
click at [750, 348] on input "Search staff" at bounding box center [687, 333] width 482 height 34
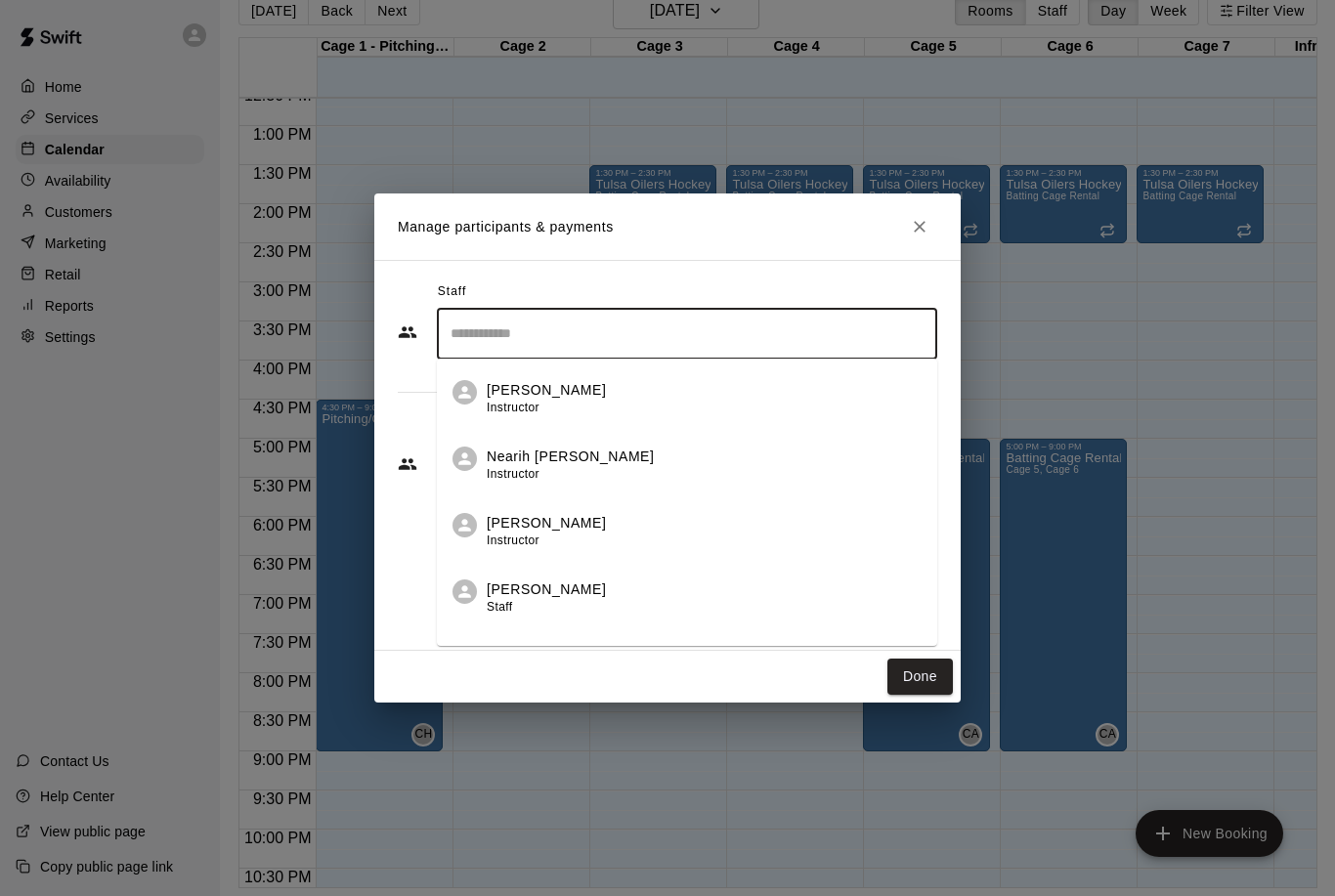
scroll to position [94, 3]
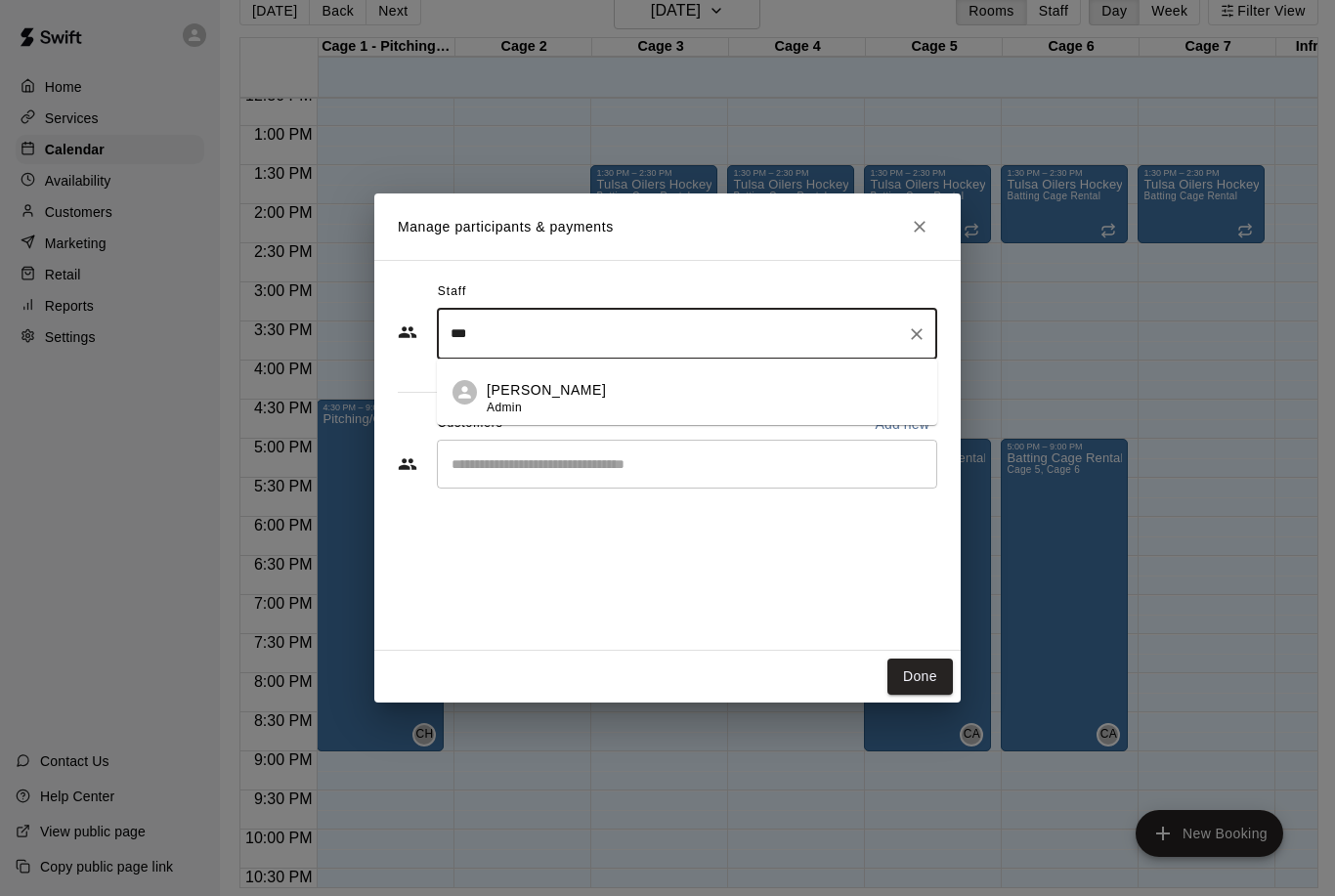
click at [588, 396] on div "[PERSON_NAME] Admin" at bounding box center [704, 399] width 435 height 38
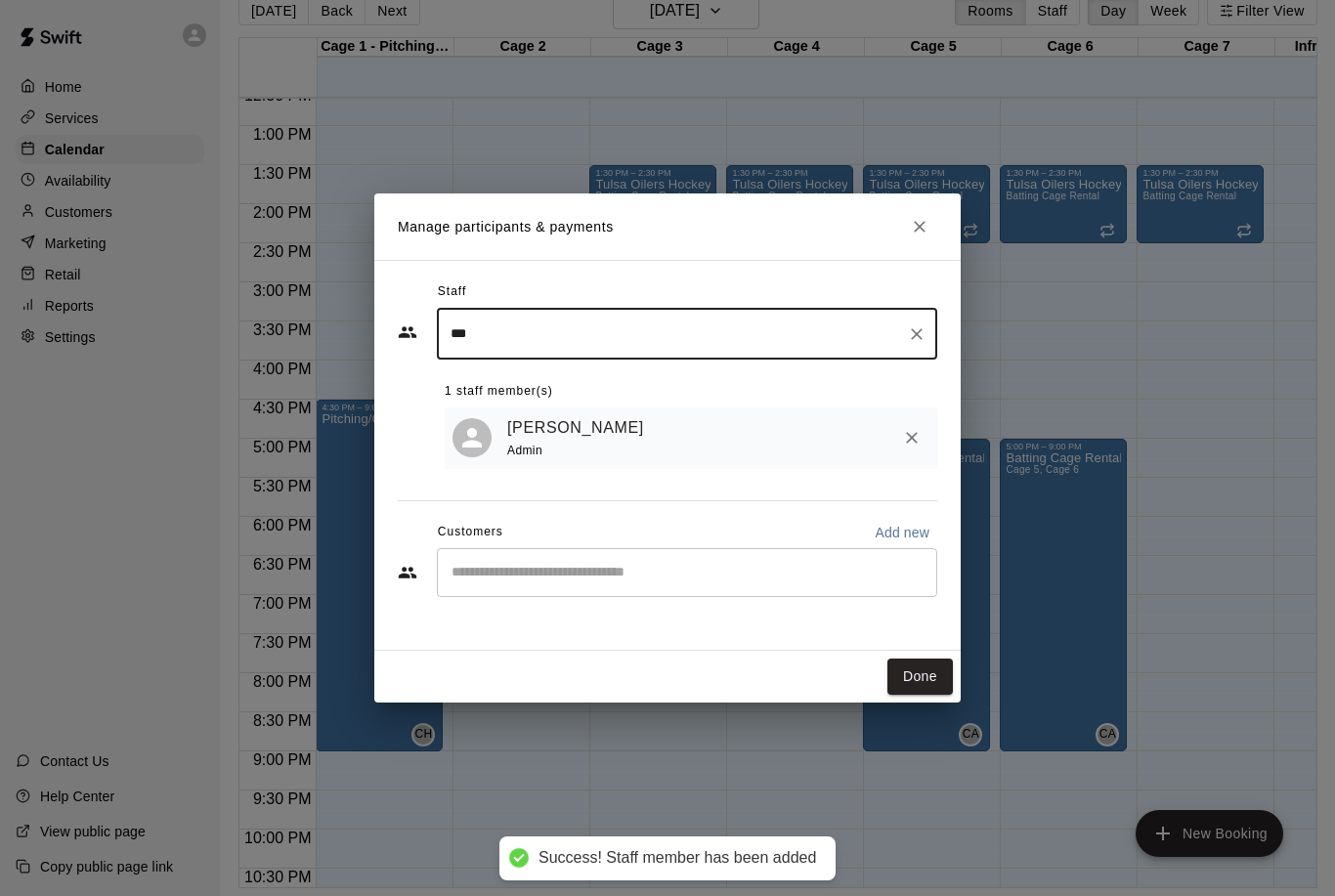
type input "***"
click at [932, 674] on button "Done" at bounding box center [920, 677] width 66 height 36
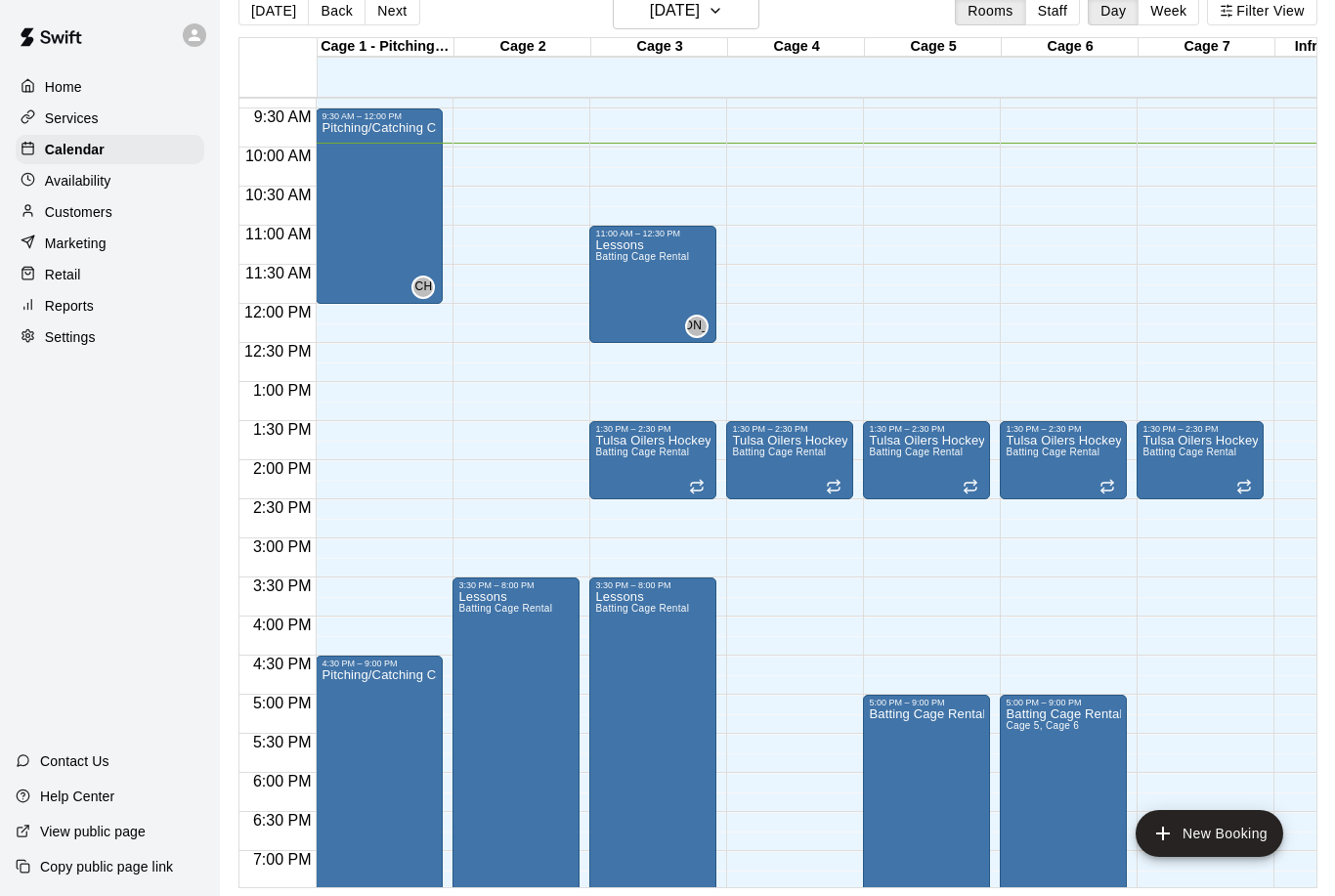
scroll to position [94, 0]
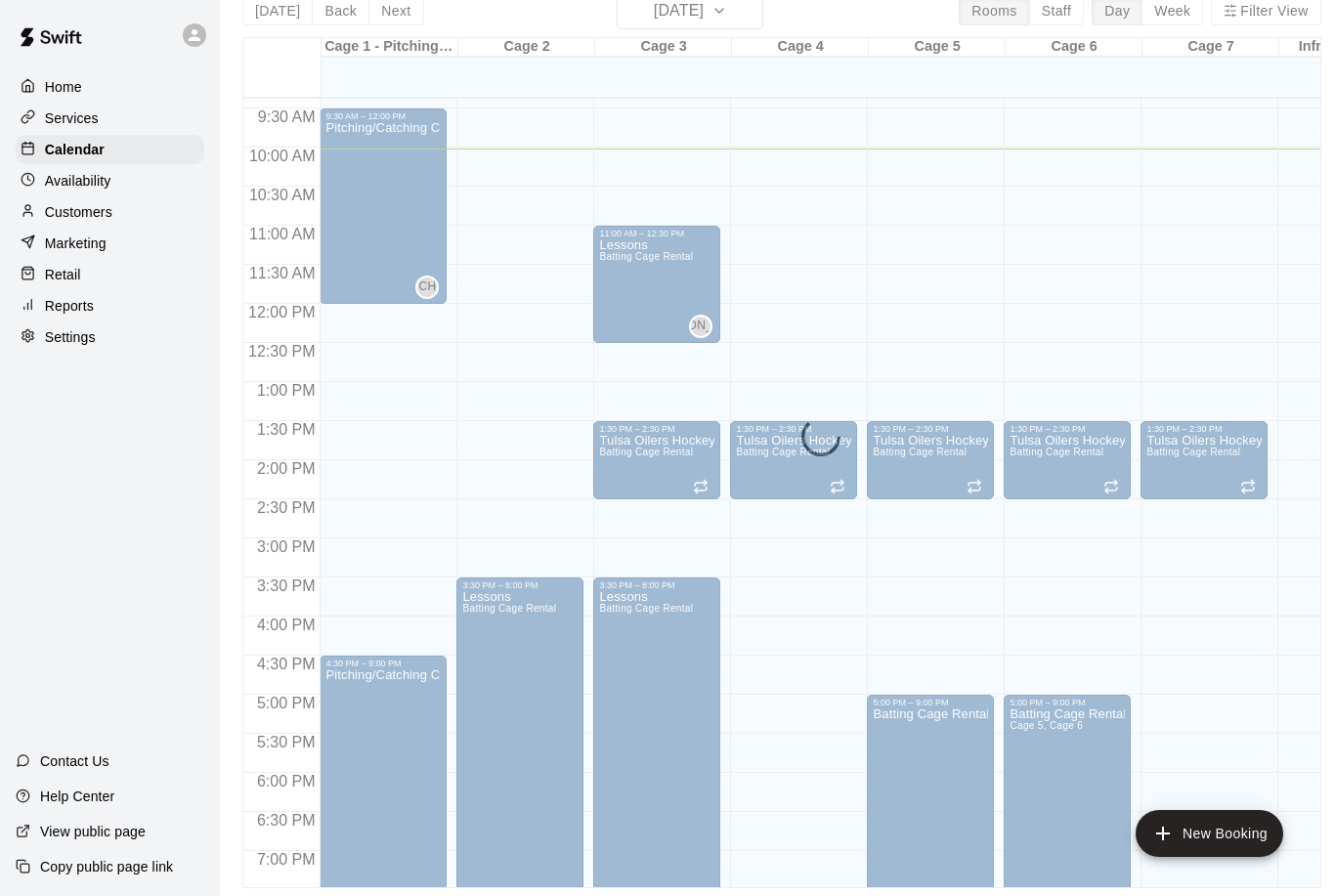
click at [935, 545] on div "12:00 AM – 5:00 AM Closed 1:30 PM – 2:30 PM Tulsa Oilers Hockey Camp Batting Ca…" at bounding box center [930, 304] width 127 height 1876
click at [981, 556] on div "12:00 AM – 5:00 AM Closed 1:30 PM – 2:30 PM Tulsa Oilers Hockey Camp Batting Ca…" at bounding box center [930, 304] width 127 height 1876
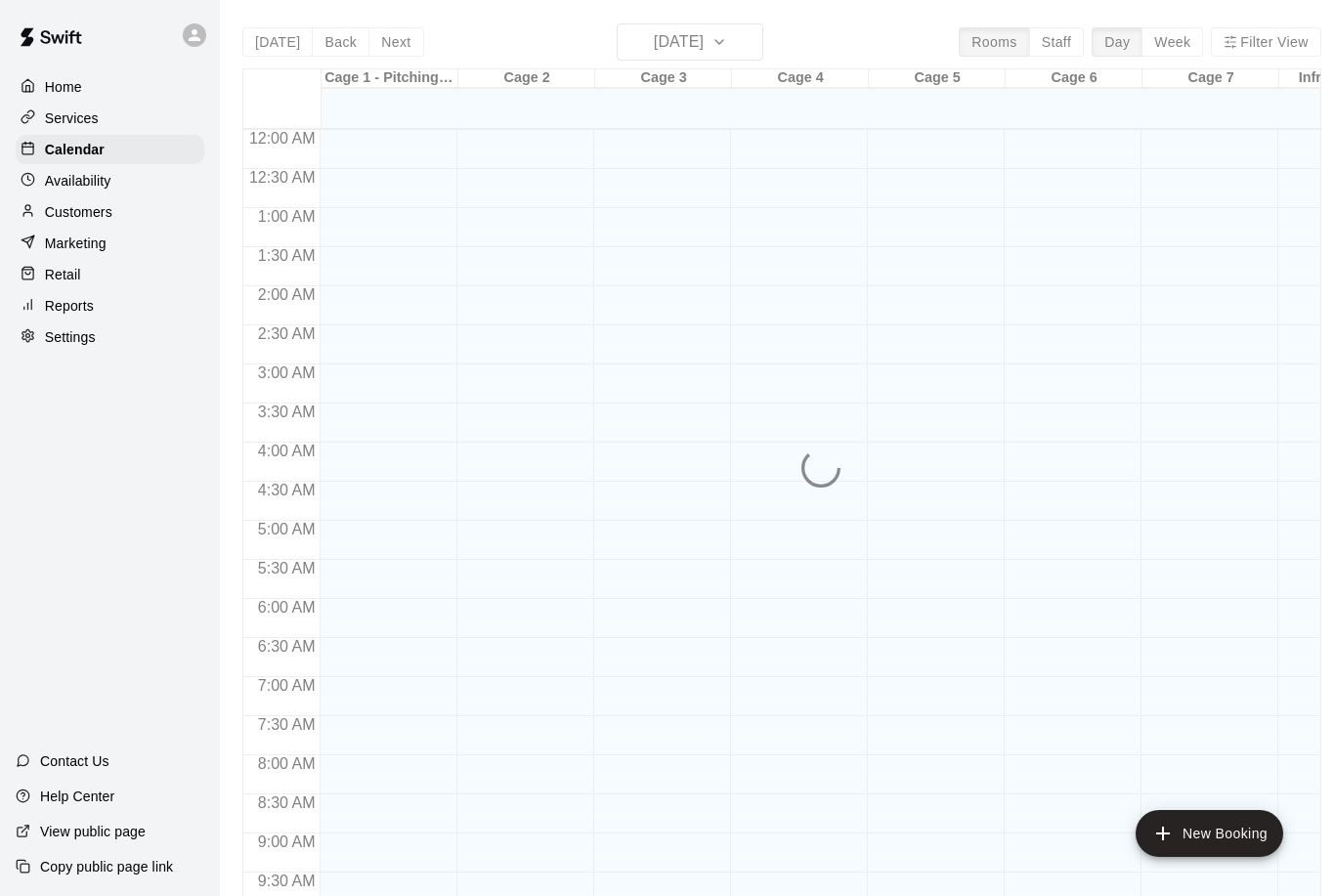
scroll to position [784, 0]
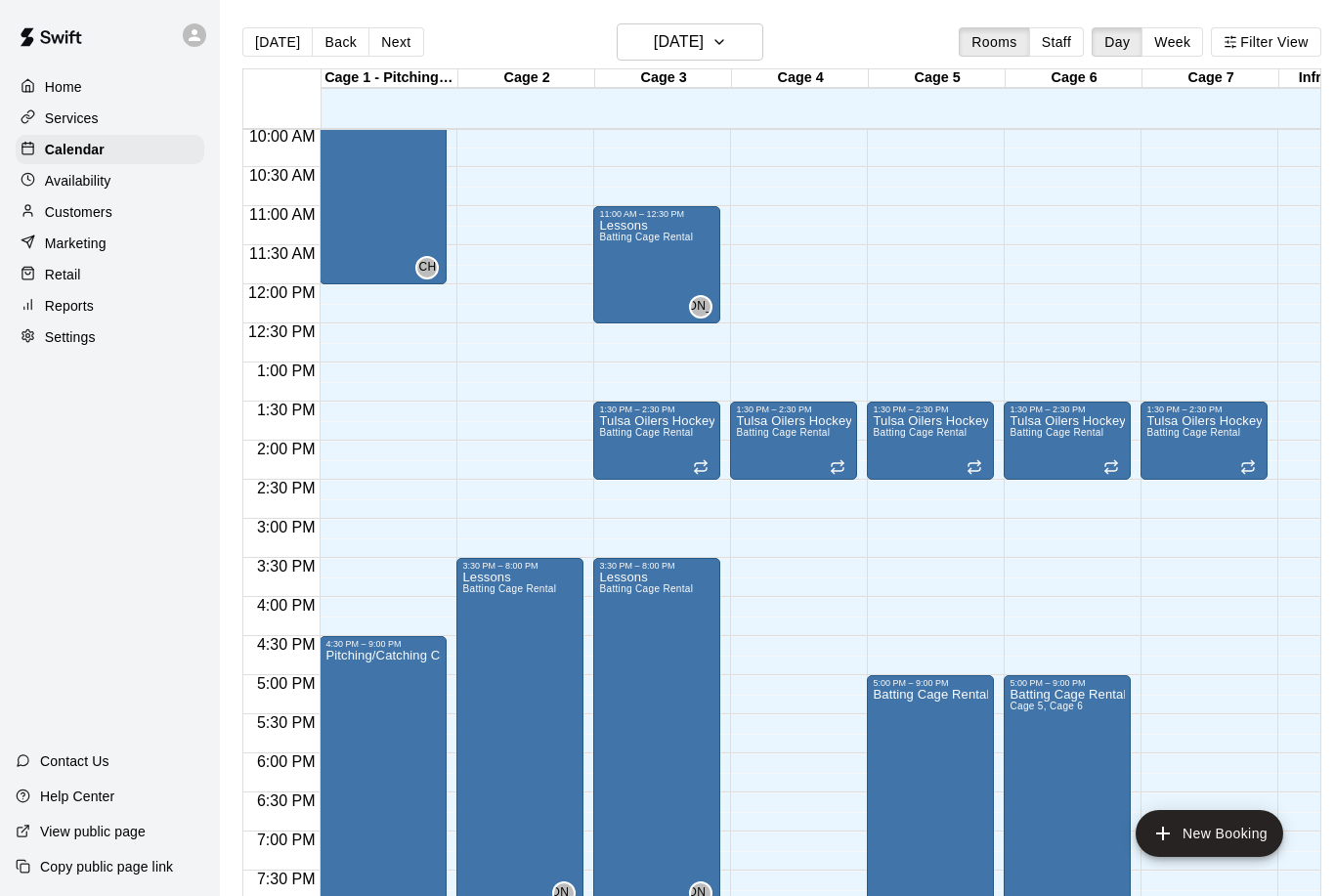
click at [1229, 828] on button "New Booking" at bounding box center [1209, 832] width 148 height 47
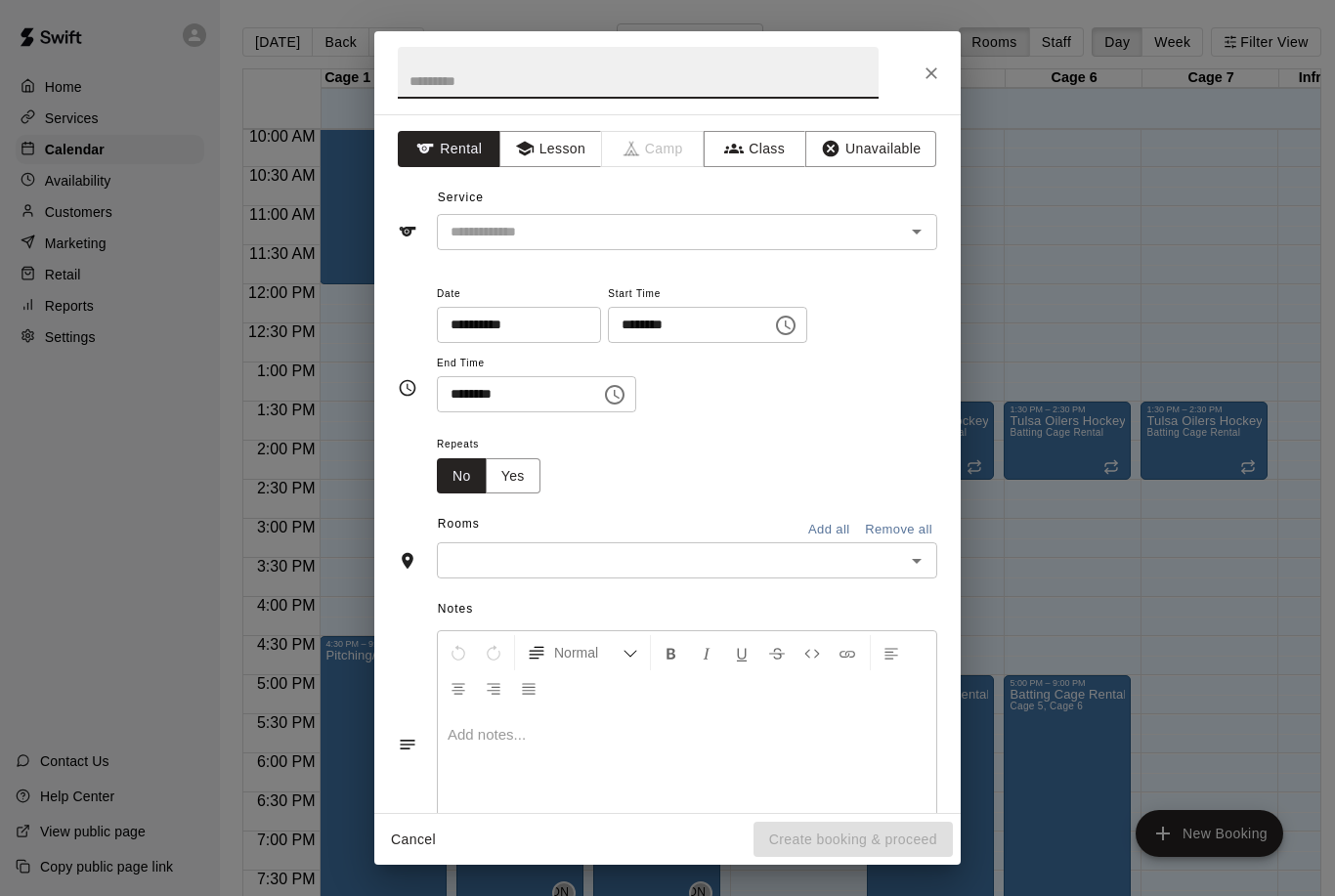
click at [530, 64] on input "text" at bounding box center [638, 72] width 481 height 52
click at [914, 223] on icon "Open" at bounding box center [917, 232] width 24 height 24
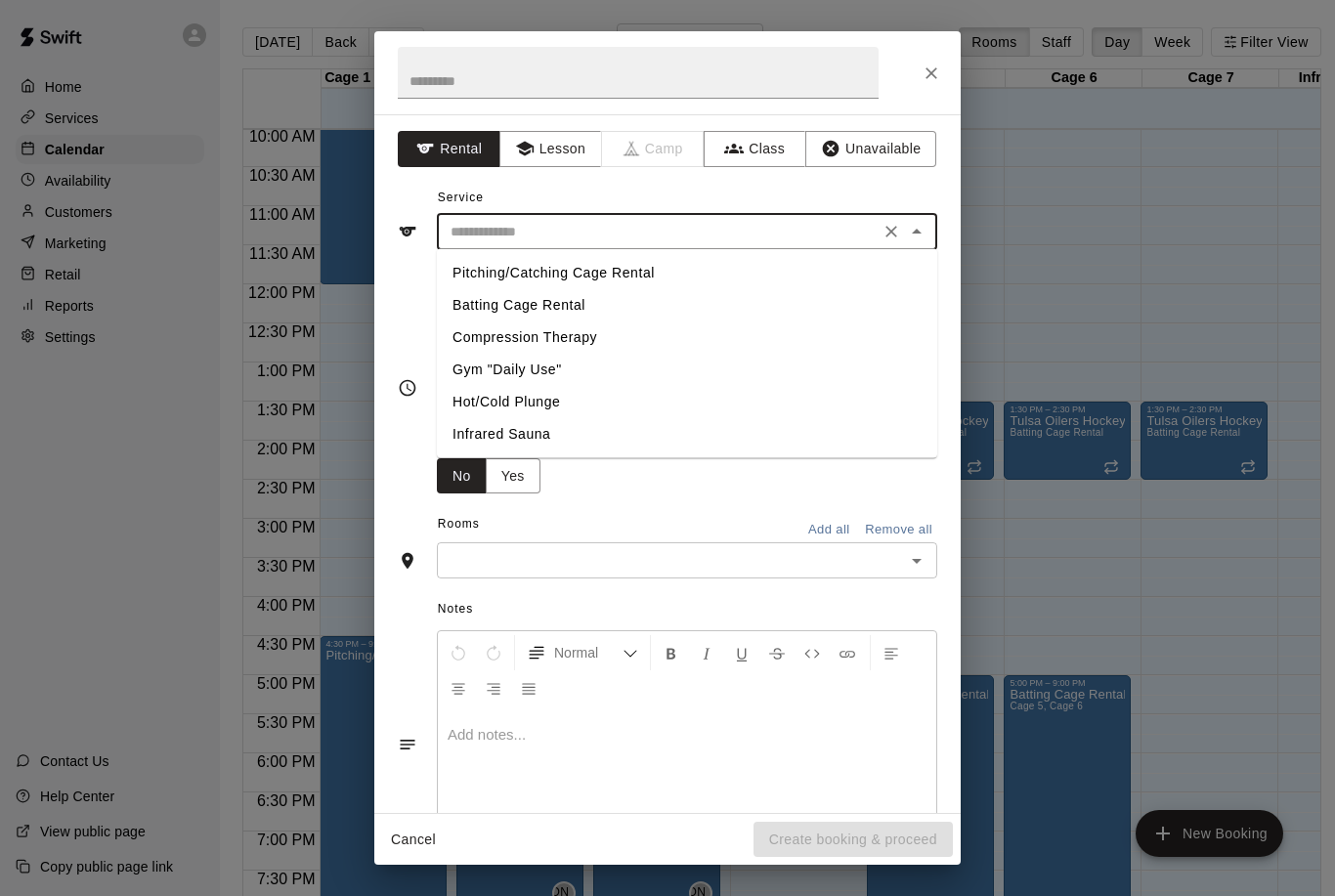
click at [656, 282] on li "Pitching/Catching Cage Rental" at bounding box center [687, 273] width 500 height 32
type input "**********"
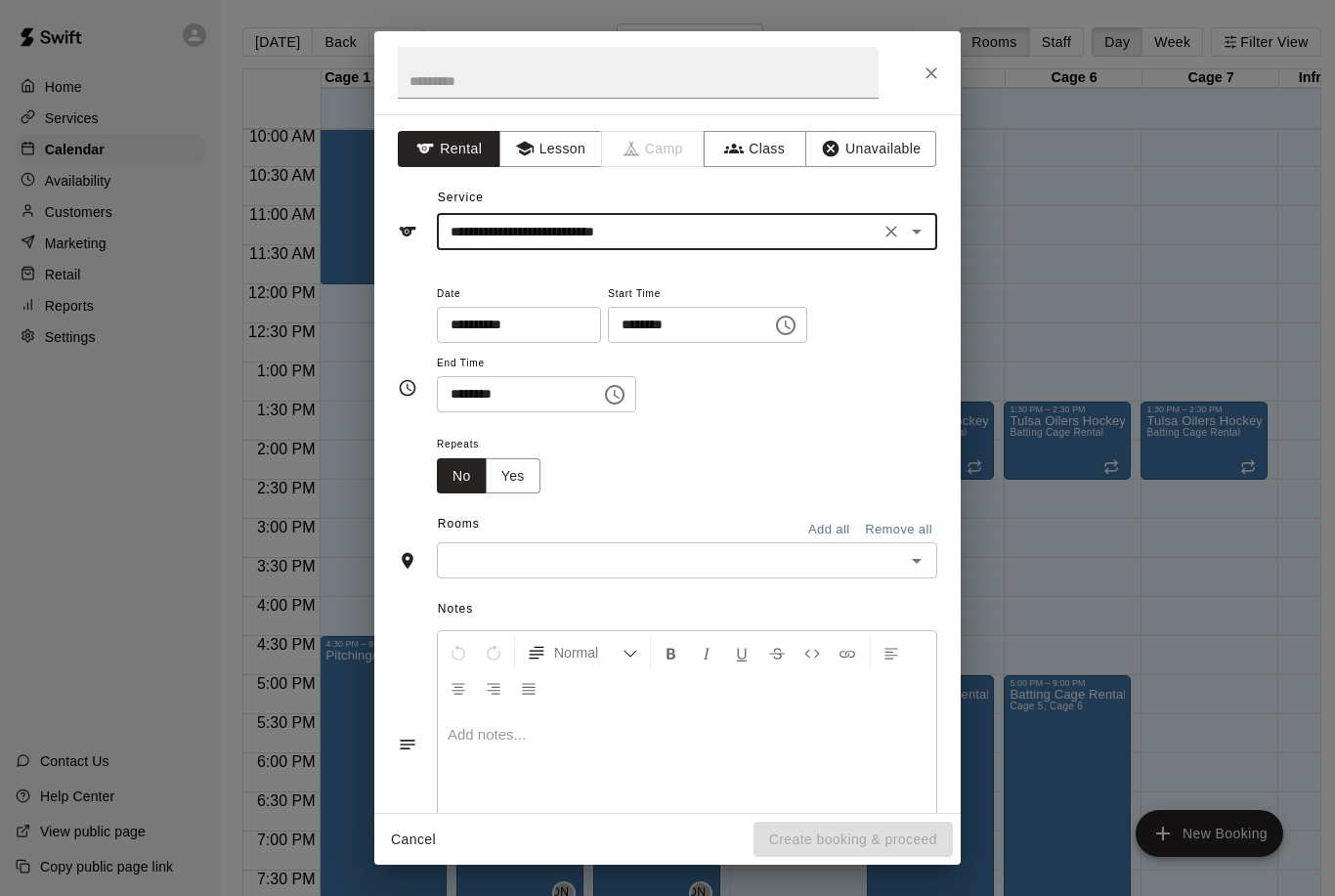
click at [776, 322] on icon "Choose time, selected time is 10:00 AM" at bounding box center [786, 325] width 20 height 20
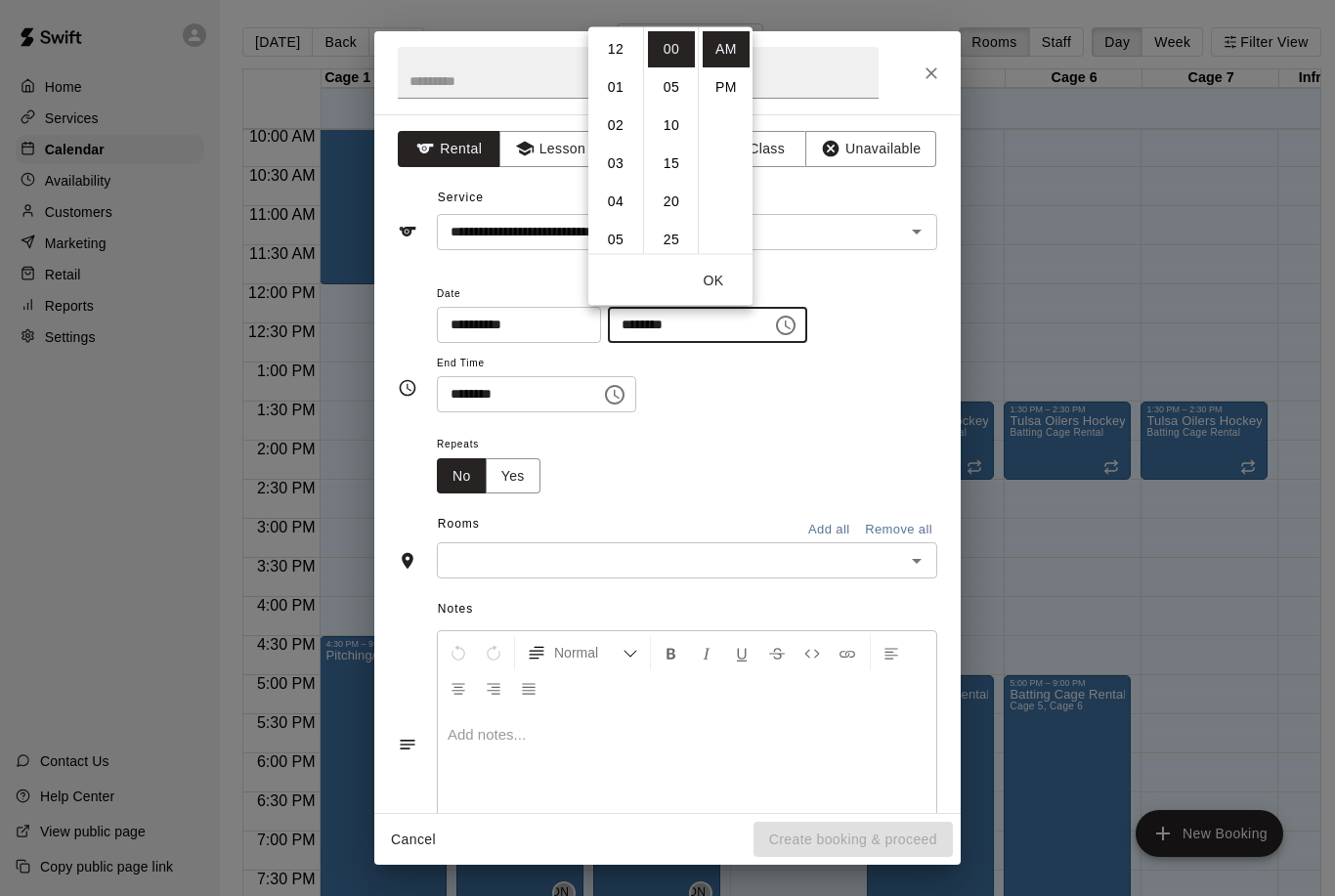
scroll to position [0, 0]
click at [625, 44] on li "12" at bounding box center [615, 49] width 47 height 36
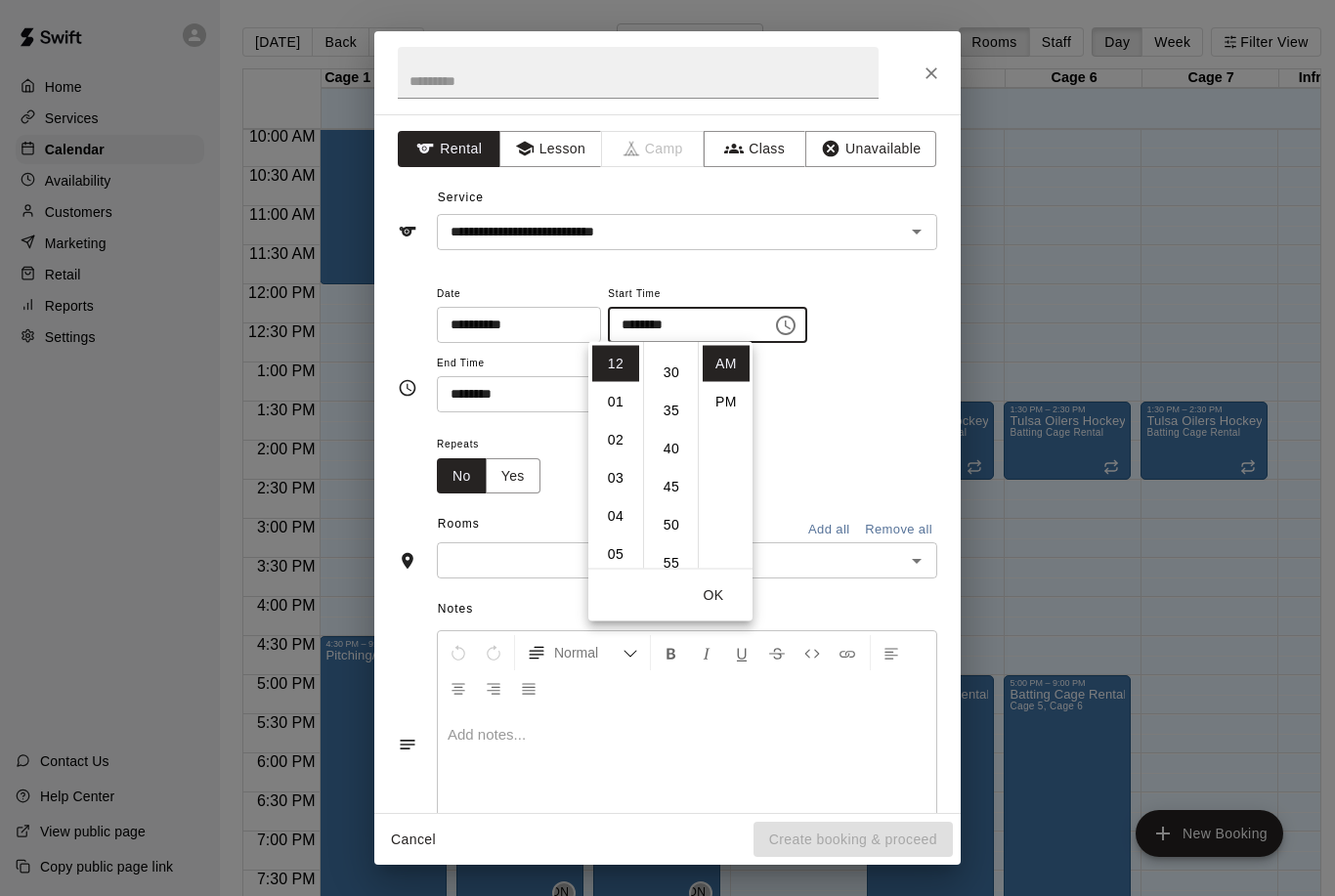
click at [679, 370] on li "30" at bounding box center [671, 372] width 47 height 36
click at [739, 409] on li "PM" at bounding box center [726, 402] width 47 height 36
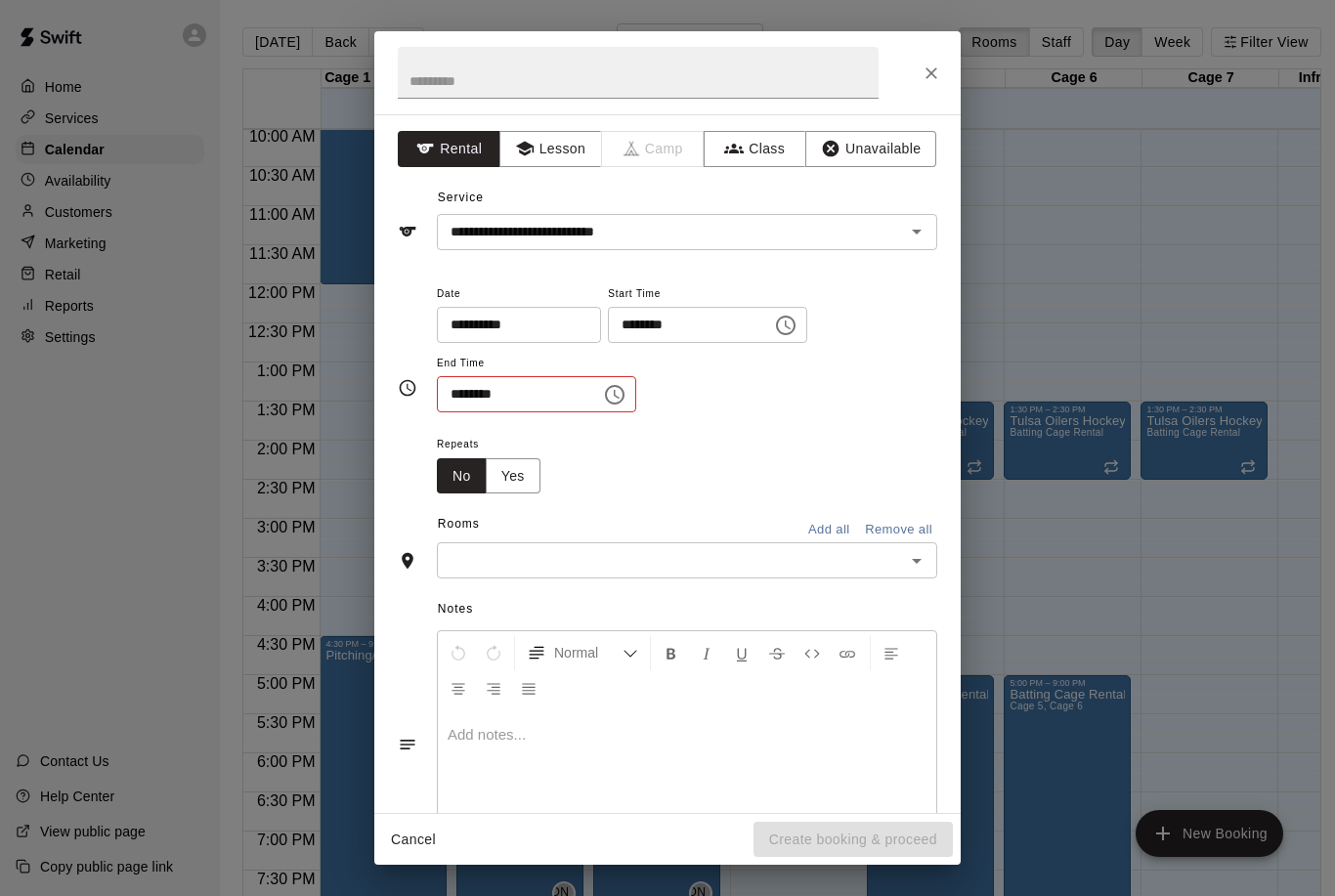
type input "********"
click at [613, 391] on icon "Choose time, selected time is 10:30 AM" at bounding box center [616, 394] width 6 height 9
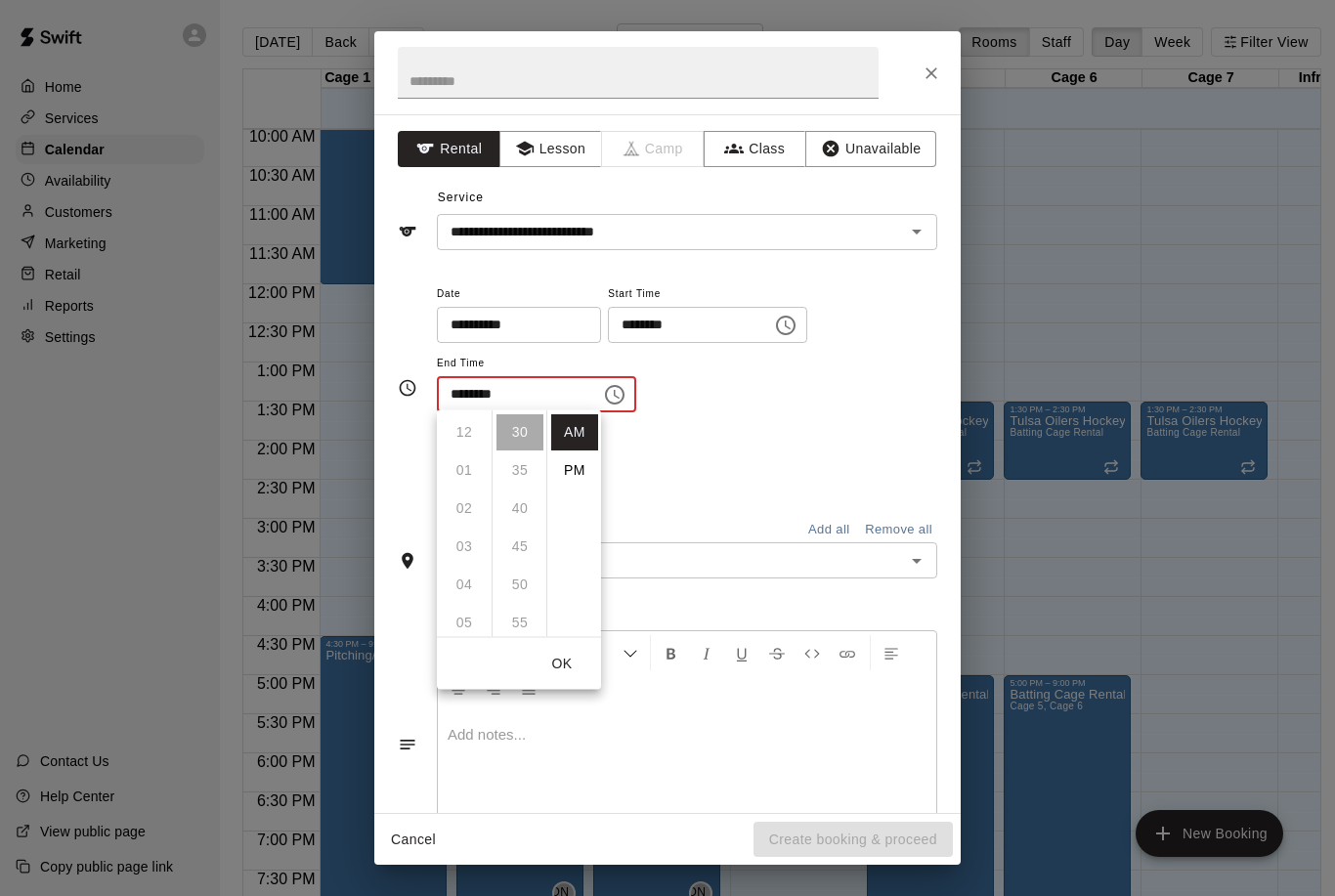
scroll to position [0, 0]
click at [590, 466] on li "PM" at bounding box center [574, 470] width 47 height 36
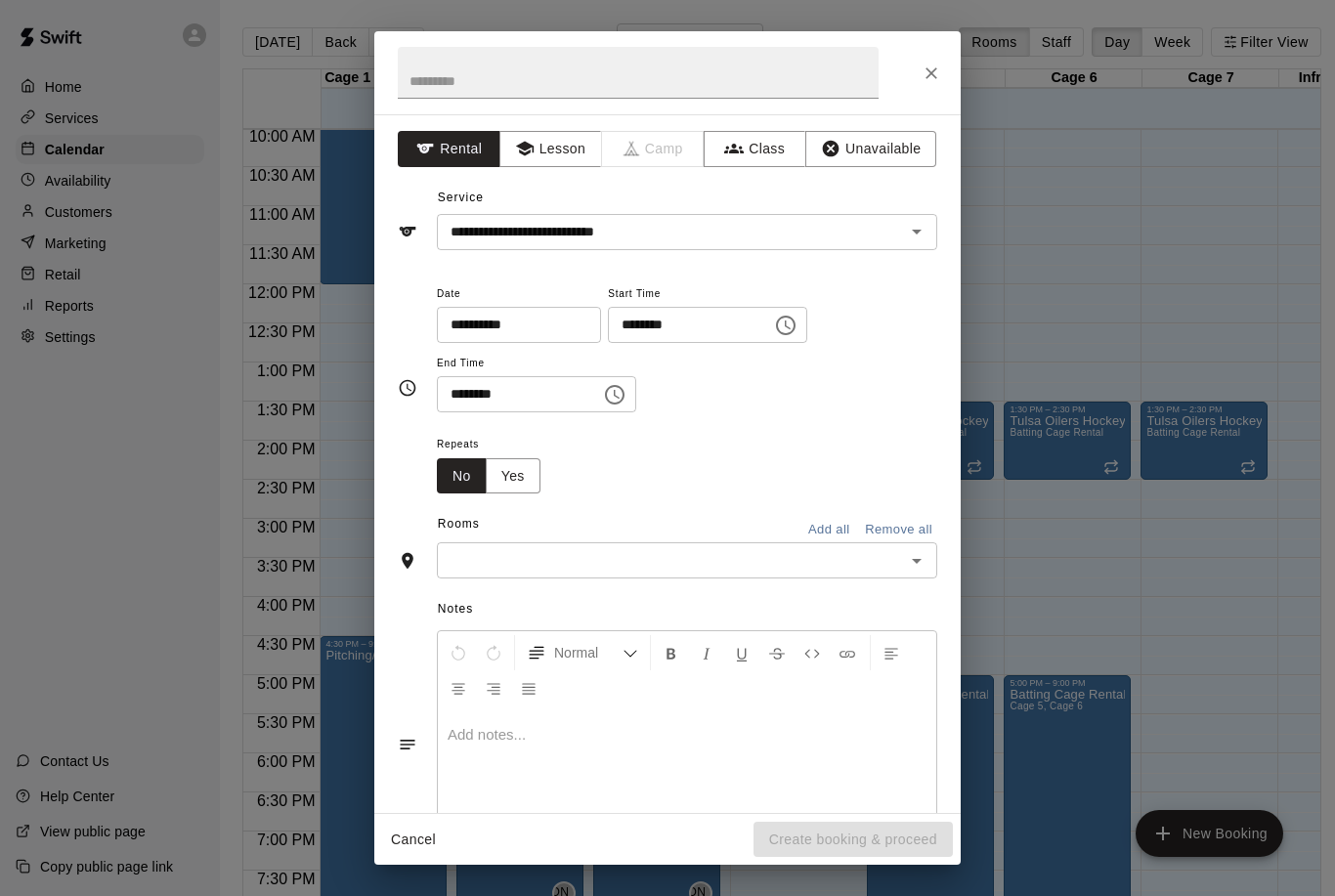
click at [603, 388] on icon "Choose time, selected time is 10:30 PM" at bounding box center [615, 395] width 24 height 24
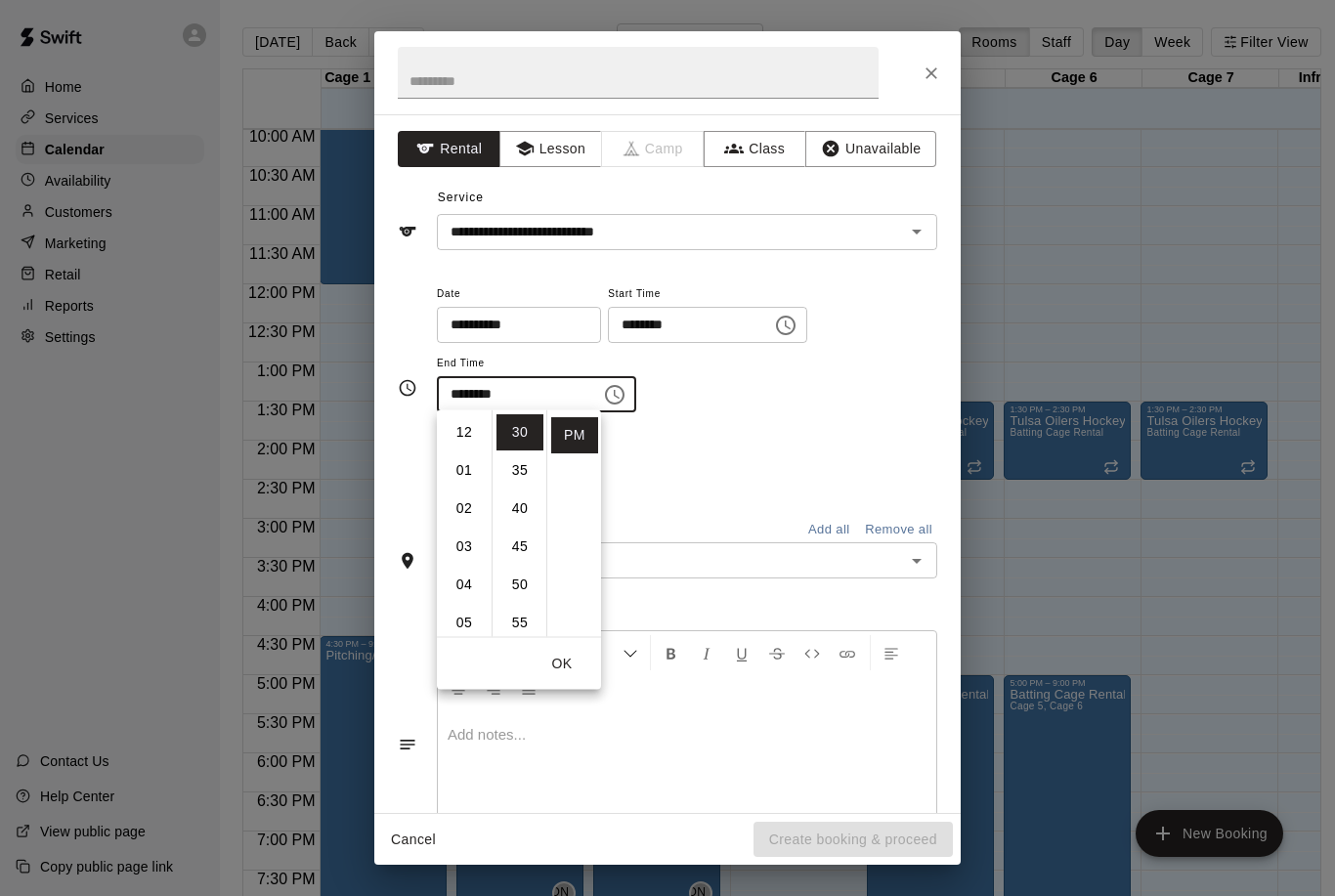
click at [479, 464] on li "01" at bounding box center [464, 470] width 47 height 36
type input "********"
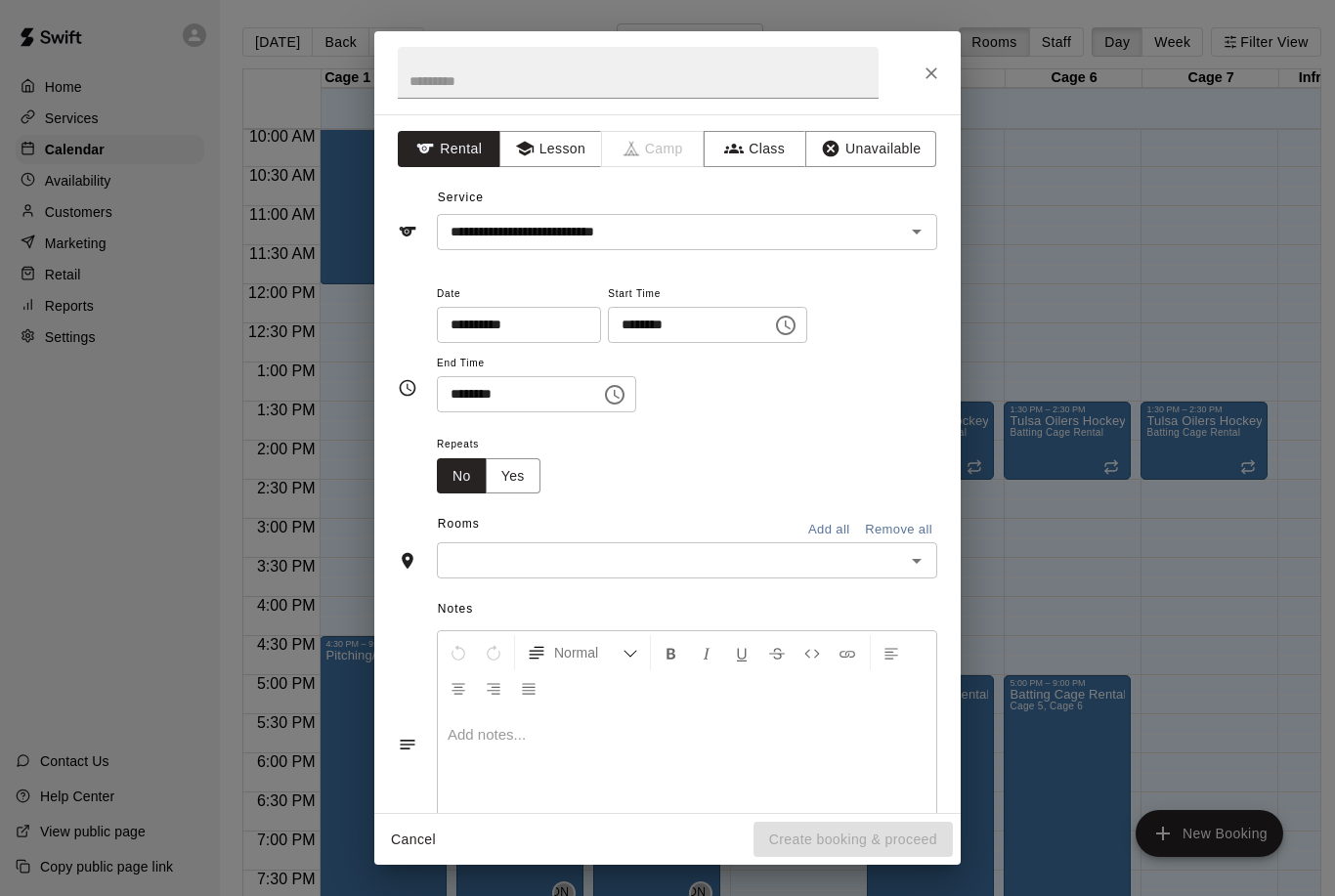
click at [764, 432] on div "Repeats No Yes" at bounding box center [687, 462] width 500 height 62
click at [849, 559] on input "text" at bounding box center [671, 560] width 457 height 25
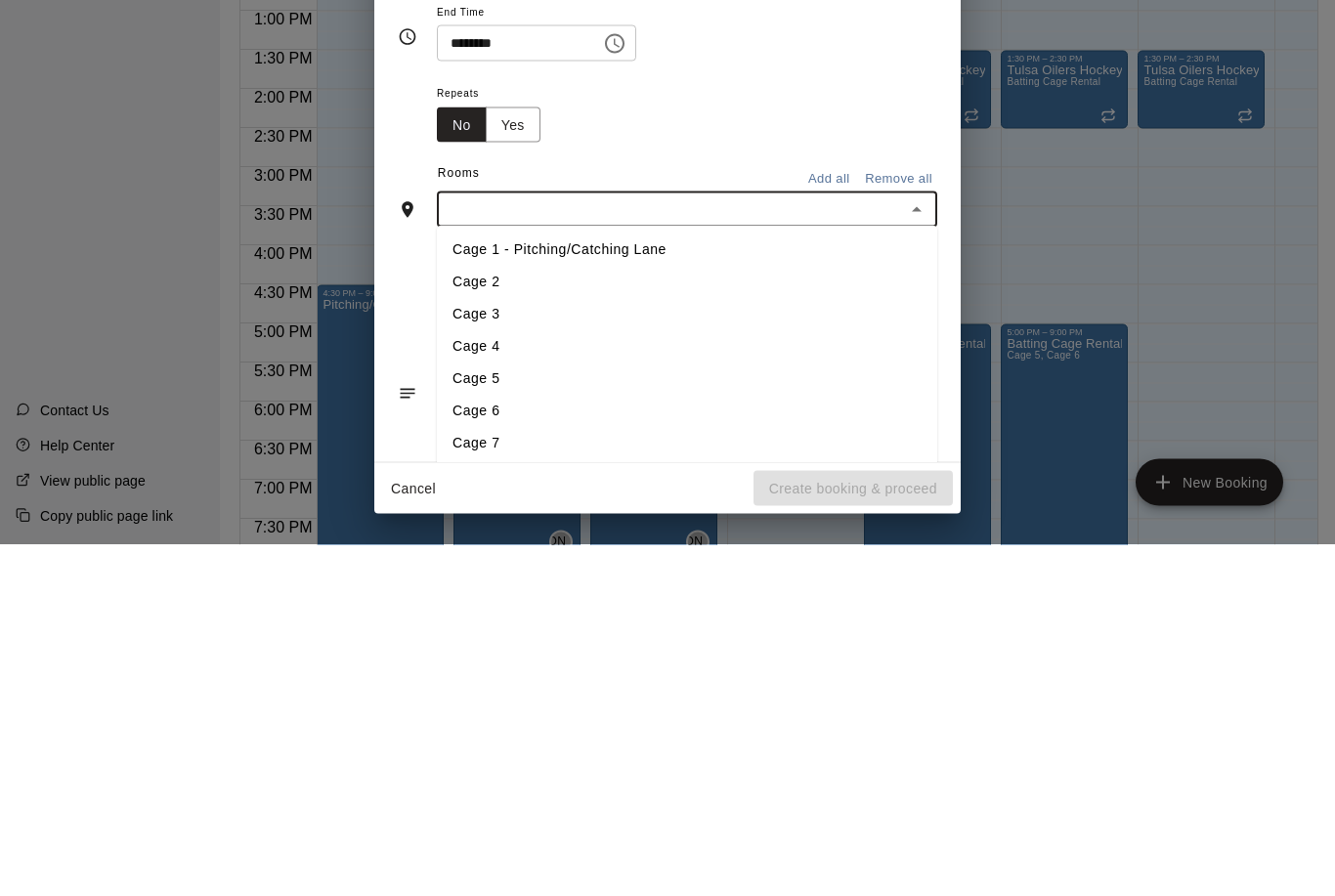
click at [629, 585] on li "Cage 1 - Pitching/Catching Lane" at bounding box center [687, 601] width 500 height 32
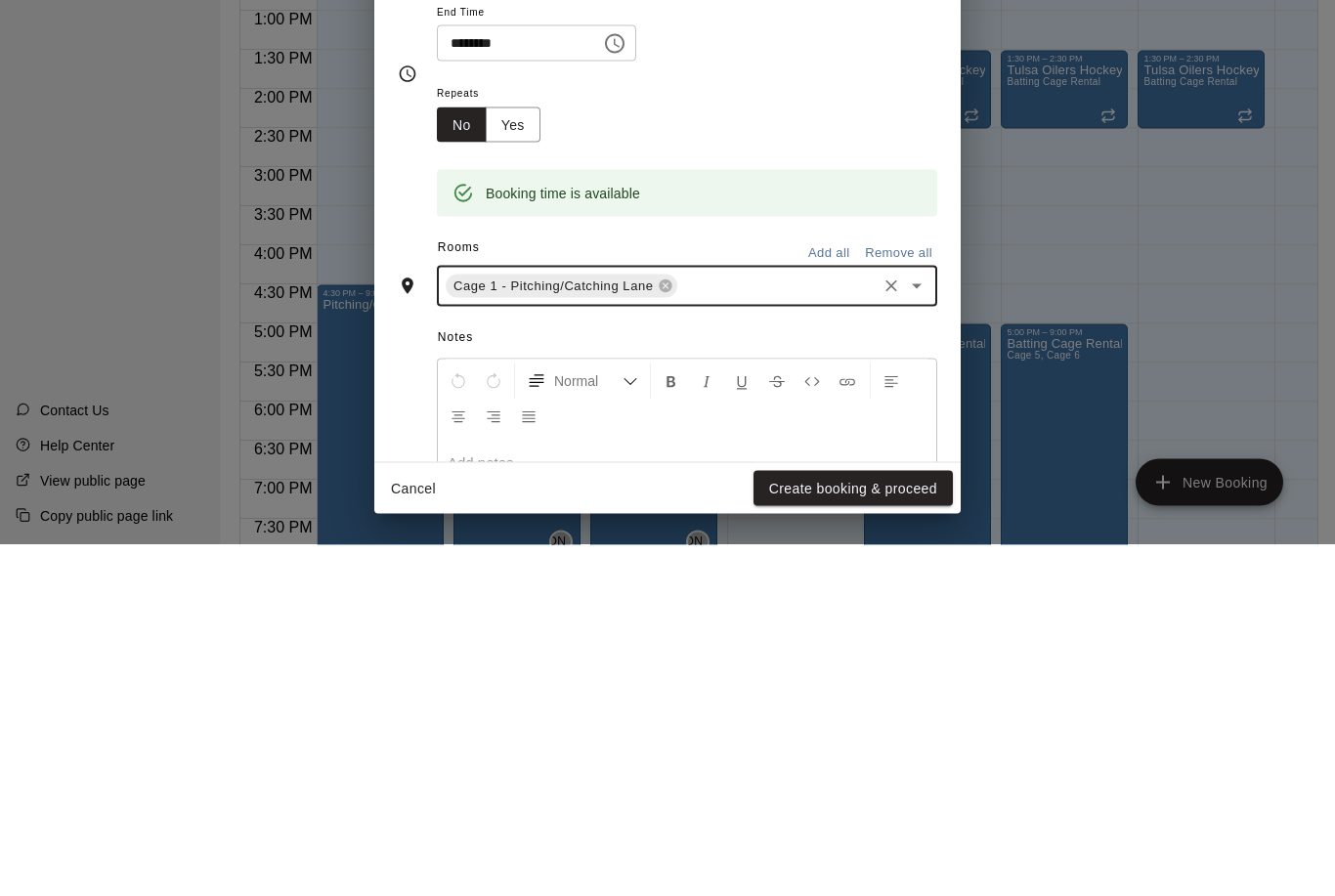
scroll to position [94, 4]
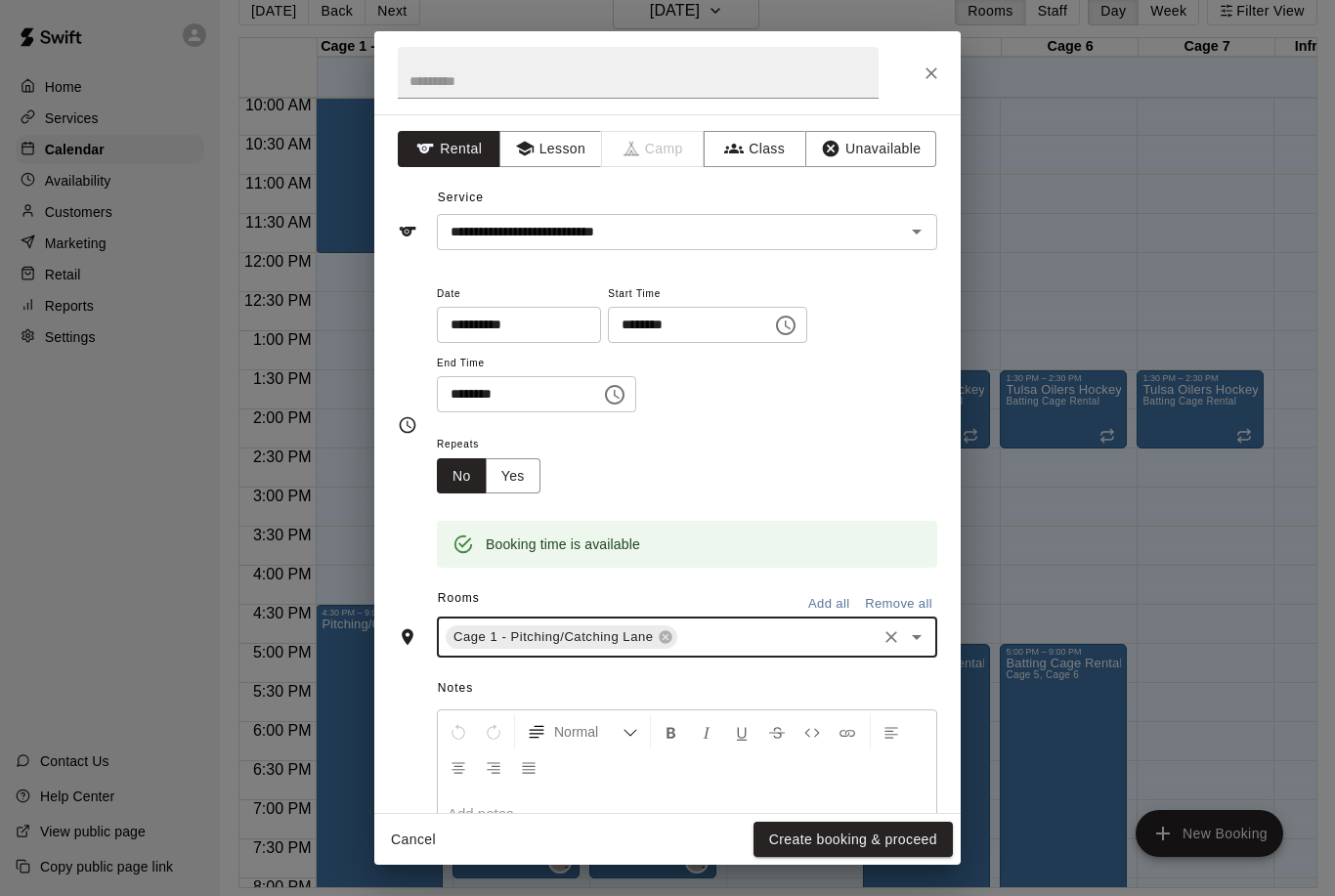
click at [872, 846] on button "Create booking & proceed" at bounding box center [853, 839] width 200 height 36
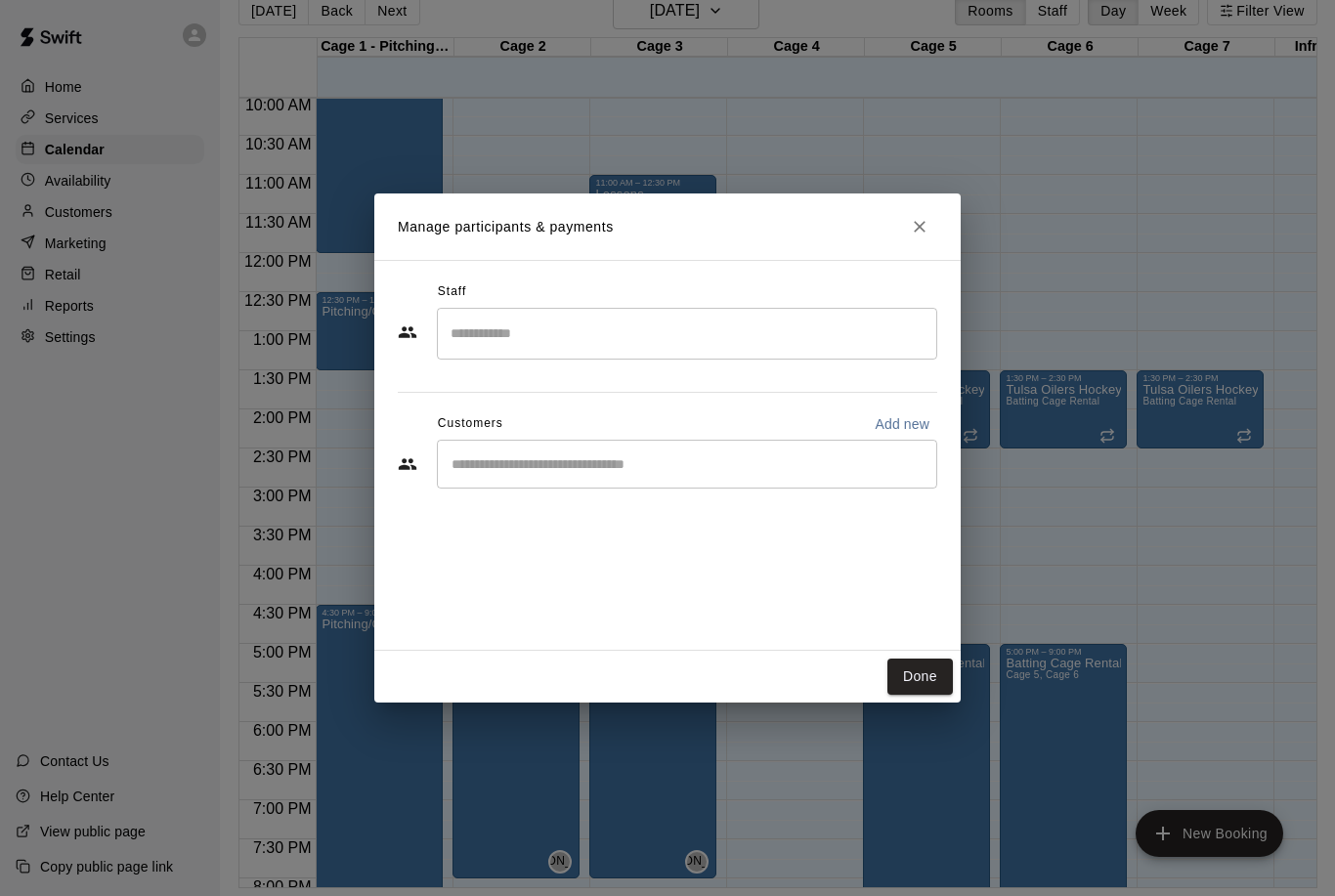
click at [805, 473] on input "Start typing to search customers..." at bounding box center [687, 464] width 482 height 20
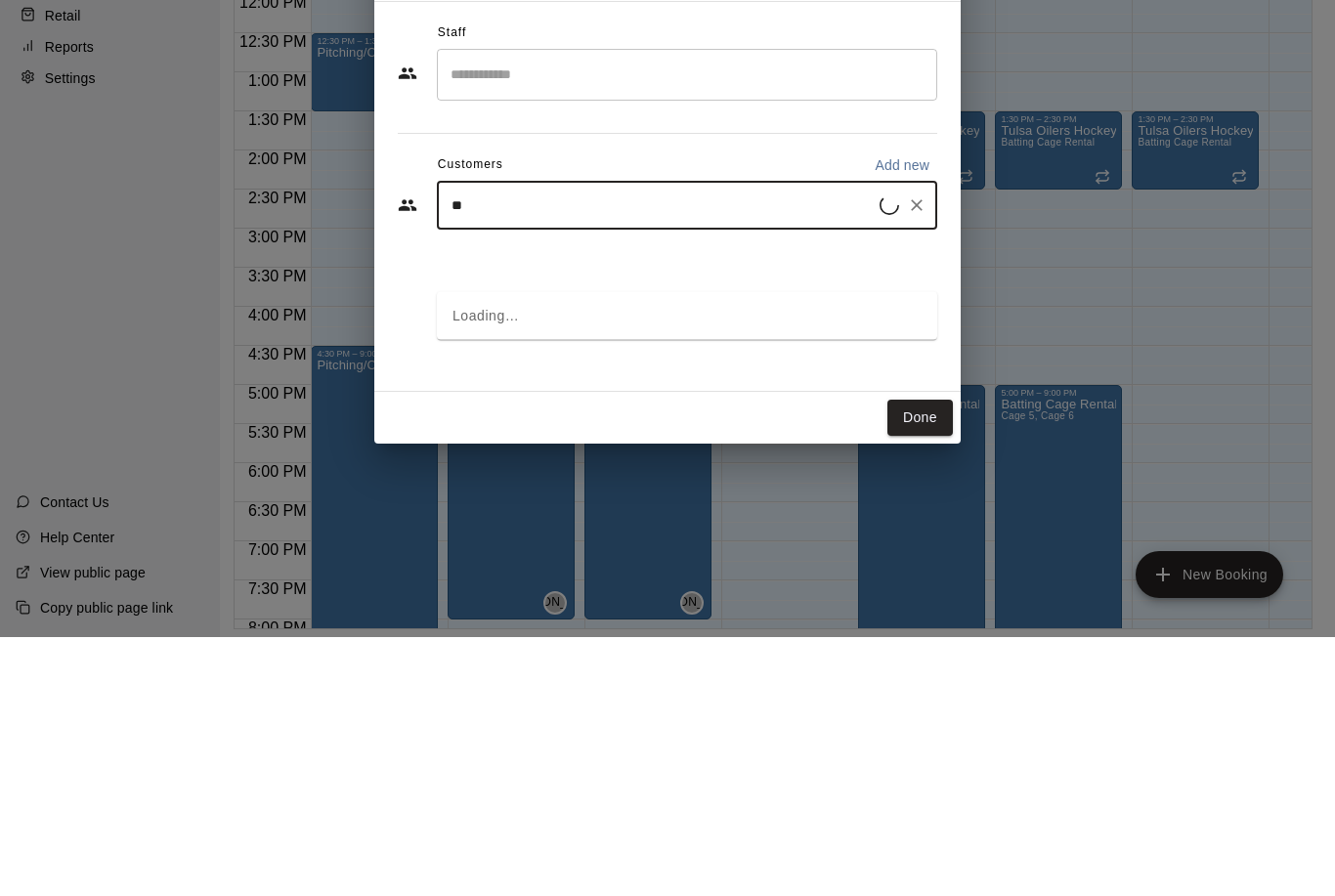
type input "***"
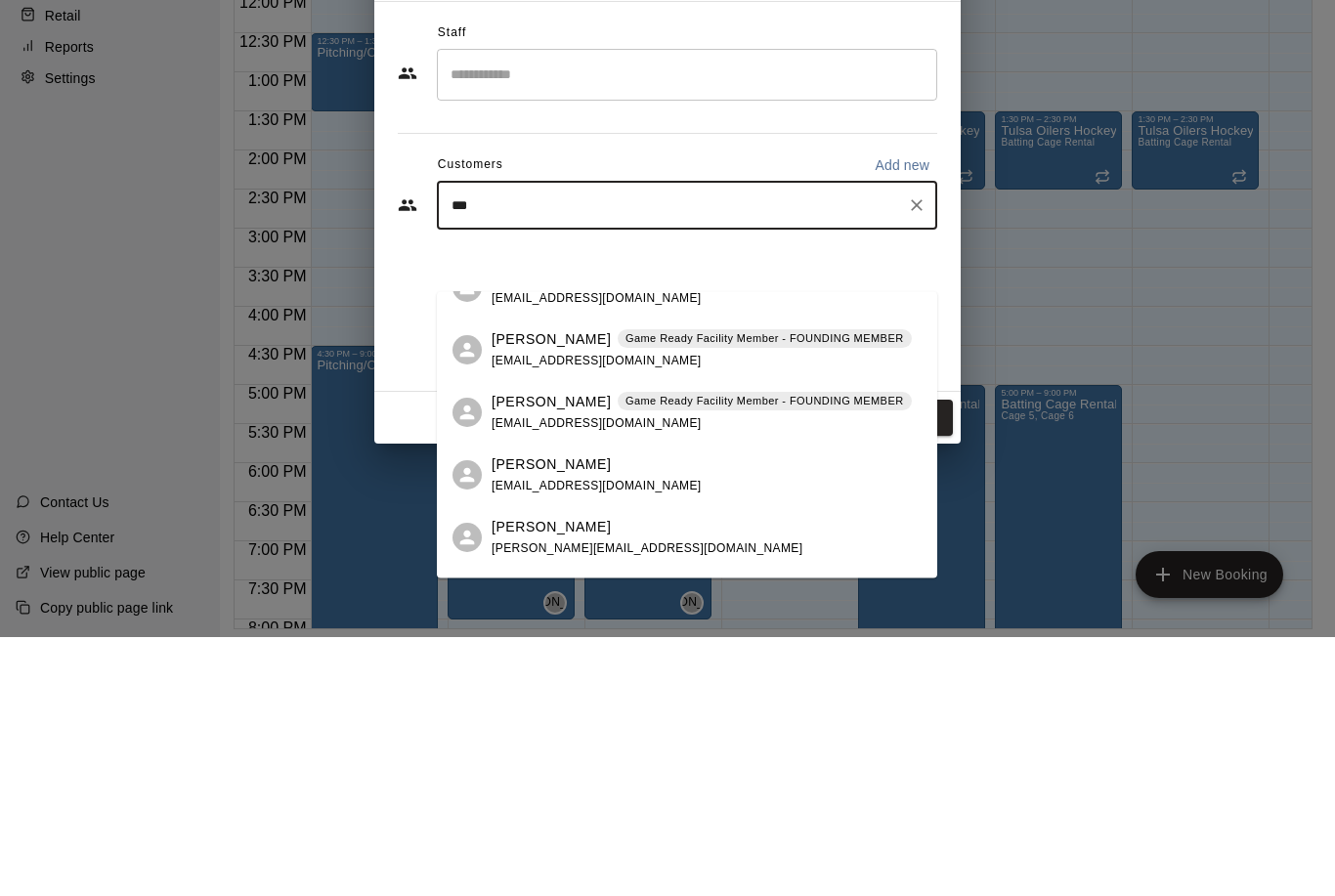
scroll to position [318, 0]
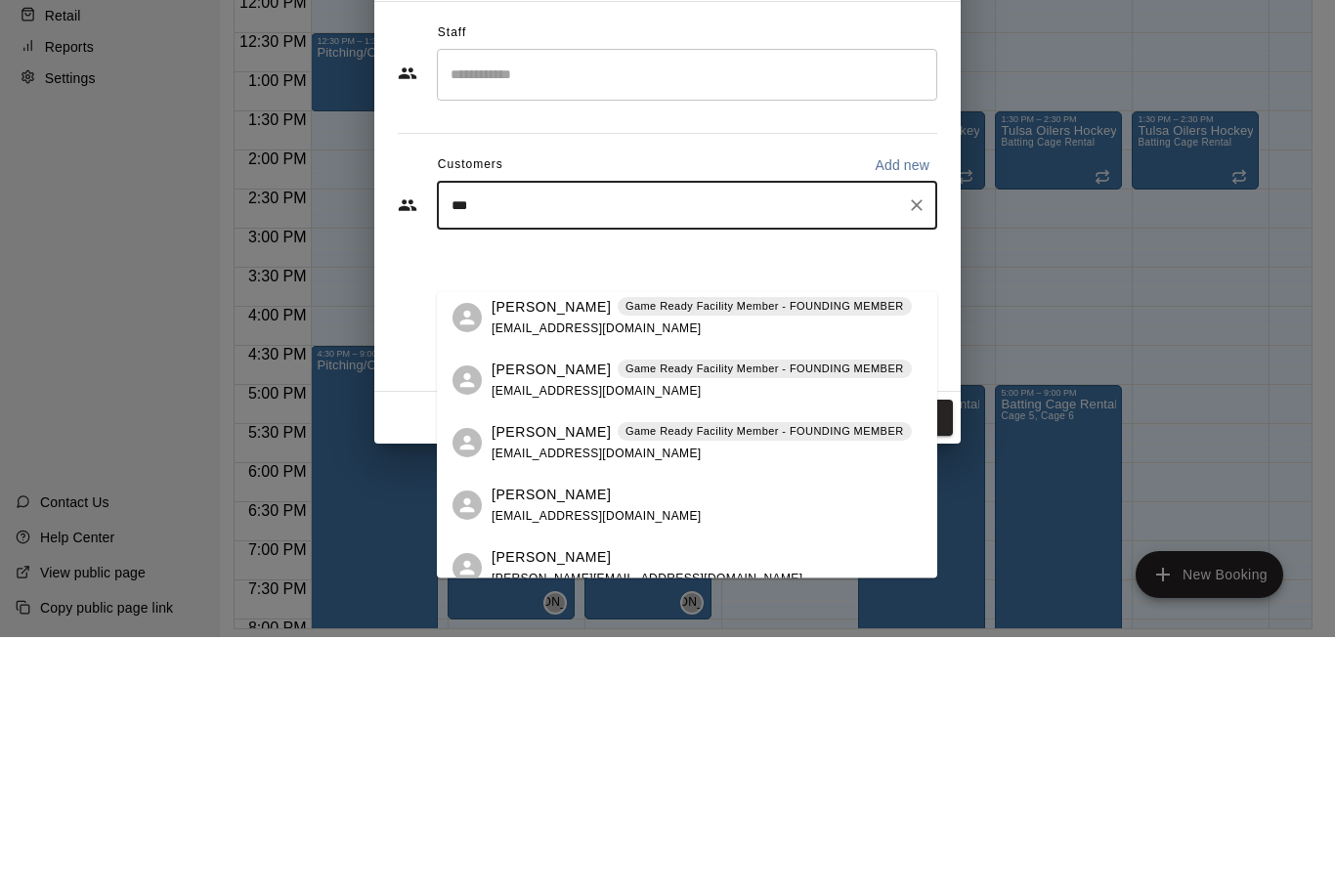
click at [771, 620] on p "Game Ready Facility Member - FOUNDING MEMBER" at bounding box center [764, 628] width 279 height 17
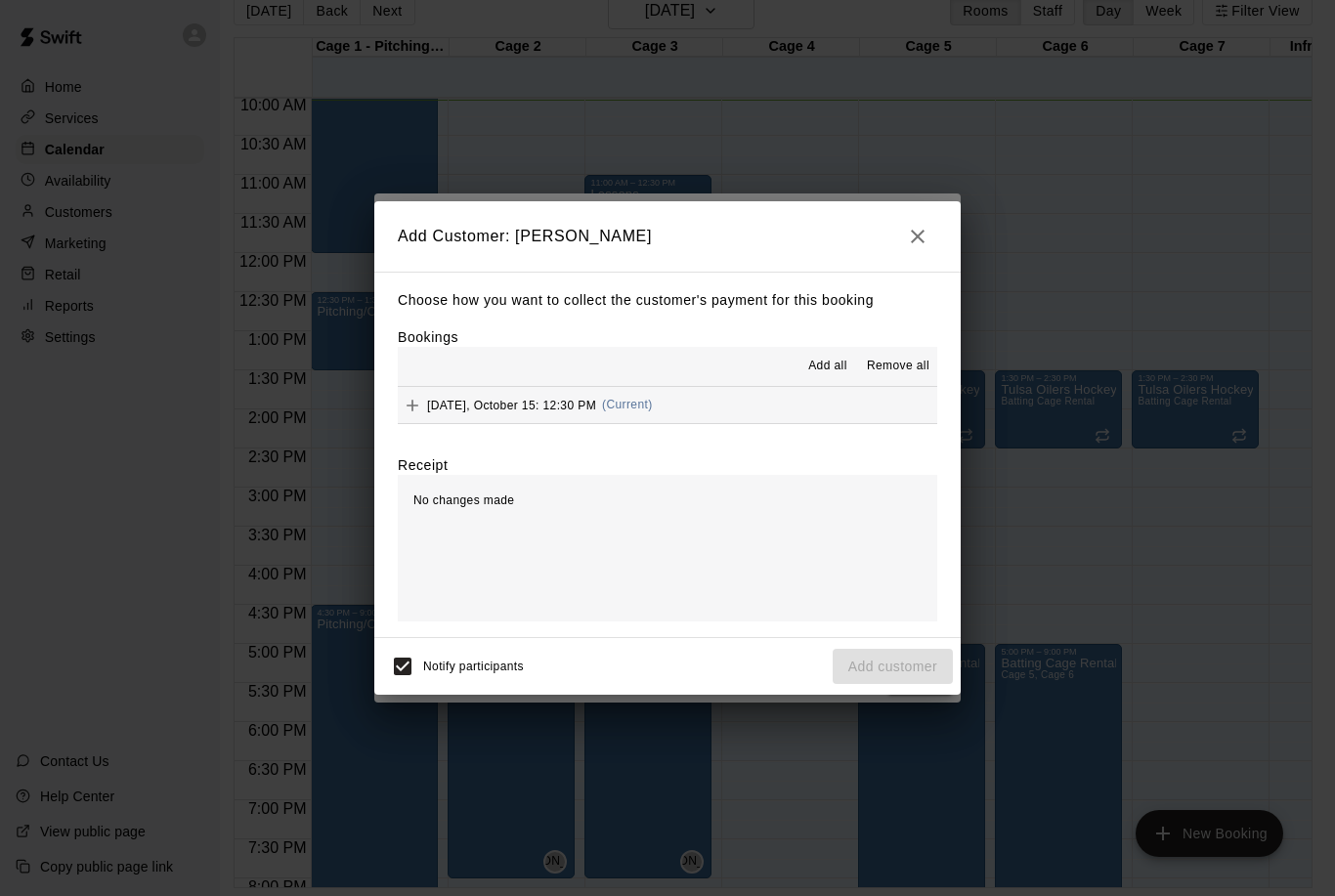
click at [839, 366] on span "Add all" at bounding box center [827, 366] width 39 height 20
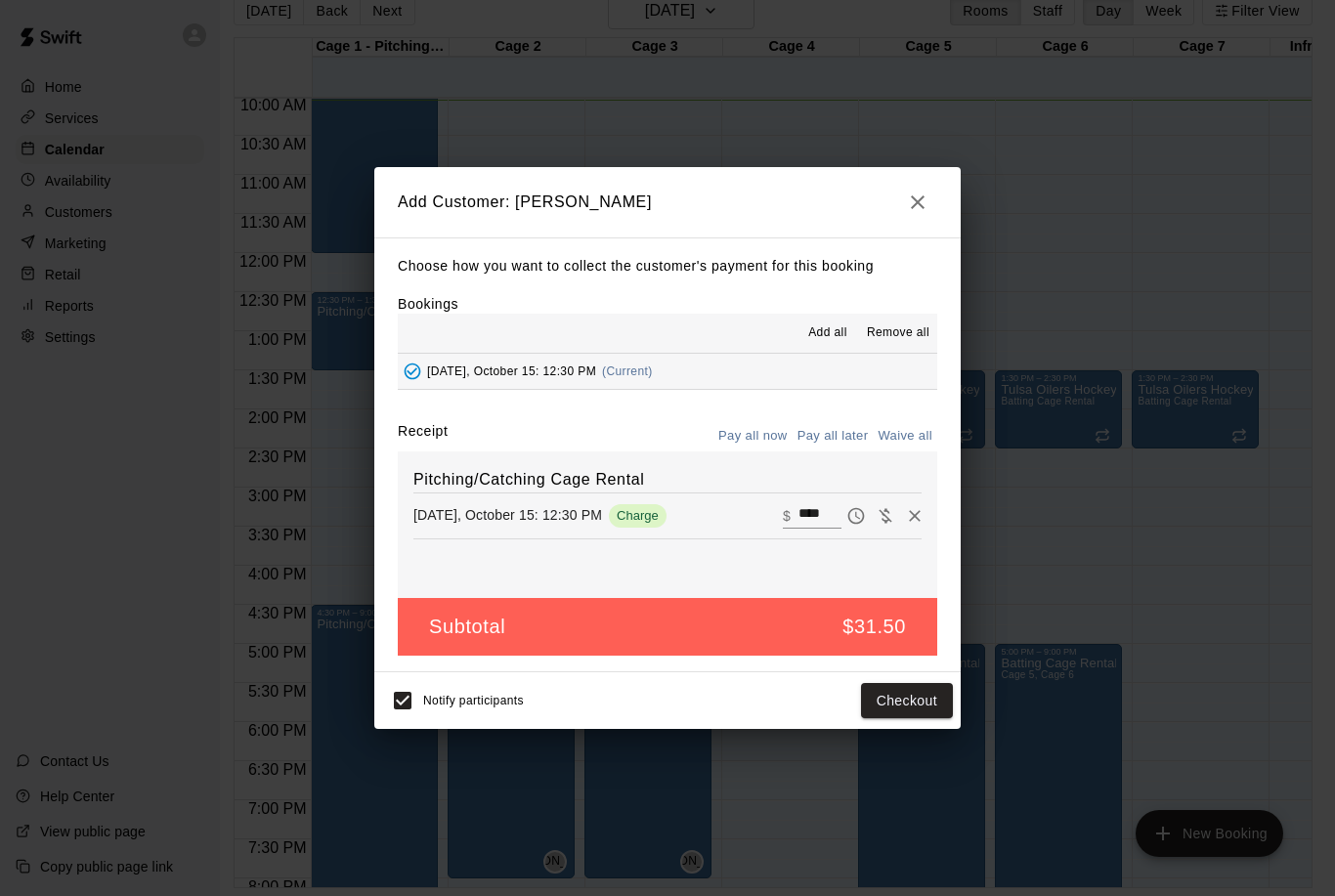
click at [807, 515] on input "****" at bounding box center [820, 516] width 43 height 26
click at [930, 208] on button "button" at bounding box center [917, 201] width 39 height 39
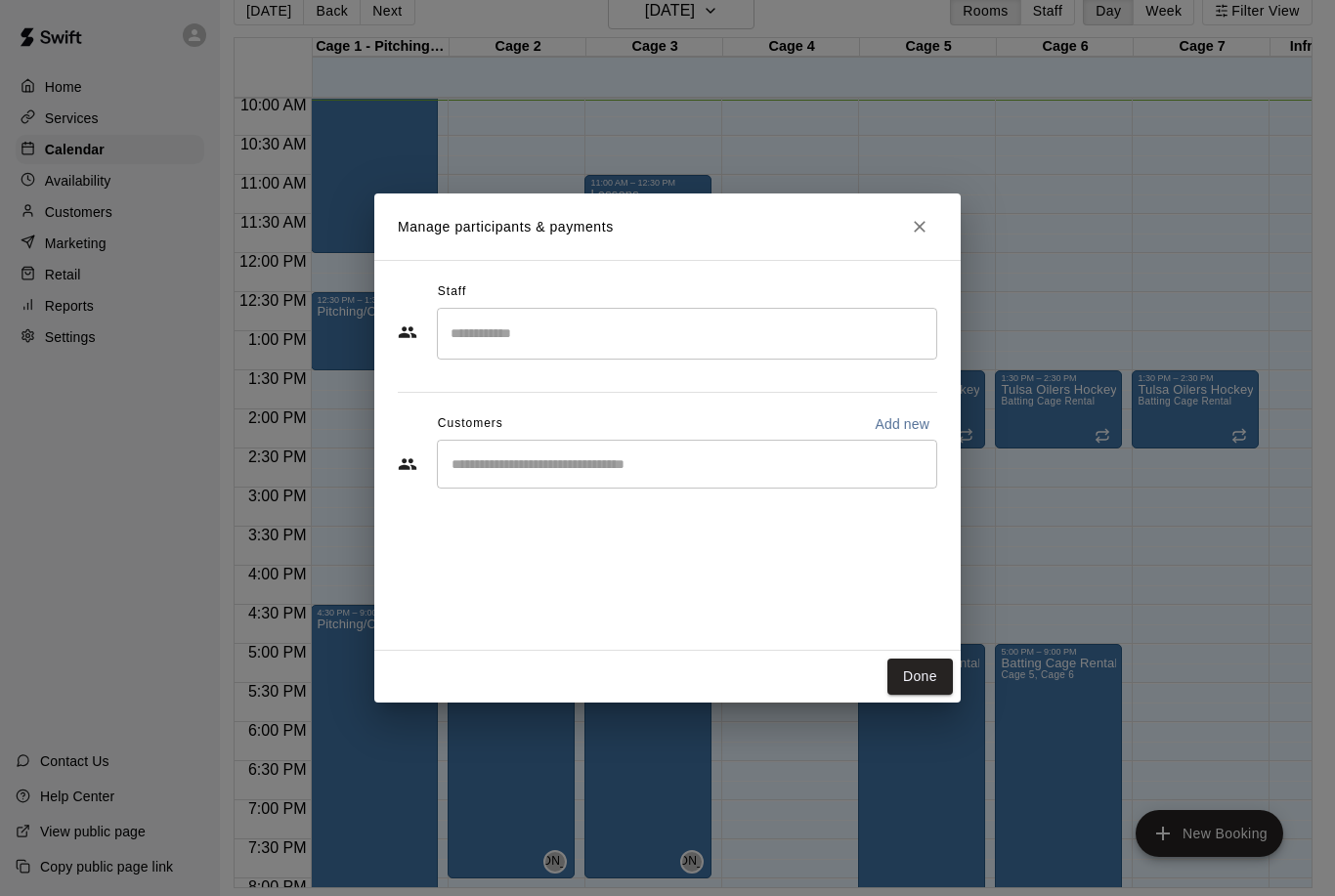
click at [829, 245] on h2 "Manage participants & payments" at bounding box center [667, 226] width 587 height 66
click at [881, 454] on input "Start typing to search customers..." at bounding box center [687, 464] width 482 height 20
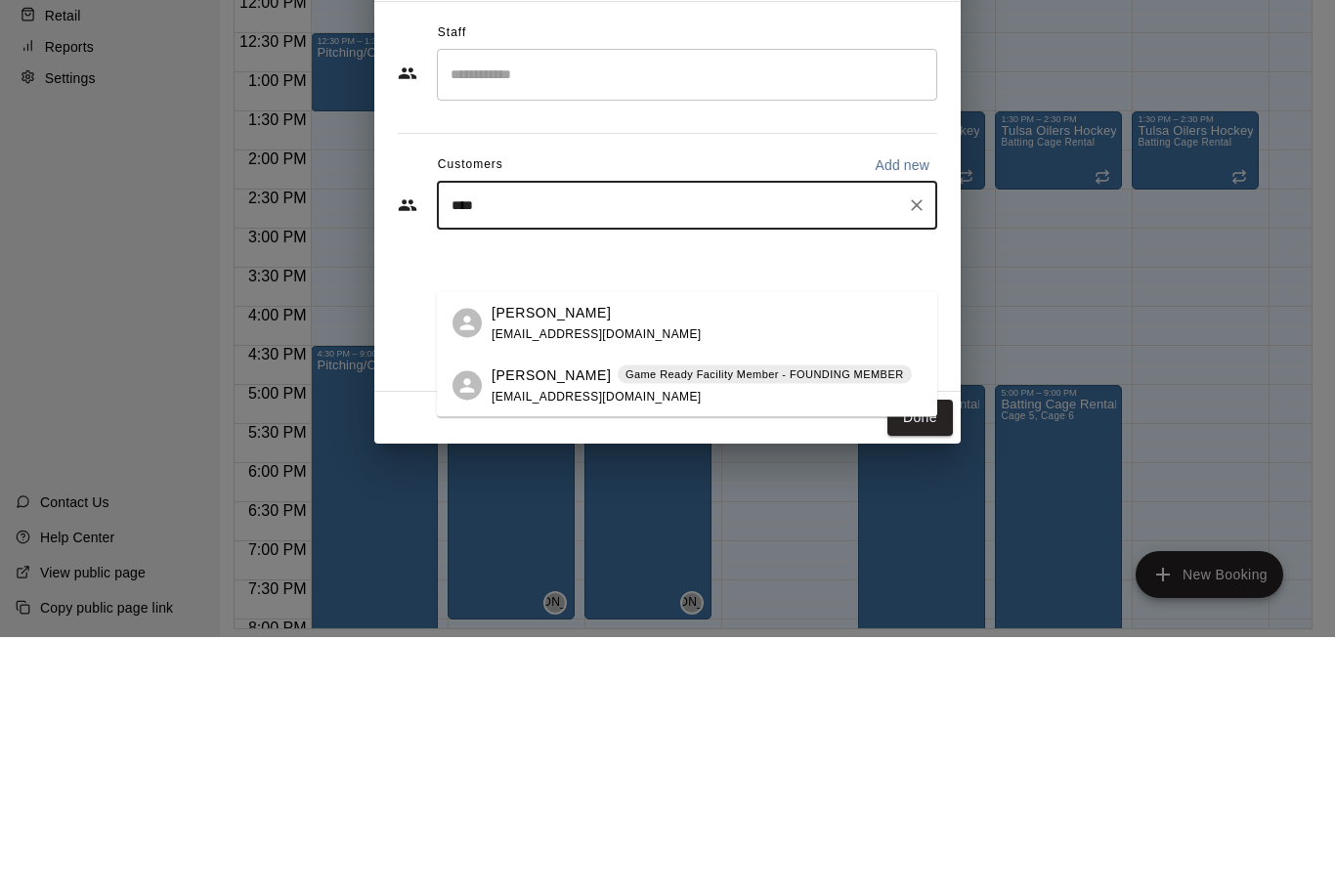
type input "*****"
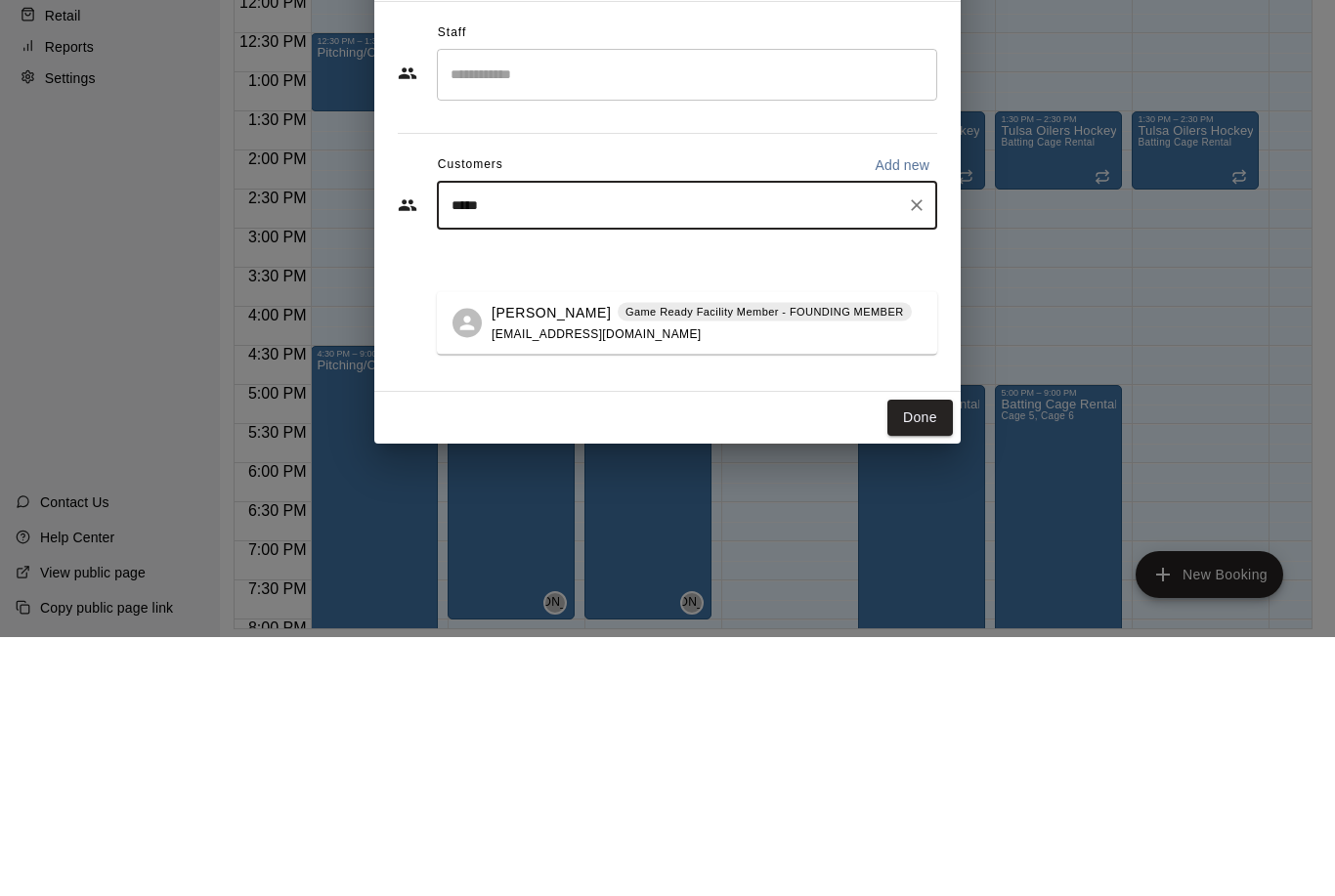
click at [643, 561] on div "Ash Franke Game Ready Facility Member - FOUNDING MEMBER ashfranke42@gmail.com" at bounding box center [701, 581] width 420 height 42
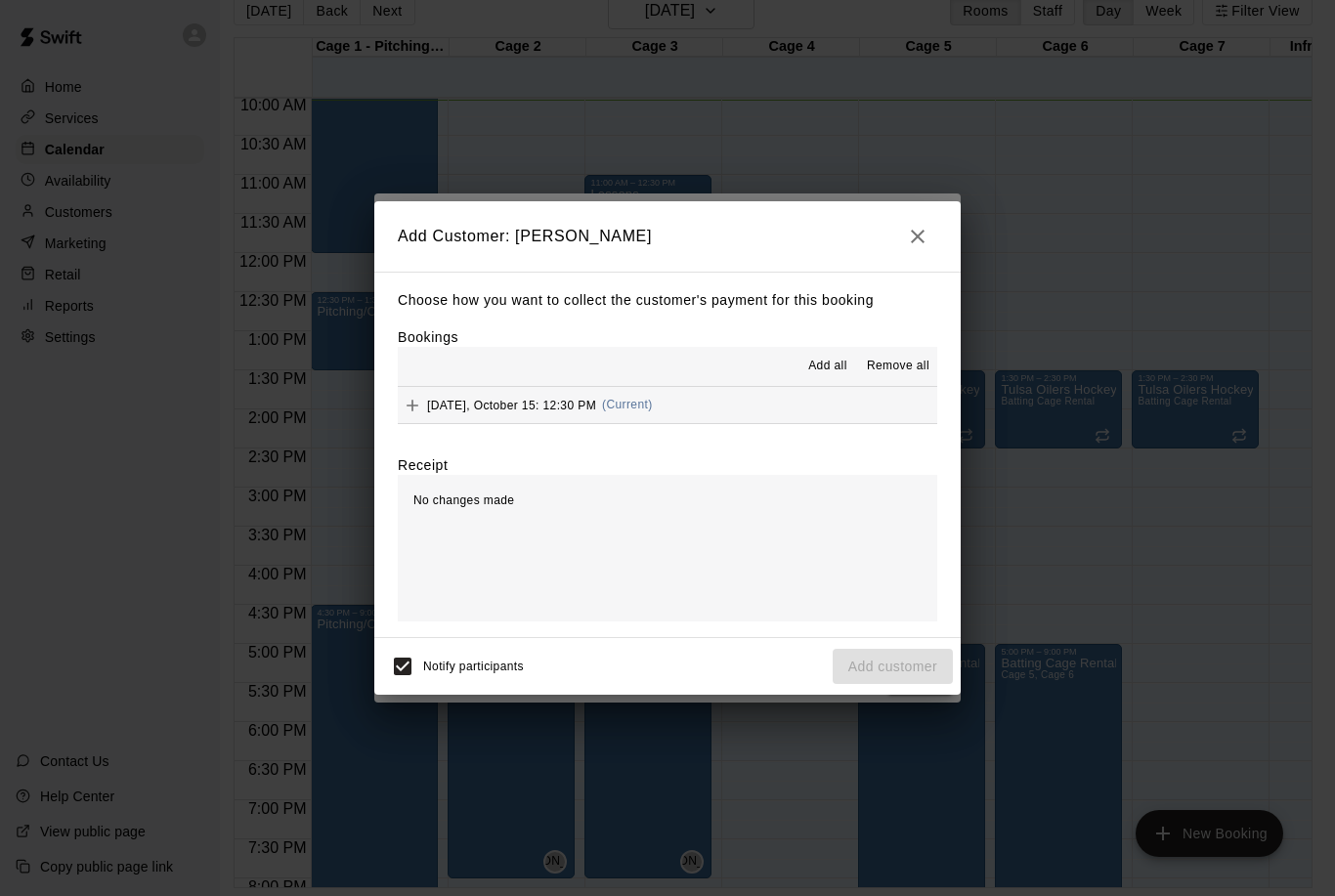
click at [417, 412] on icon "Add" at bounding box center [413, 406] width 20 height 20
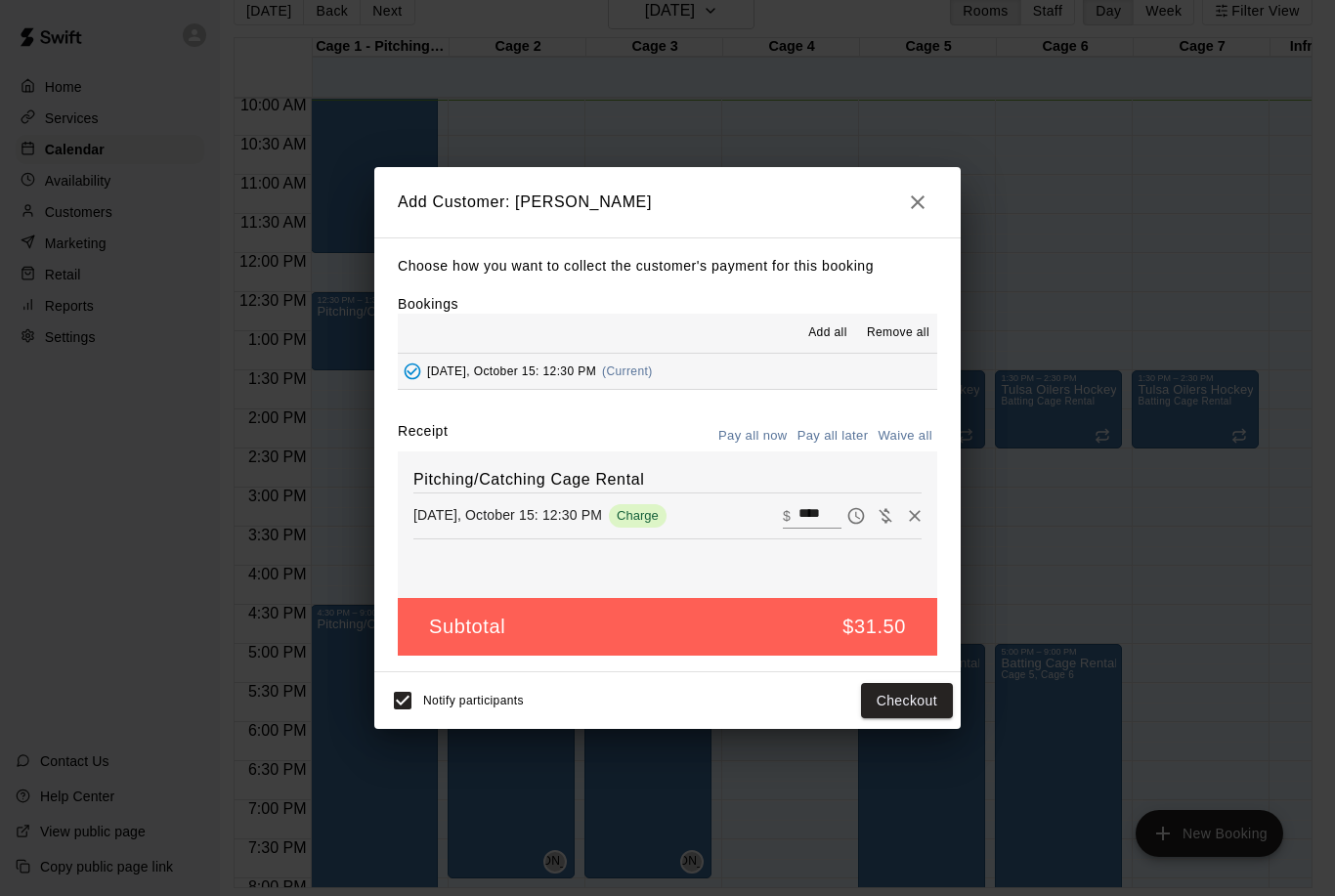
click at [914, 512] on icon "Remove" at bounding box center [915, 516] width 20 height 20
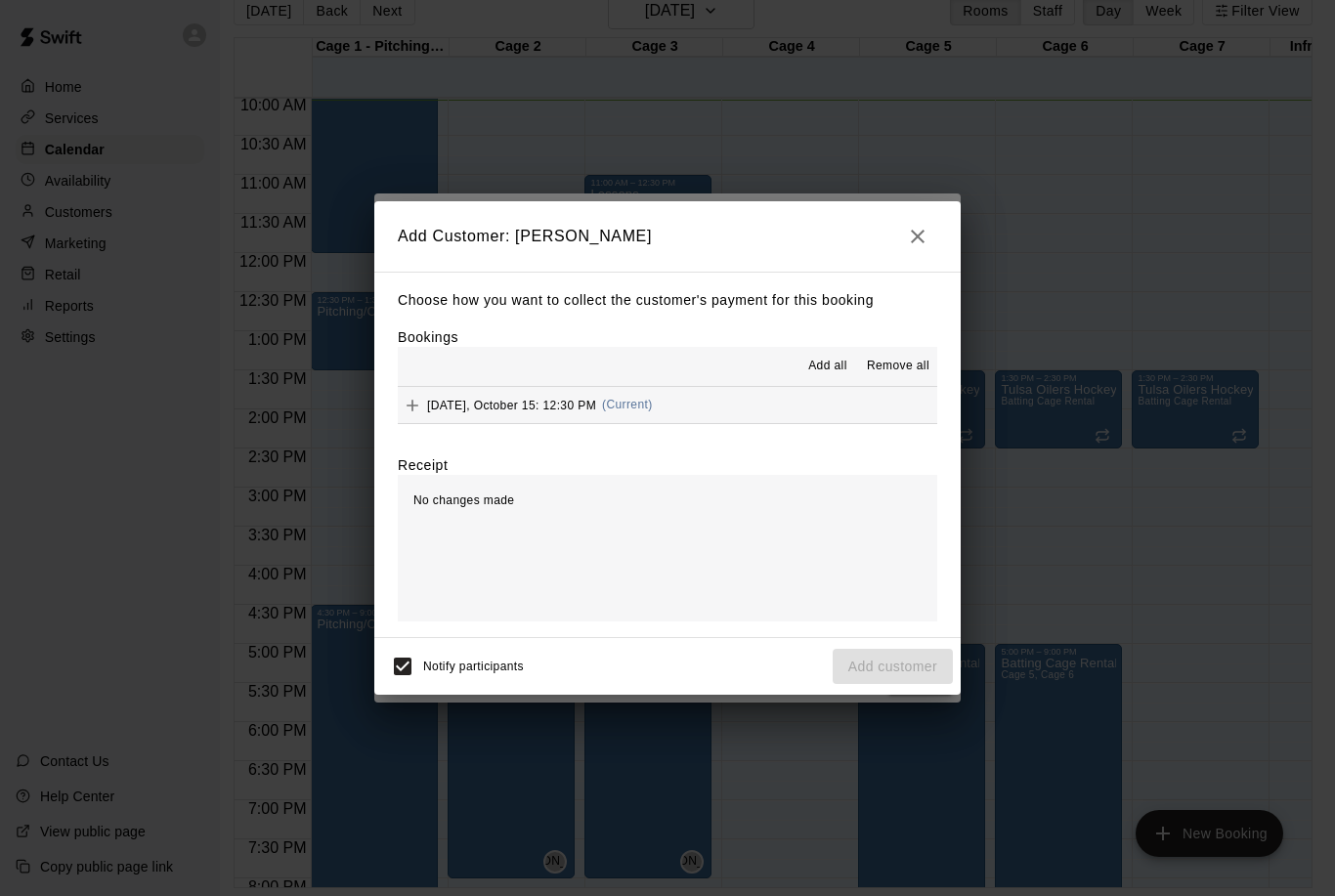
click at [404, 407] on icon "Add" at bounding box center [413, 406] width 20 height 20
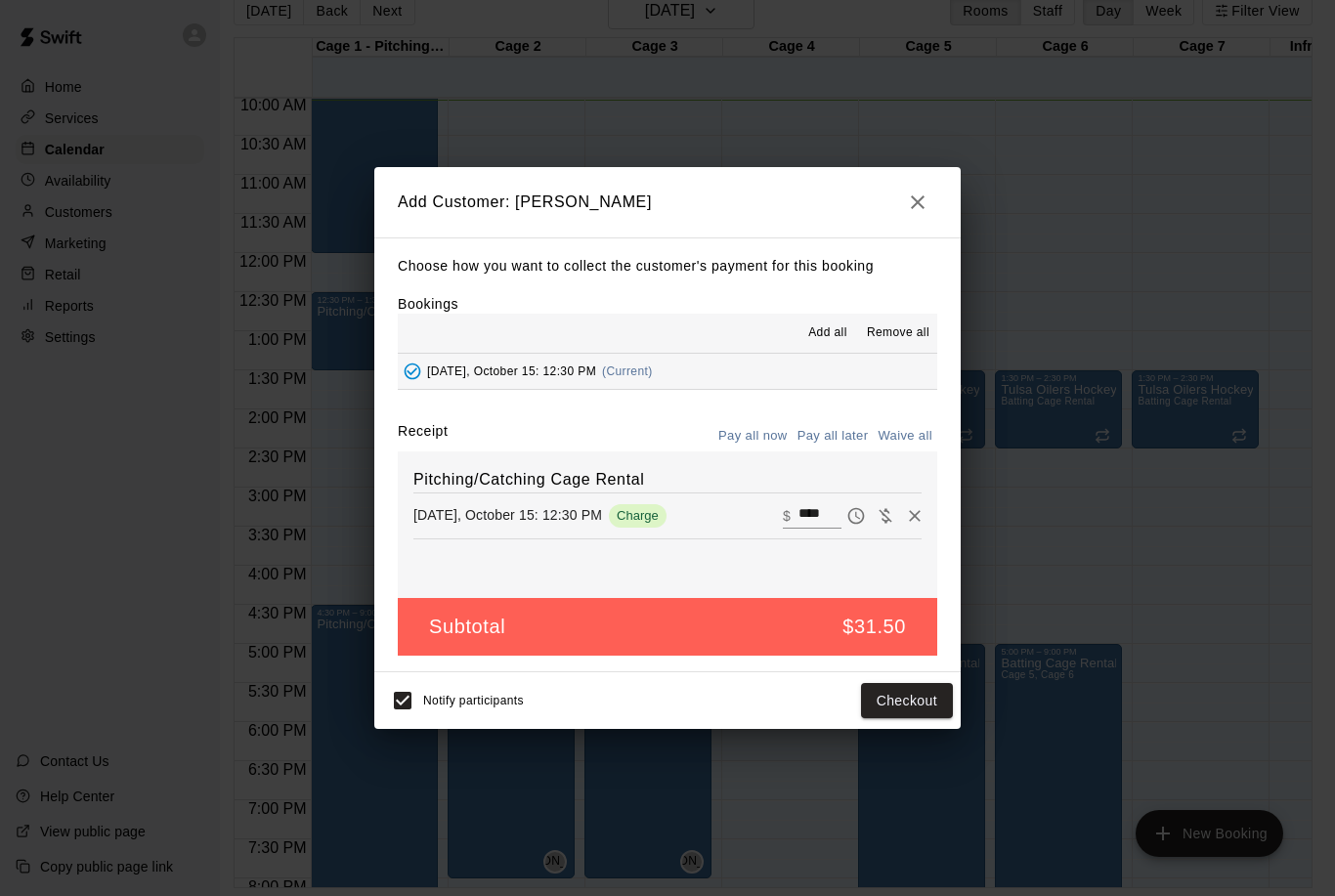
click at [886, 509] on icon "Waive payment" at bounding box center [884, 515] width 13 height 15
type input "*"
click at [869, 513] on button "Pay later" at bounding box center [857, 516] width 30 height 30
click at [738, 694] on div "Notify participants Add customer" at bounding box center [667, 700] width 571 height 41
click at [931, 508] on div "Pitching/Catching Cage Rental Wednesday, October 15: 12:30 PM Waived ​ $ *" at bounding box center [668, 525] width 540 height 147
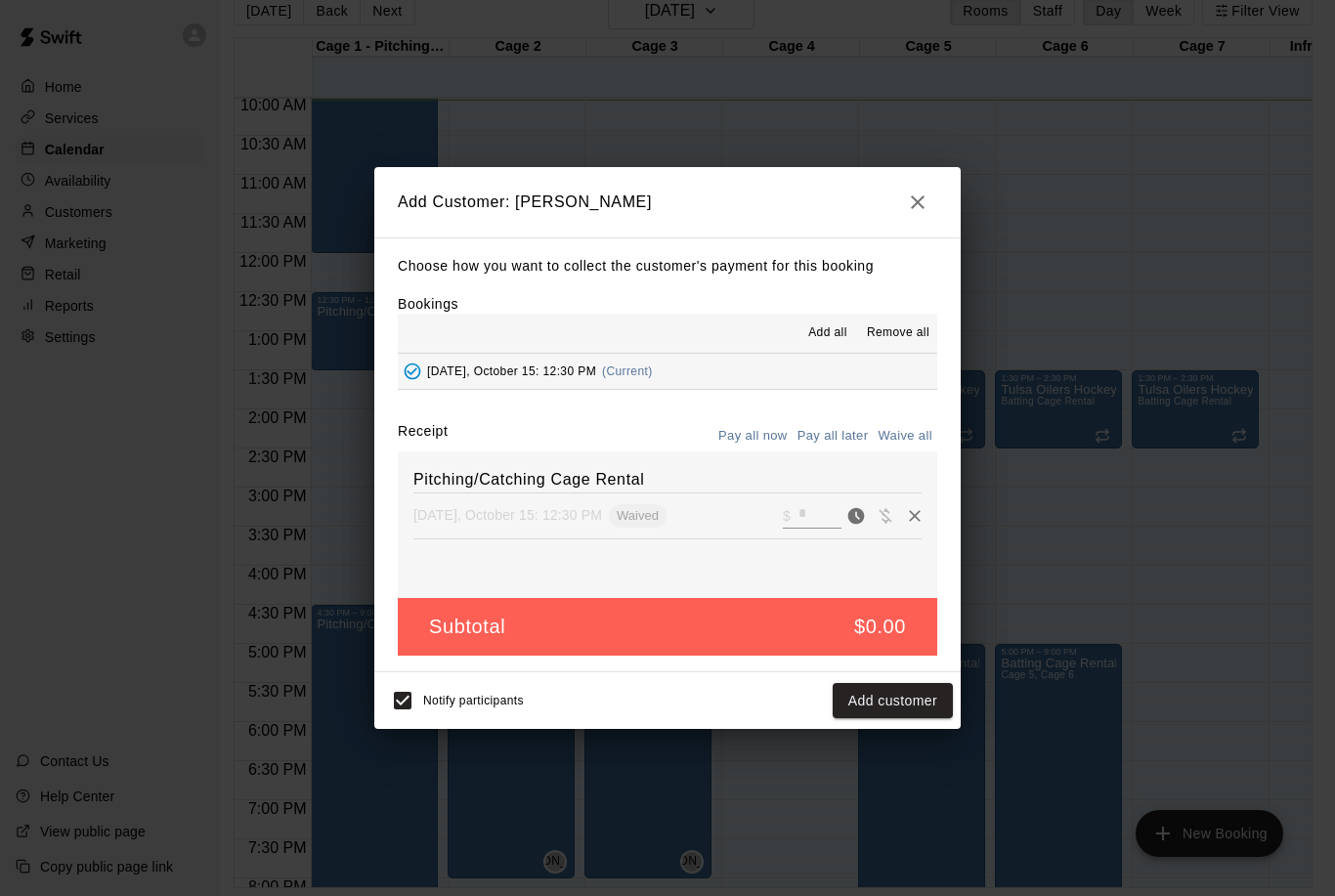
click at [906, 332] on span "Remove all" at bounding box center [897, 333] width 63 height 20
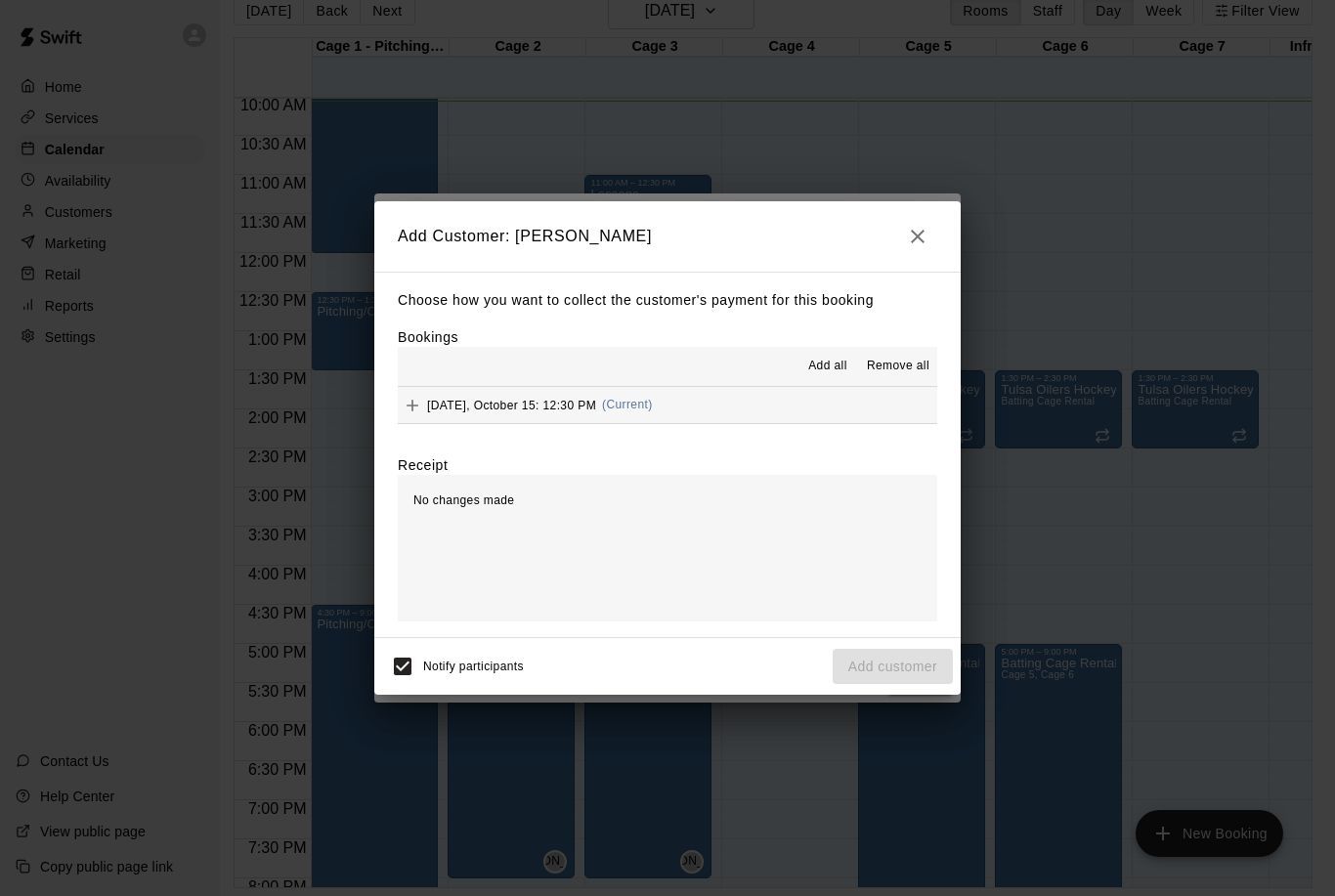
click at [815, 367] on span "Add all" at bounding box center [827, 366] width 39 height 20
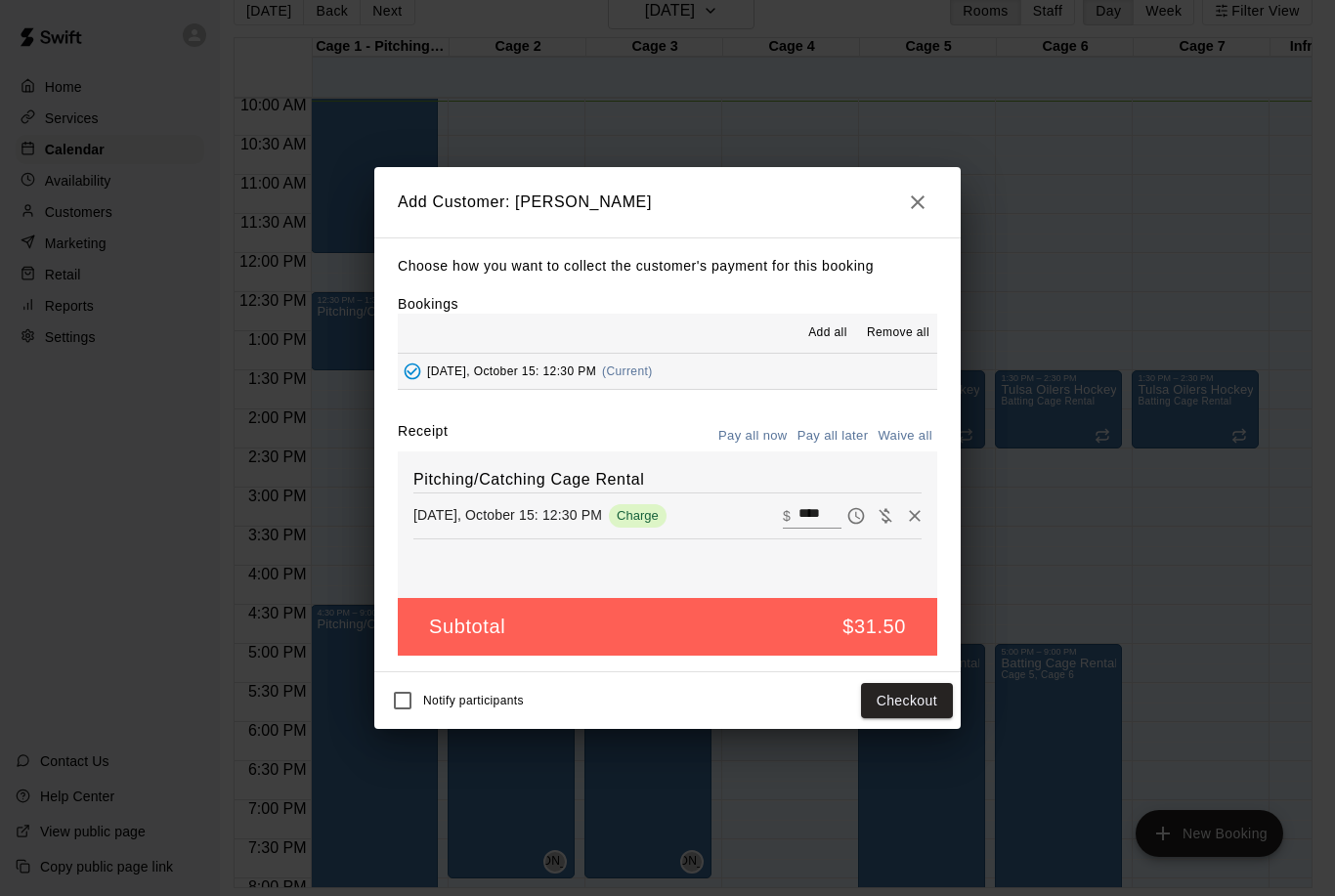
click at [925, 690] on button "Checkout" at bounding box center [907, 701] width 92 height 36
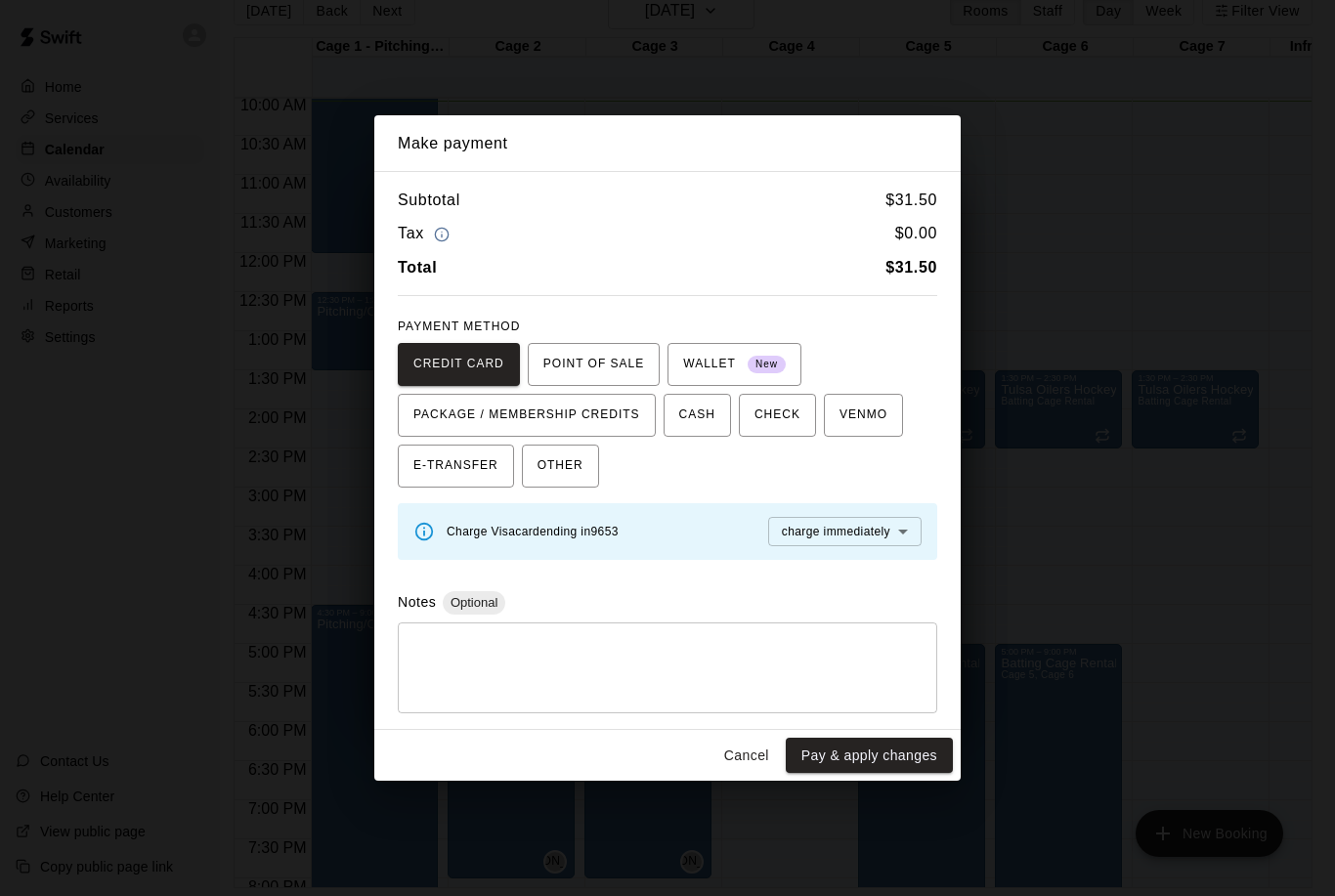
click at [604, 417] on span "PACKAGE / MEMBERSHIP CREDITS" at bounding box center [527, 416] width 226 height 32
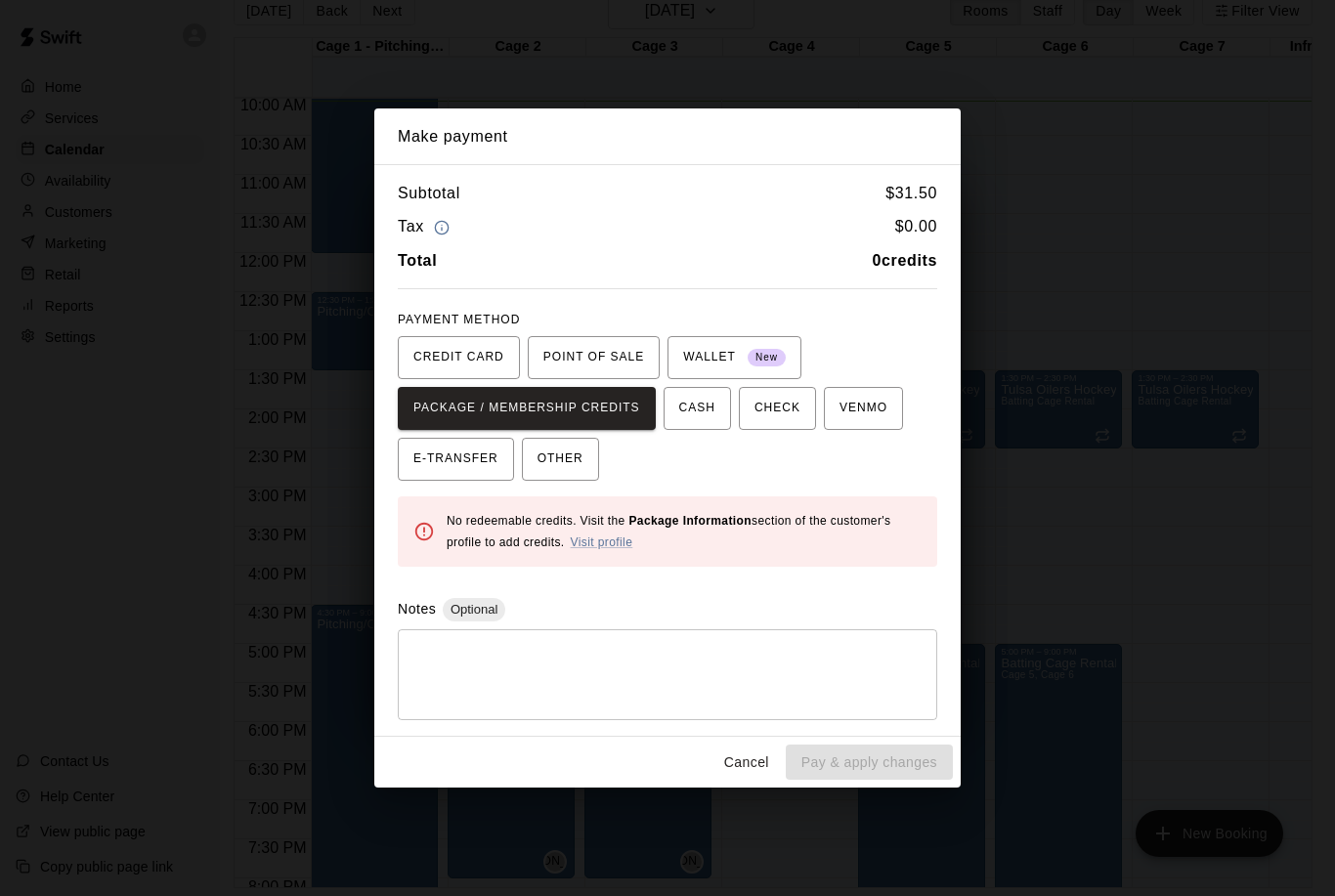
click at [465, 366] on span "CREDIT CARD" at bounding box center [460, 358] width 91 height 32
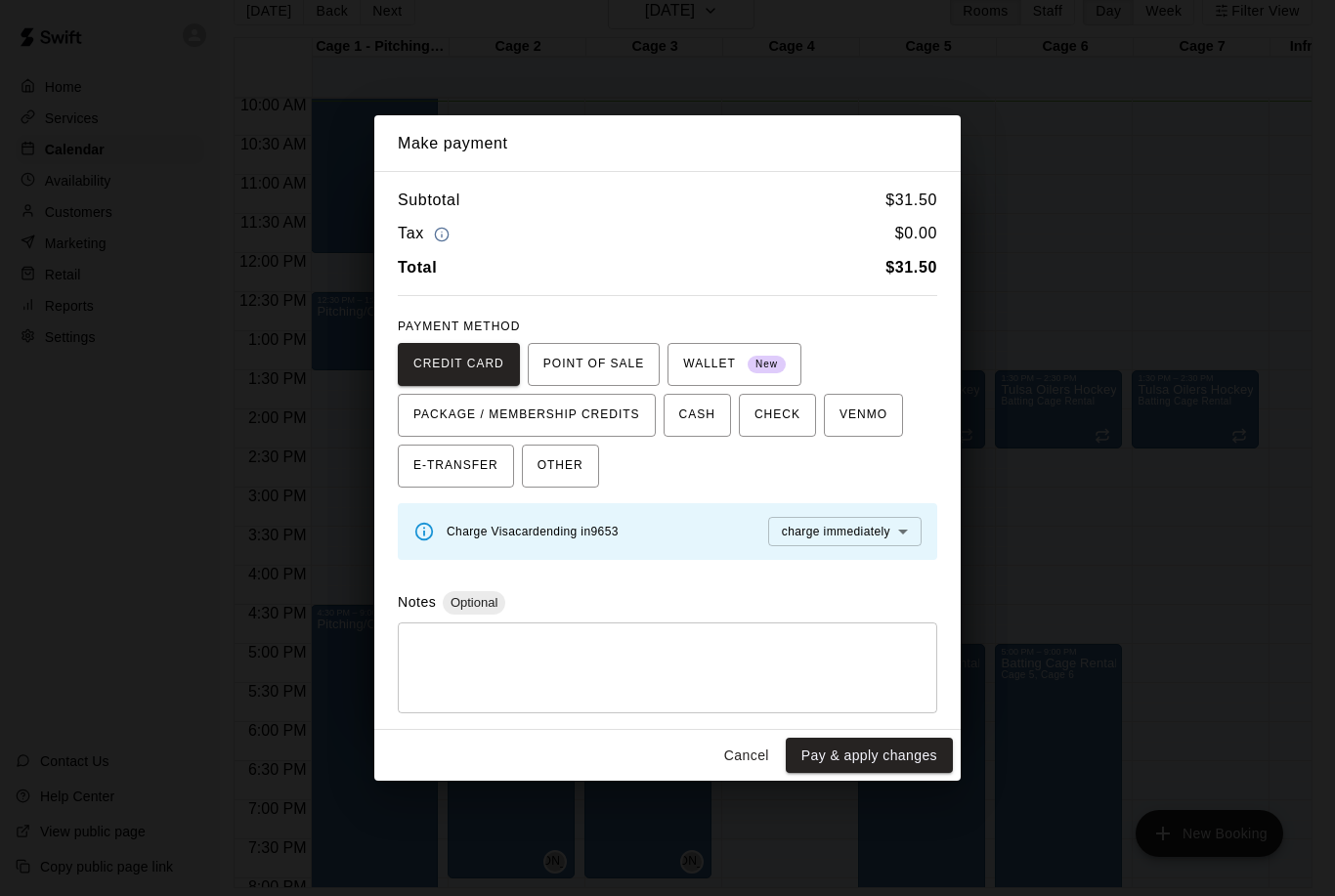
click at [561, 411] on span "PACKAGE / MEMBERSHIP CREDITS" at bounding box center [527, 416] width 226 height 32
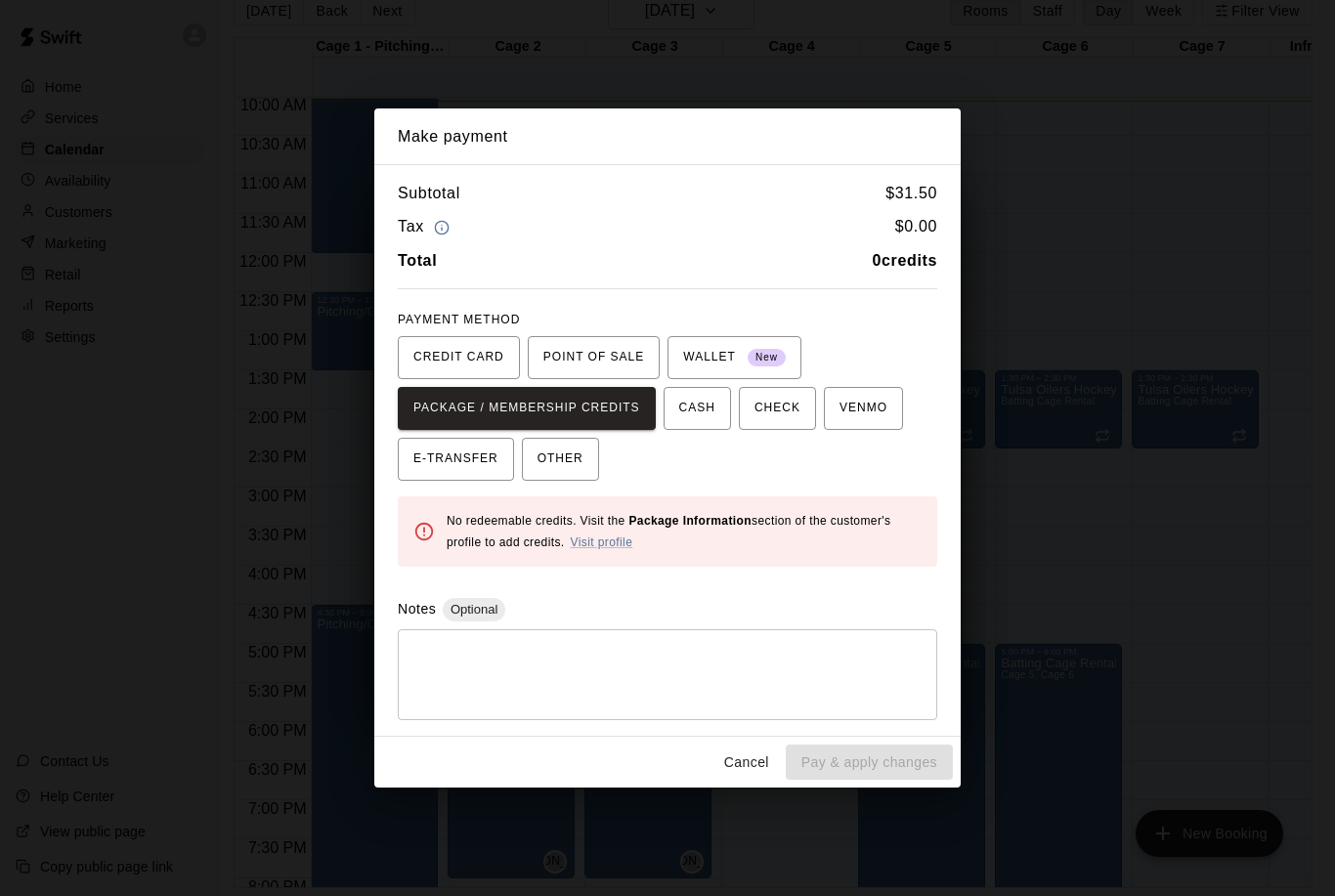
click at [489, 353] on span "CREDIT CARD" at bounding box center [460, 358] width 91 height 32
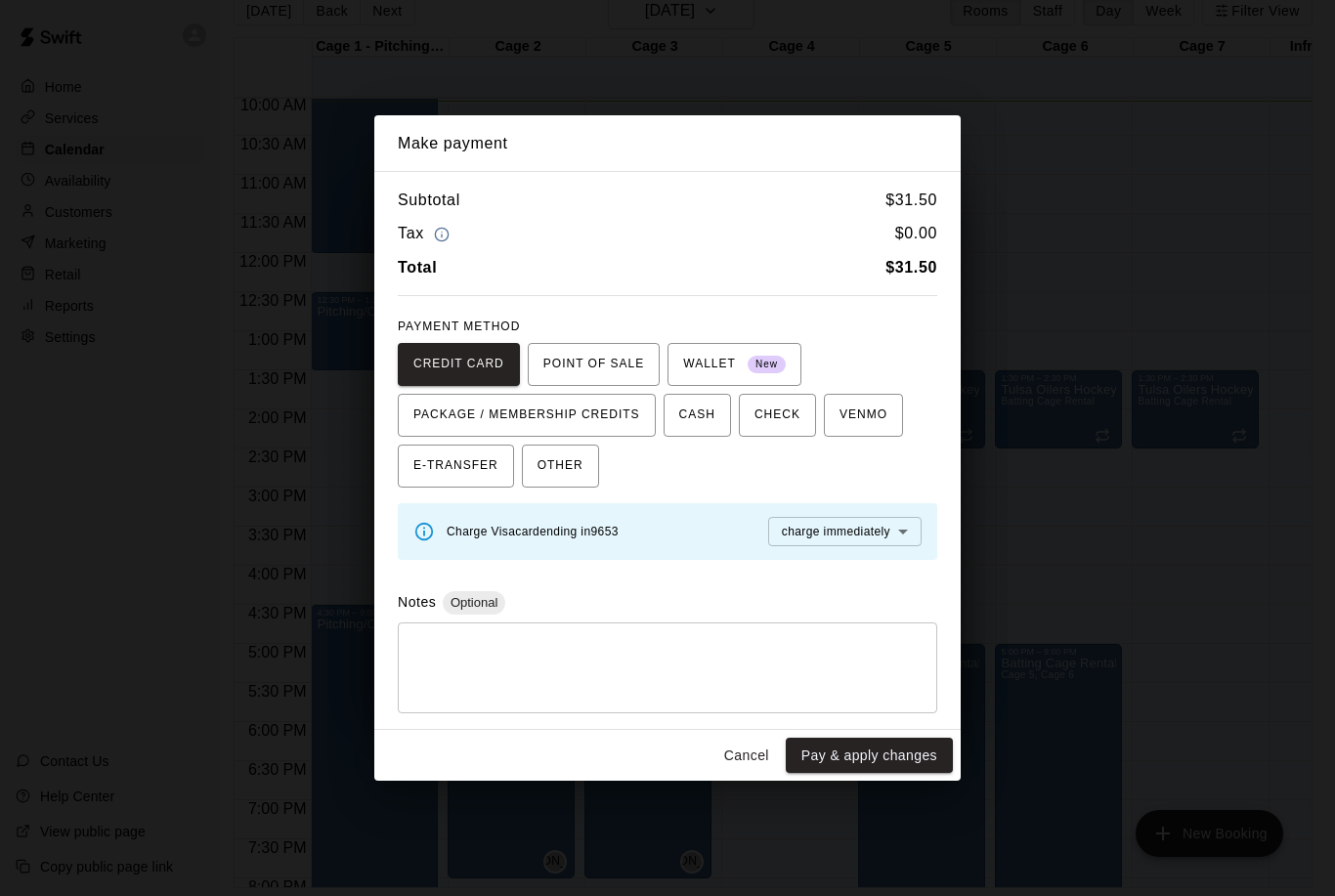
click at [629, 371] on span "POINT OF SALE" at bounding box center [594, 365] width 100 height 32
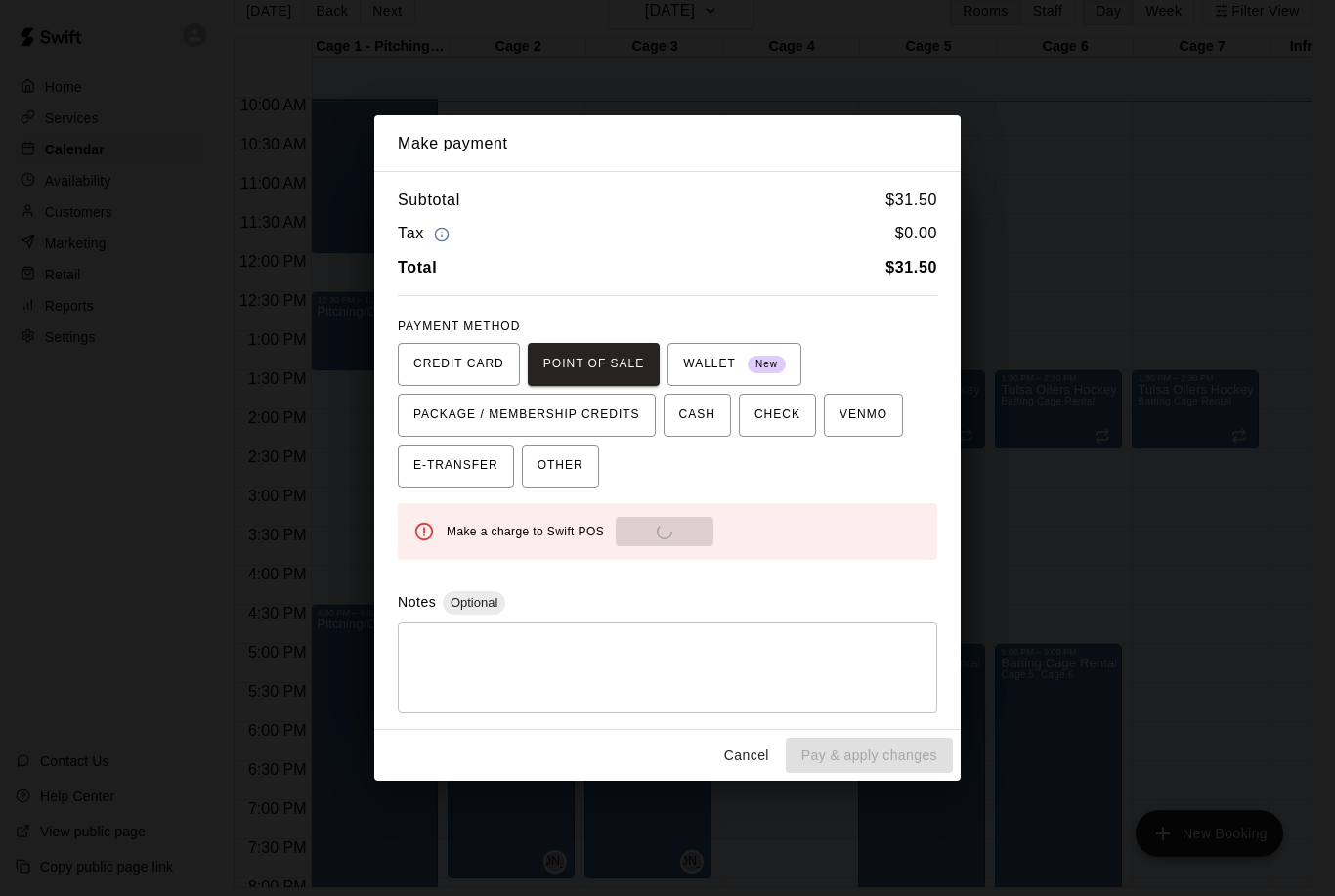
click at [737, 365] on span "WALLET New" at bounding box center [734, 365] width 102 height 32
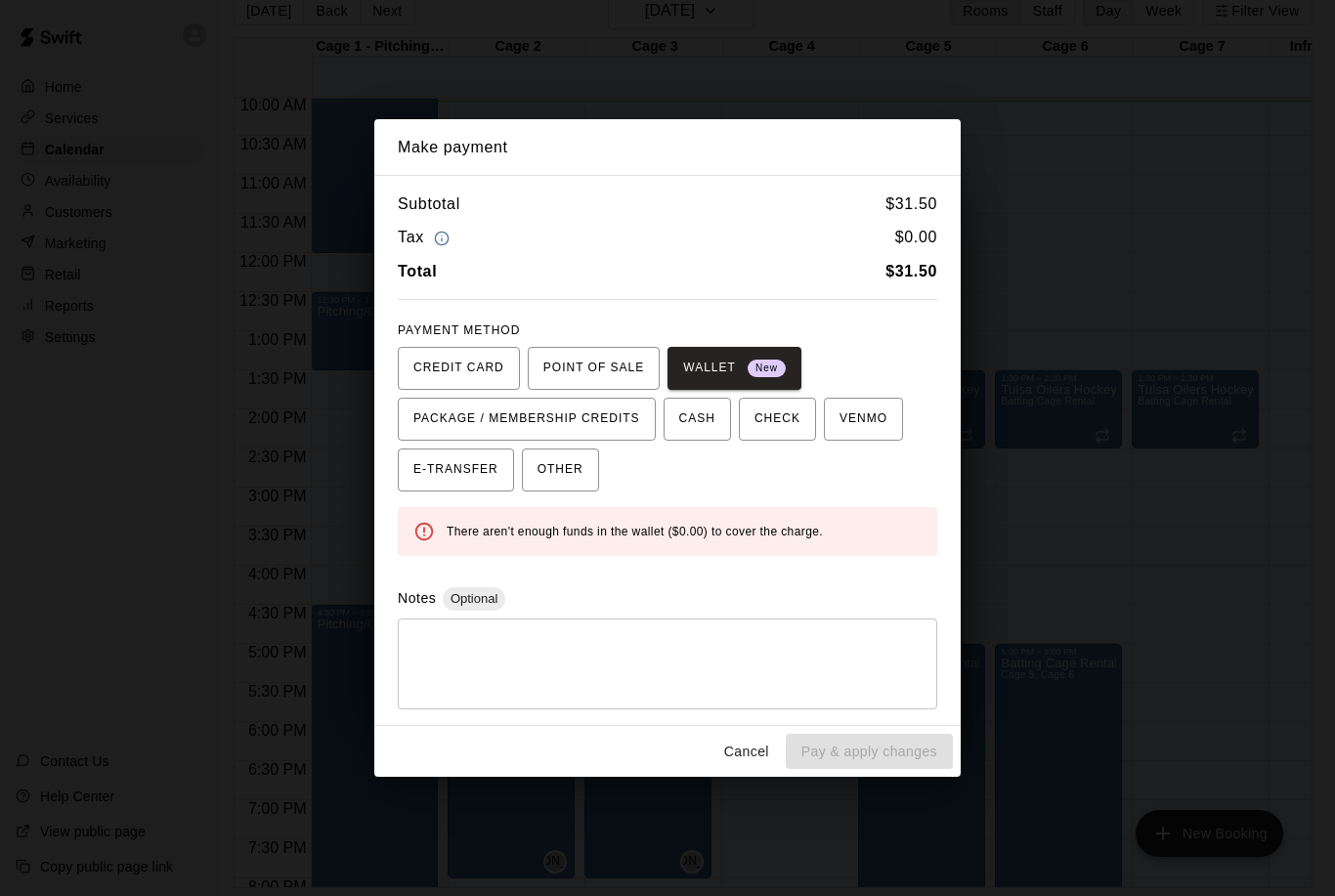
click at [533, 418] on span "PACKAGE / MEMBERSHIP CREDITS" at bounding box center [527, 420] width 226 height 32
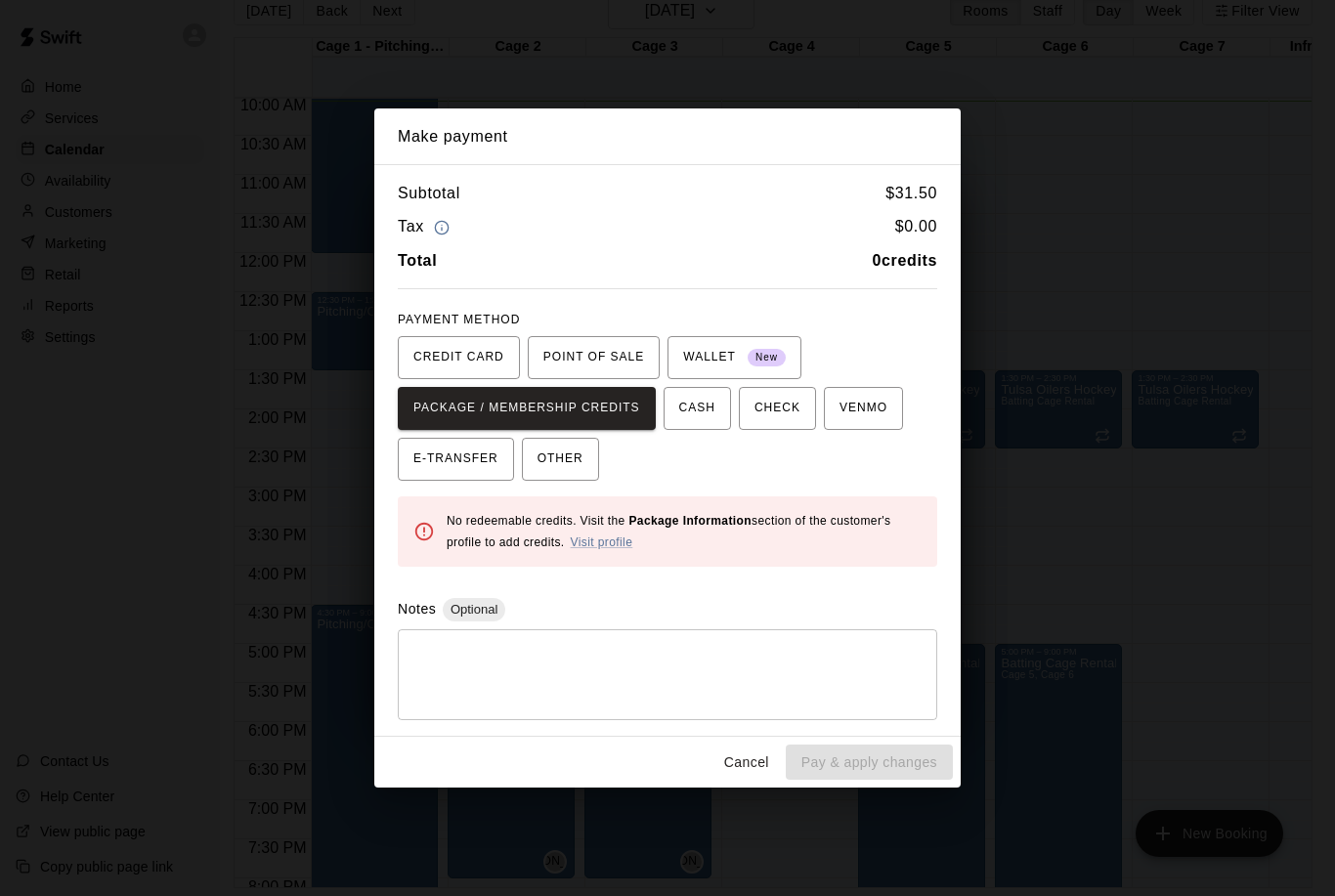
click at [483, 464] on span "E-TRANSFER" at bounding box center [457, 459] width 85 height 32
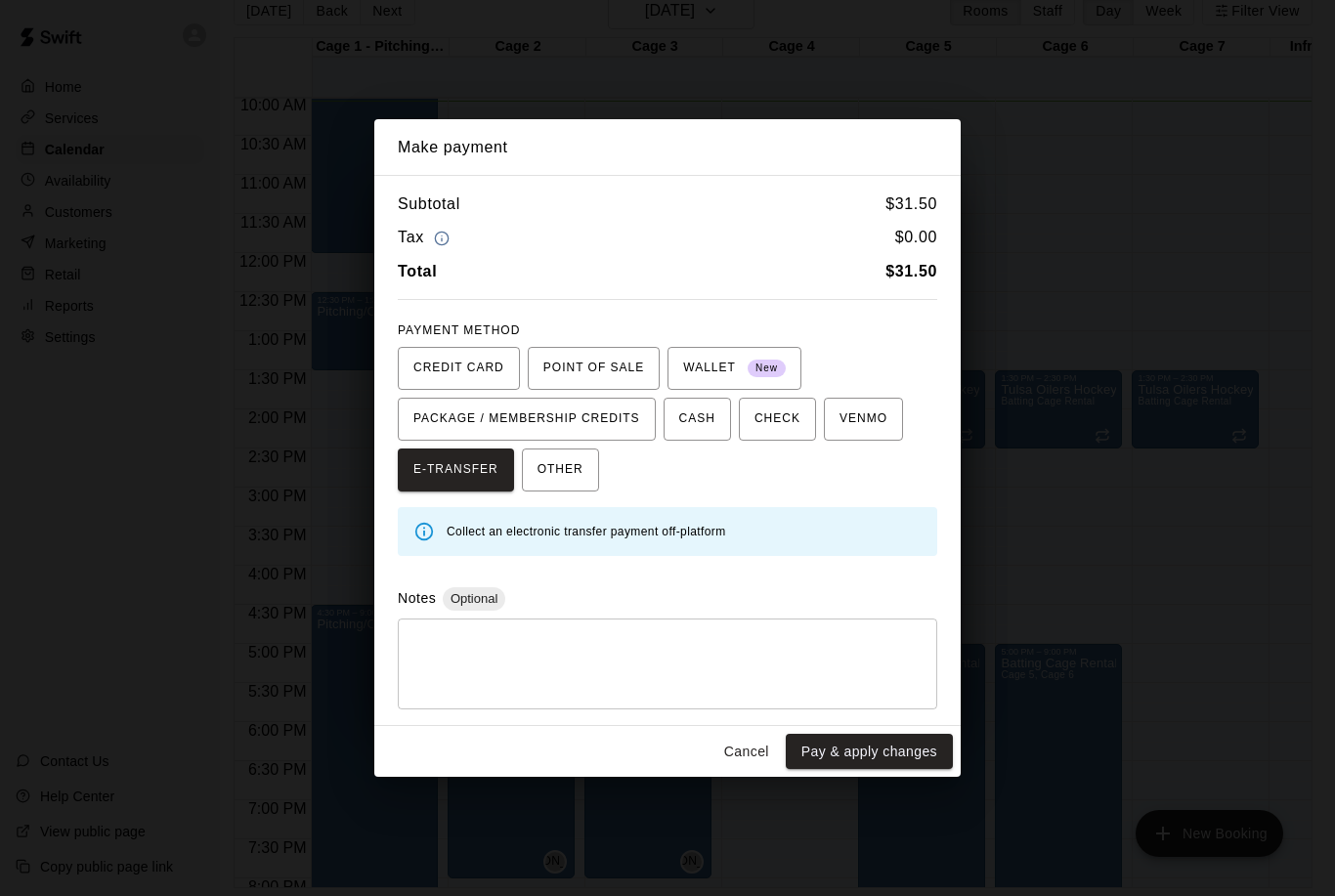
click at [586, 455] on button "OTHER" at bounding box center [561, 469] width 77 height 43
click at [883, 411] on span "VENMO" at bounding box center [864, 420] width 48 height 32
click at [791, 425] on span "CHECK" at bounding box center [777, 420] width 46 height 32
click at [701, 431] on span "CASH" at bounding box center [697, 420] width 36 height 32
click at [754, 361] on span "New" at bounding box center [766, 368] width 38 height 27
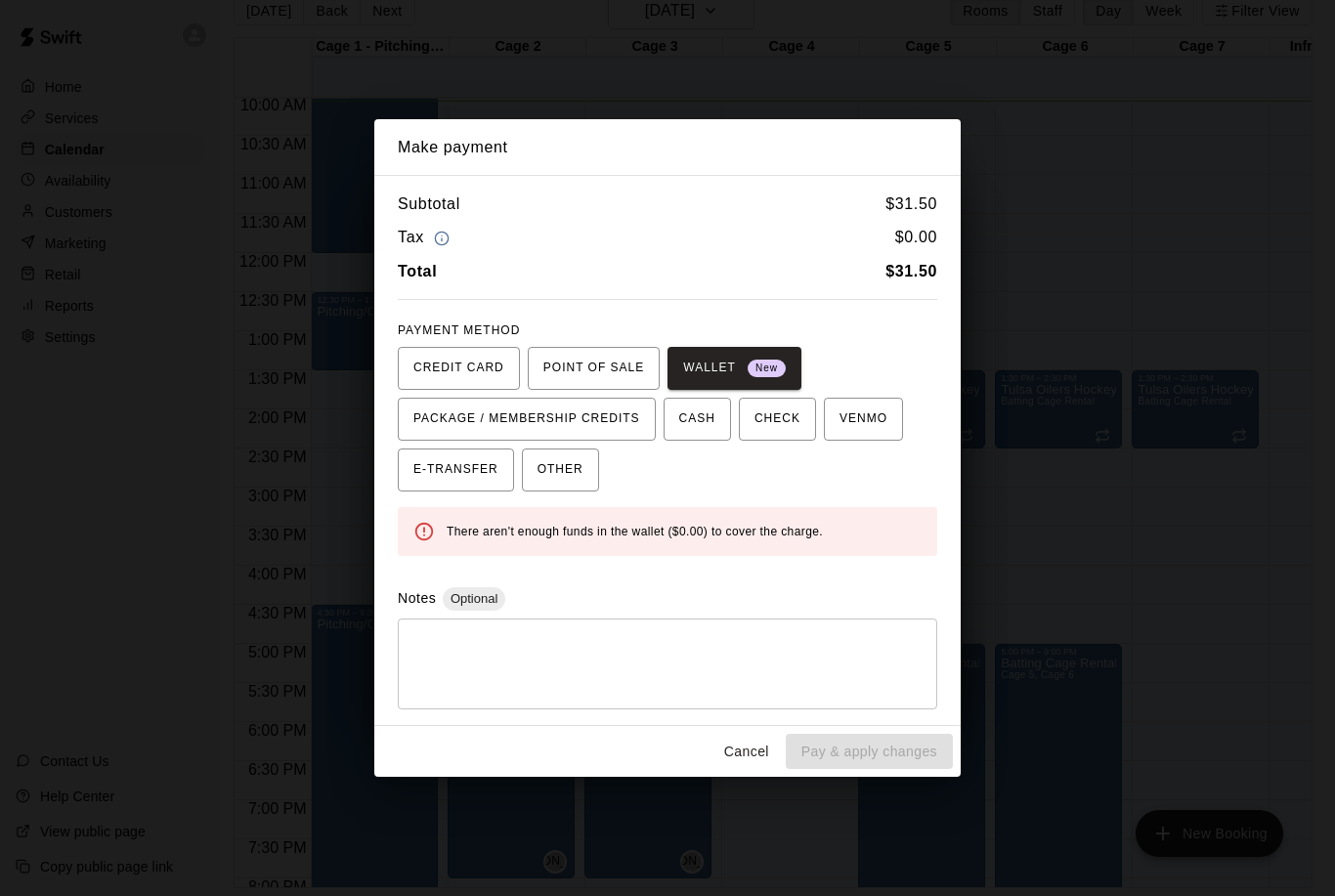
click at [624, 368] on span "POINT OF SALE" at bounding box center [594, 369] width 100 height 32
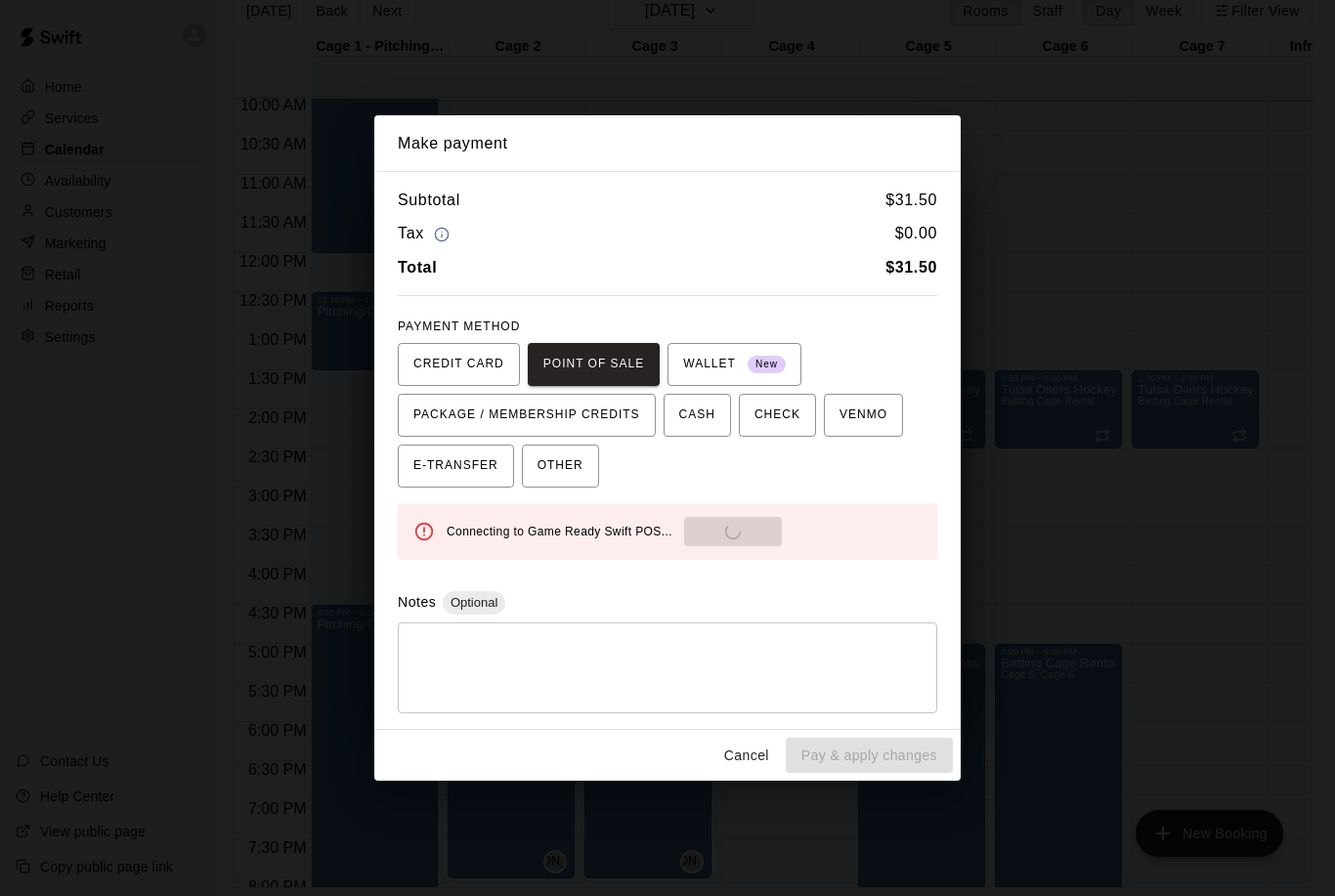
click at [482, 366] on span "CREDIT CARD" at bounding box center [460, 365] width 91 height 32
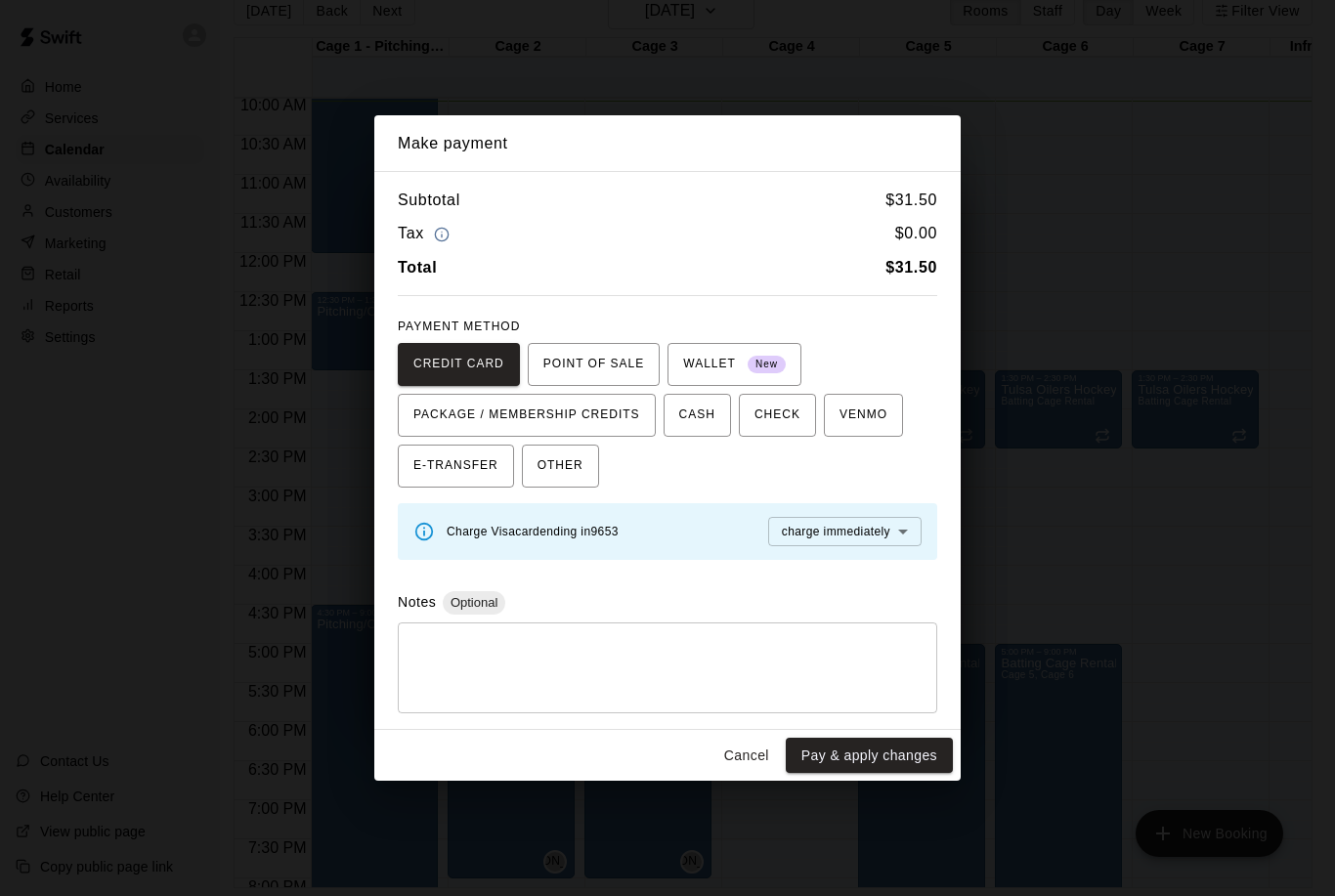
click at [751, 748] on button "Cancel" at bounding box center [746, 755] width 63 height 36
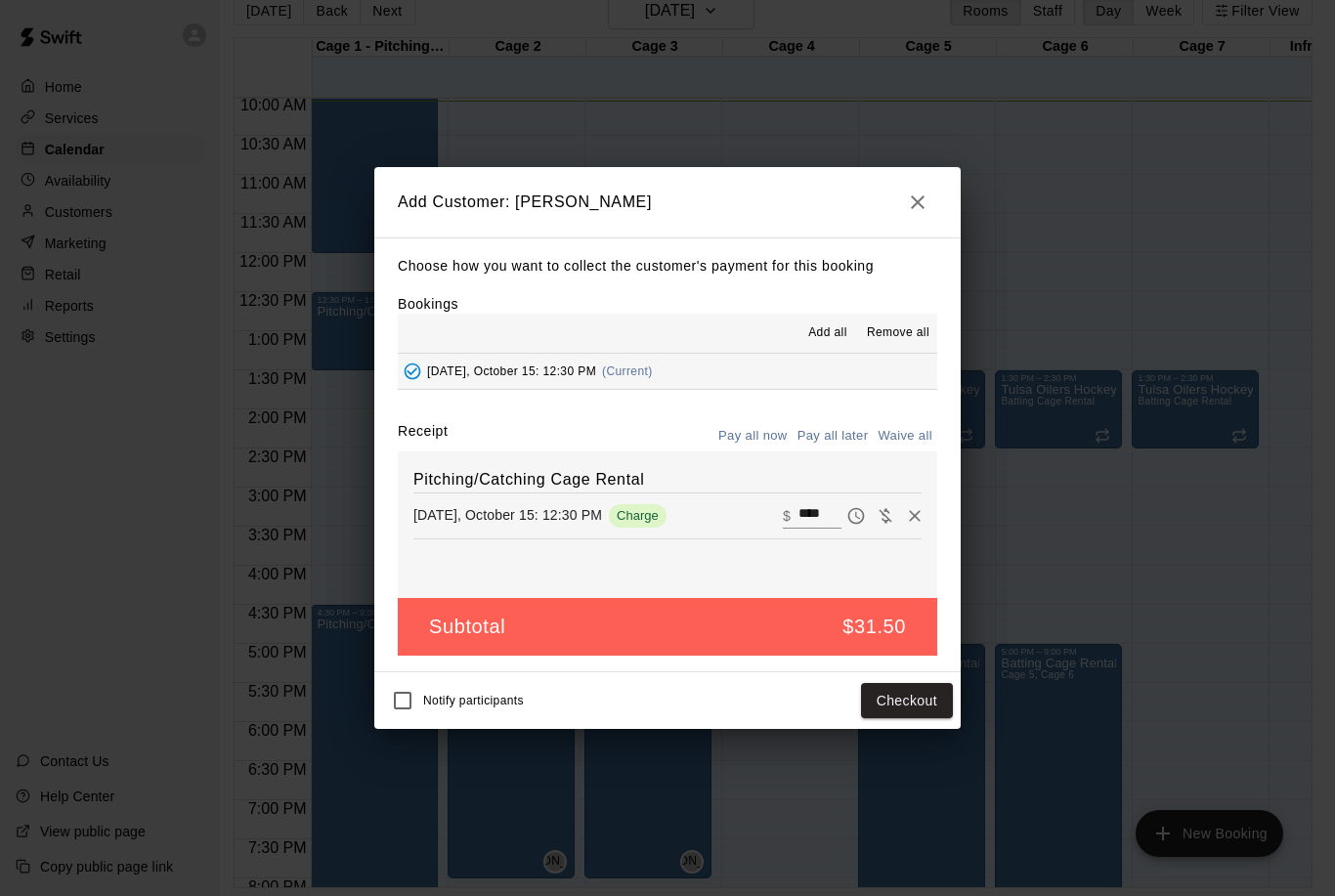
click at [921, 206] on icon "button" at bounding box center [918, 202] width 14 height 14
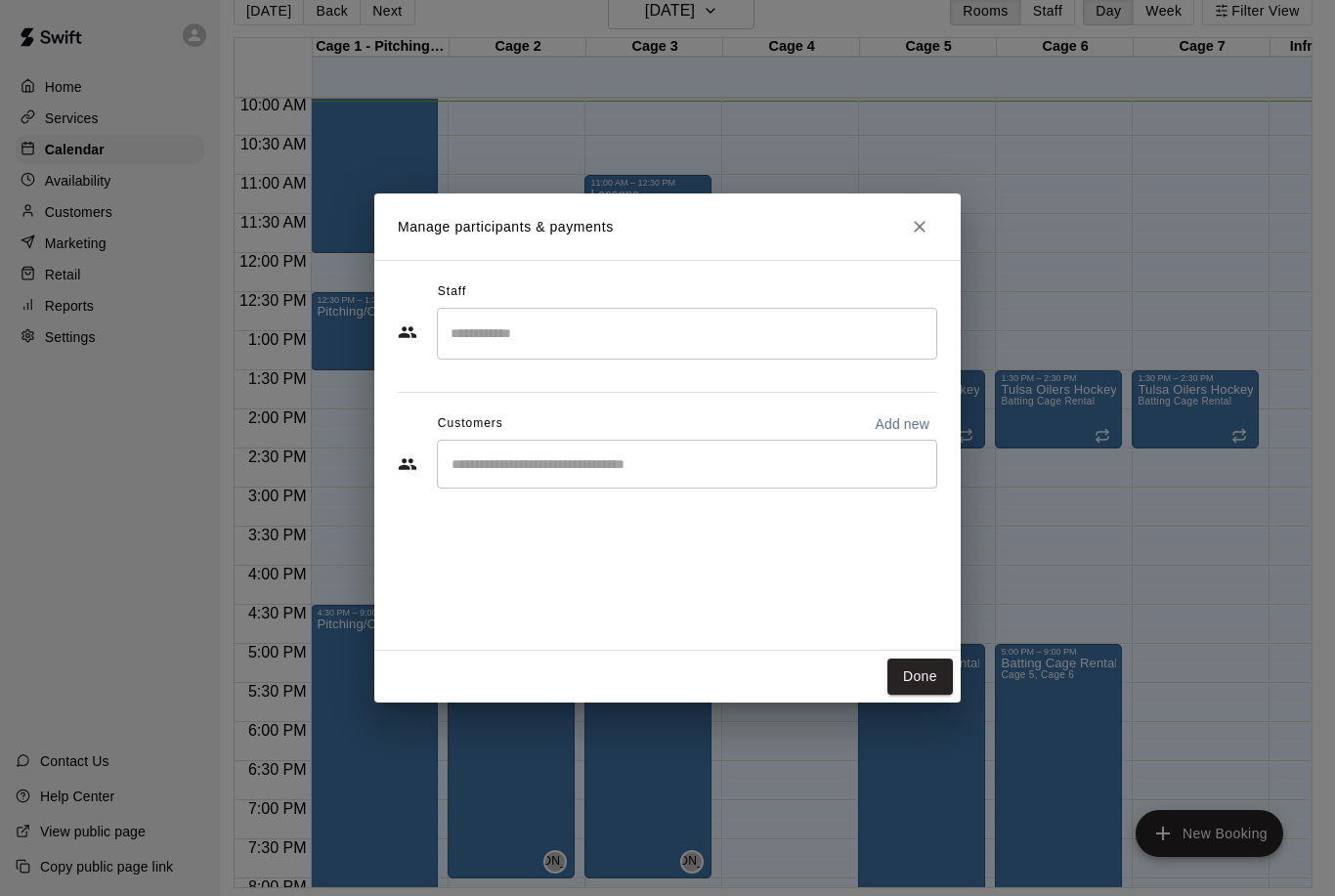
click at [924, 224] on icon "Close" at bounding box center [920, 227] width 20 height 20
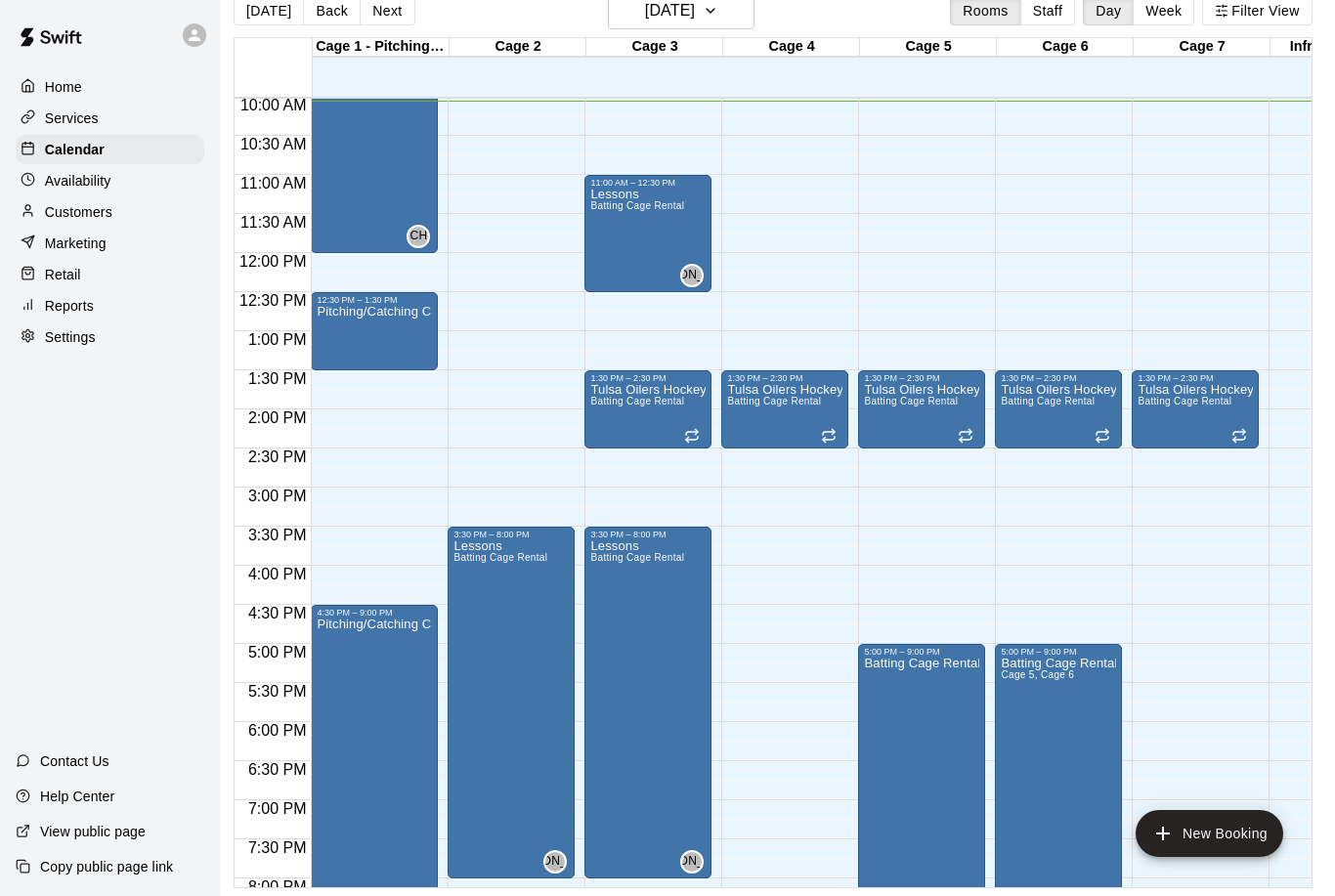
click at [419, 305] on div "Pitching/Catching Cage Rental" at bounding box center [374, 752] width 115 height 896
click at [350, 262] on button "edit" at bounding box center [336, 264] width 39 height 39
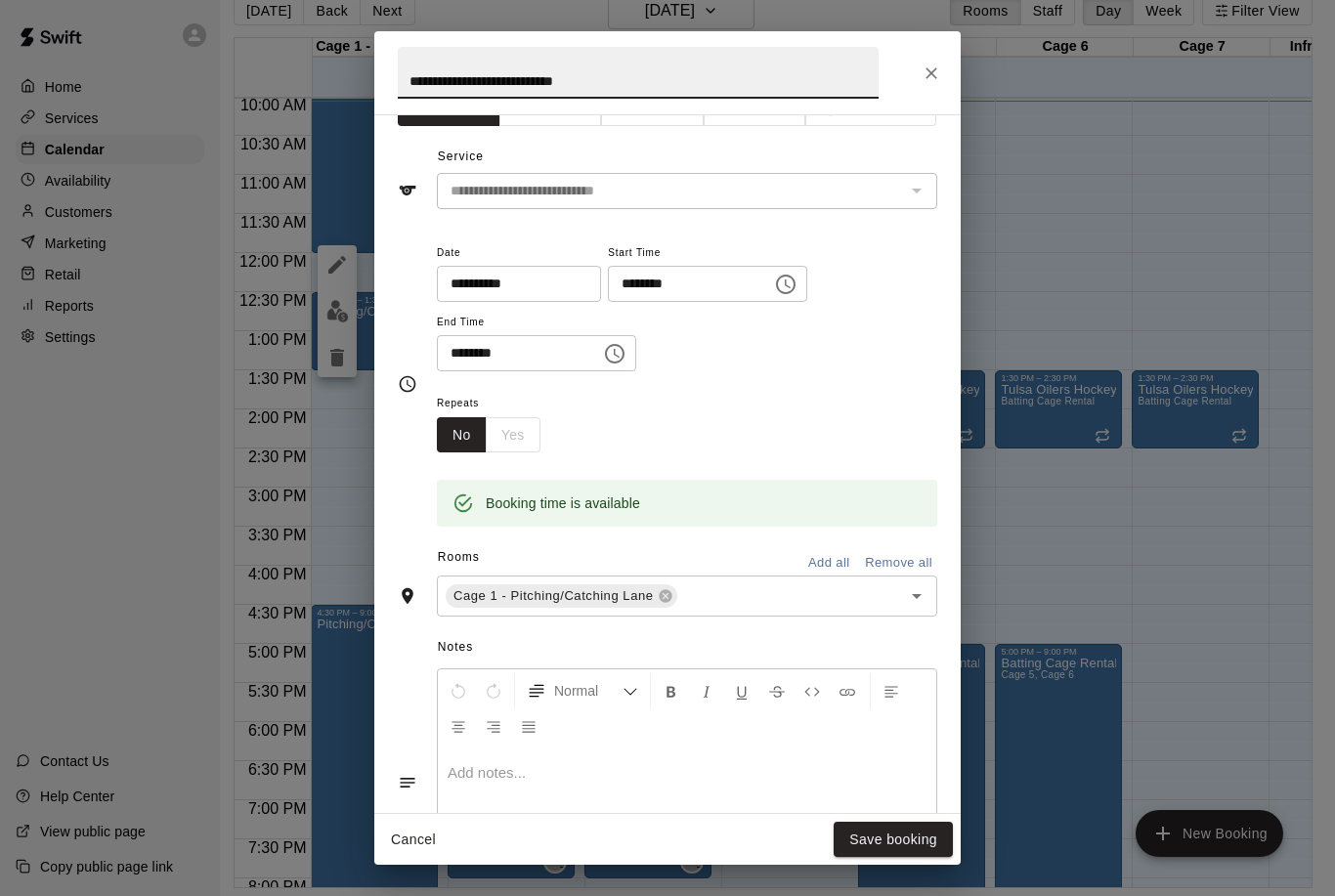
scroll to position [44, 0]
click at [937, 76] on icon "Close" at bounding box center [932, 73] width 20 height 20
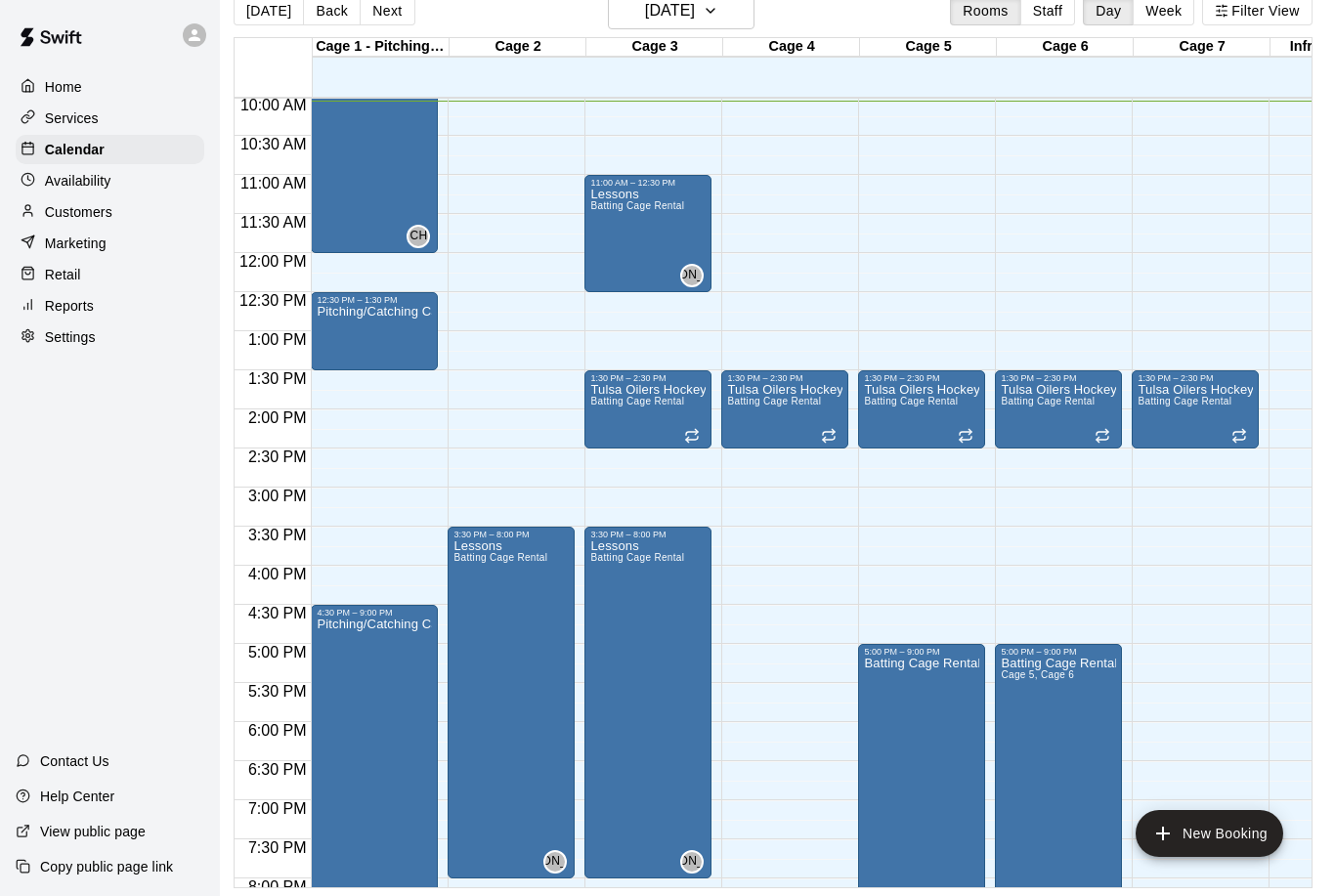
click at [399, 305] on div "Pitching/Catching Cage Rental" at bounding box center [374, 752] width 115 height 896
click at [343, 352] on icon "delete" at bounding box center [337, 358] width 14 height 18
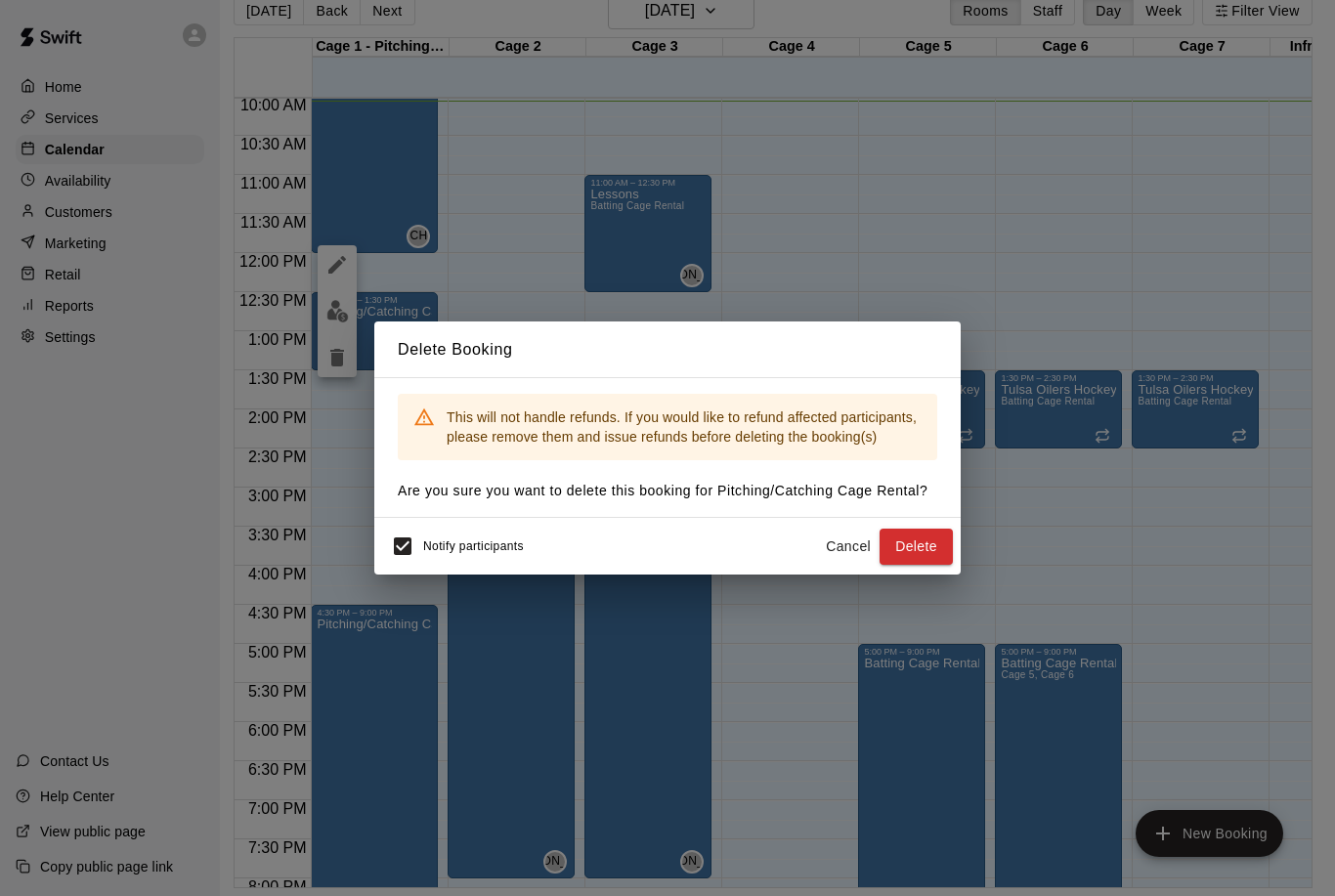
click at [942, 545] on button "Delete" at bounding box center [916, 547] width 73 height 36
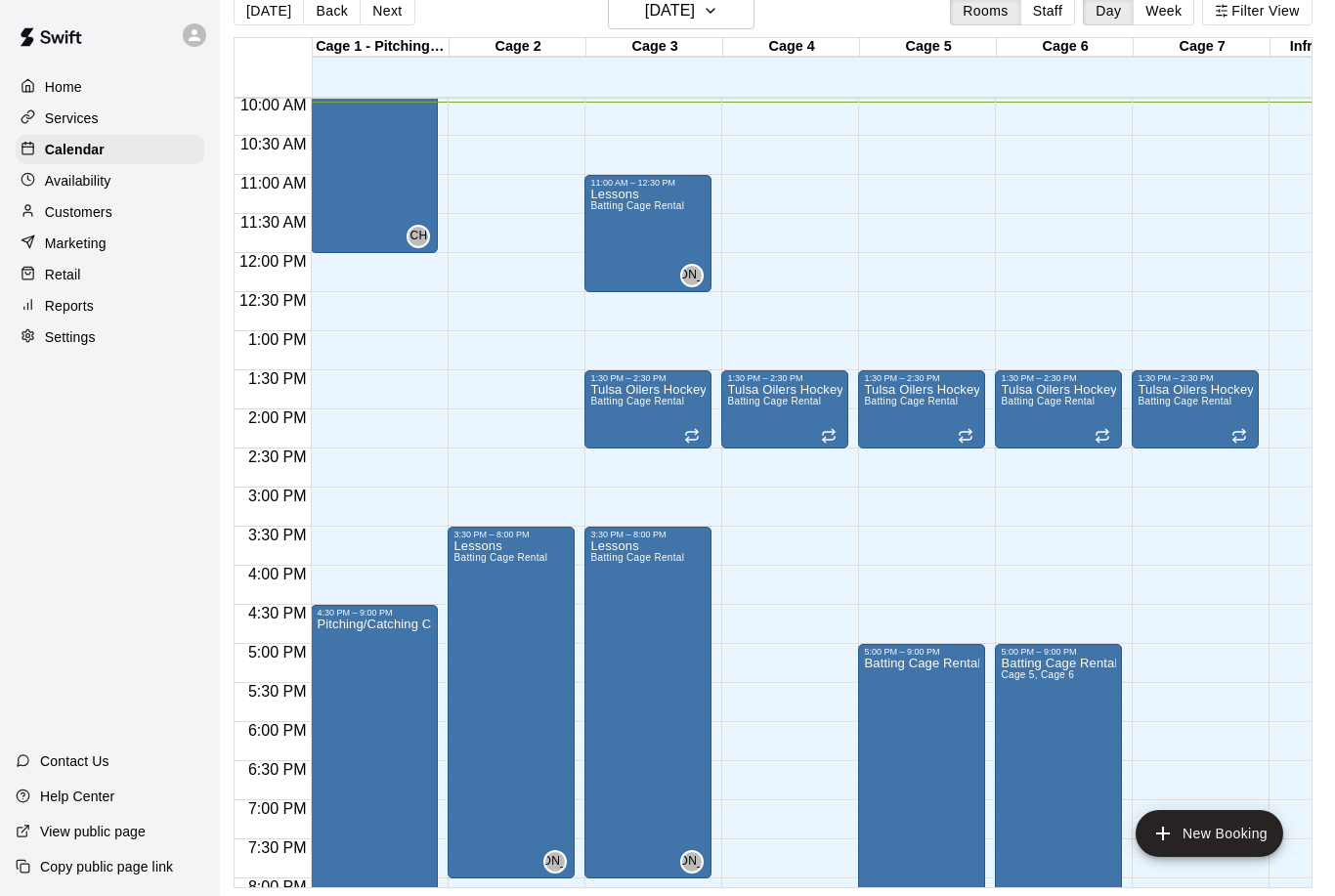
click at [1248, 823] on button "New Booking" at bounding box center [1209, 832] width 148 height 47
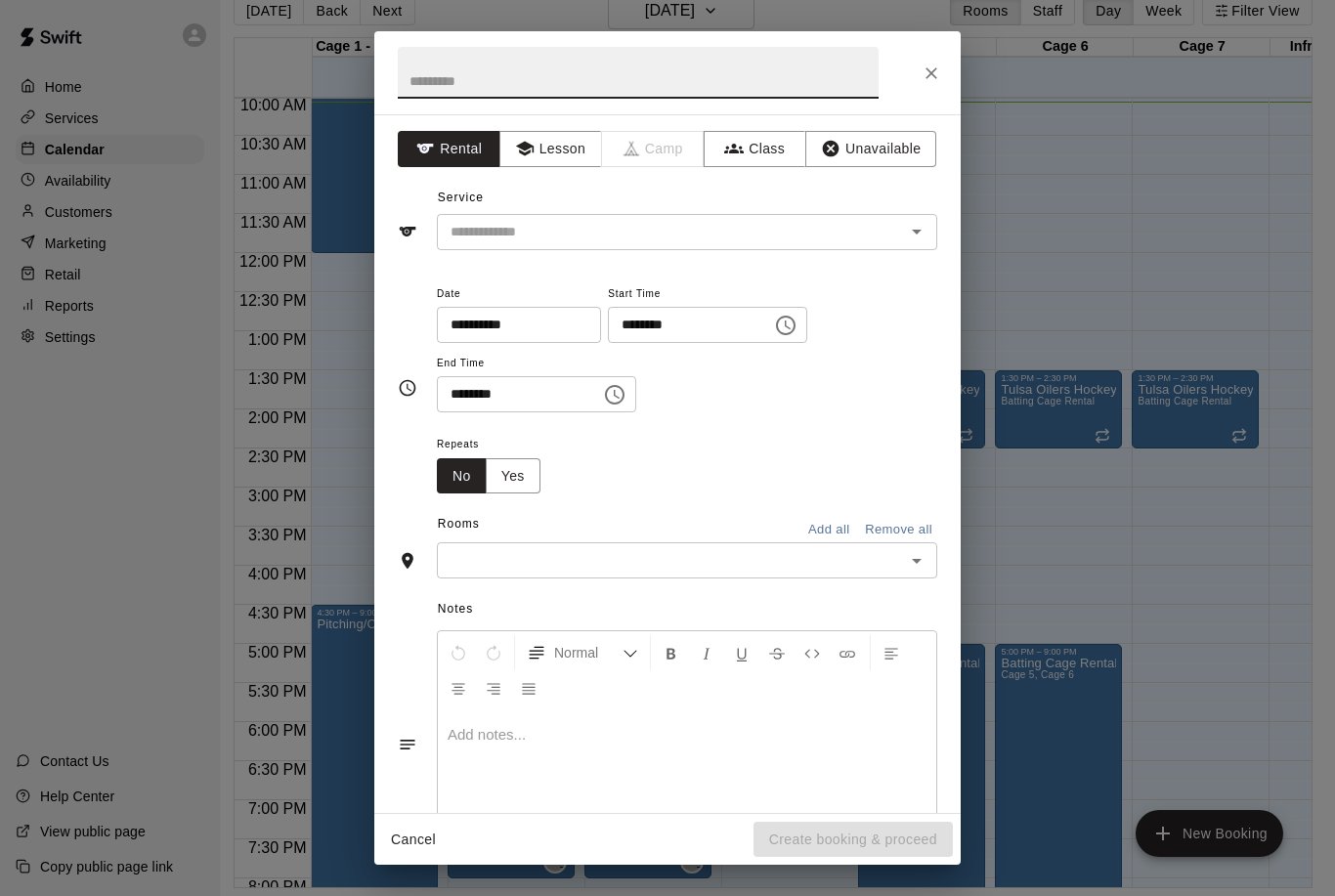
click at [936, 77] on icon "Close" at bounding box center [932, 73] width 12 height 12
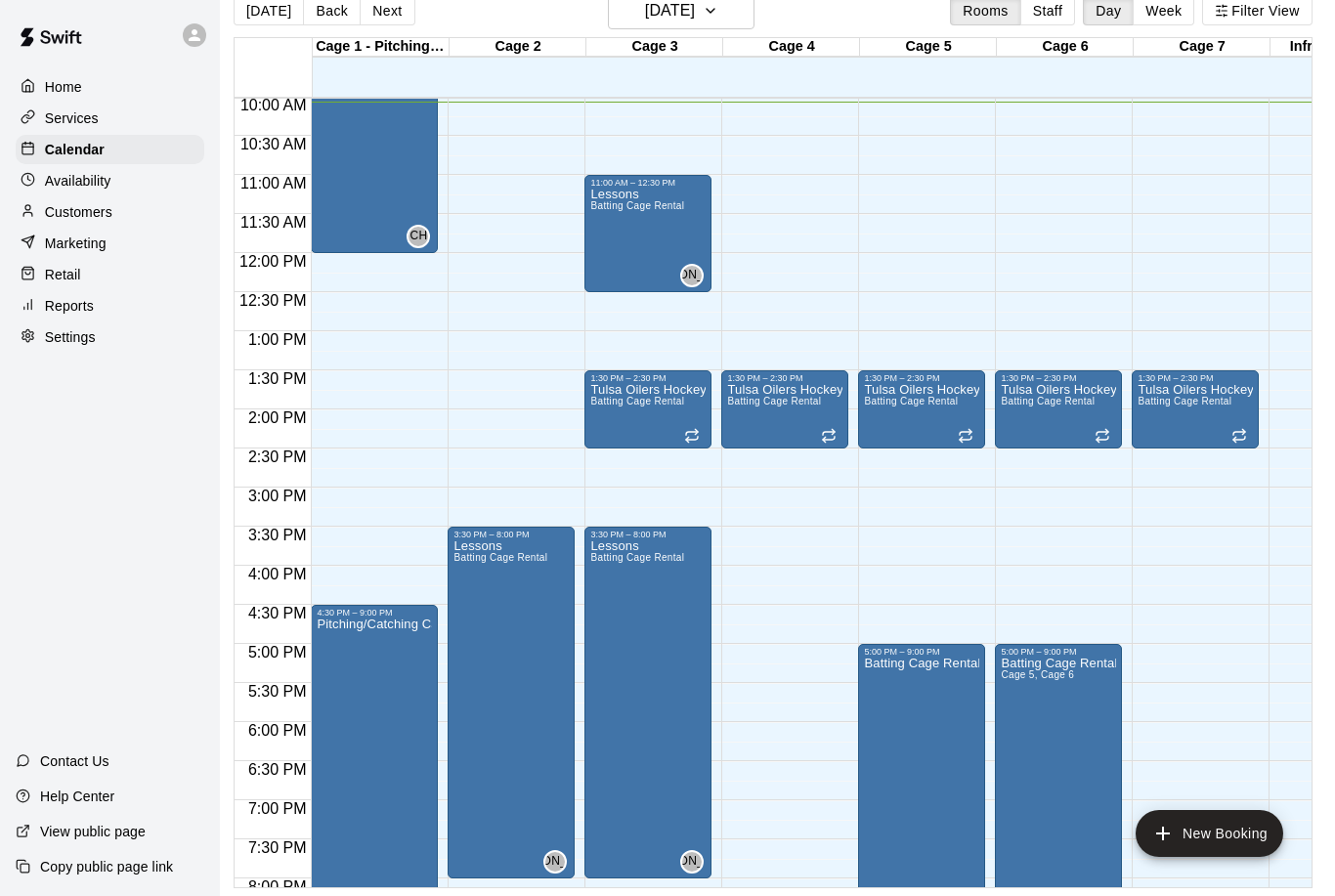
click at [114, 224] on div "Customers" at bounding box center [110, 212] width 189 height 30
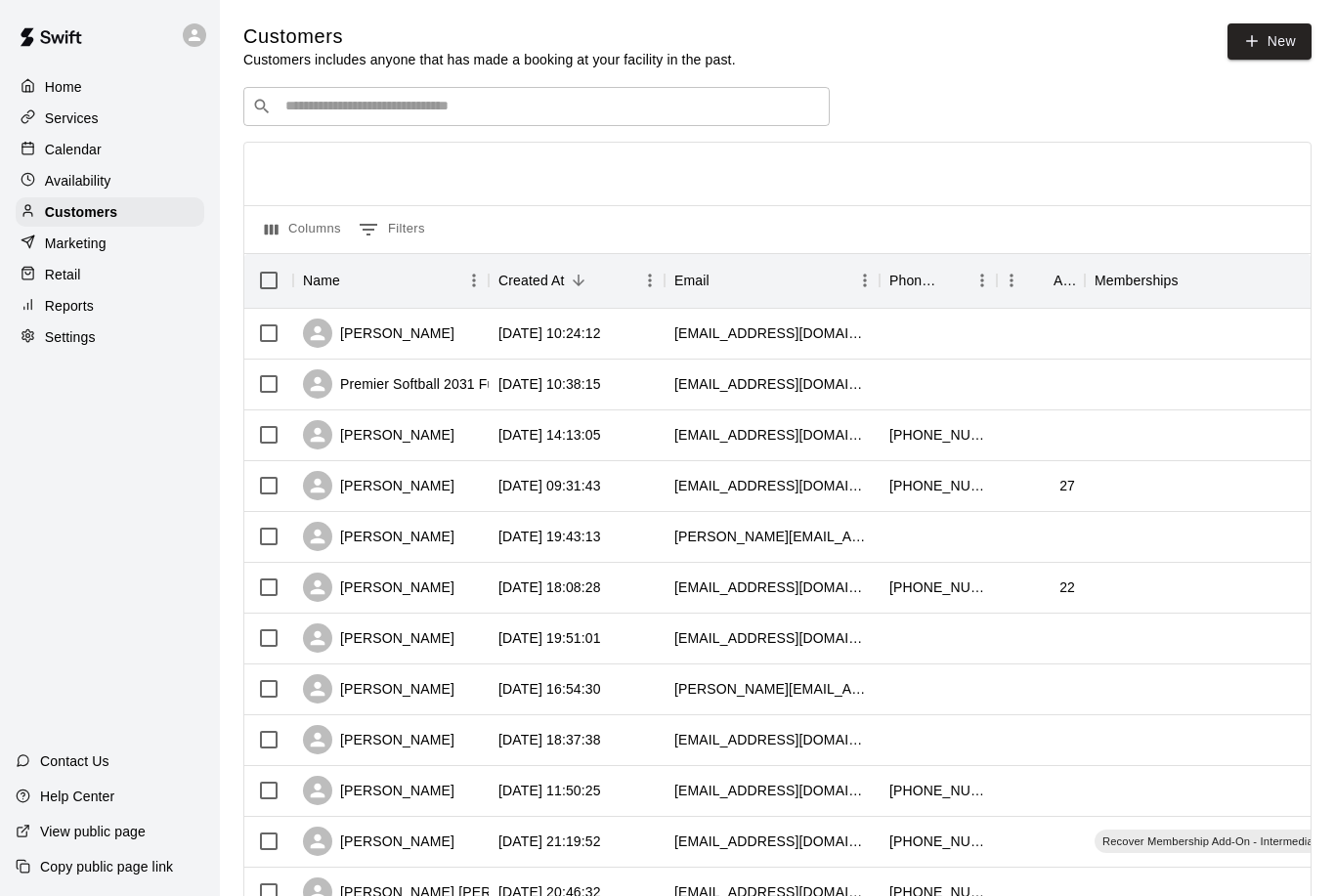
click at [534, 114] on input "Search customers by name or email" at bounding box center [551, 106] width 542 height 20
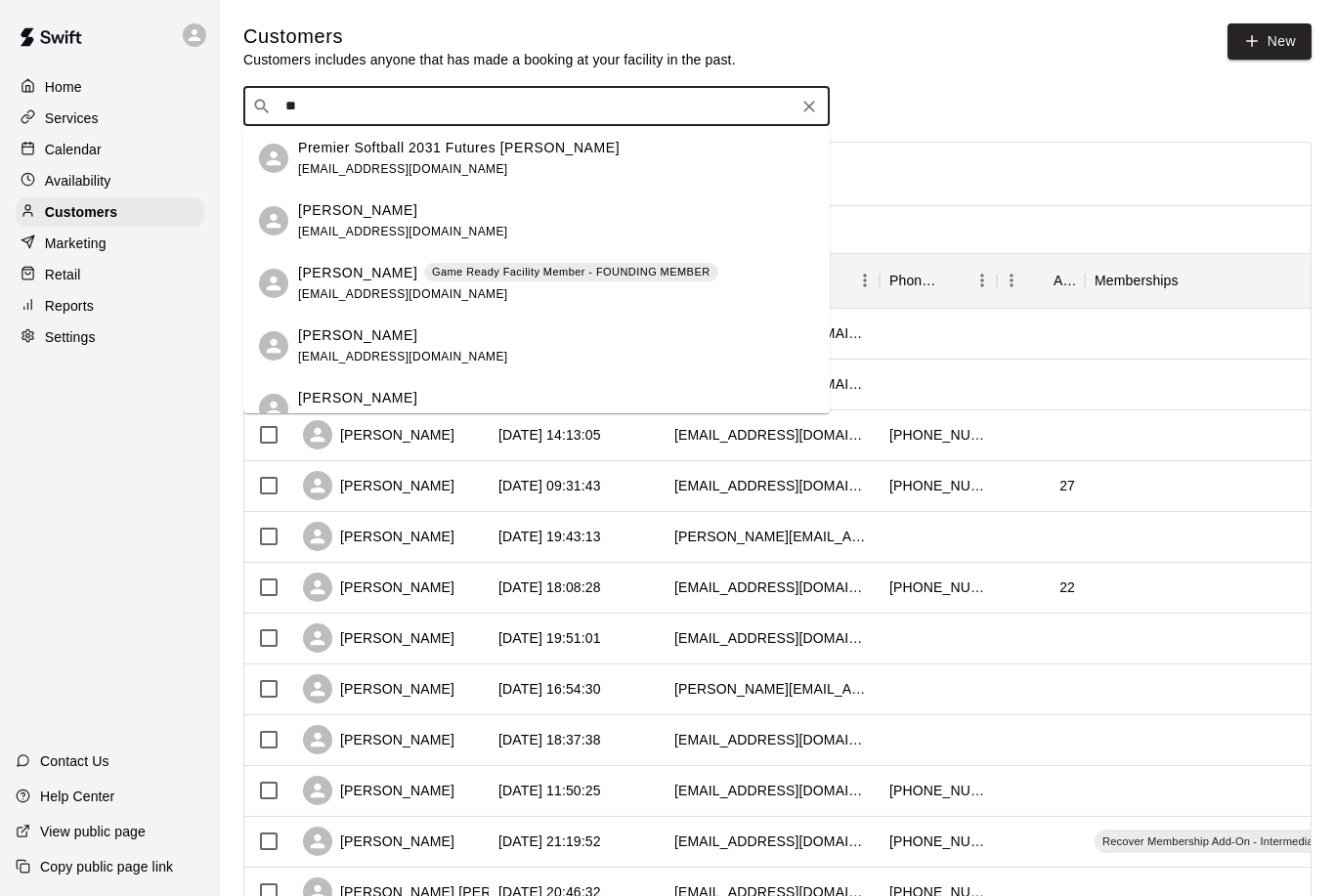
type input "***"
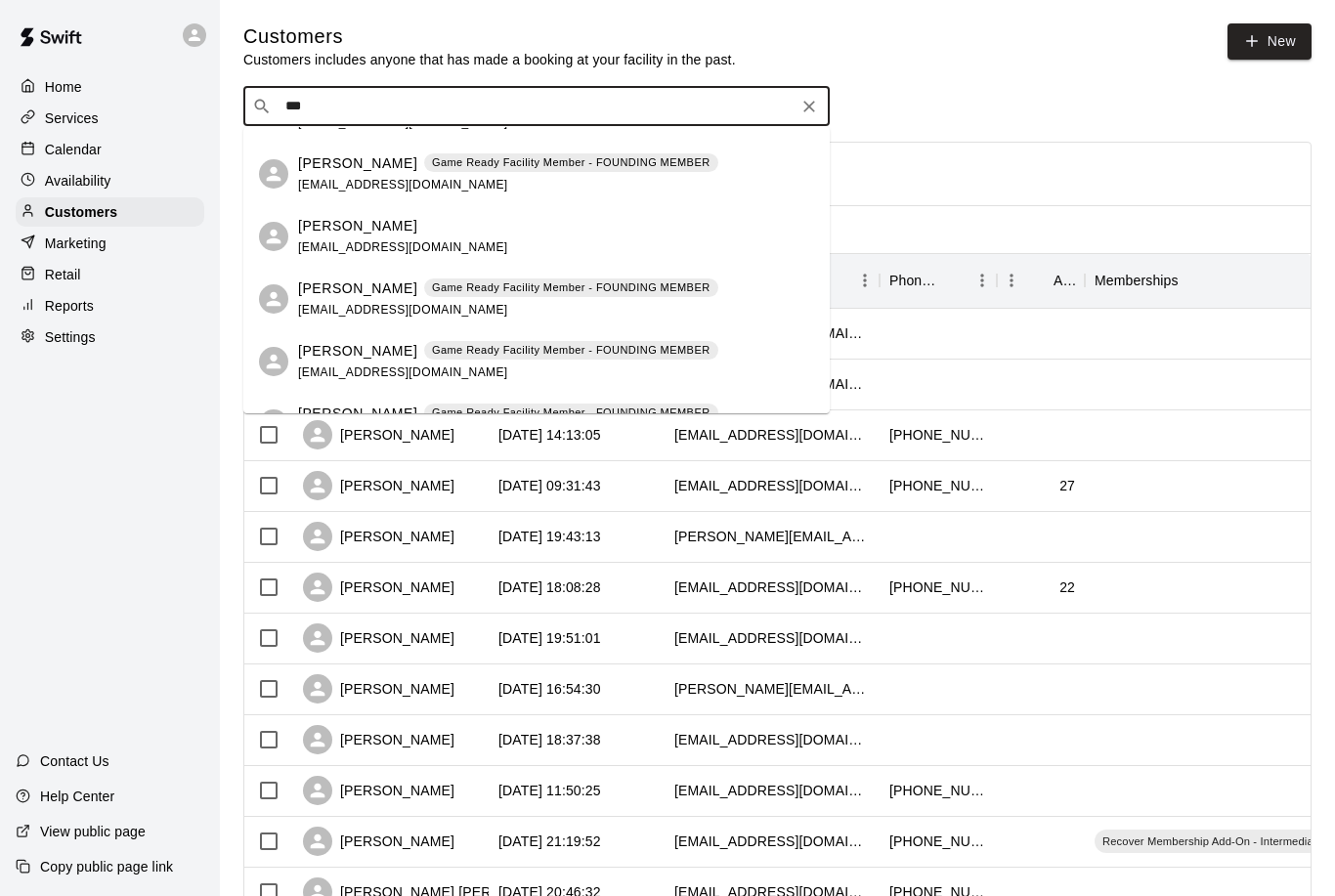
scroll to position [183, 0]
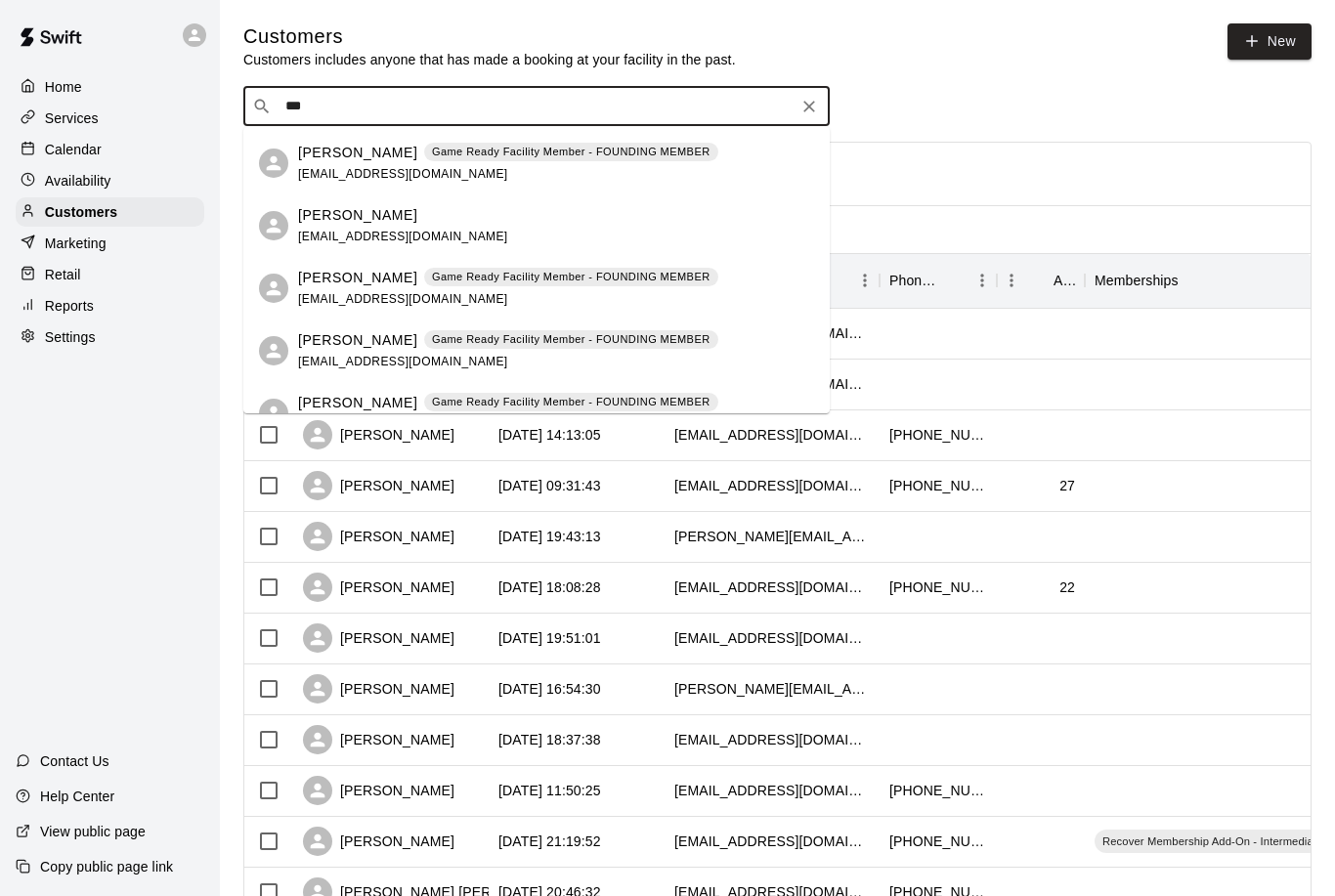
click at [586, 347] on p "Game Ready Facility Member - FOUNDING MEMBER" at bounding box center [571, 339] width 279 height 17
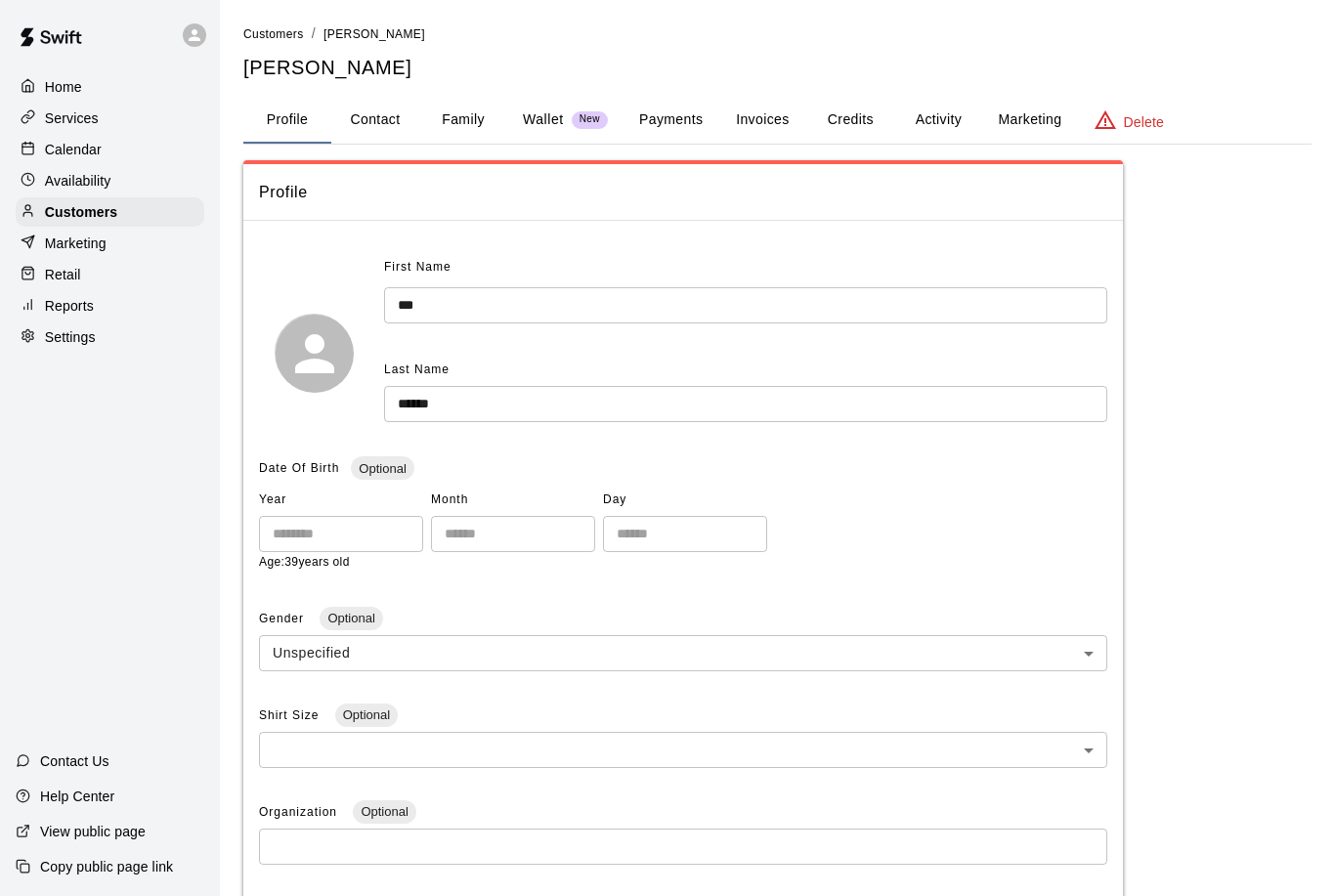
click at [1025, 123] on button "Marketing" at bounding box center [1030, 119] width 95 height 47
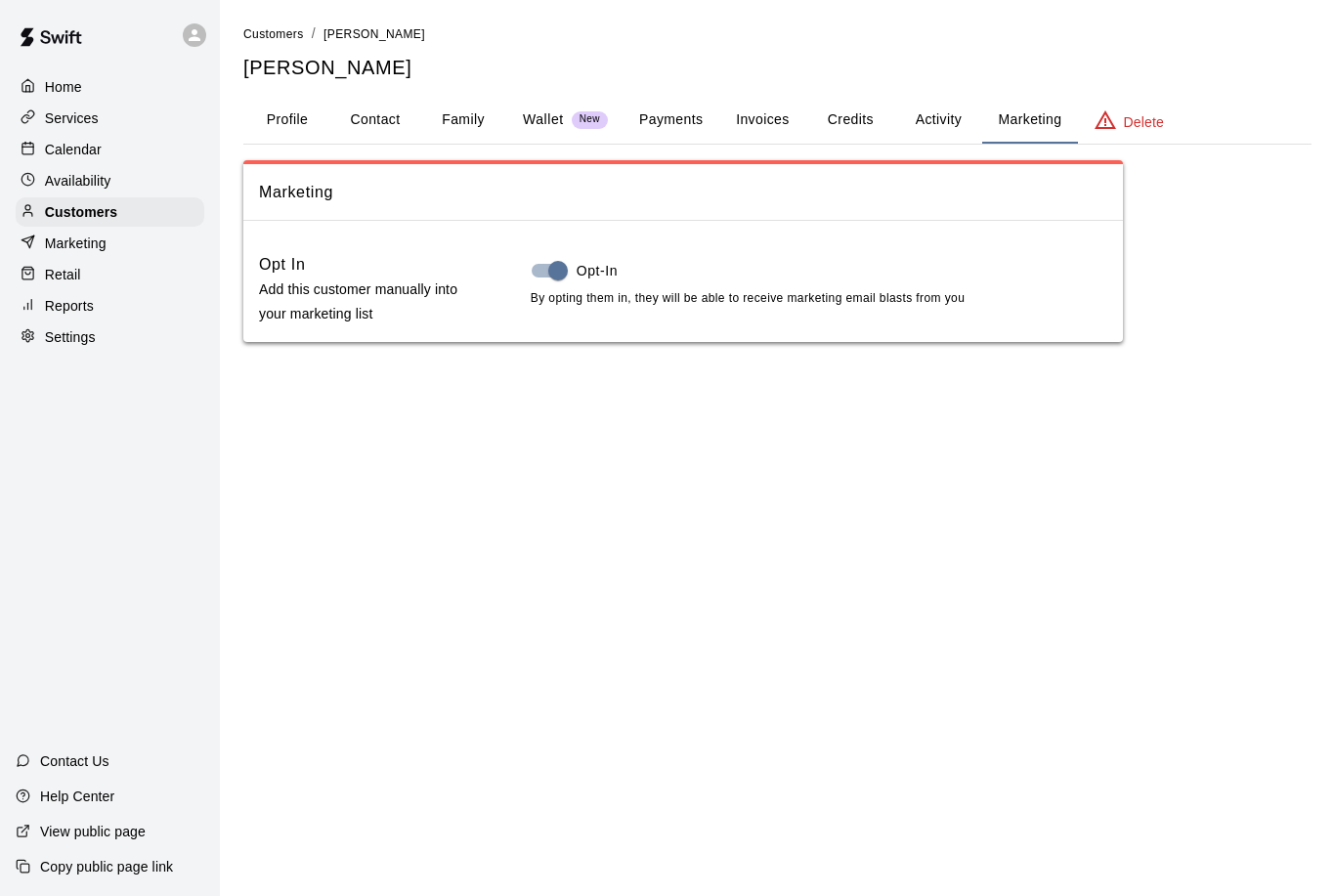
click at [861, 109] on button "Credits" at bounding box center [850, 119] width 88 height 47
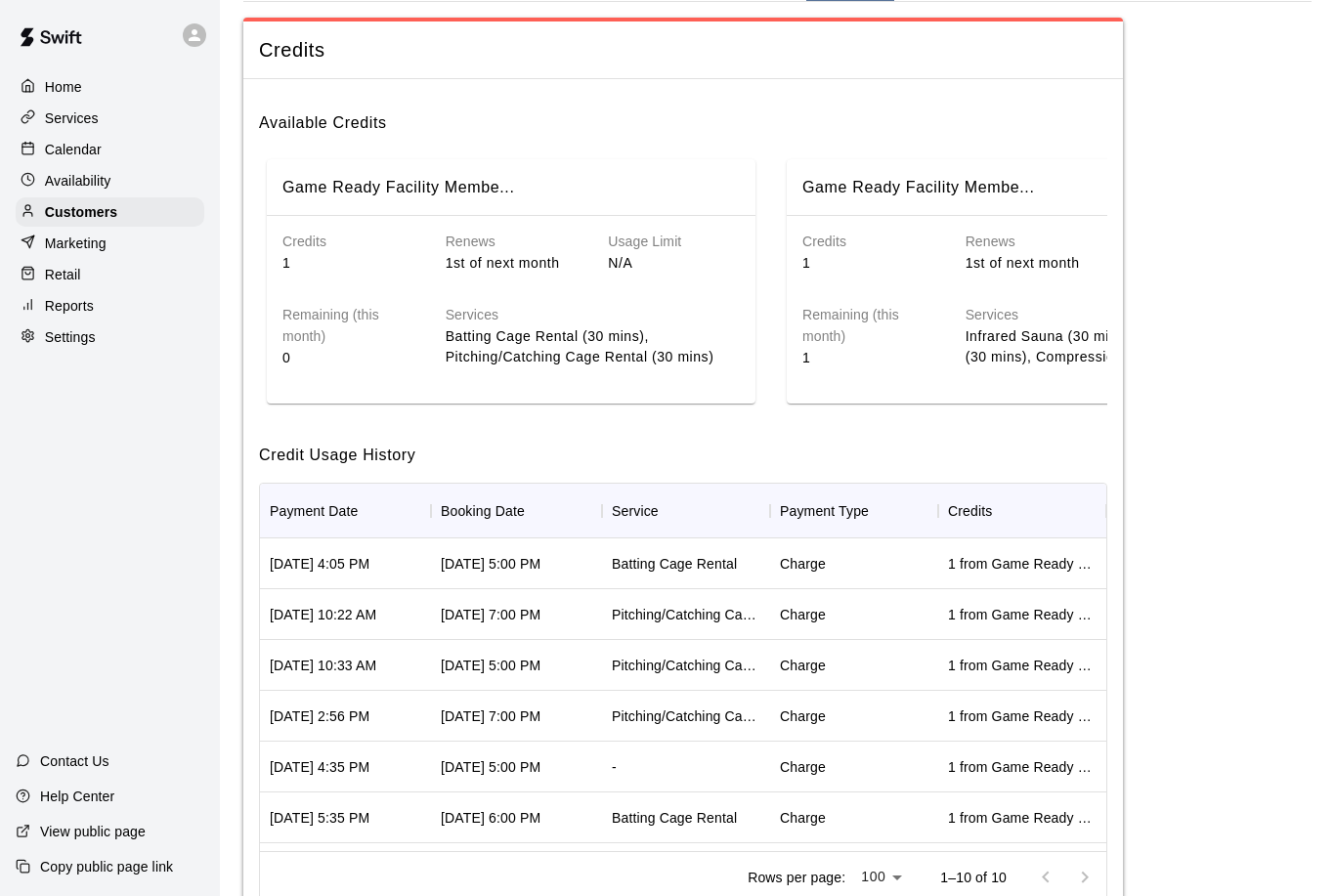
scroll to position [141, 0]
click at [1136, 895] on main "Customers / Ash Franke Ash Franke Profile Contact Family Wallet New Payments In…" at bounding box center [778, 413] width 1116 height 1108
